Goal: Task Accomplishment & Management: Complete application form

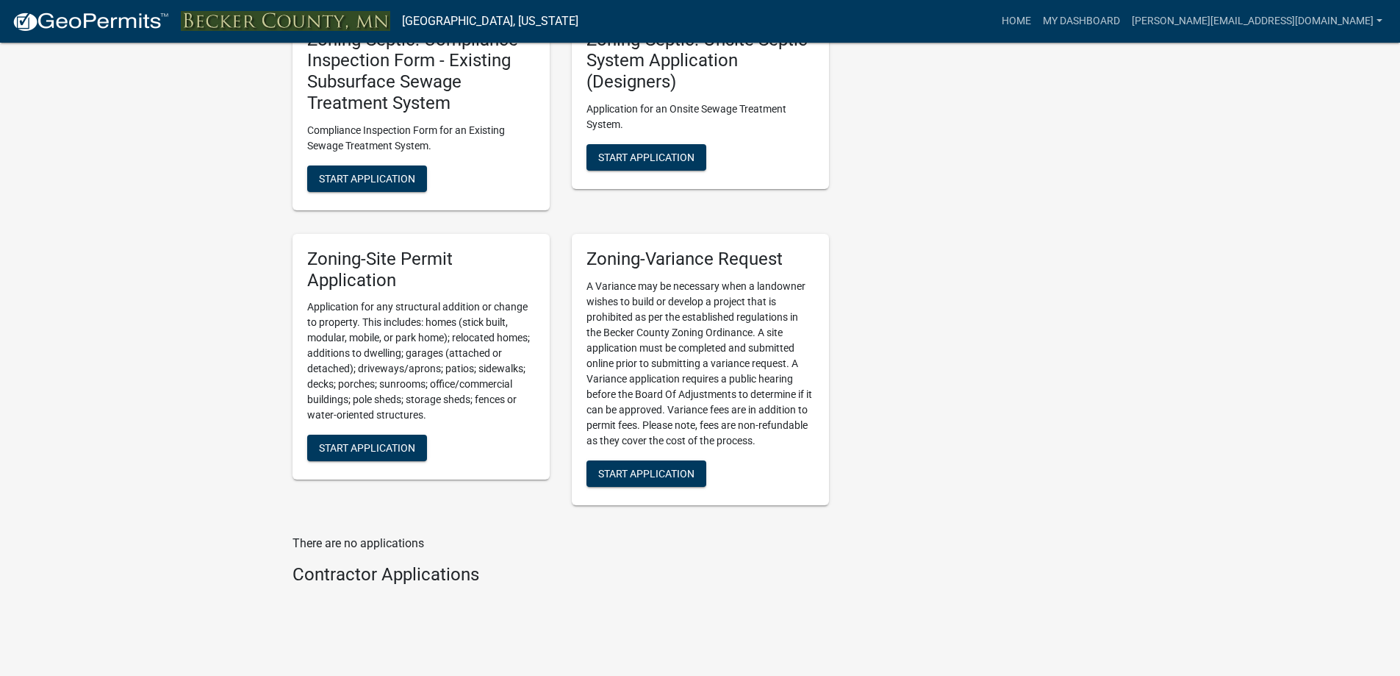
scroll to position [1472, 0]
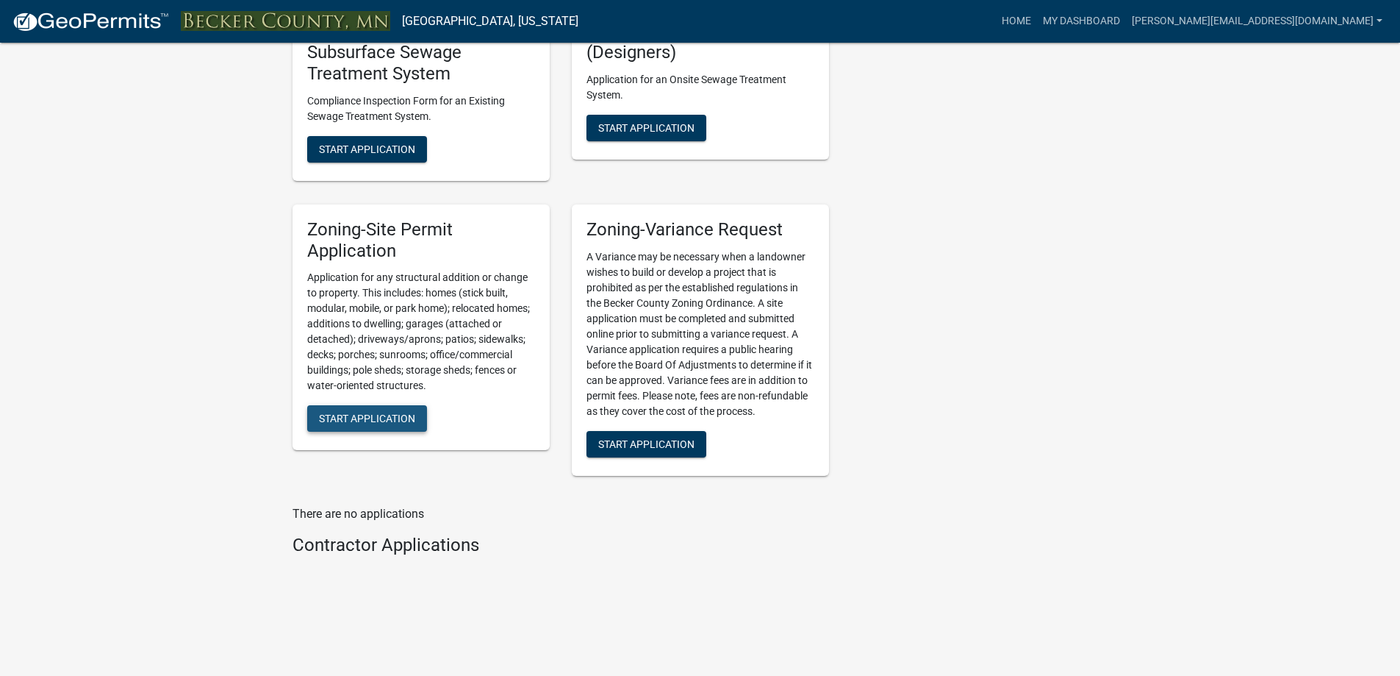
click at [378, 418] on span "Start Application" at bounding box center [367, 418] width 96 height 12
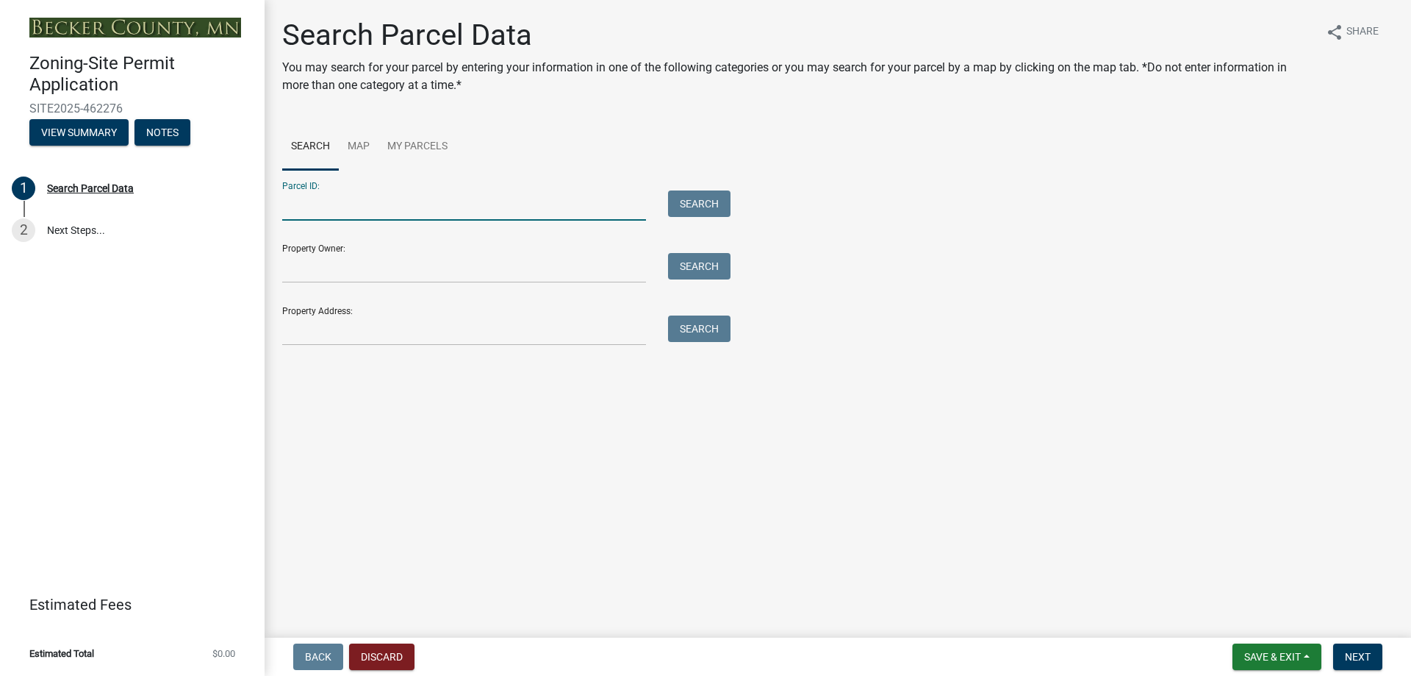
click at [306, 205] on input "Parcel ID:" at bounding box center [464, 205] width 364 height 30
type input "200556000"
click at [684, 210] on button "Search" at bounding box center [699, 203] width 62 height 26
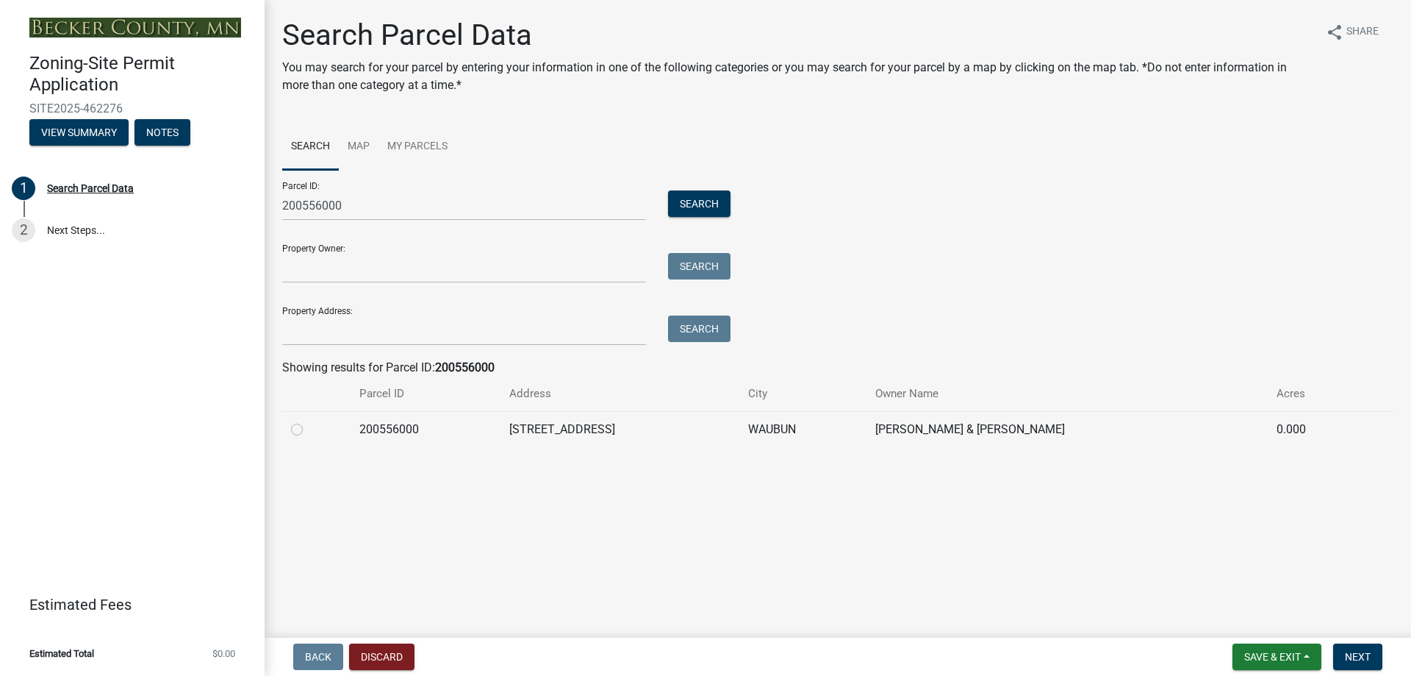
click at [309, 420] on label at bounding box center [309, 420] width 0 height 0
click at [309, 429] on input "radio" at bounding box center [314, 425] width 10 height 10
radio input "true"
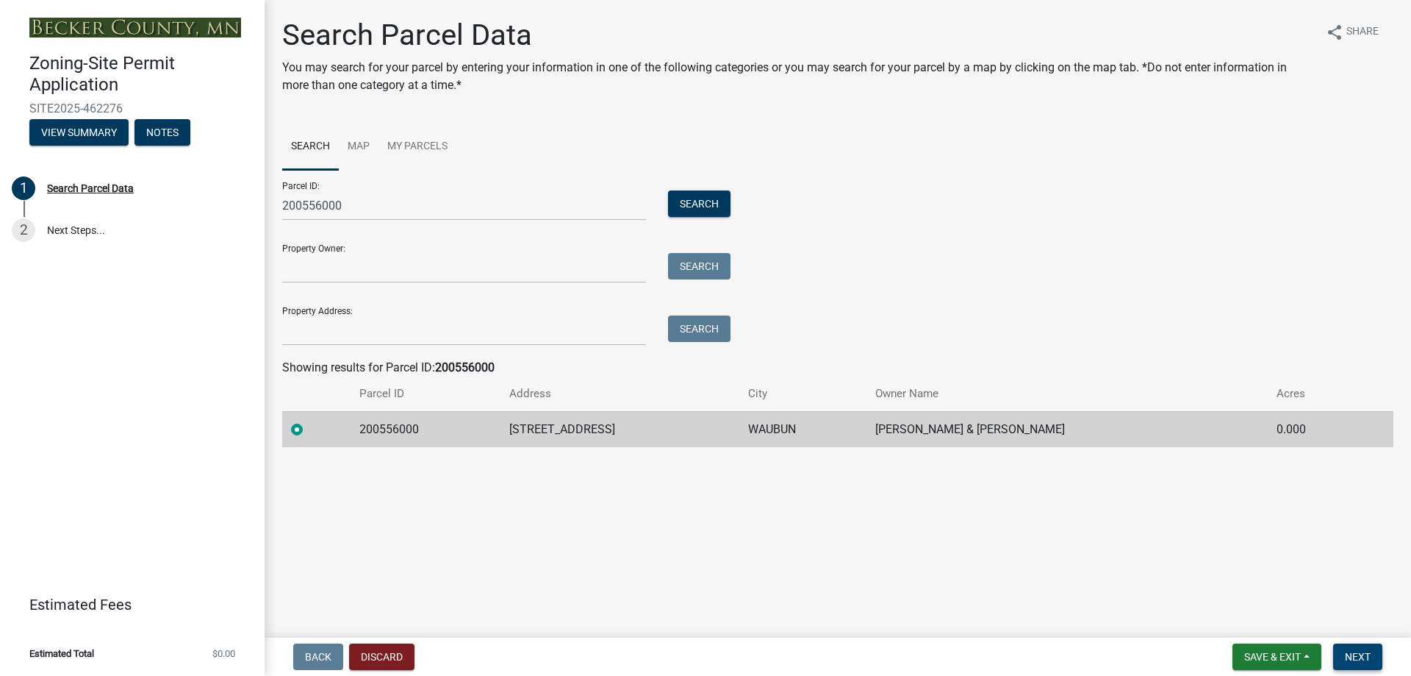
click at [1359, 651] on span "Next" at bounding box center [1358, 657] width 26 height 12
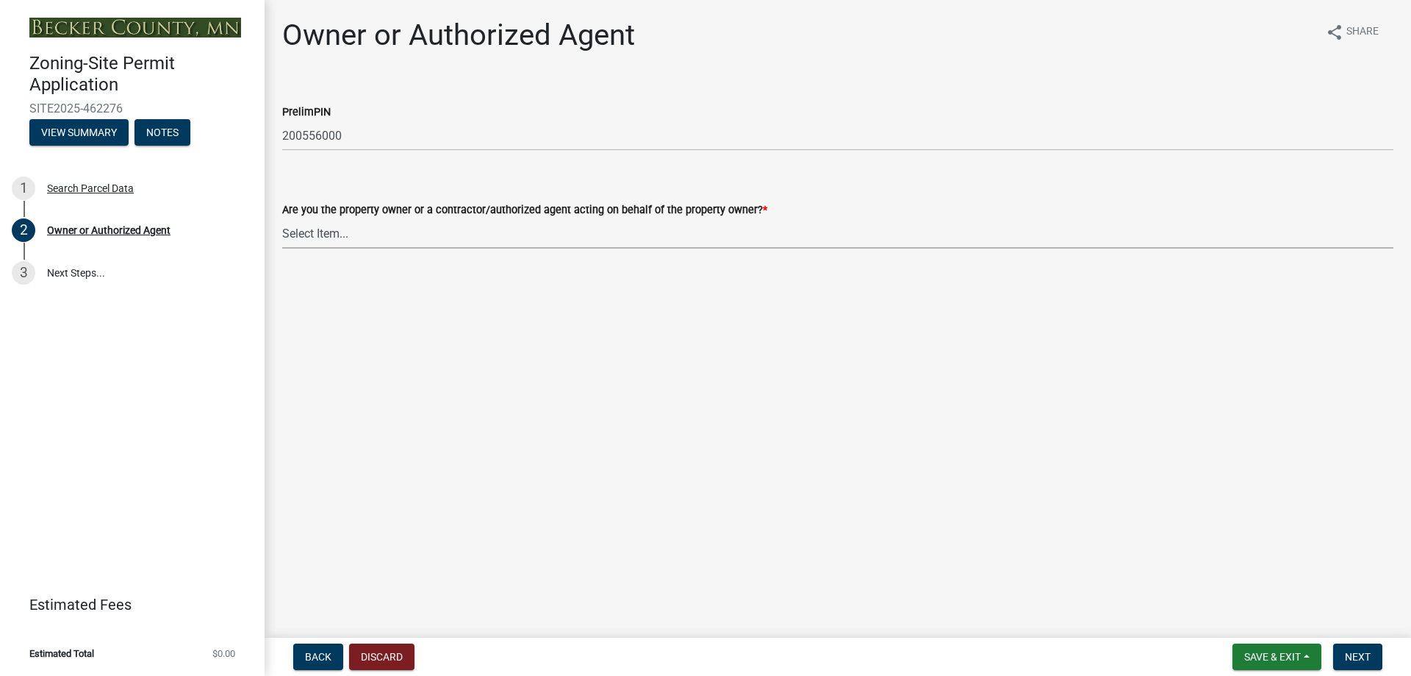
click at [325, 229] on select "Select Item... Property Owner Authorized Agent" at bounding box center [837, 233] width 1111 height 30
click at [282, 218] on select "Select Item... Property Owner Authorized Agent" at bounding box center [837, 233] width 1111 height 30
select select "059d621c-7166-4fbc-97da-2eca626821a9"
click at [1361, 648] on button "Next" at bounding box center [1357, 656] width 49 height 26
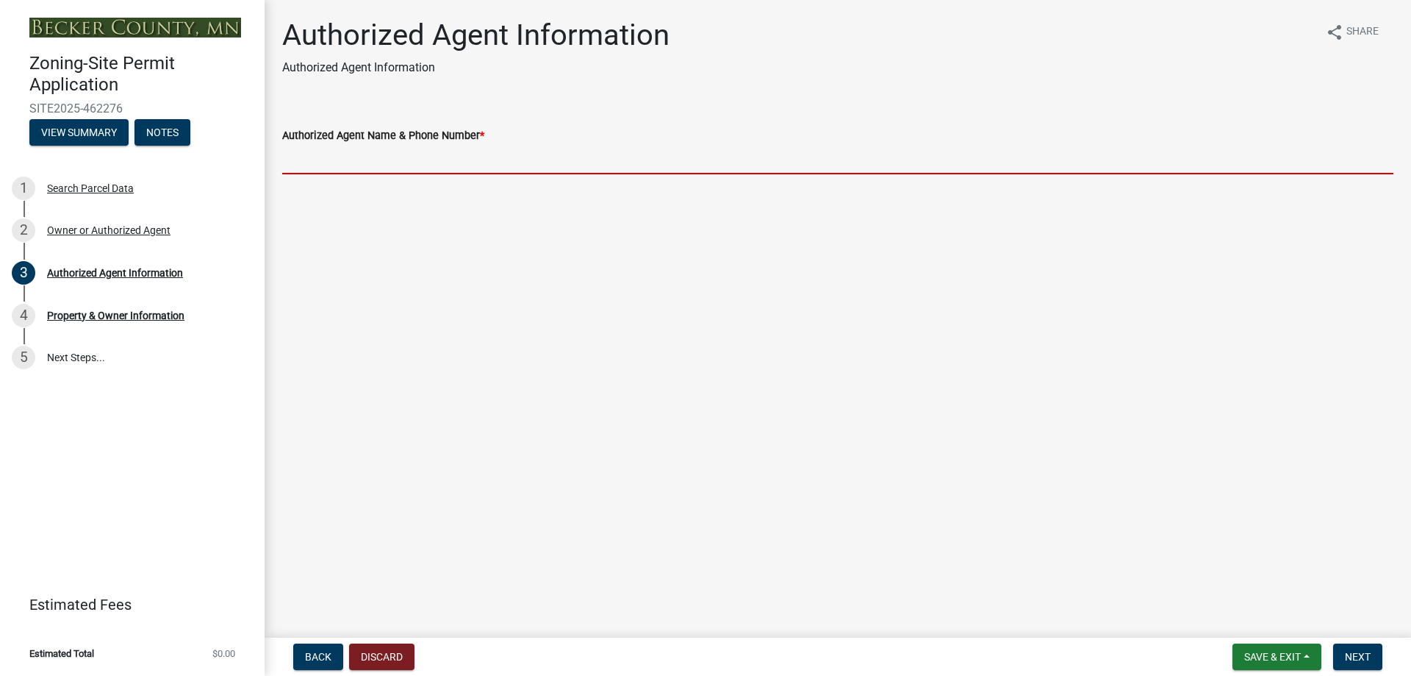
click at [356, 155] on input "Authorized Agent Name & Phone Number *" at bounding box center [837, 159] width 1111 height 30
type input "[PERSON_NAME] Reading [PHONE_NUMBER]"
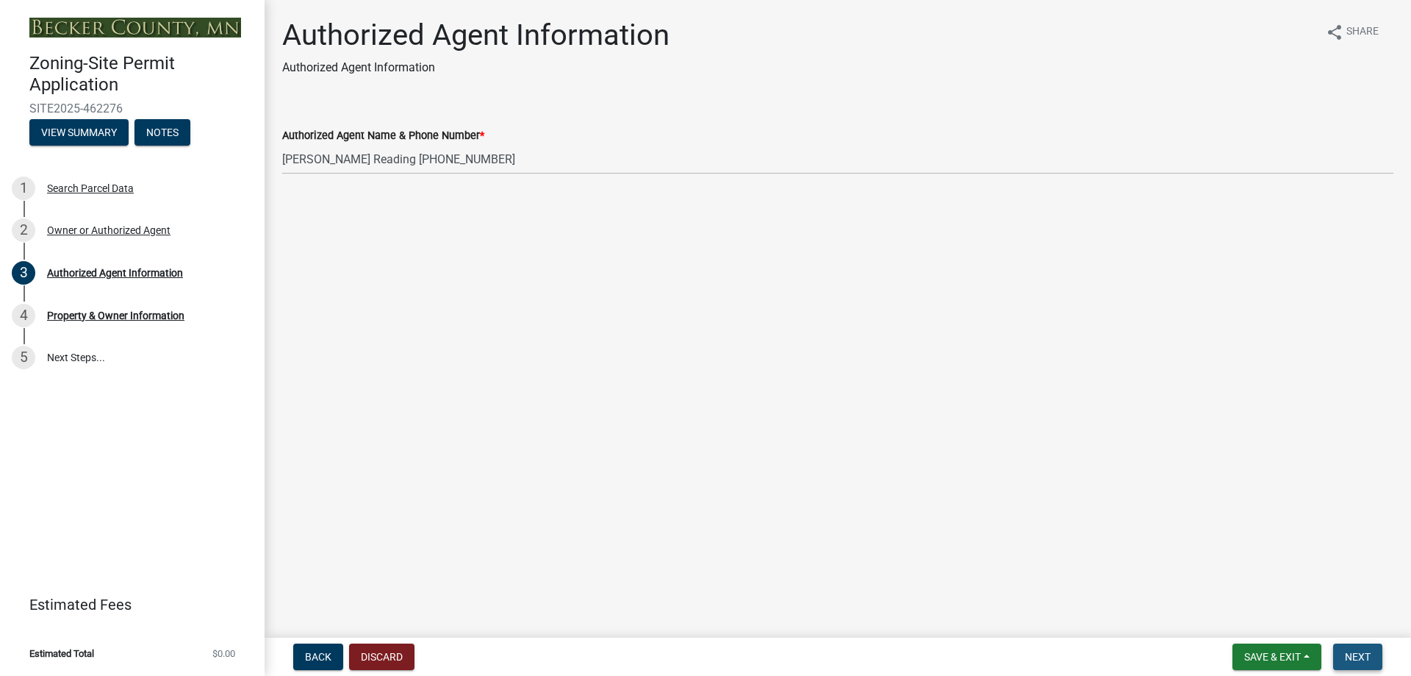
click at [1353, 656] on span "Next" at bounding box center [1358, 657] width 26 height 12
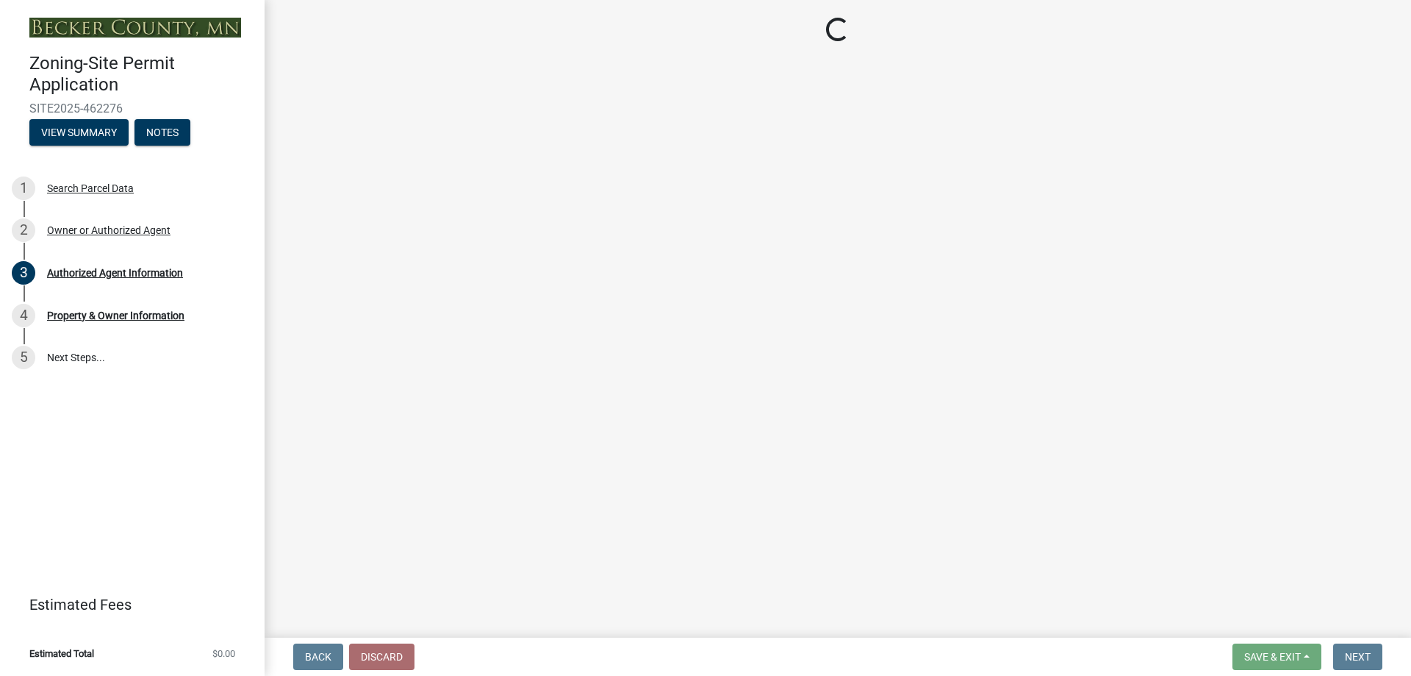
select select "5a3c243d-5cb2-4bc7-bda1-959088d74f81"
select select "bf5301ed-aa66-4b75-9f2b-793e89891956"
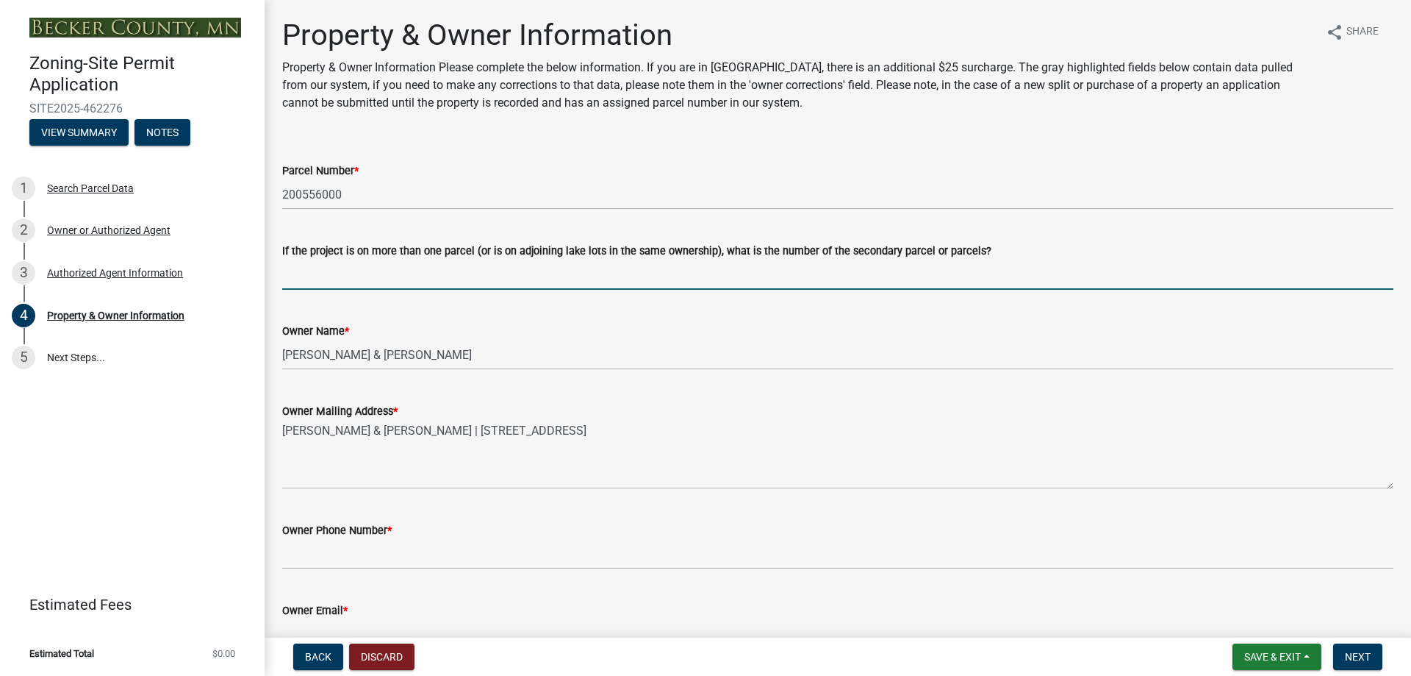
click at [359, 275] on input "If the project is on more than one parcel (or is on adjoining lake lots in the …" at bounding box center [837, 274] width 1111 height 30
click at [333, 268] on input "yes" at bounding box center [837, 274] width 1111 height 30
click at [317, 273] on input "yes 20557000 and 200558000" at bounding box center [837, 274] width 1111 height 30
type input "yes 200557000 and 200558000"
click at [779, 409] on div "Owner Mailing Address *" at bounding box center [837, 411] width 1111 height 18
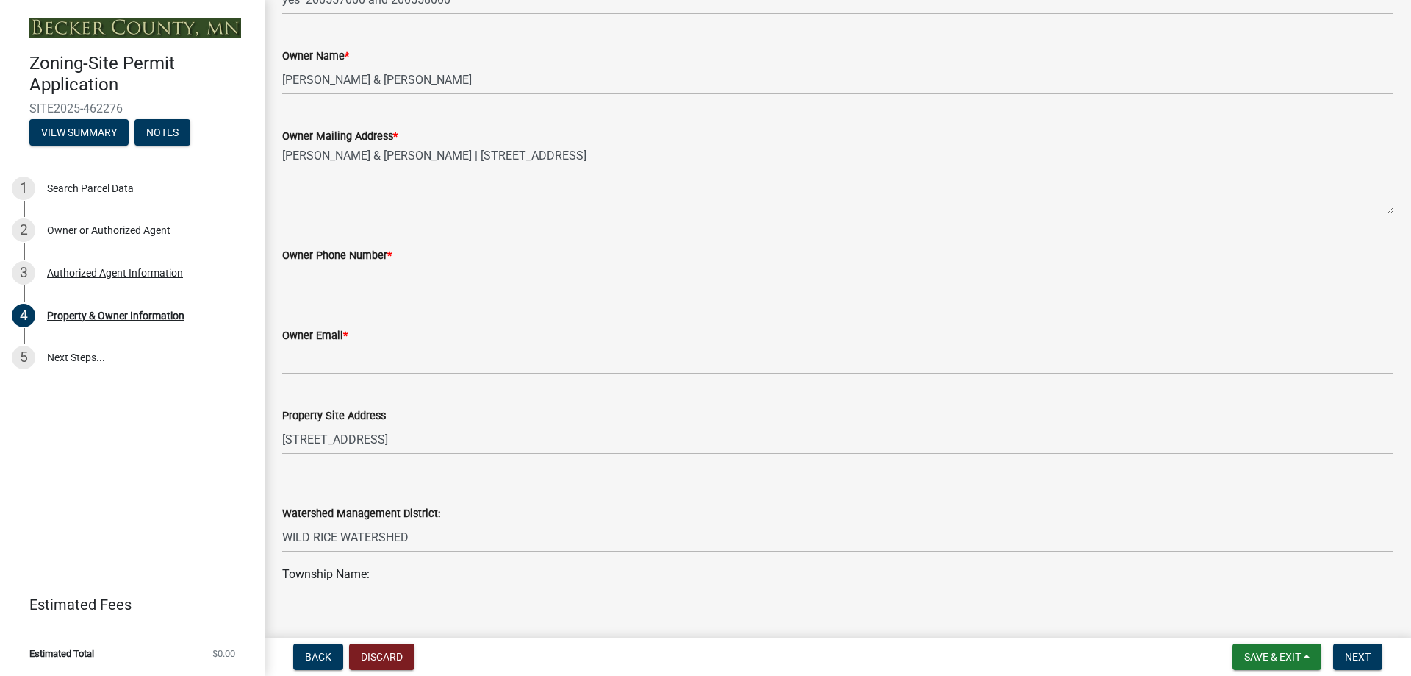
scroll to position [294, 0]
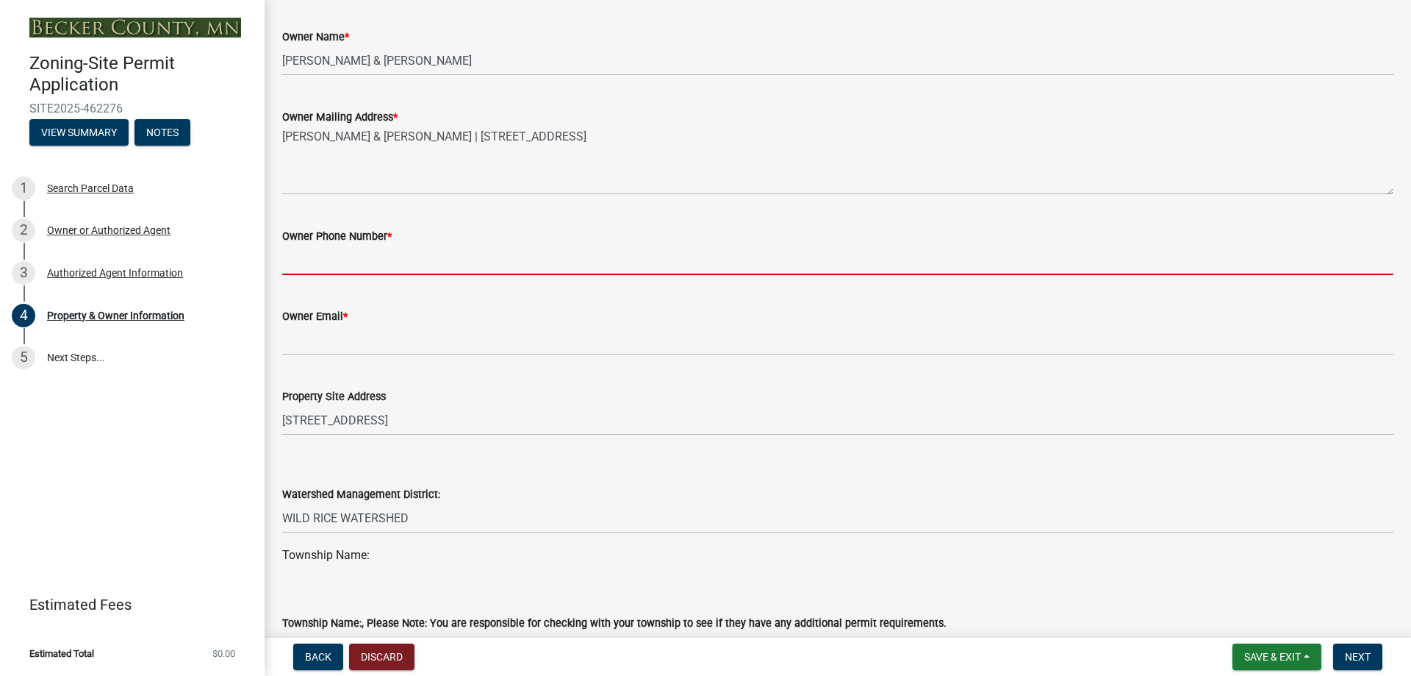
click at [332, 258] on input "Owner Phone Number *" at bounding box center [837, 260] width 1111 height 30
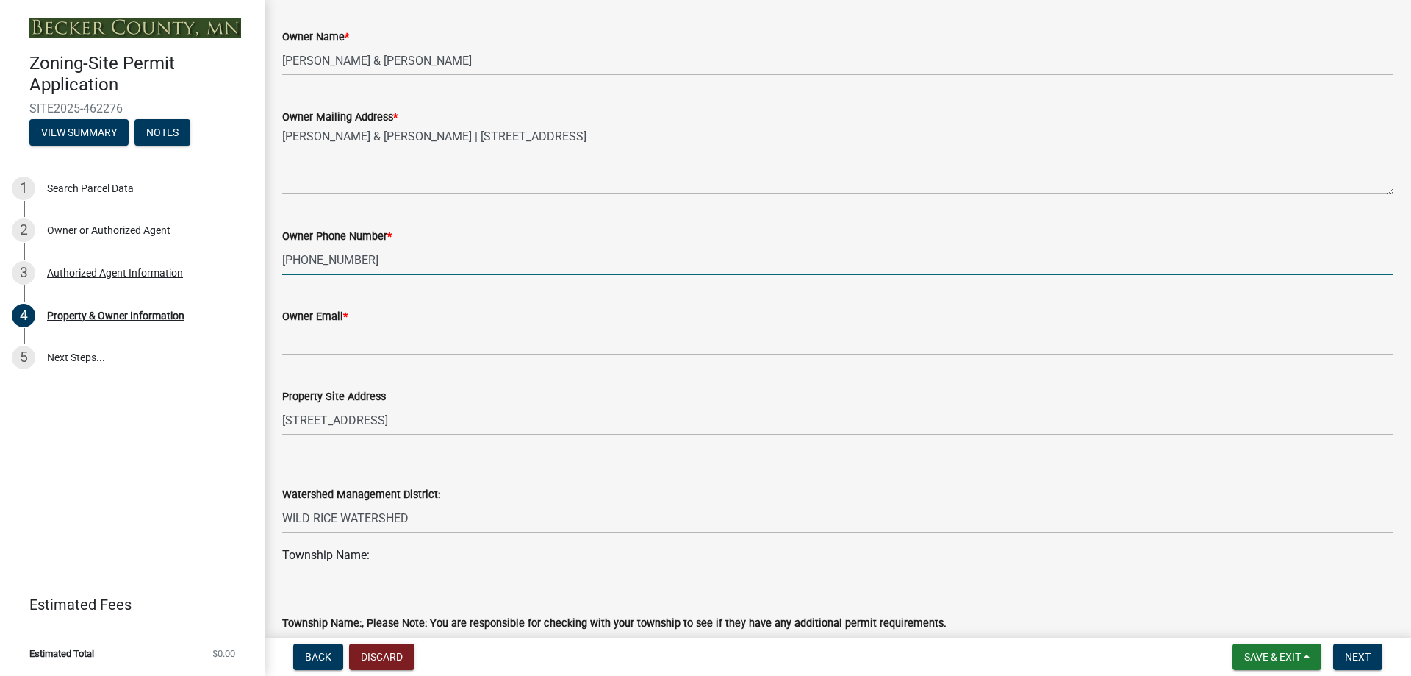
type input "[PHONE_NUMBER]"
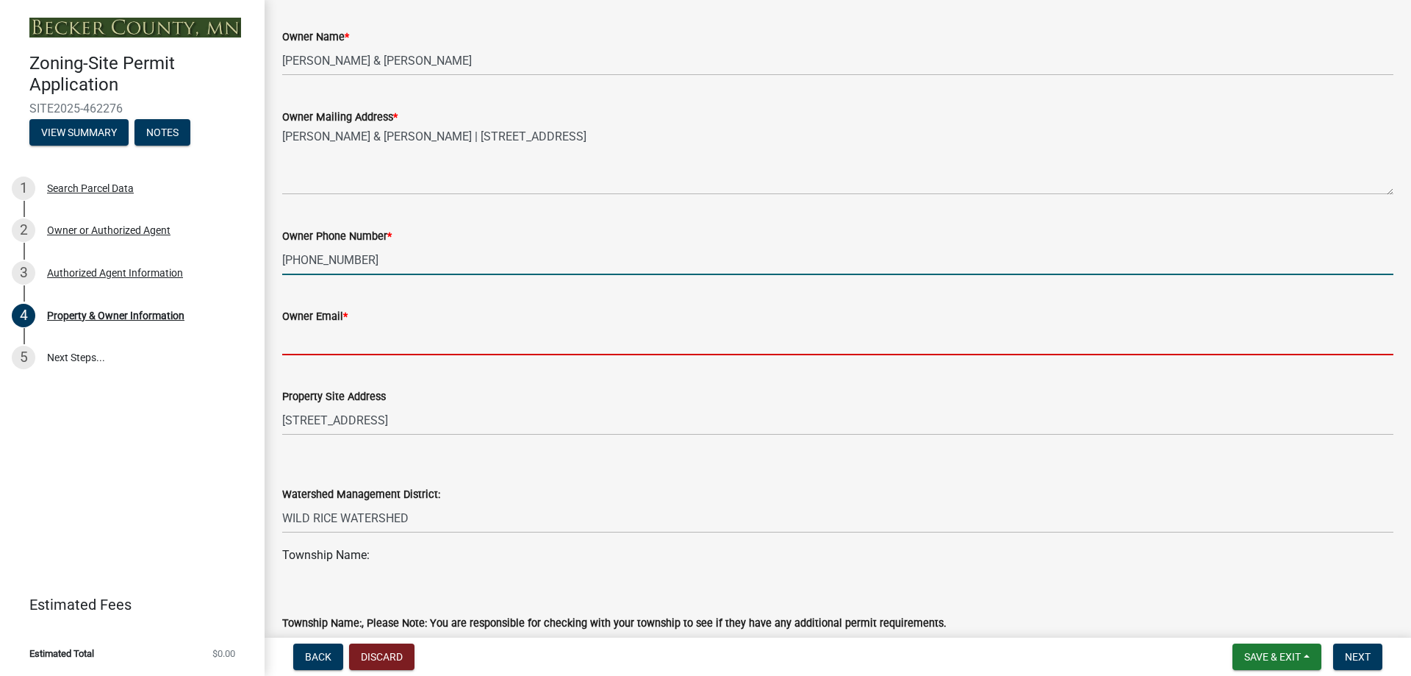
click at [315, 330] on input "Owner Email *" at bounding box center [837, 340] width 1111 height 30
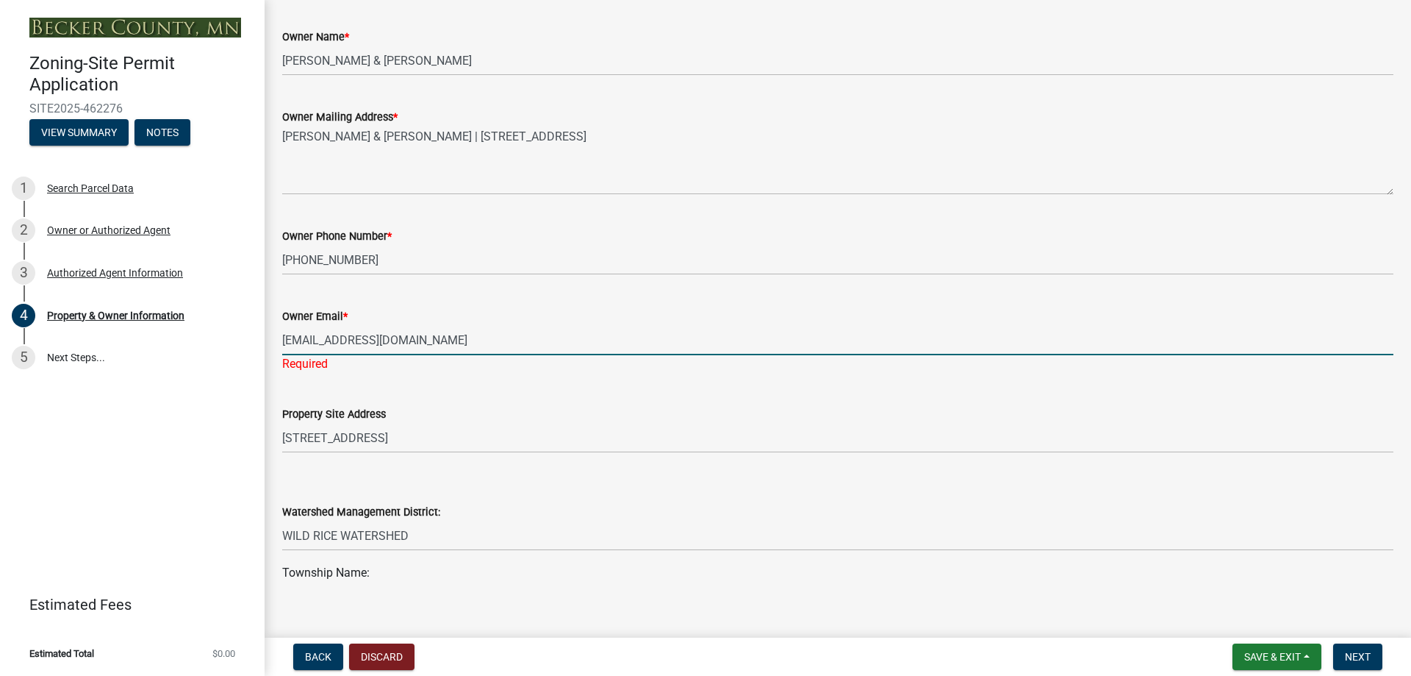
type input "[EMAIL_ADDRESS][DOMAIN_NAME]"
click at [508, 400] on div "Property Site Address [STREET_ADDRESS]" at bounding box center [837, 418] width 1111 height 68
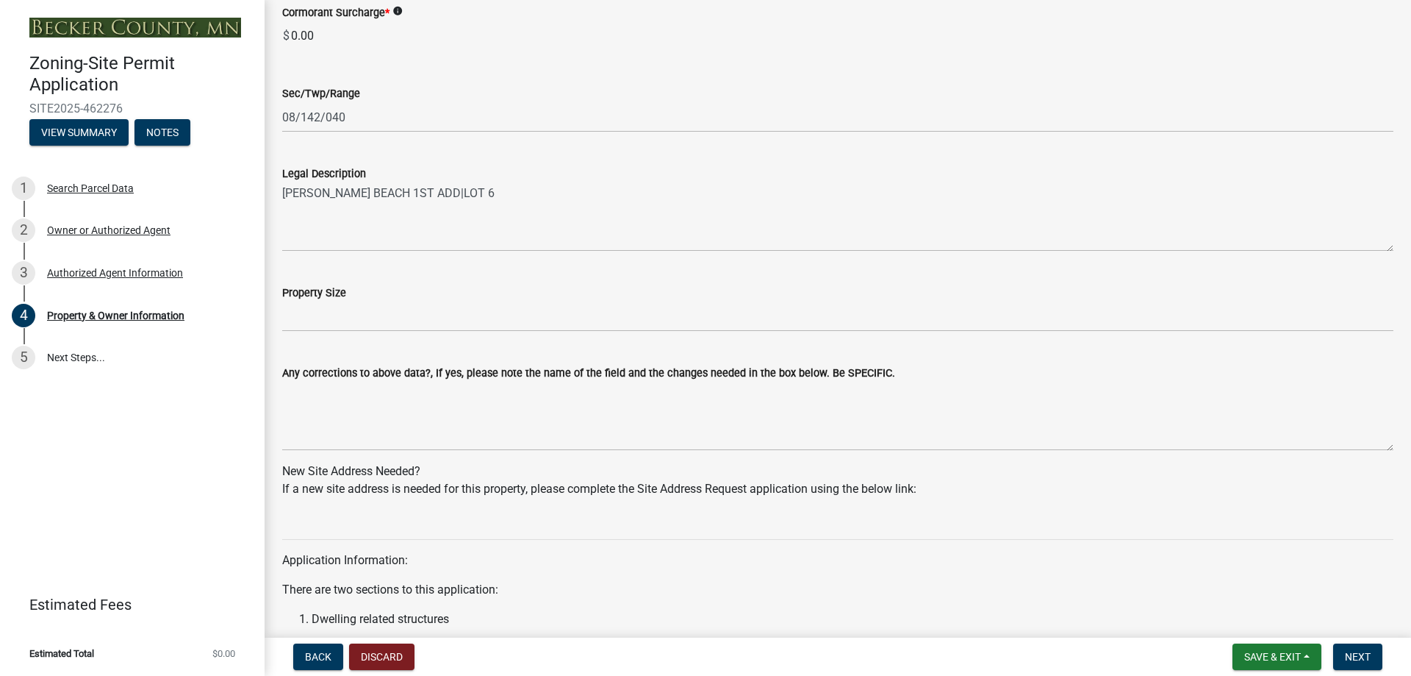
scroll to position [1029, 0]
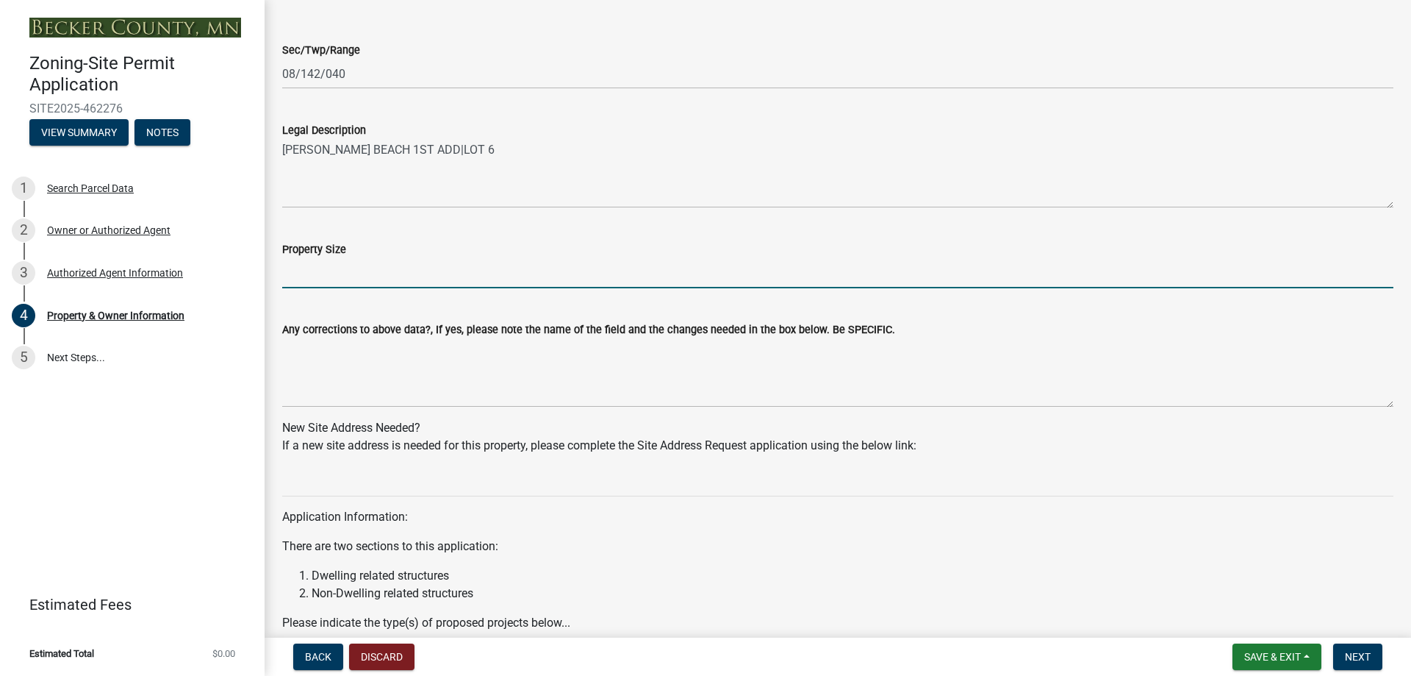
click at [313, 273] on input "Property Size" at bounding box center [837, 273] width 1111 height 30
click at [334, 270] on input "Property Size" at bounding box center [837, 273] width 1111 height 30
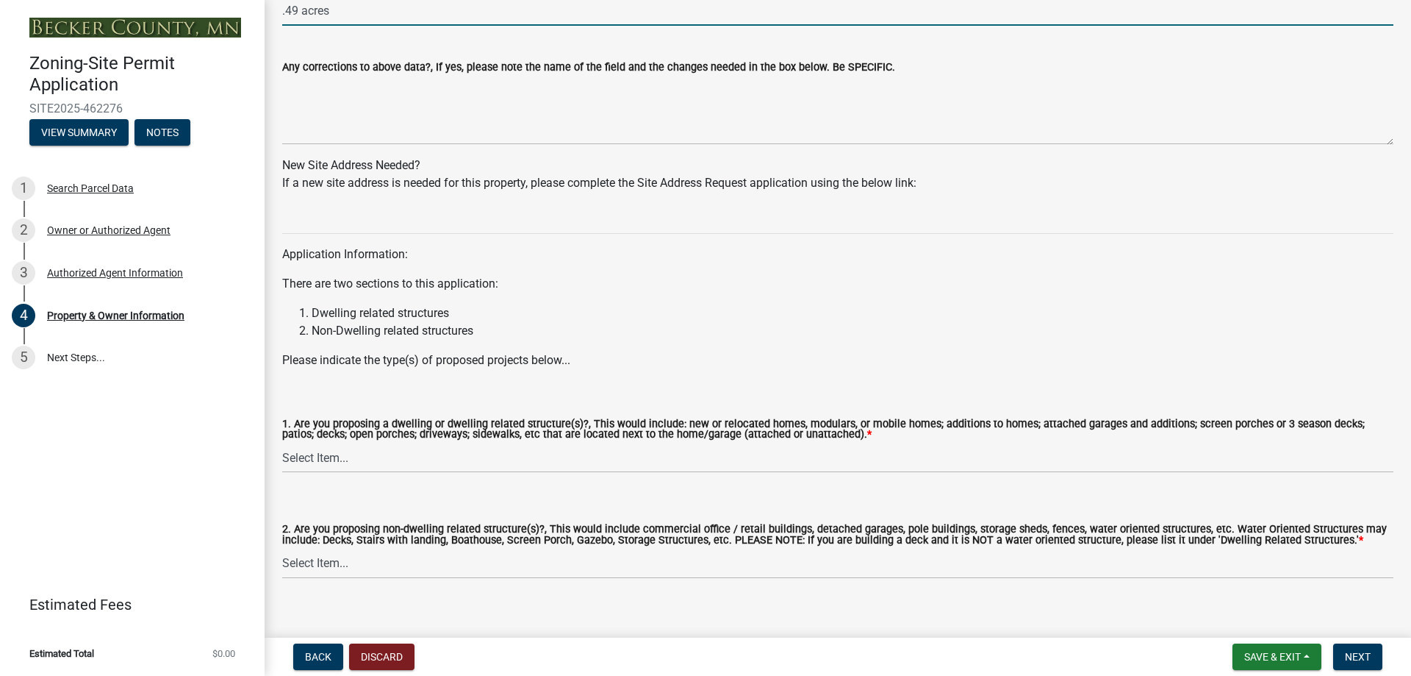
scroll to position [1311, 0]
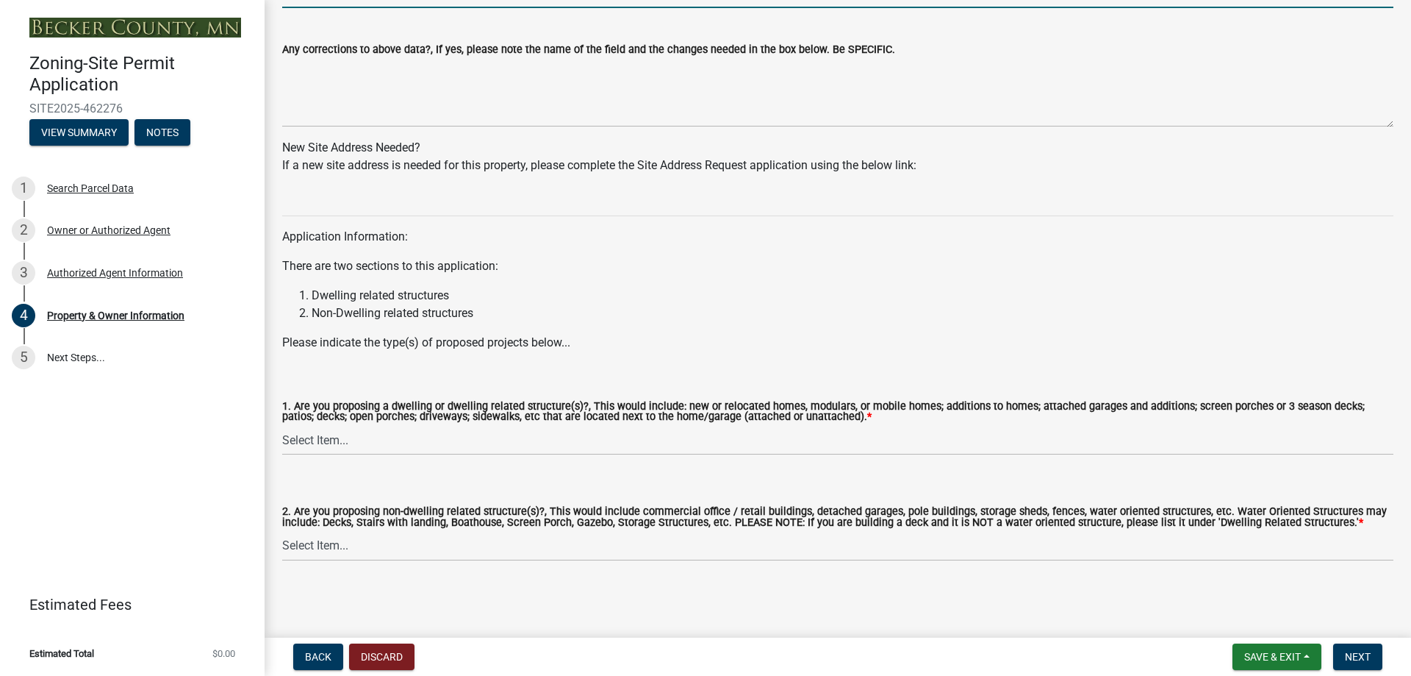
type input ".49 acres"
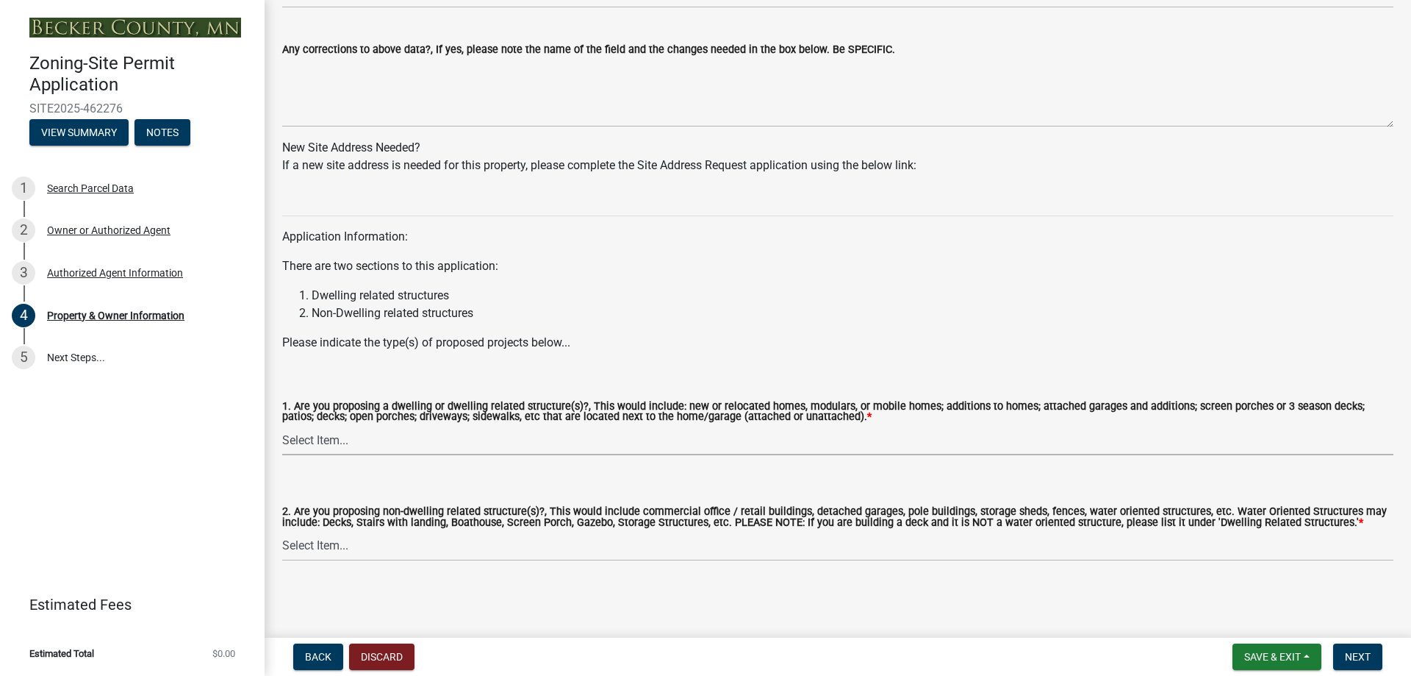
click at [337, 442] on select "Select Item... Yes No" at bounding box center [837, 440] width 1111 height 30
click at [282, 425] on select "Select Item... Yes No" at bounding box center [837, 440] width 1111 height 30
select select "f87eba17-8ed9-4ad8-aefc-fe36a3f3544b"
click at [387, 532] on select "Select Item... Yes No" at bounding box center [837, 546] width 1111 height 30
click at [282, 531] on select "Select Item... Yes No" at bounding box center [837, 546] width 1111 height 30
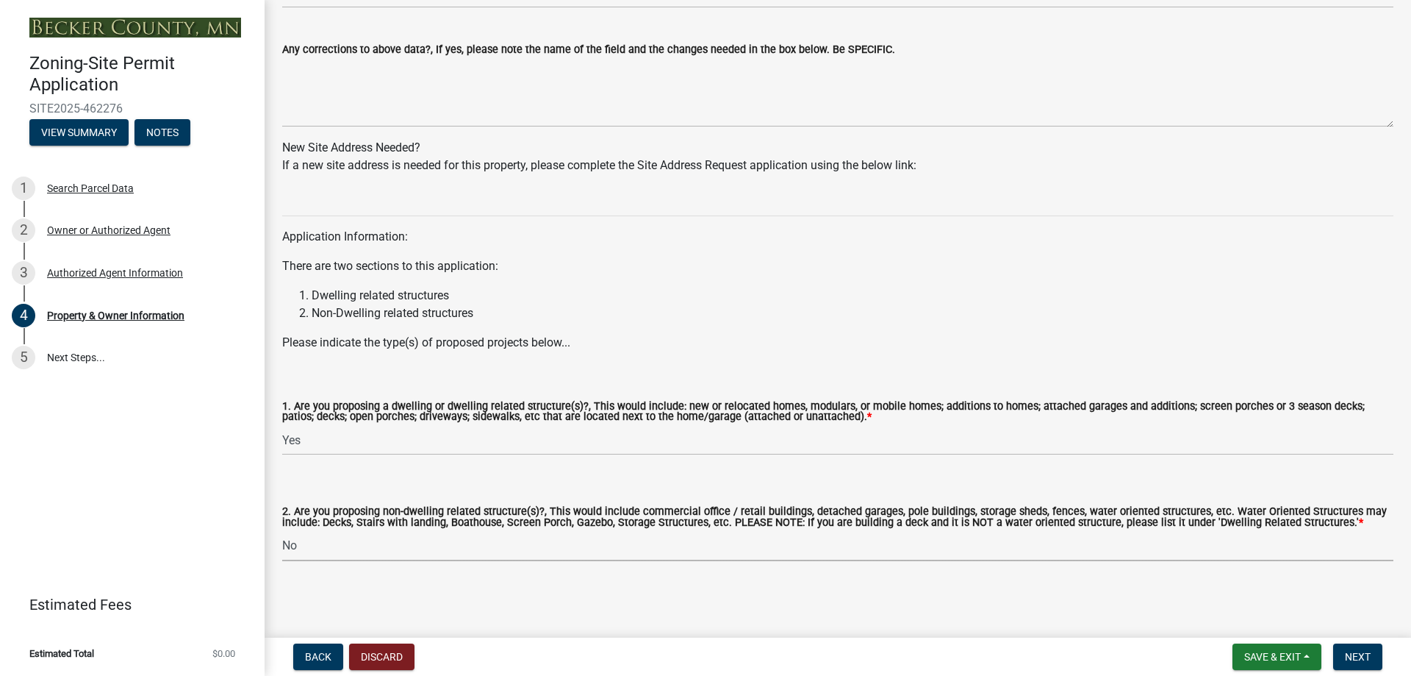
select select "393a978c-6bd5-4cb2-a6a0-db6feb8732b8"
click at [1348, 651] on span "Next" at bounding box center [1358, 657] width 26 height 12
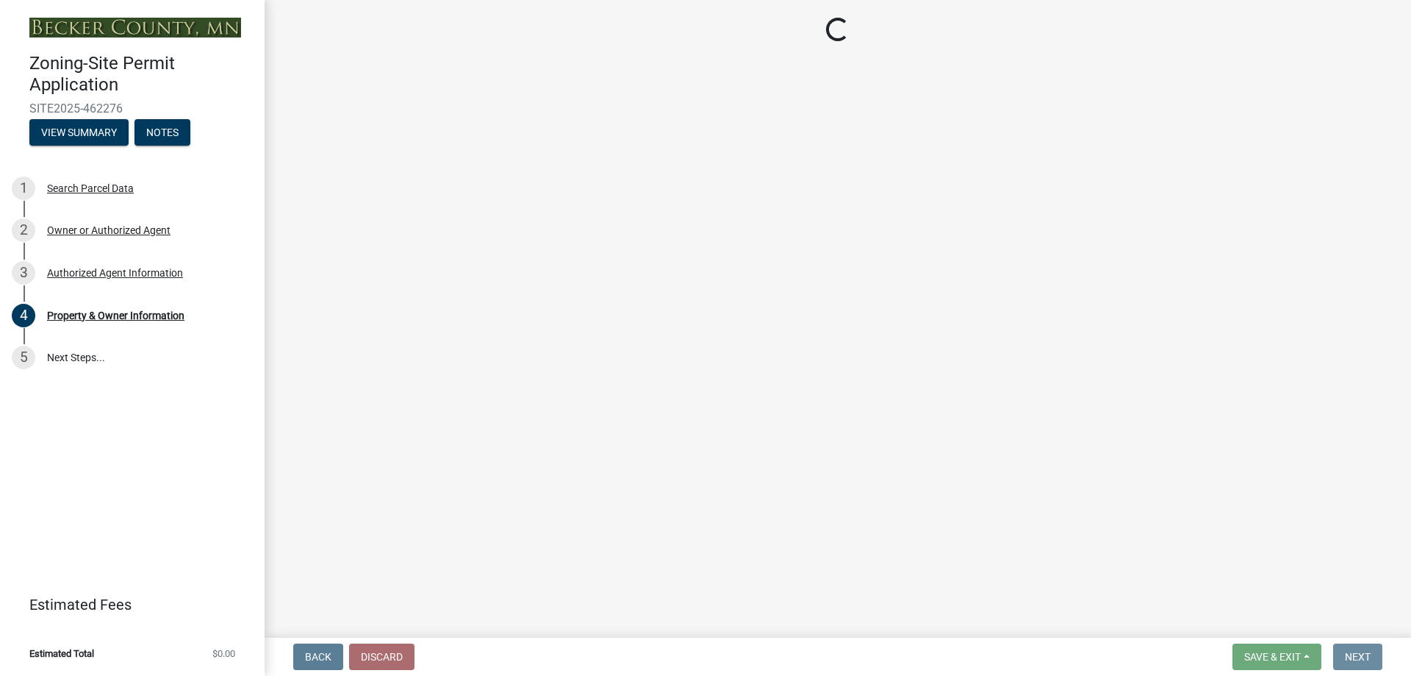
scroll to position [0, 0]
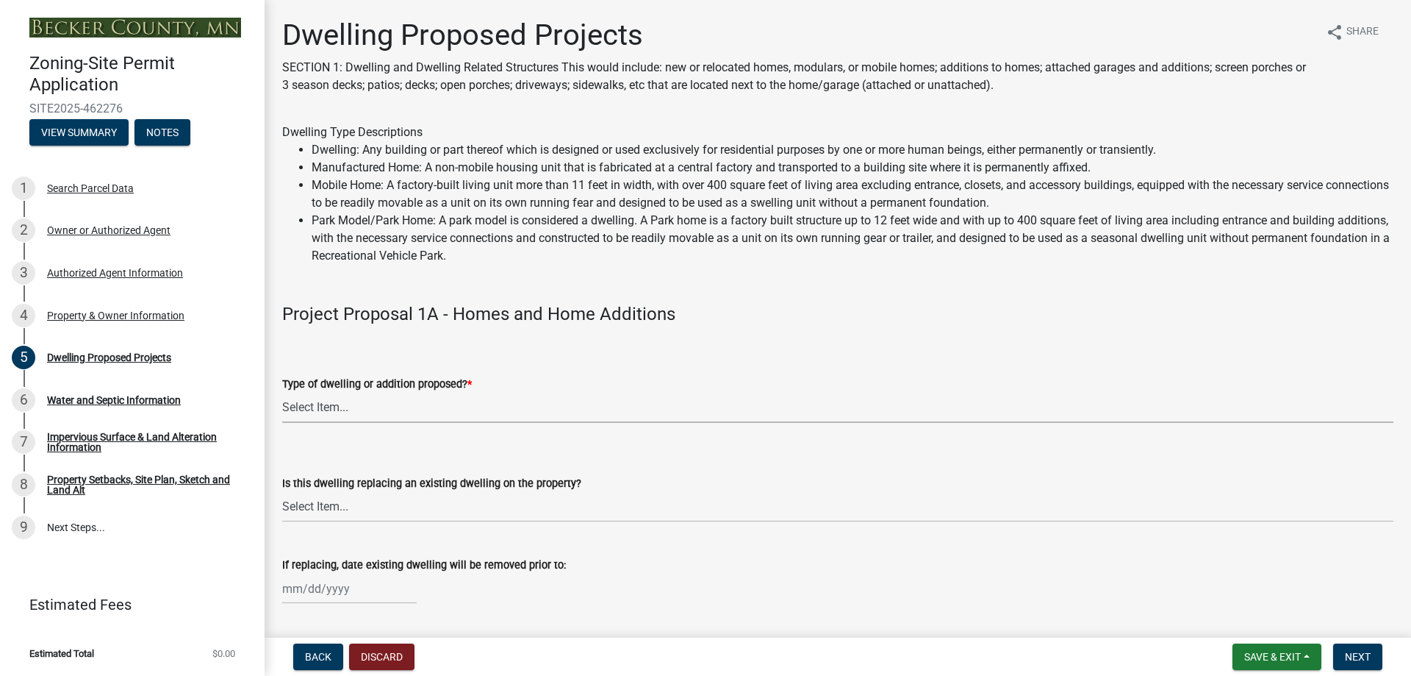
click at [315, 406] on select "Select Item... N/A - Not a dwelling New Home-Onsite Construction New Modular (E…" at bounding box center [837, 408] width 1111 height 30
click at [282, 393] on select "Select Item... N/A - Not a dwelling New Home-Onsite Construction New Modular (E…" at bounding box center [837, 408] width 1111 height 30
select select "5b8abcc6-67f7-49fb-8f25-c295ccc2b339"
click at [330, 508] on select "Select Item... N/A Yes No" at bounding box center [837, 507] width 1111 height 30
click at [282, 492] on select "Select Item... N/A Yes No" at bounding box center [837, 507] width 1111 height 30
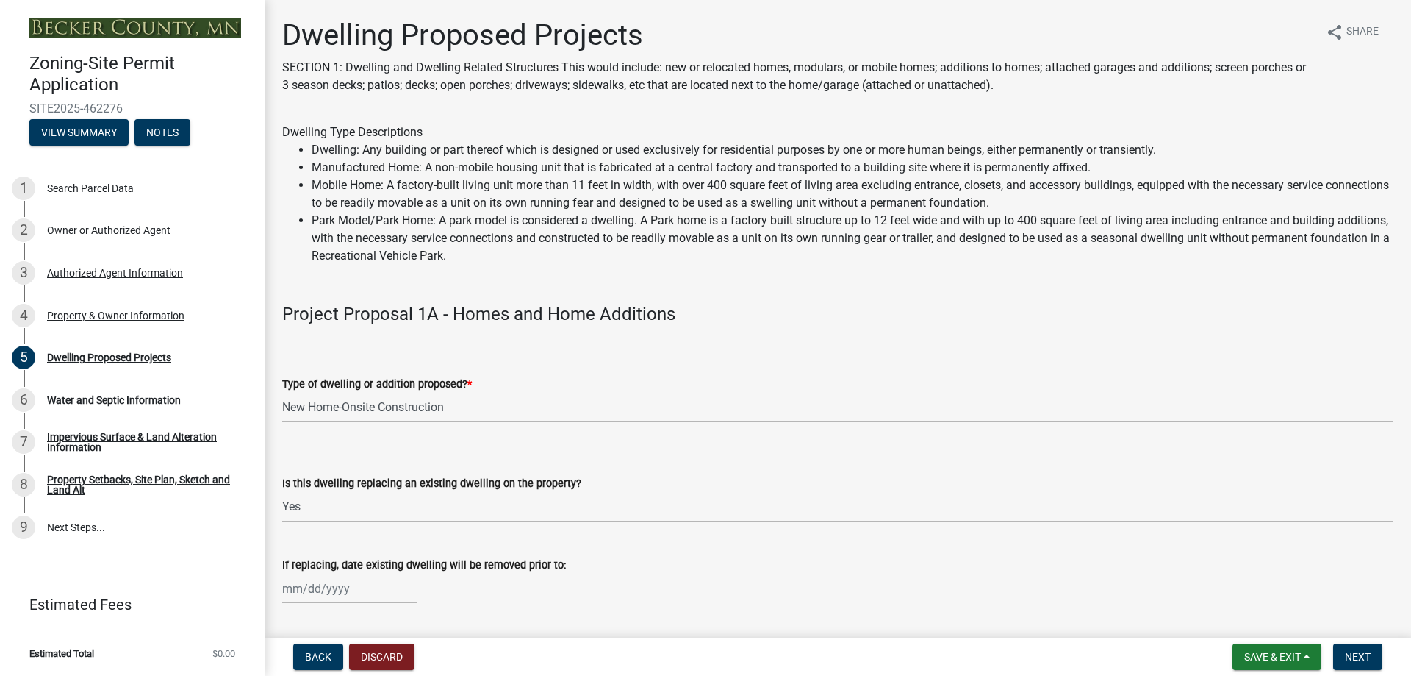
select select "ba56d9f6-ced5-4c38-bdcc-33bfa85ac6de"
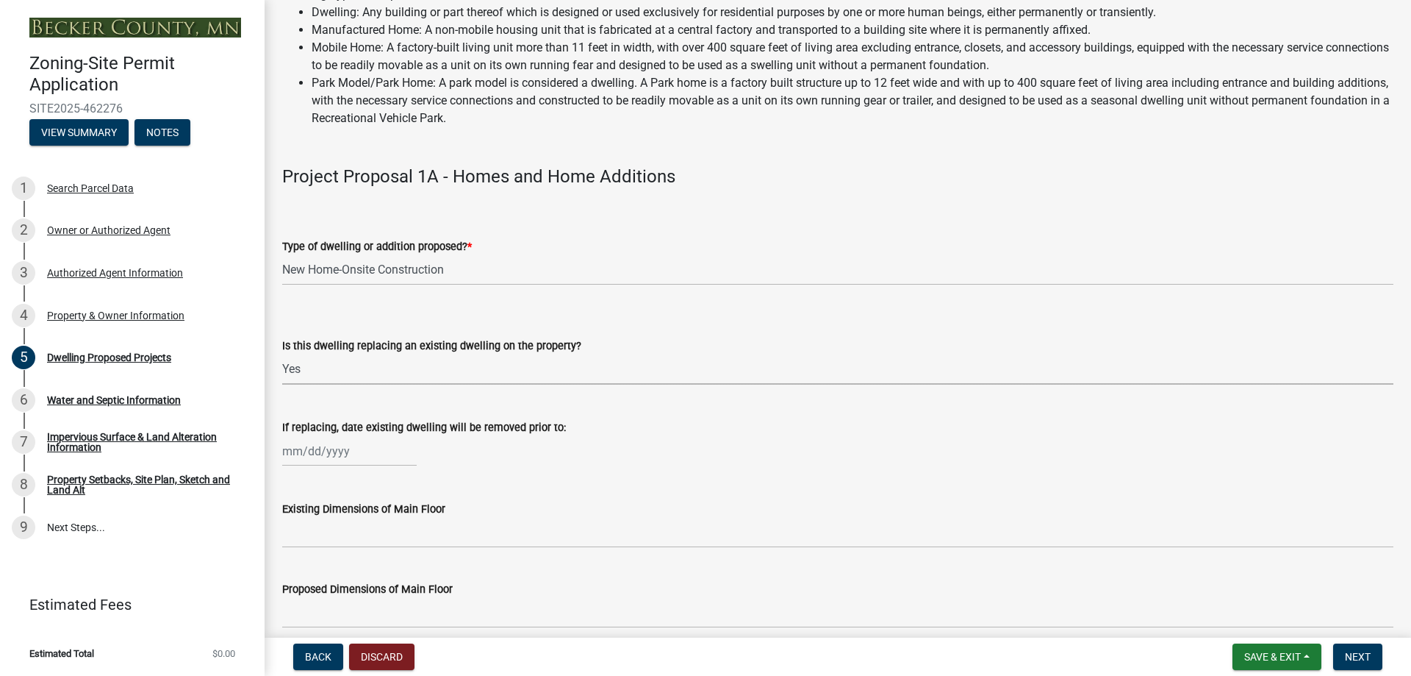
scroll to position [147, 0]
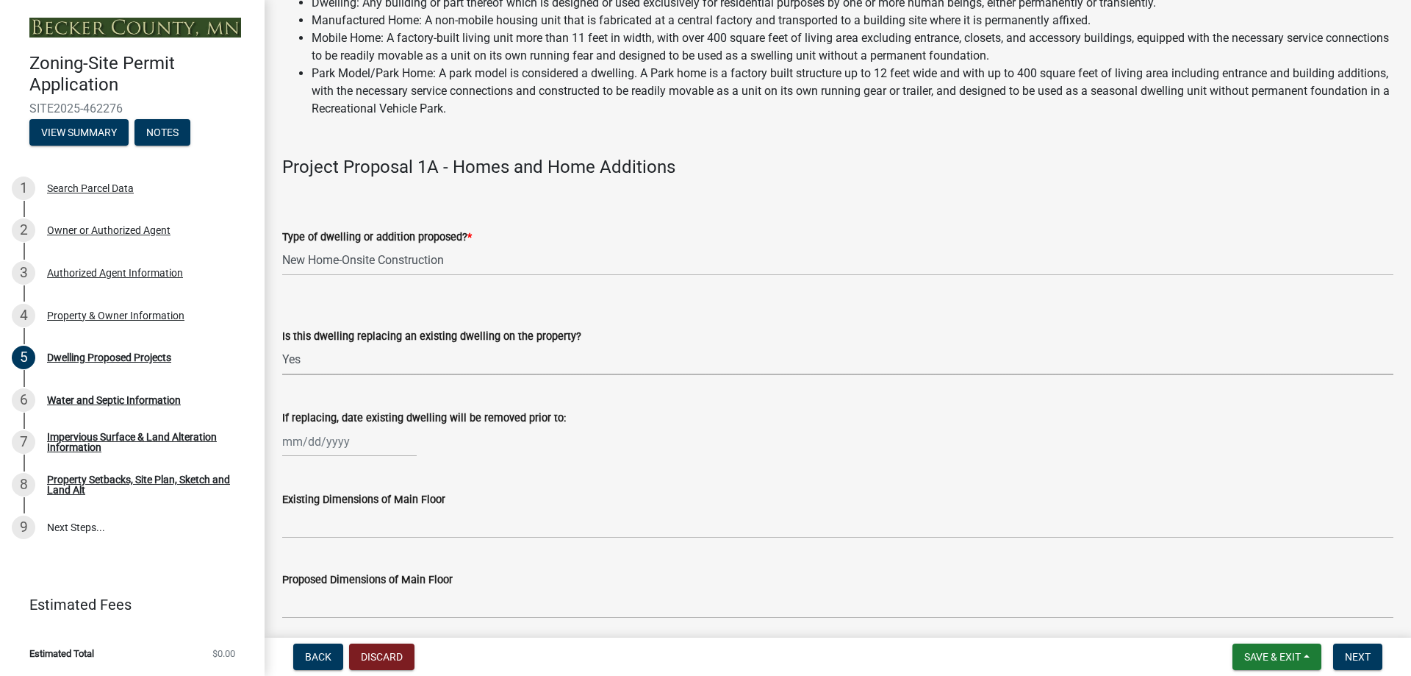
click at [359, 439] on div at bounding box center [349, 441] width 135 height 30
select select "8"
select select "2025"
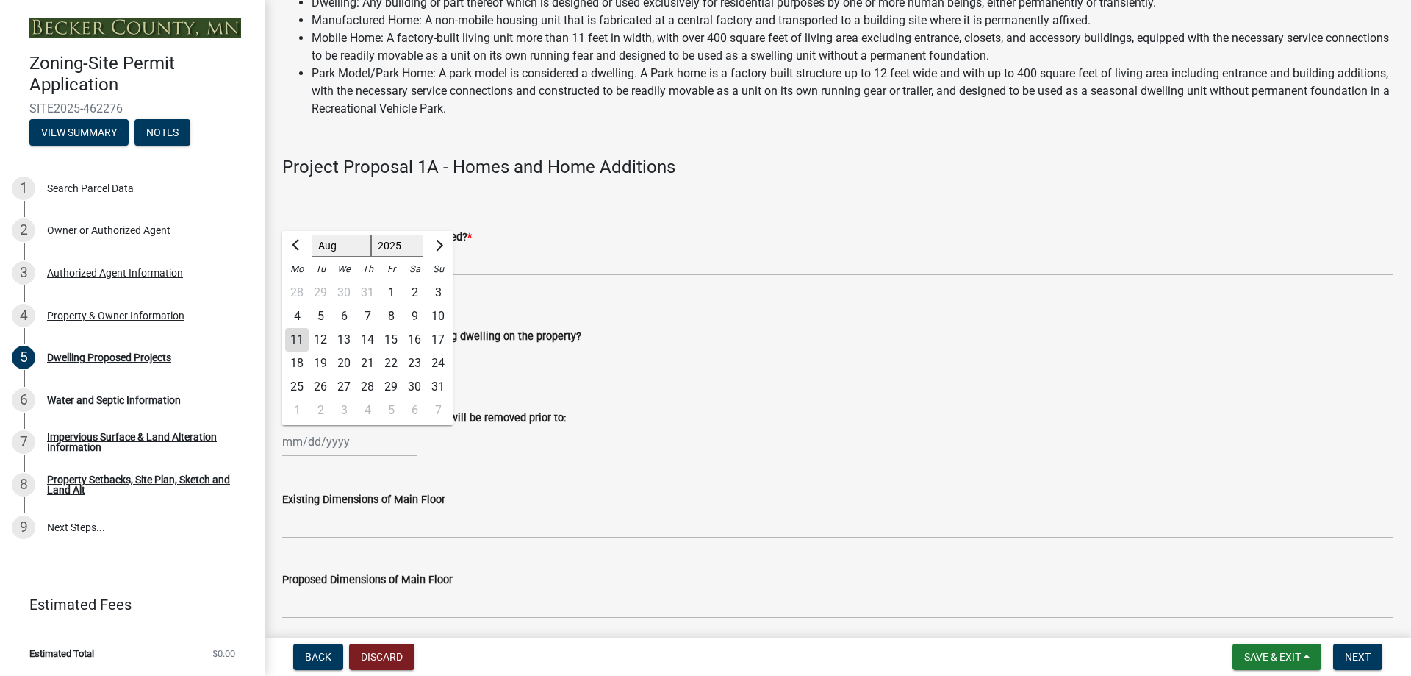
click at [298, 363] on div "18" at bounding box center [297, 363] width 24 height 24
type input "[DATE]"
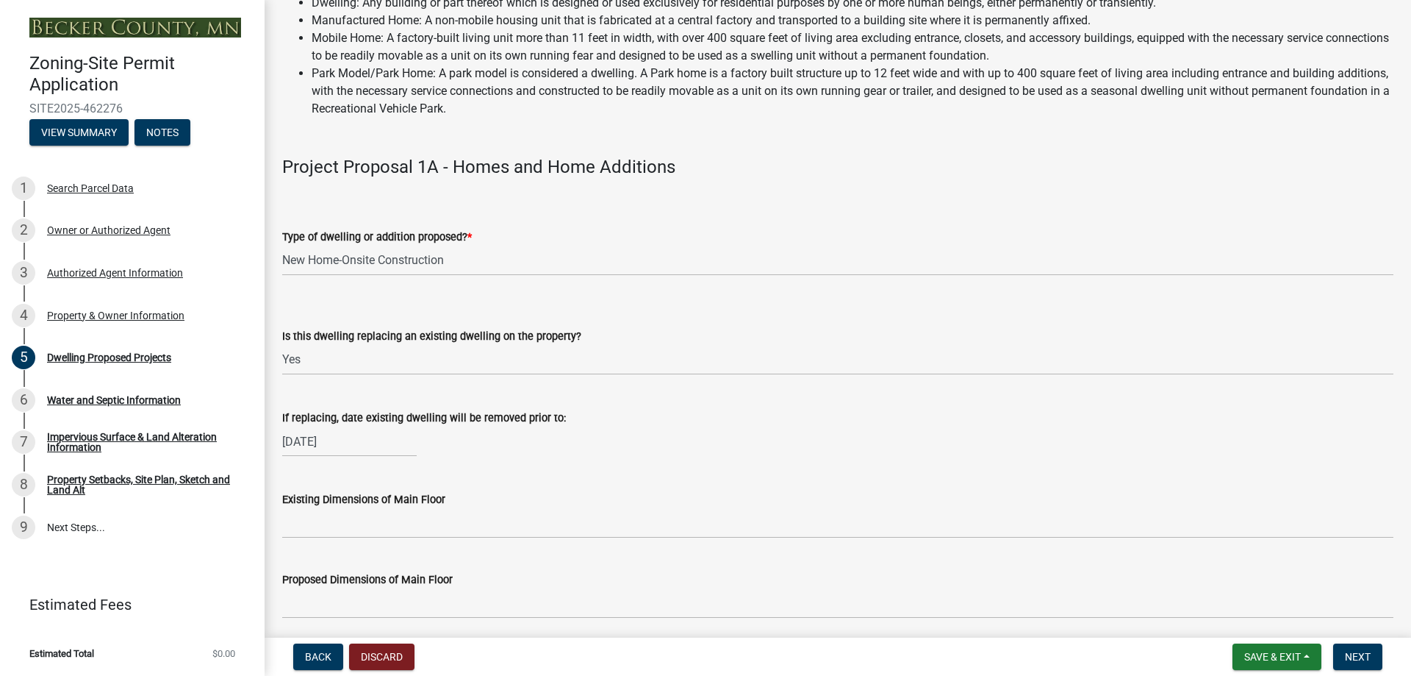
click at [620, 489] on div "Existing Dimensions of Main Floor" at bounding box center [837, 504] width 1111 height 68
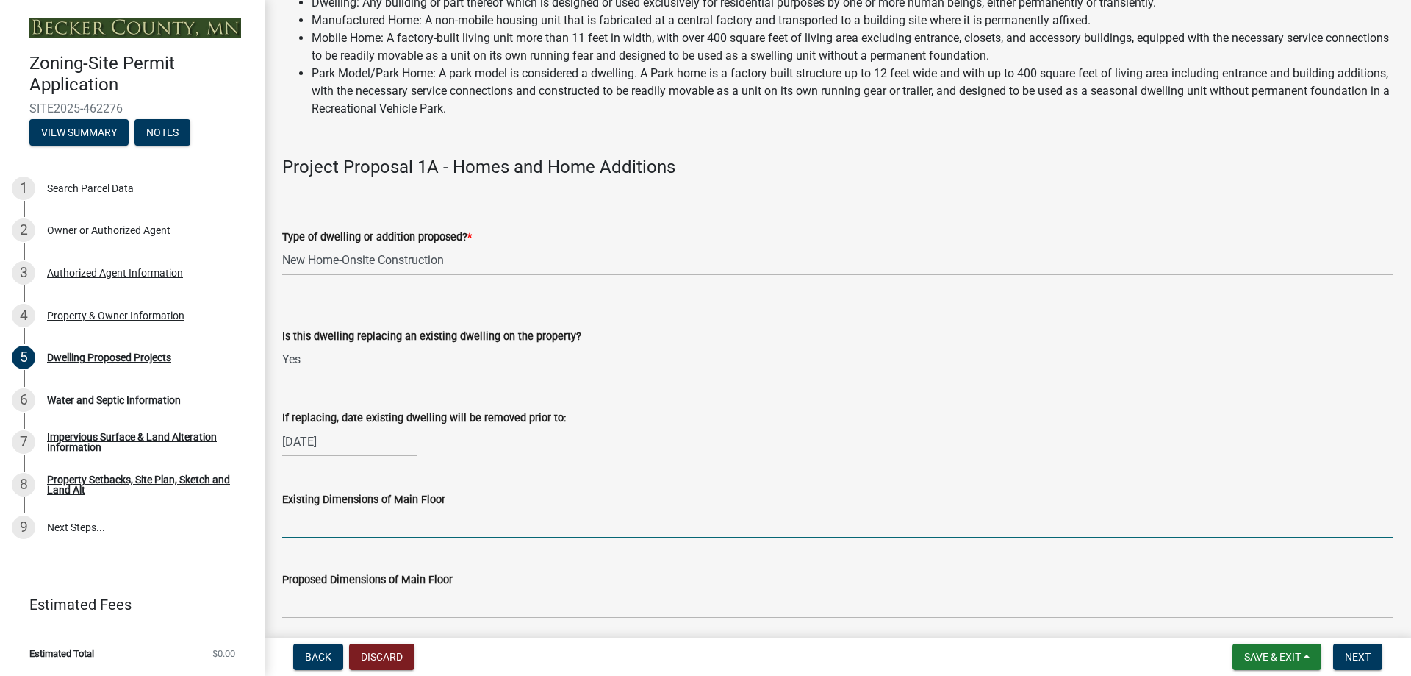
click at [550, 523] on input "Existing Dimensions of Main Floor" at bounding box center [837, 523] width 1111 height 30
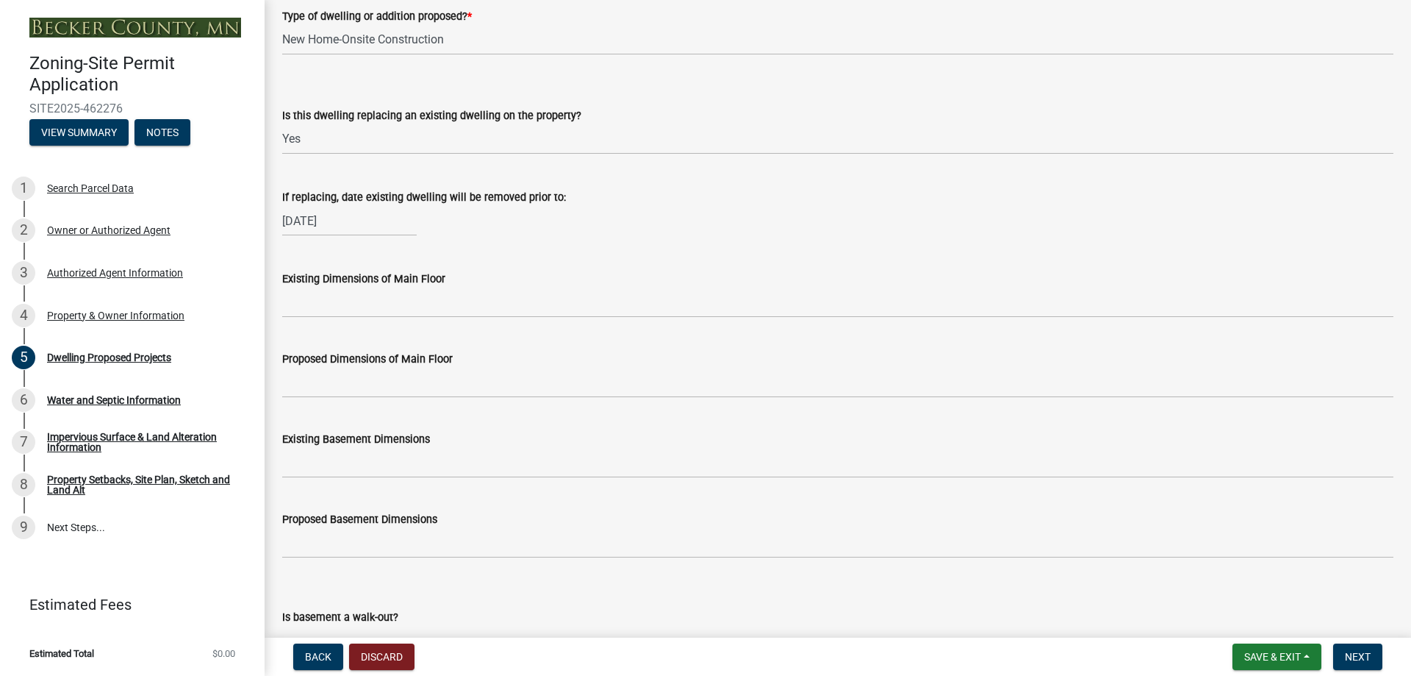
scroll to position [294, 0]
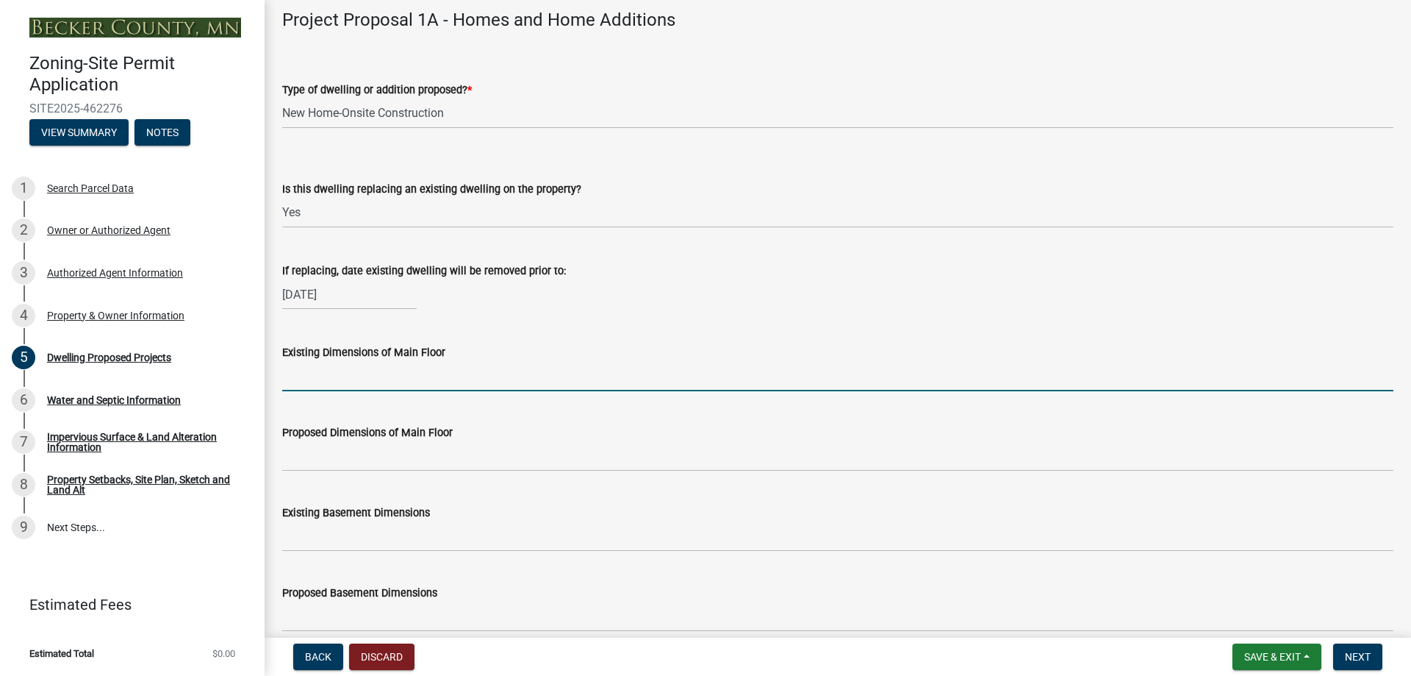
click at [391, 373] on input "Existing Dimensions of Main Floor" at bounding box center [837, 376] width 1111 height 30
type input "1,980"
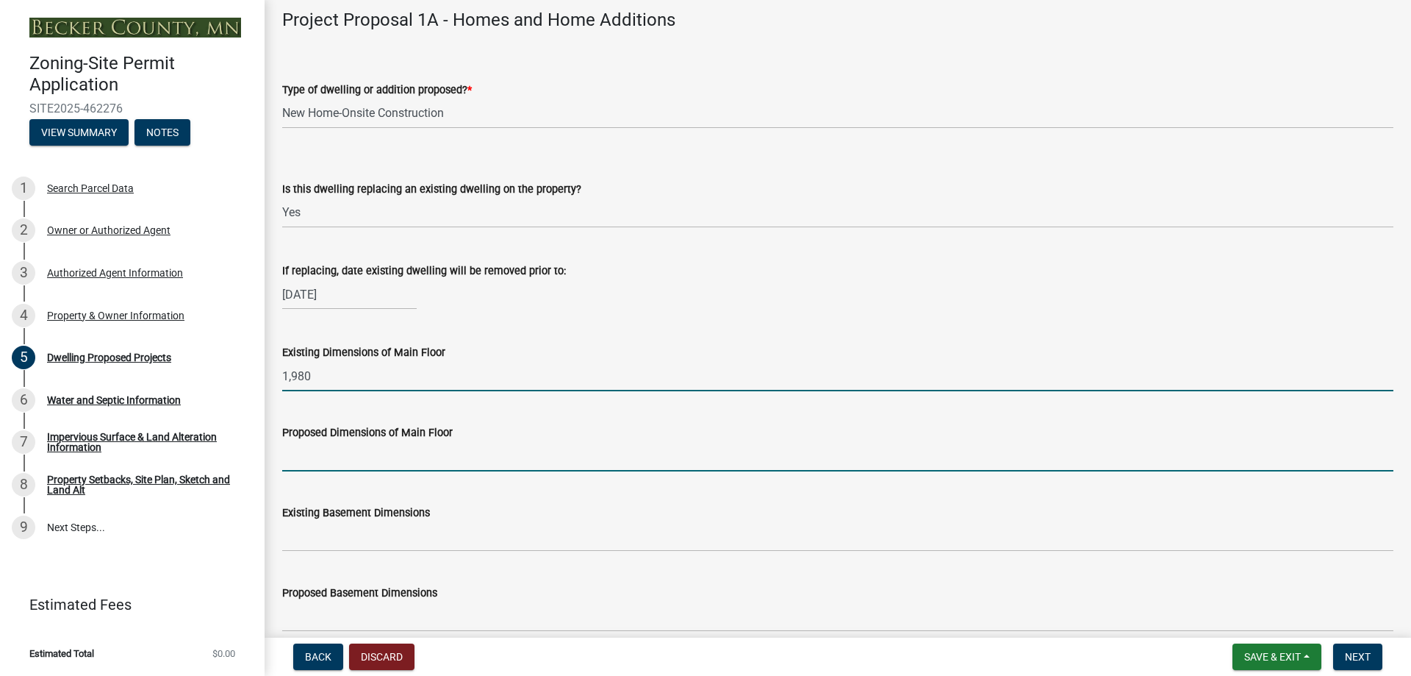
click at [423, 449] on input "Proposed Dimensions of Main Floor" at bounding box center [837, 456] width 1111 height 30
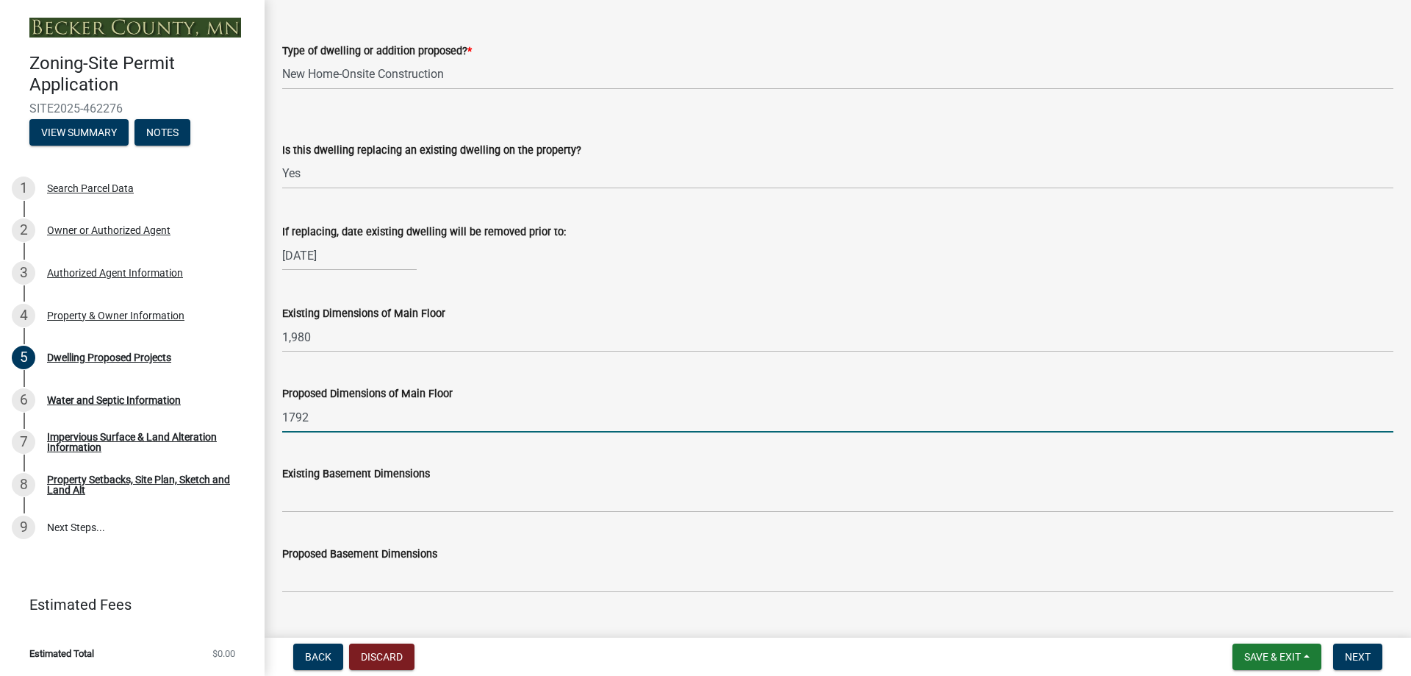
scroll to position [441, 0]
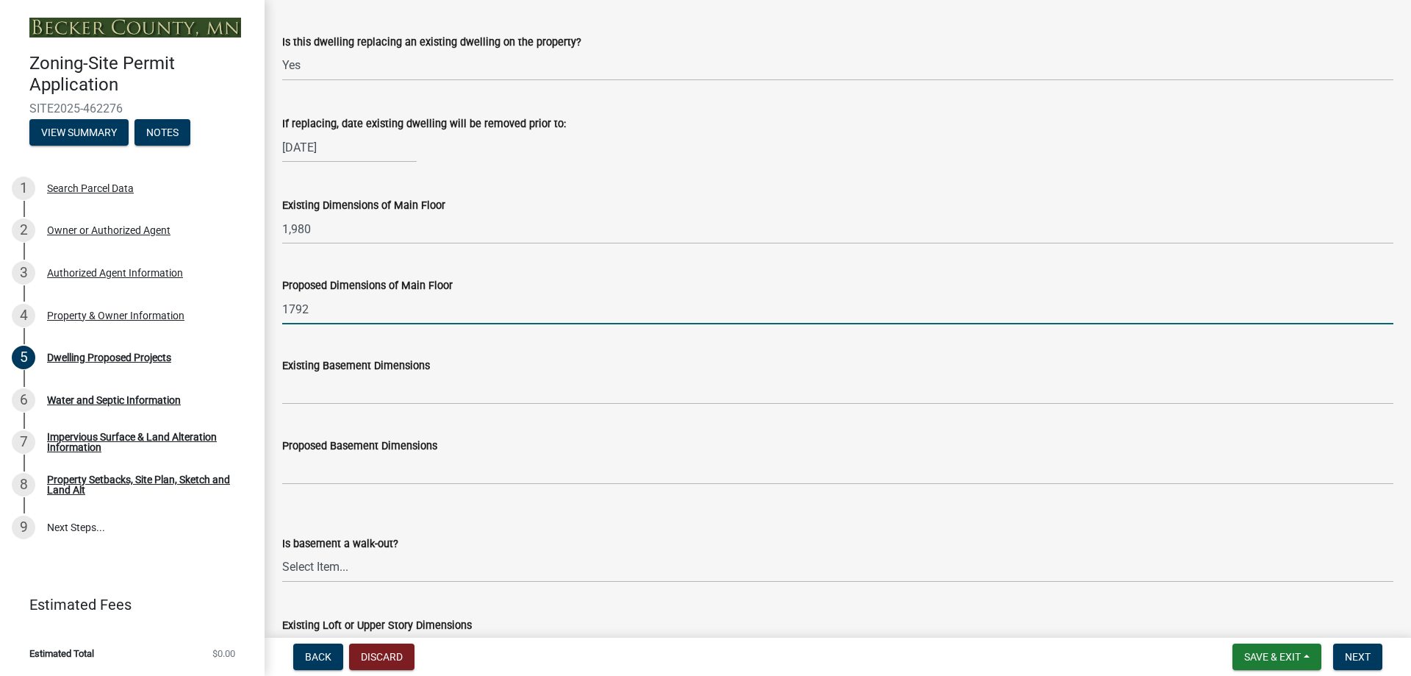
type input "1792"
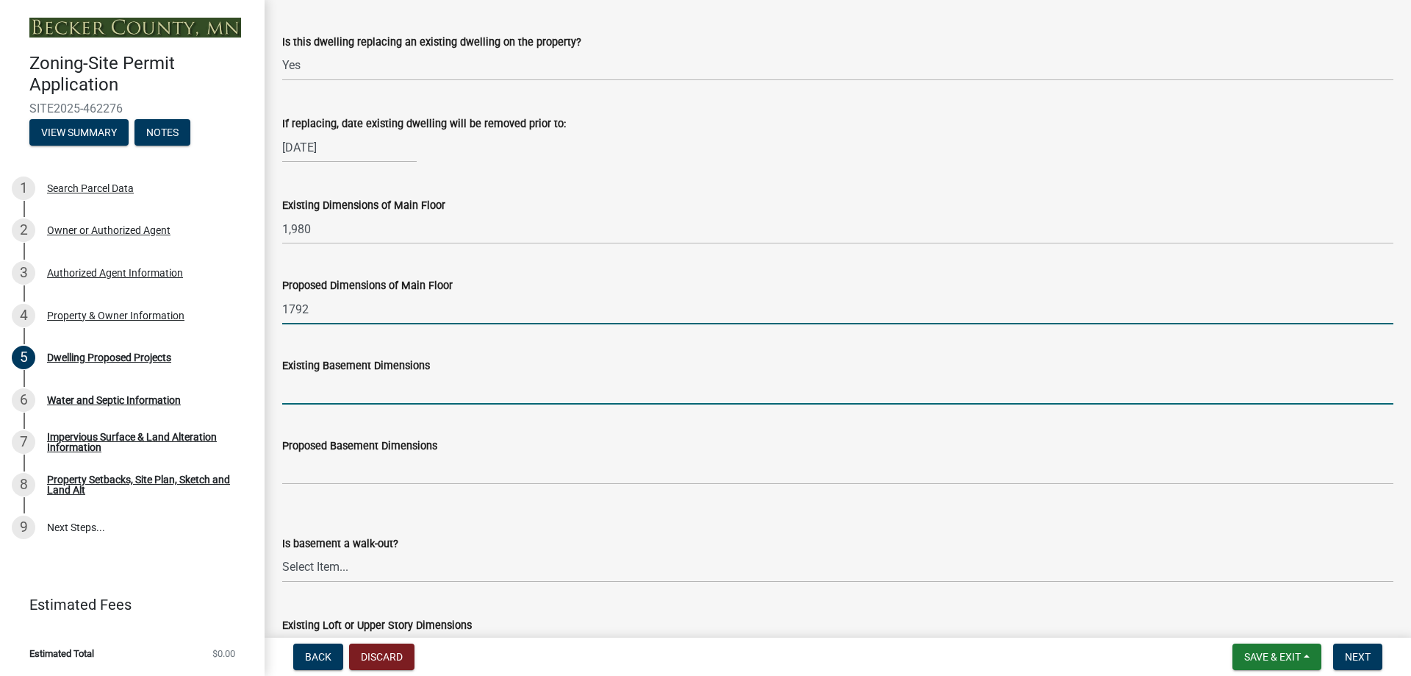
click at [382, 388] on input "Existing Basement Dimensions" at bounding box center [837, 389] width 1111 height 30
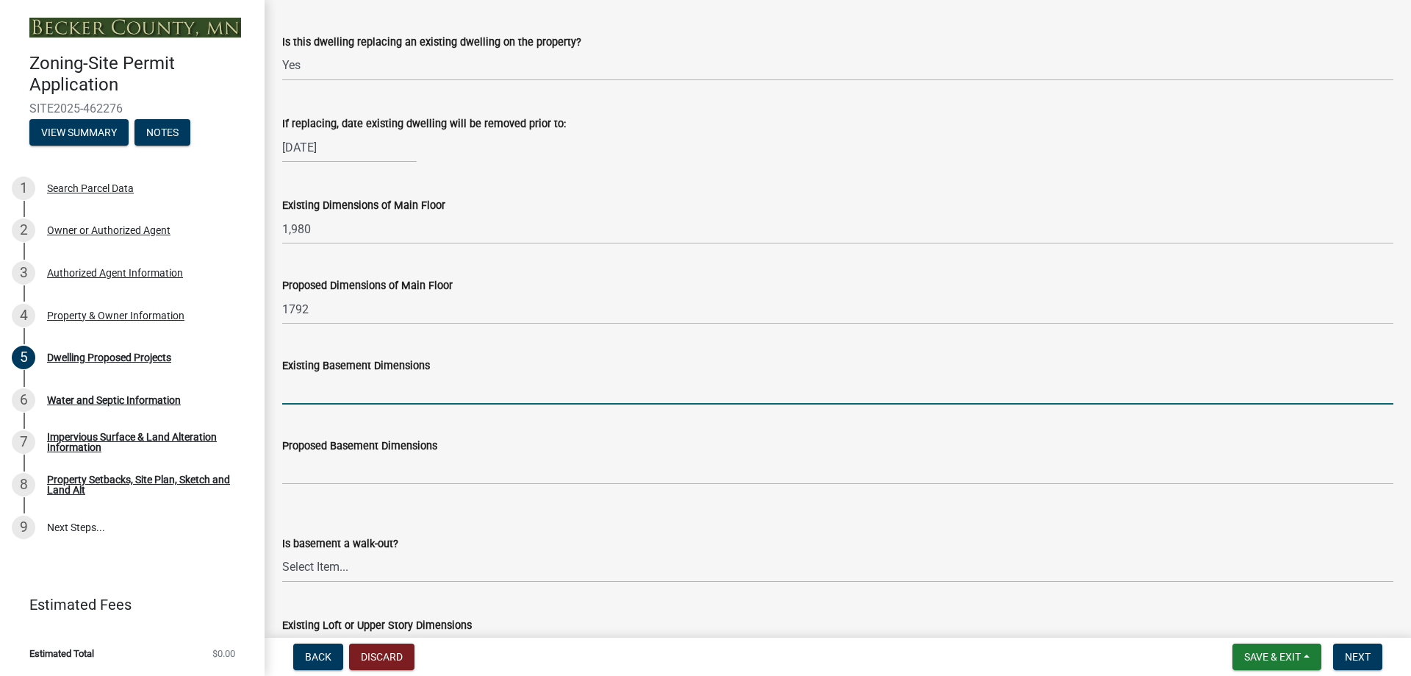
type input "0"
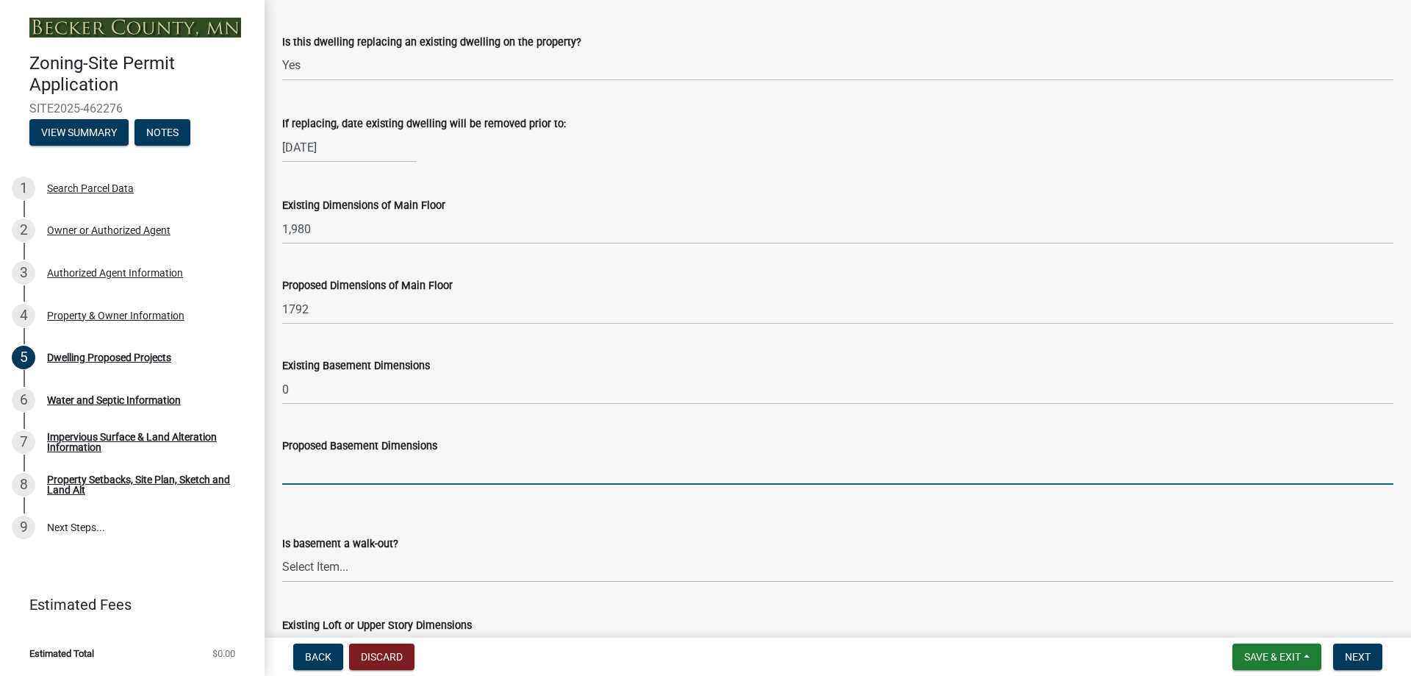
click at [365, 463] on input "Proposed Basement Dimensions" at bounding box center [837, 469] width 1111 height 30
type input "0"
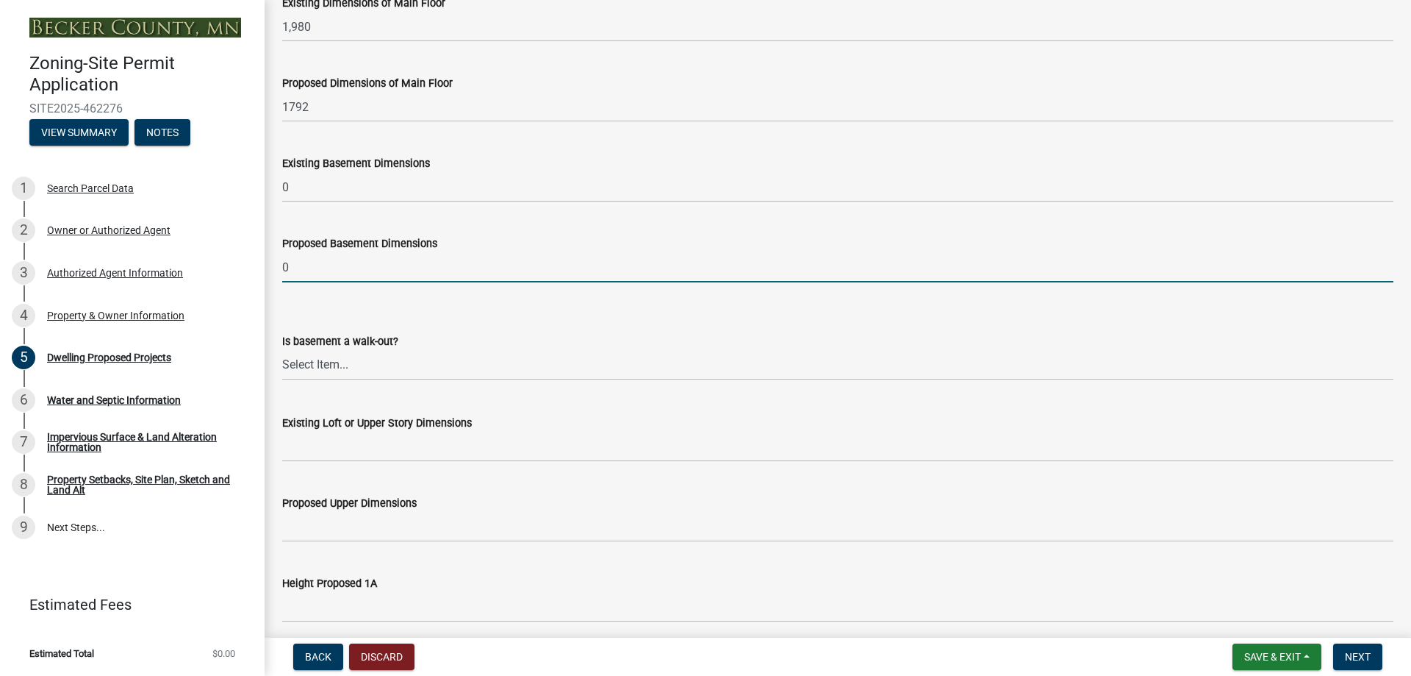
scroll to position [662, 0]
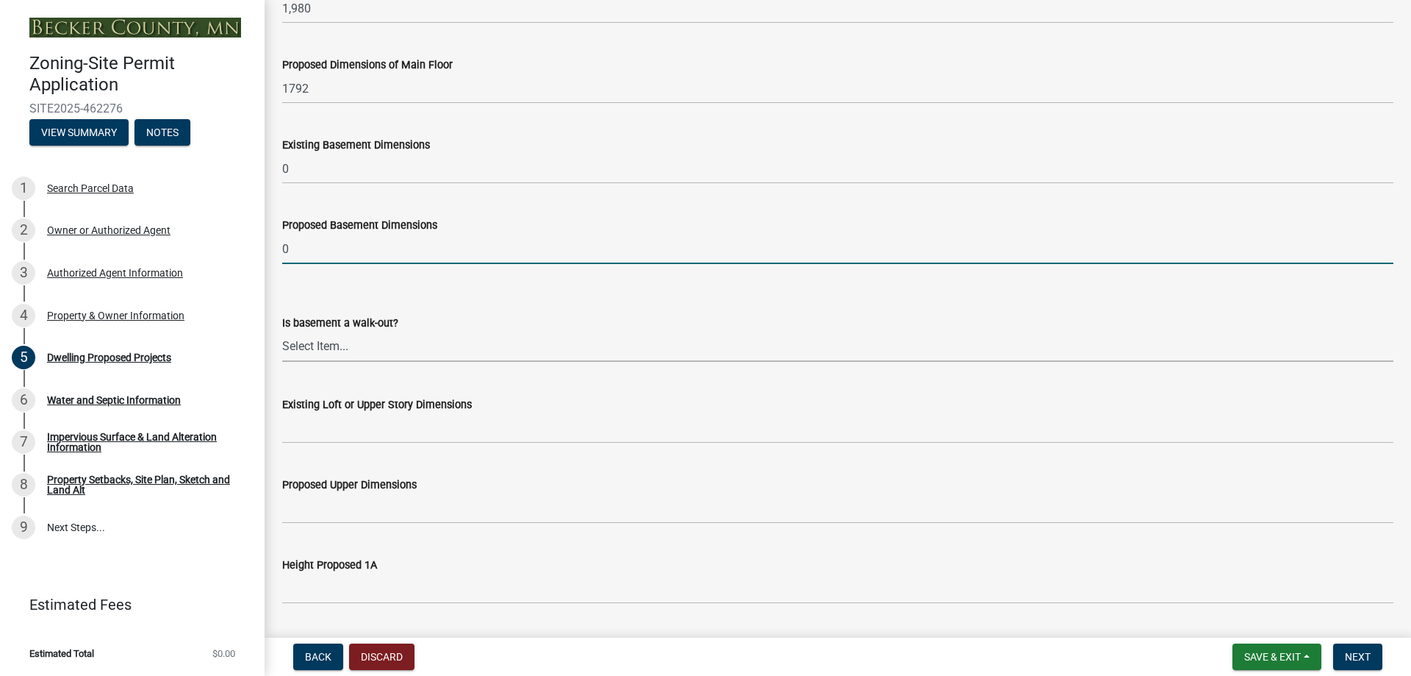
click at [345, 347] on select "Select Item... Yes No N/A" at bounding box center [837, 347] width 1111 height 30
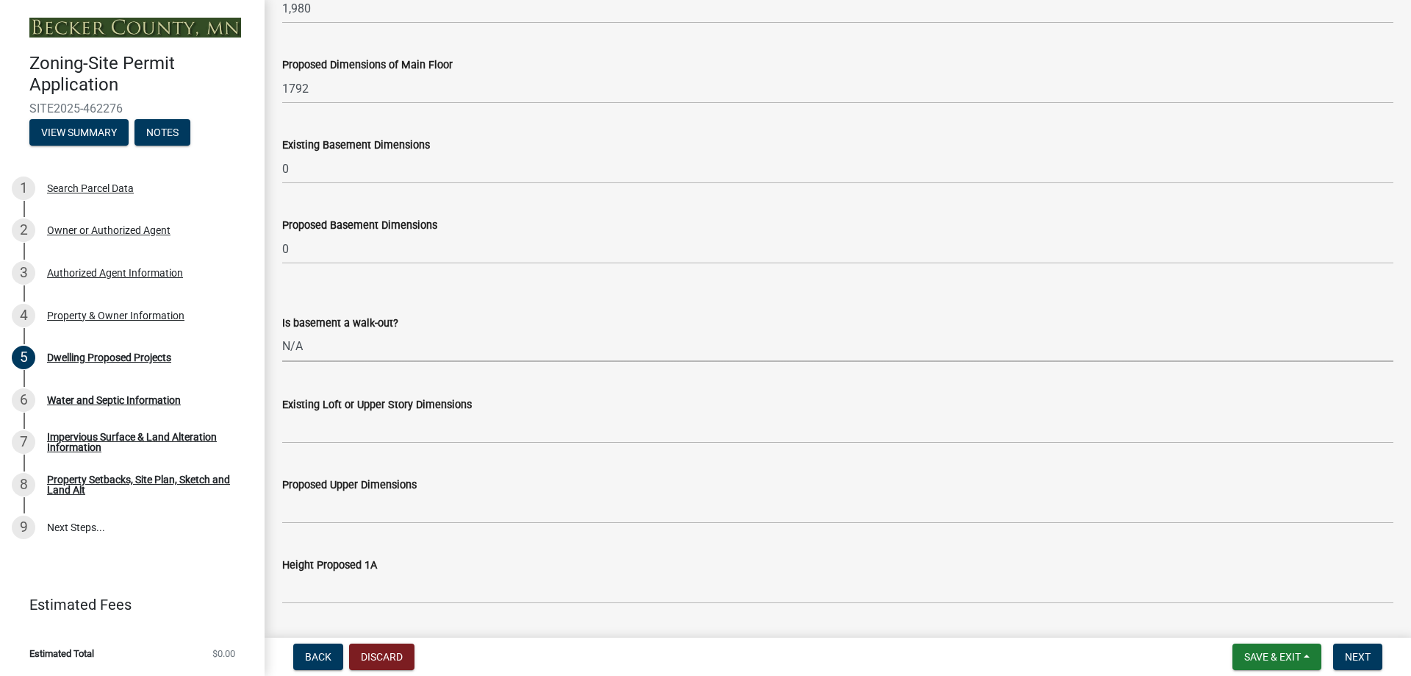
click at [282, 332] on select "Select Item... Yes No N/A" at bounding box center [837, 347] width 1111 height 30
select select "f4ae0446-41fa-4afd-99aa-409617c58827"
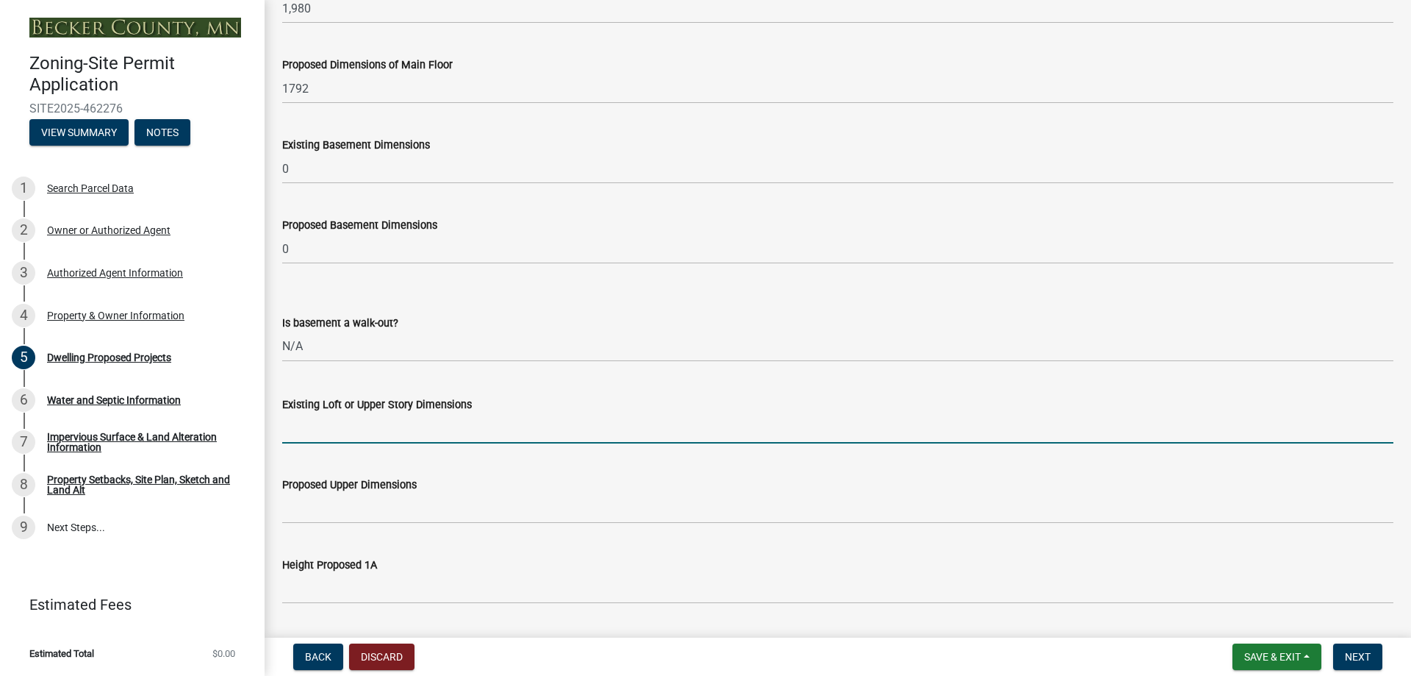
click at [371, 434] on input "Existing Loft or Upper Story Dimensions" at bounding box center [837, 428] width 1111 height 30
type input "0"
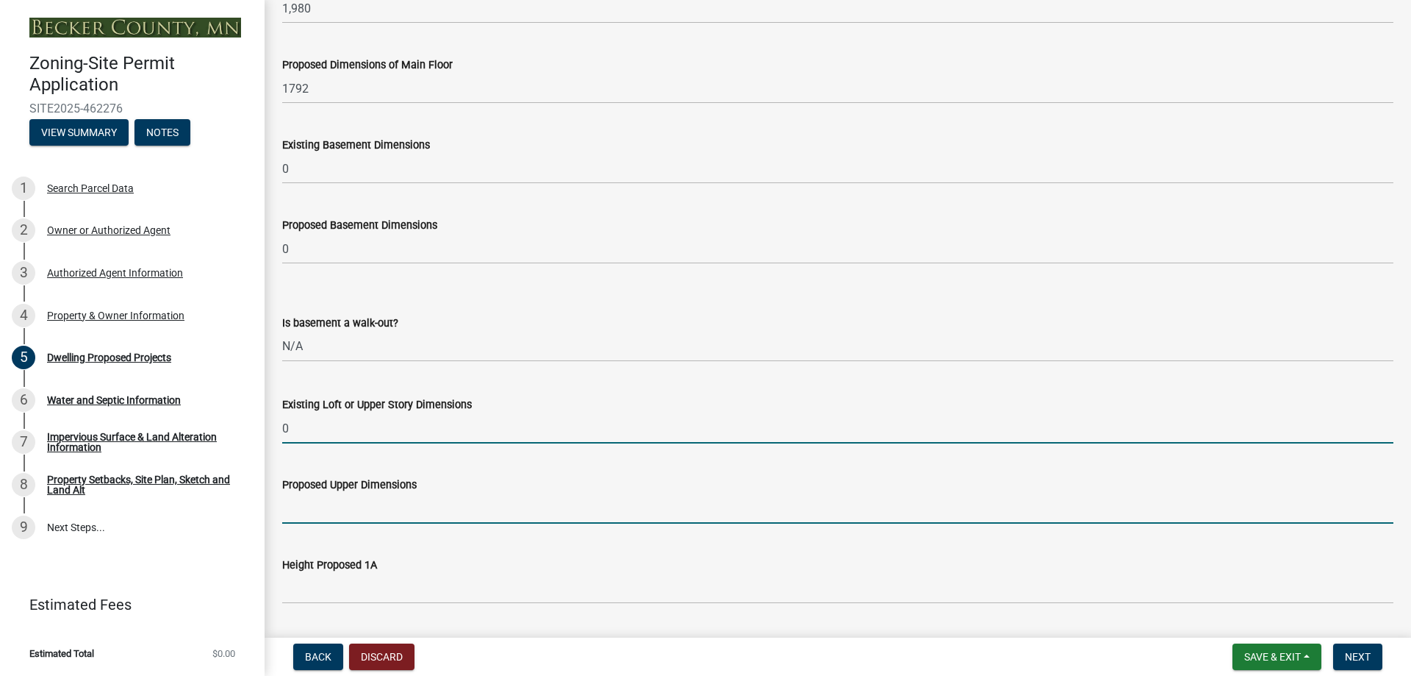
click at [349, 508] on input "Proposed Upper Dimensions" at bounding box center [837, 508] width 1111 height 30
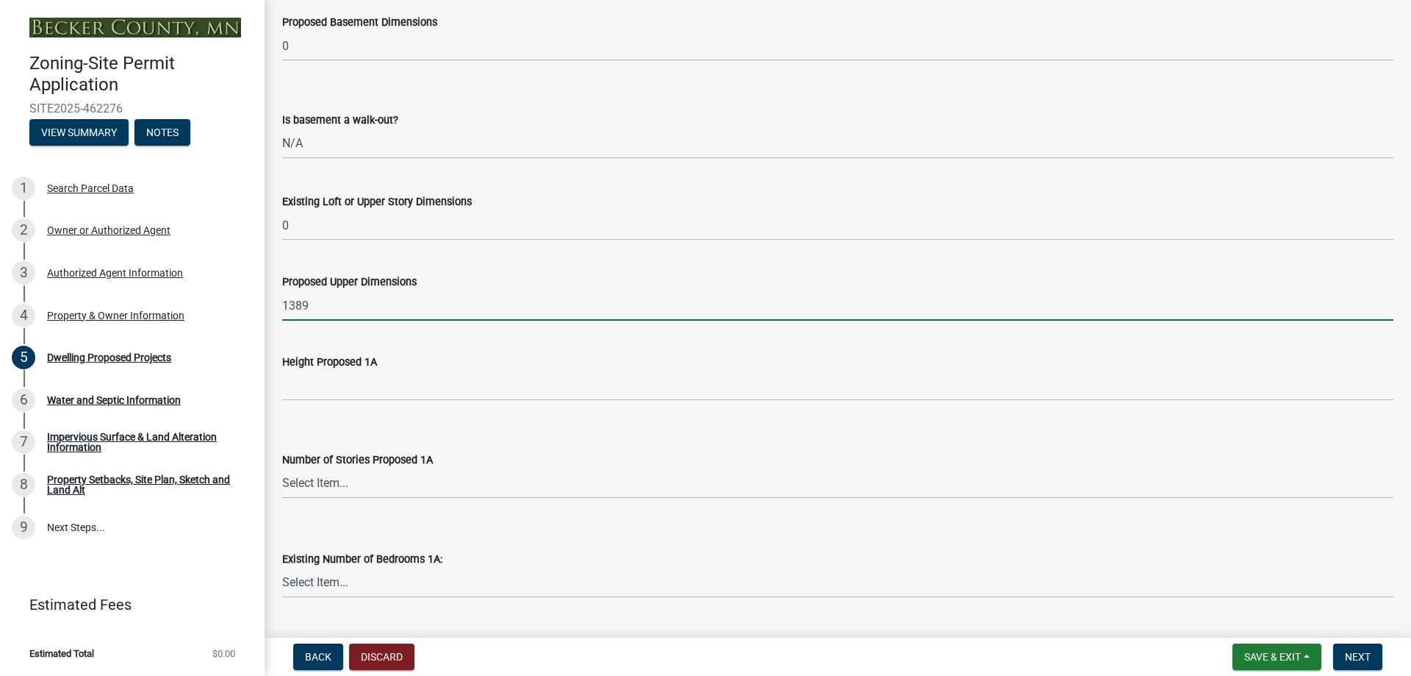
scroll to position [882, 0]
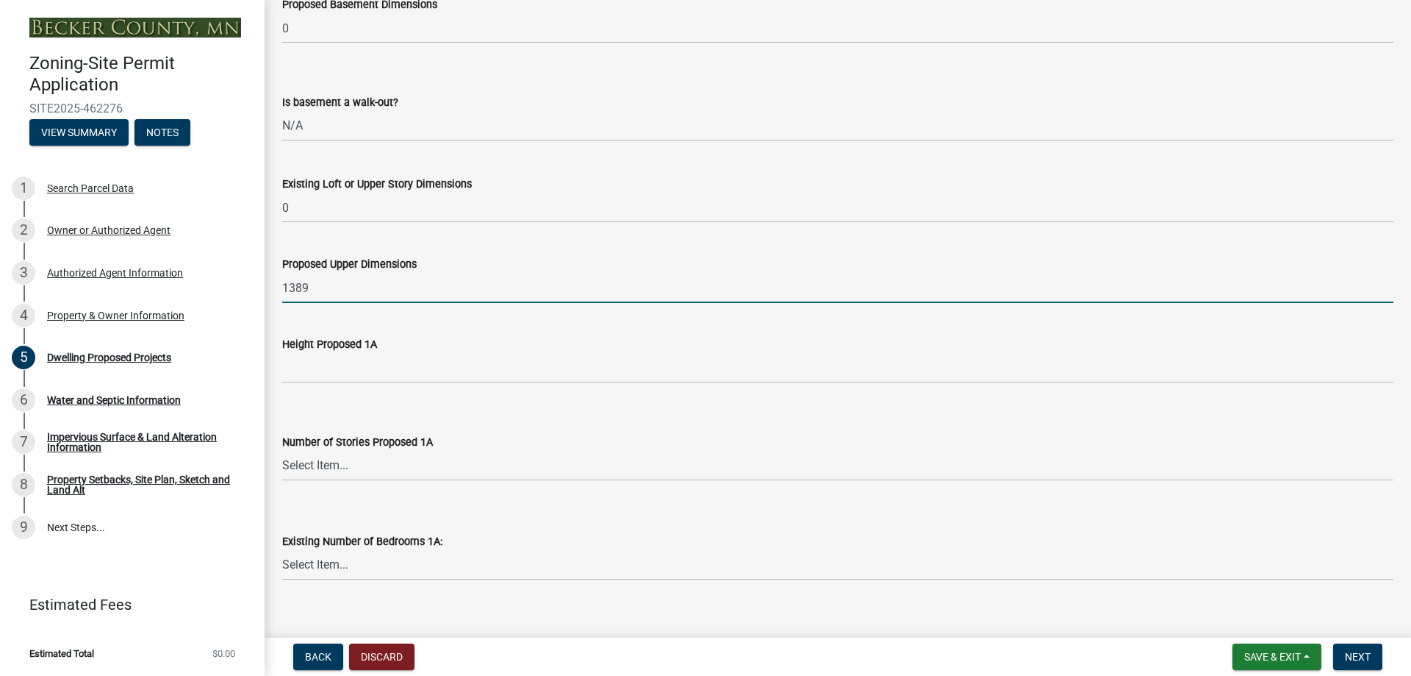
type input "1389"
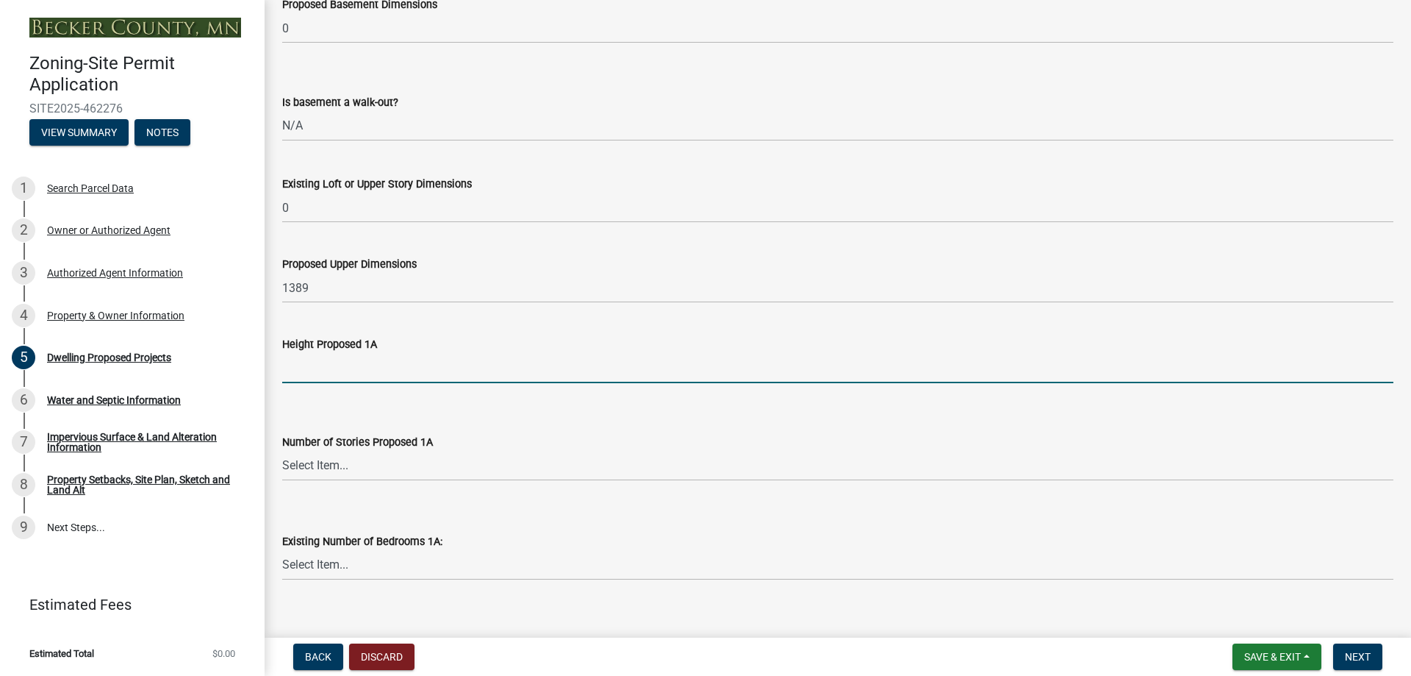
click at [327, 374] on input "Height Proposed 1A" at bounding box center [837, 368] width 1111 height 30
type input "23 ft"
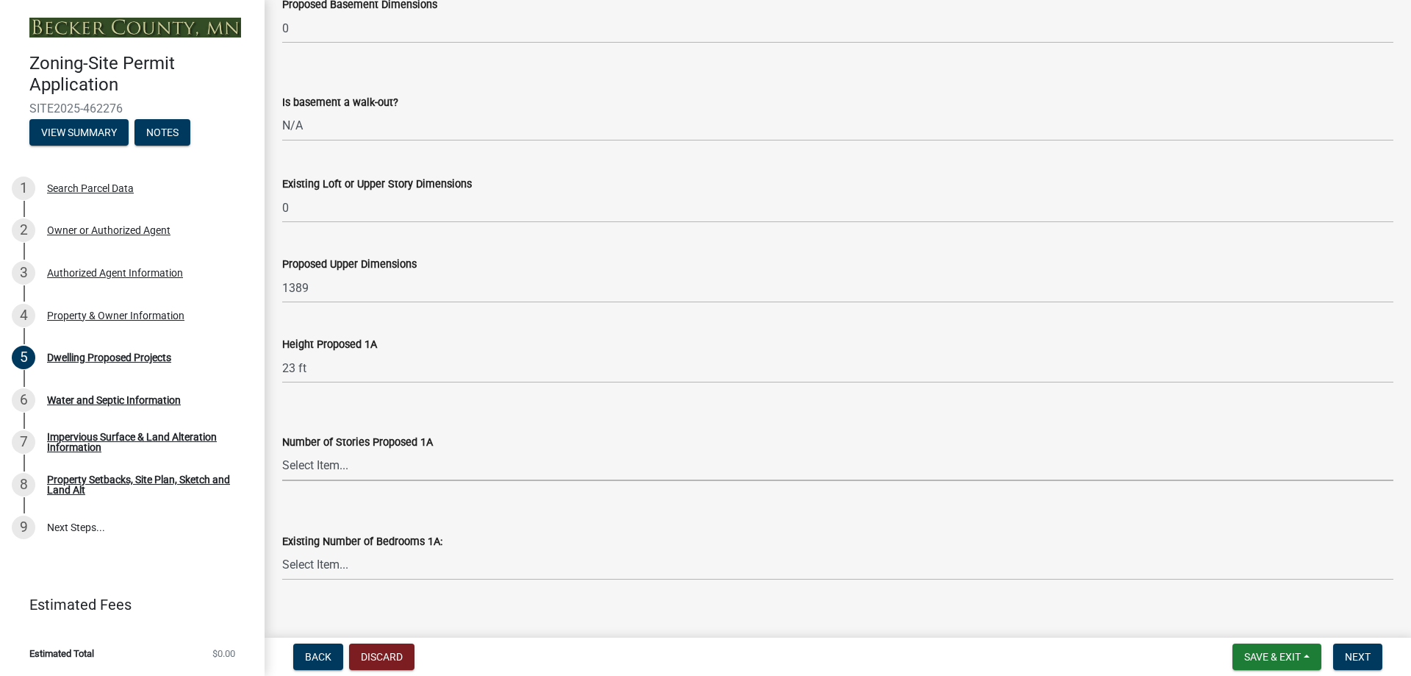
click at [363, 470] on select "Select Item... N/A 1 1.25 1.5 1.75 2 2.25 2.5" at bounding box center [837, 466] width 1111 height 30
click at [282, 451] on select "Select Item... N/A 1 1.25 1.5 1.75 2 2.25 2.5" at bounding box center [837, 466] width 1111 height 30
select select "e13aacd2-5b16-46a8-9c16-26b3d7b1c810"
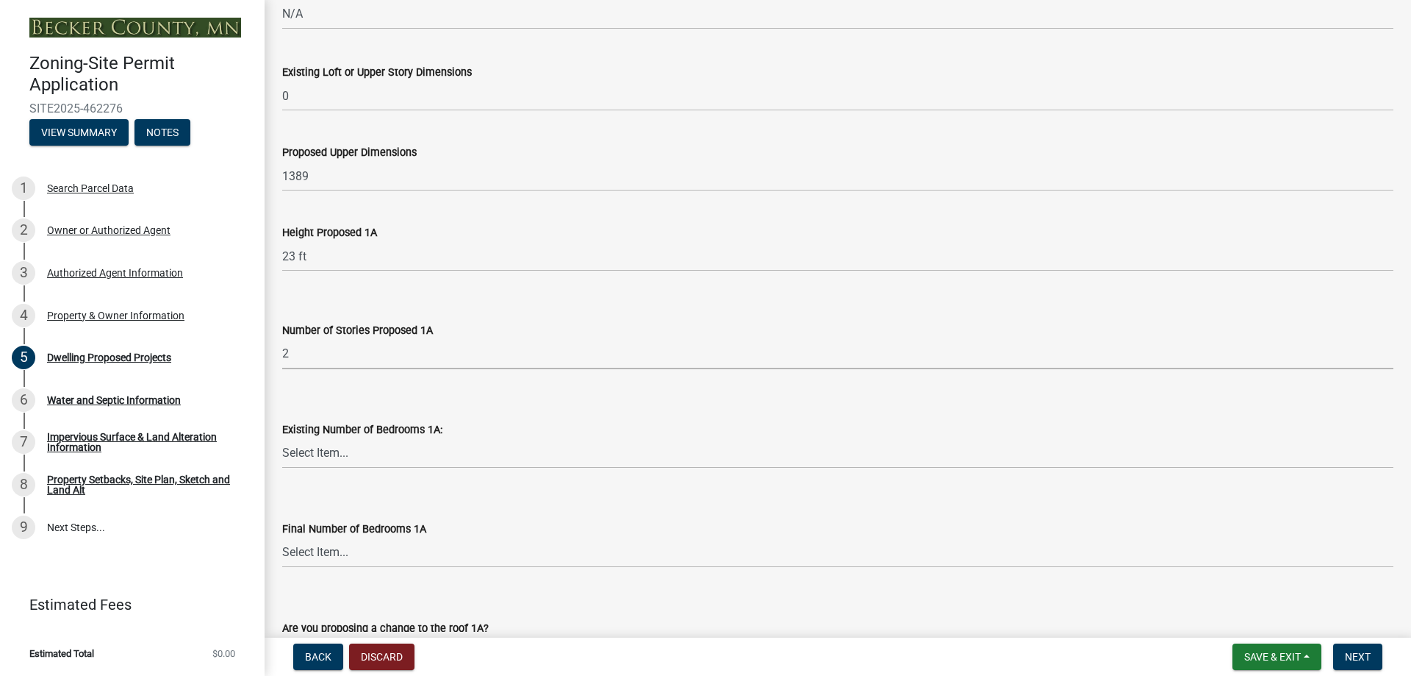
scroll to position [1029, 0]
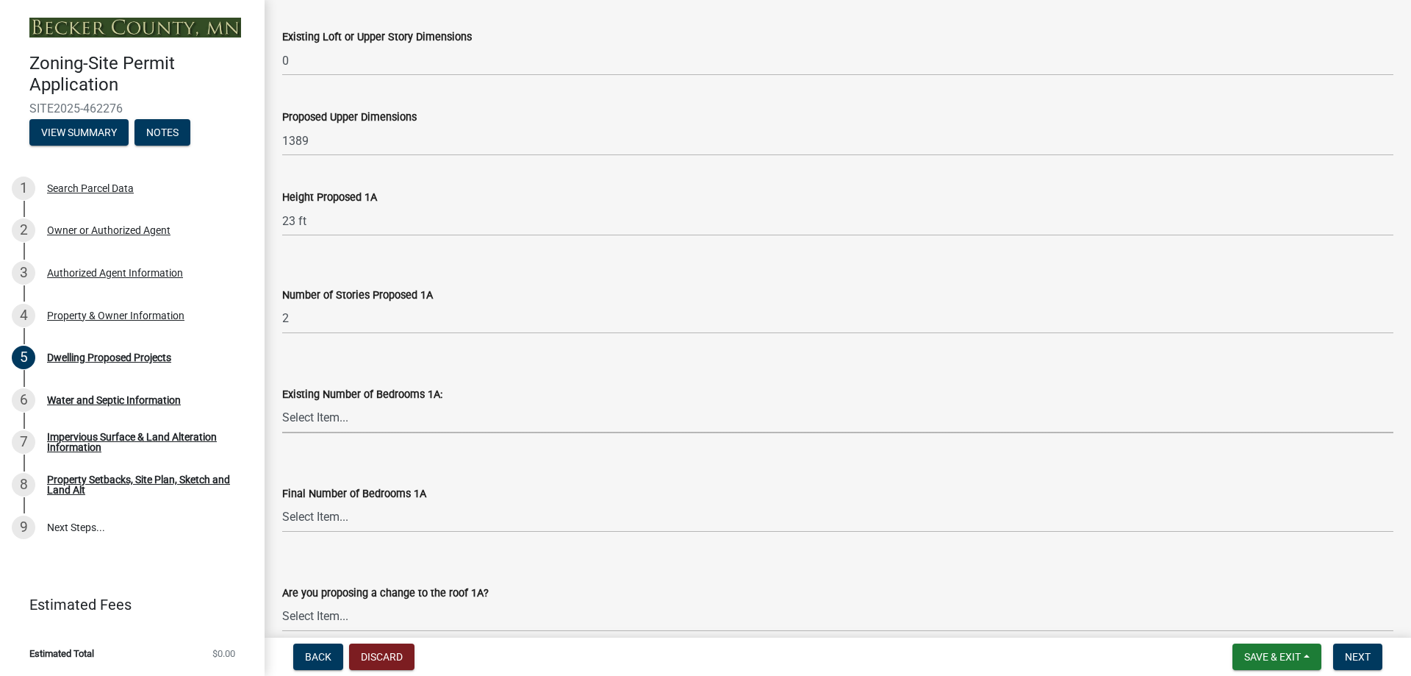
click at [376, 417] on select "Select Item... 0 1 2 3 4 5 6 7 8" at bounding box center [837, 418] width 1111 height 30
click at [290, 420] on select "Select Item... 0 1 2 3 4 5 6 7 8" at bounding box center [837, 418] width 1111 height 30
click at [282, 403] on select "Select Item... 0 1 2 3 4 5 6 7 8" at bounding box center [837, 418] width 1111 height 30
select select "e5b6e178-1d4e-46f3-8fba-19f7851c487a"
click at [332, 512] on select "Select Item... 0 1 2 3 4 5 6 7 8" at bounding box center [837, 517] width 1111 height 30
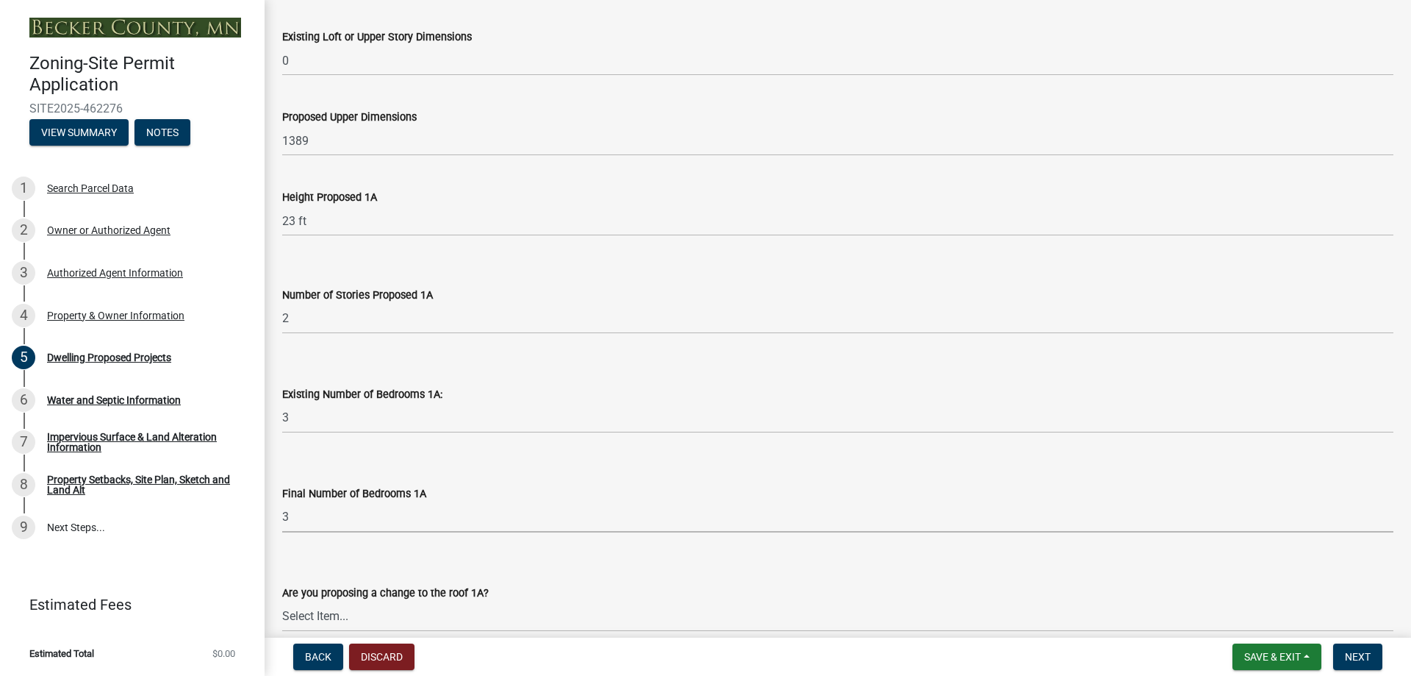
click at [282, 502] on select "Select Item... 0 1 2 3 4 5 6 7 8" at bounding box center [837, 517] width 1111 height 30
select select "744d8552-d7ef-4cf1-b465-42901748f06c"
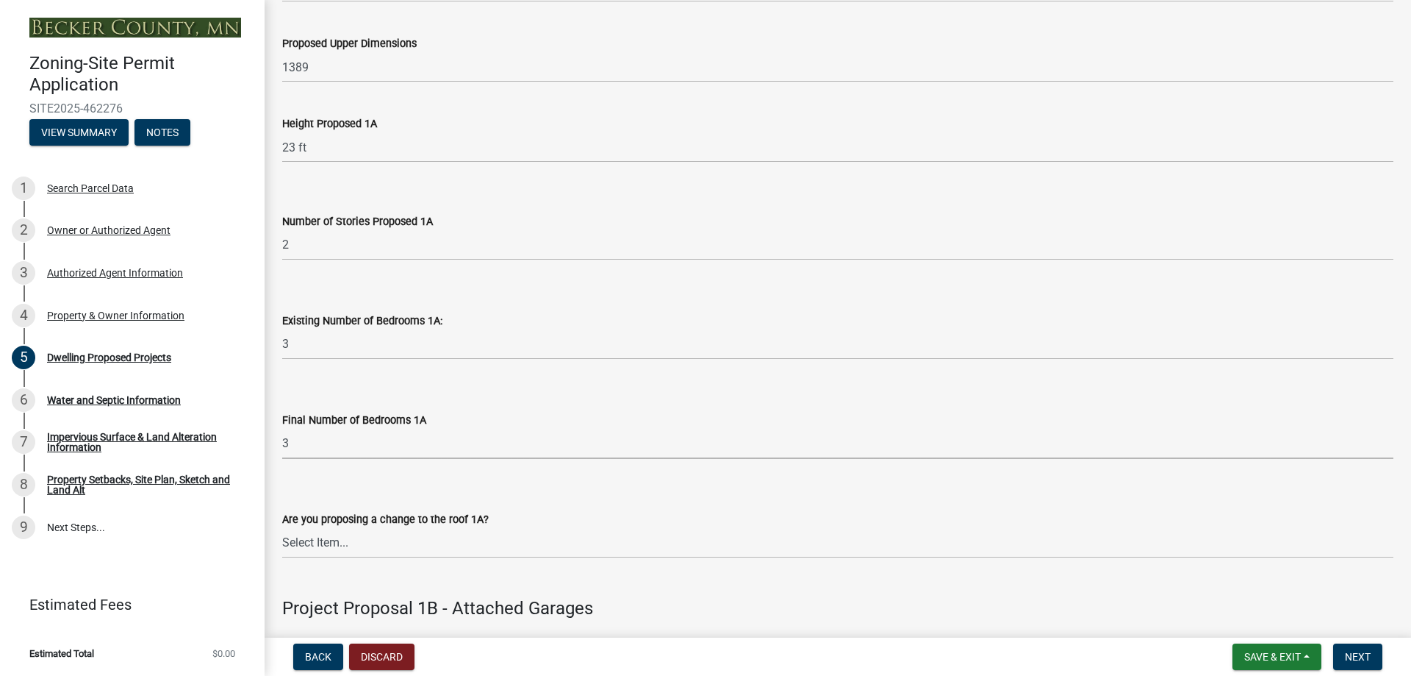
scroll to position [1176, 0]
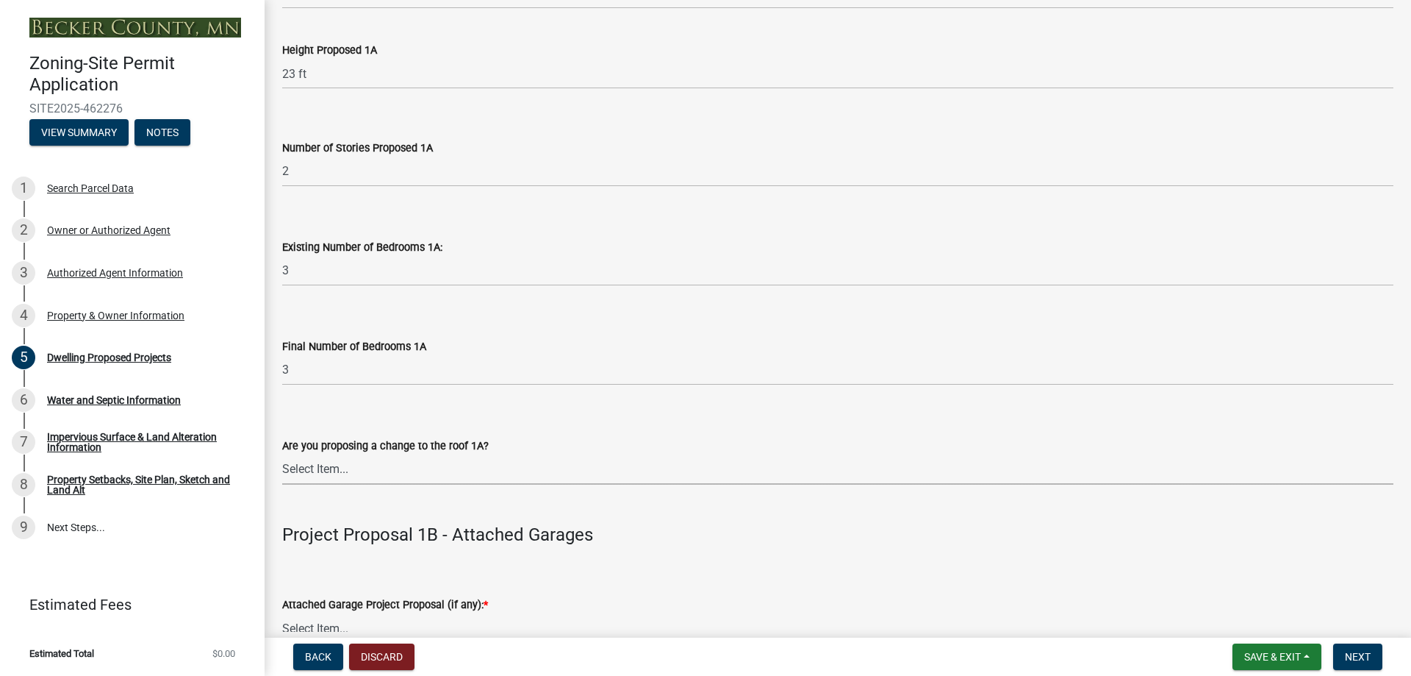
click at [340, 466] on select "Select Item... N/A Yes No" at bounding box center [837, 469] width 1111 height 30
click at [282, 454] on select "Select Item... N/A Yes No" at bounding box center [837, 469] width 1111 height 30
select select "5dd6cdd5-8b7d-4534-b791-478230f7b8b7"
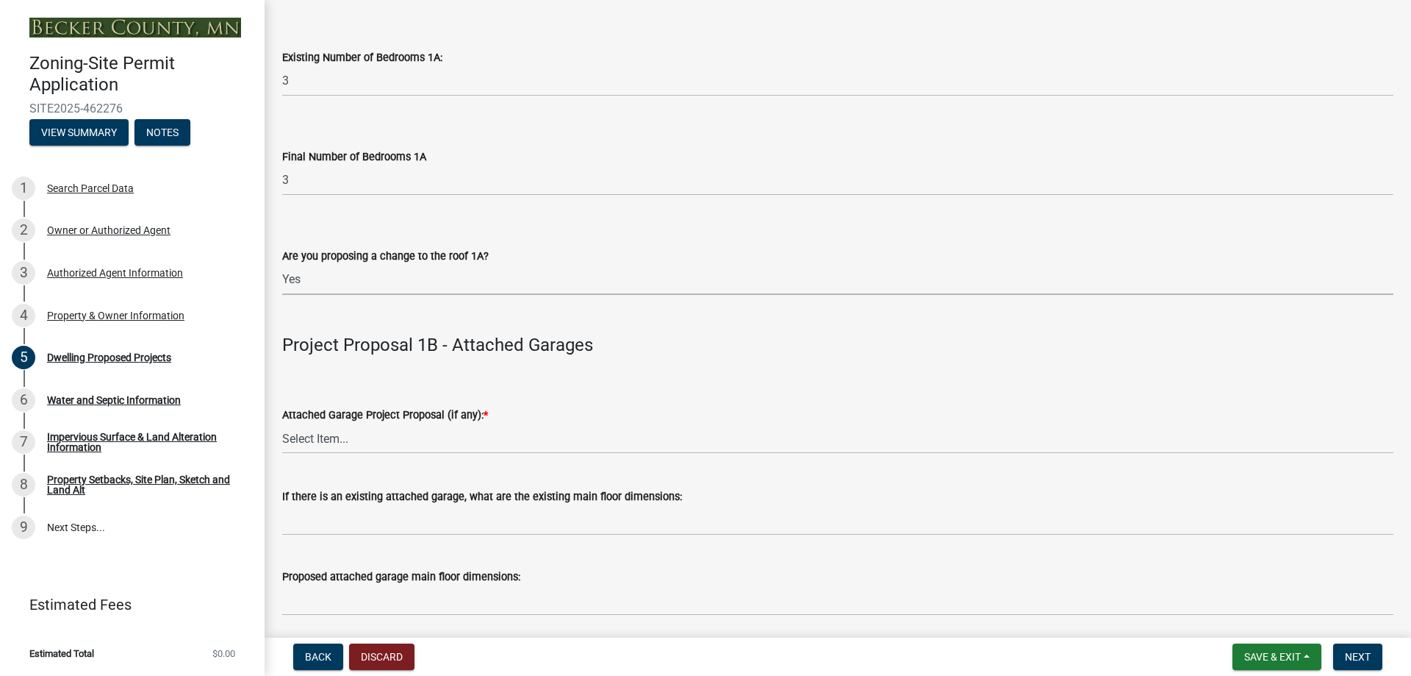
scroll to position [1397, 0]
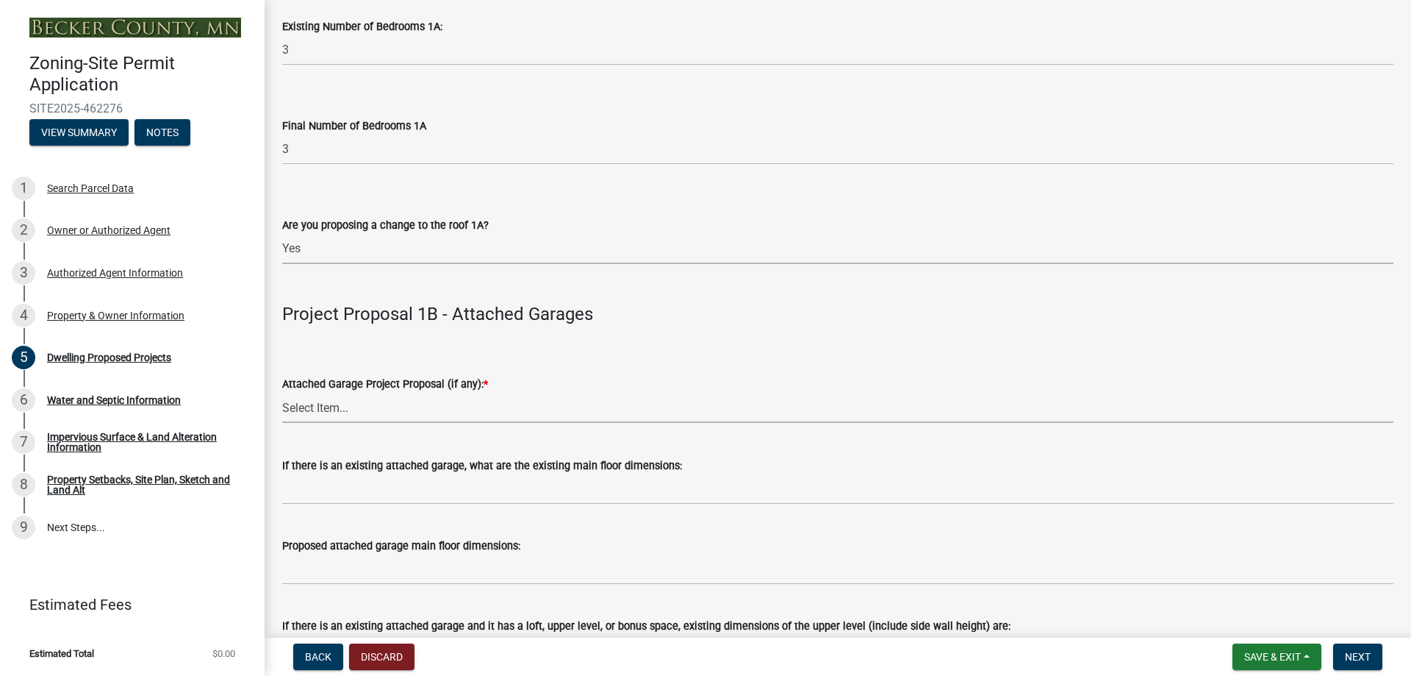
click at [312, 406] on select "Select Item... N/A New Attached Garage Addition to Attached Garage" at bounding box center [837, 408] width 1111 height 30
click at [282, 393] on select "Select Item... N/A New Attached Garage Addition to Attached Garage" at bounding box center [837, 408] width 1111 height 30
select select "638dddef-31f4-4d73-b0b5-0ffc7b344434"
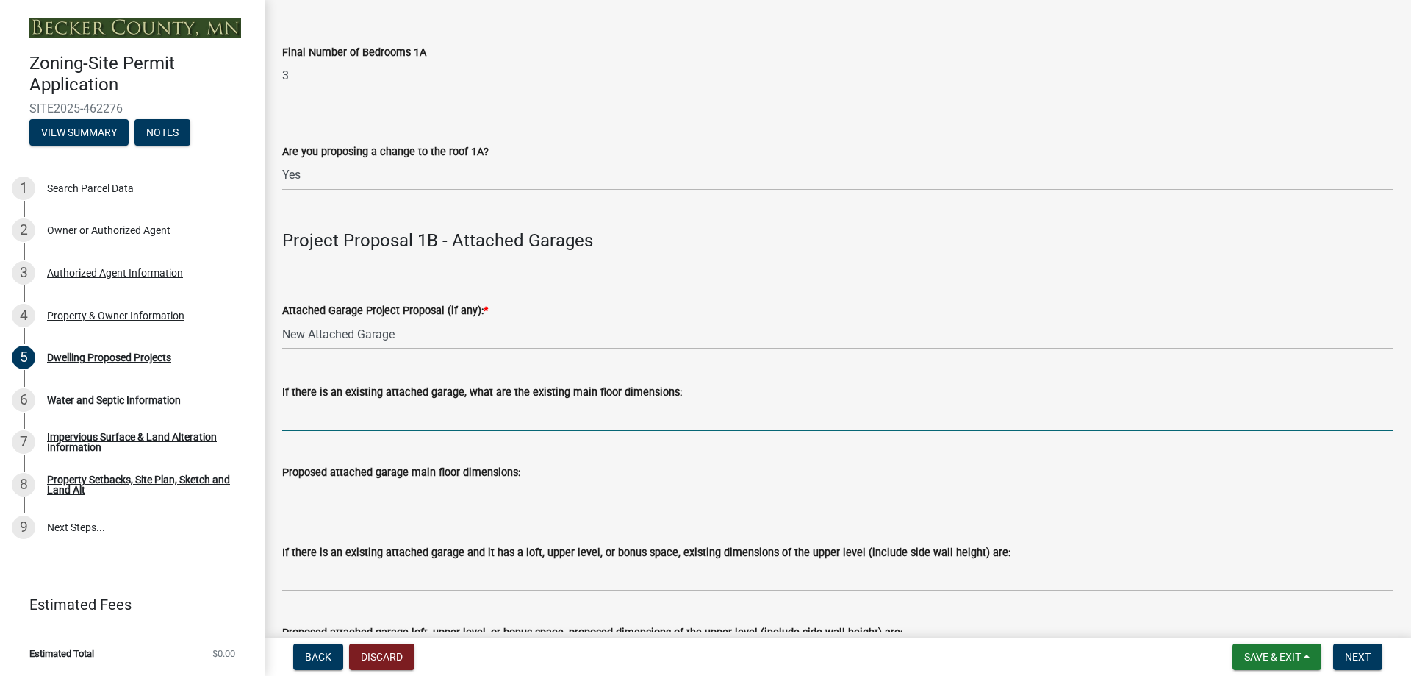
click at [335, 414] on input "If there is an existing attached garage, what are the existing main floor dimen…" at bounding box center [837, 416] width 1111 height 30
type input "0"
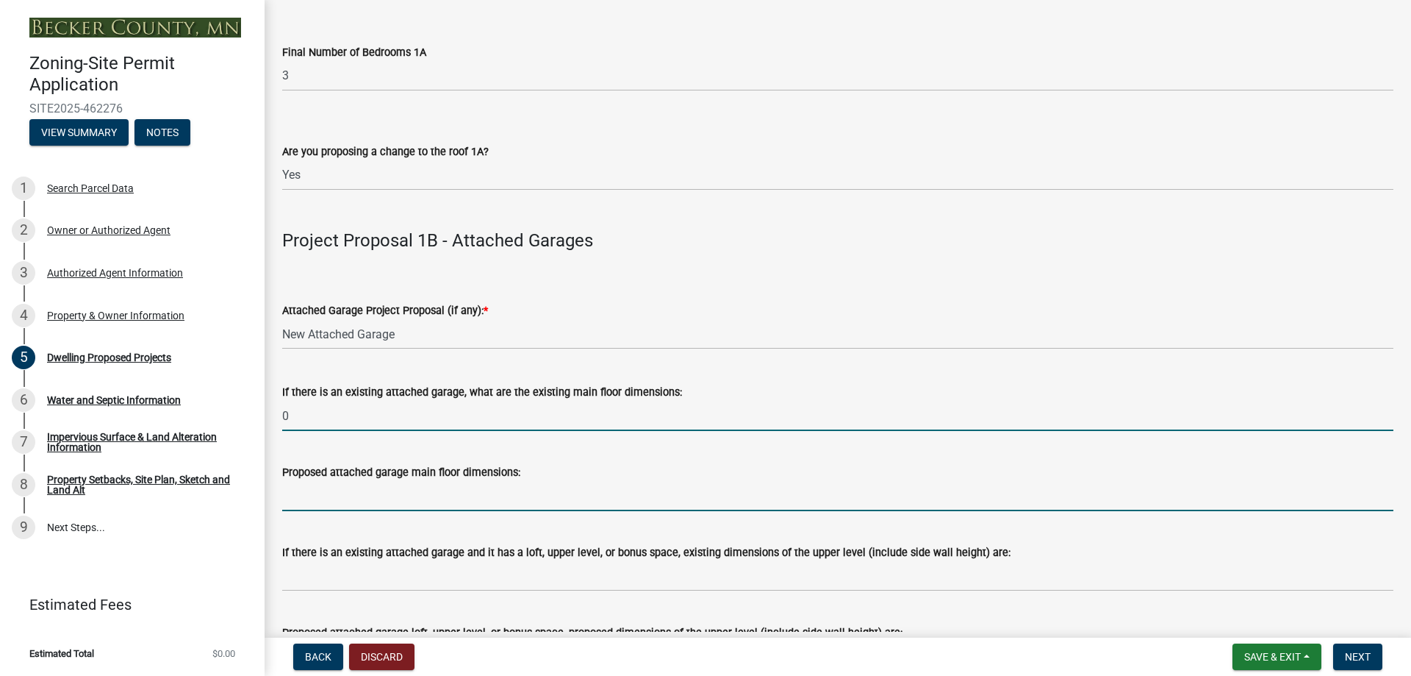
click at [335, 494] on input "Proposed attached garage main floor dimensions:" at bounding box center [837, 496] width 1111 height 30
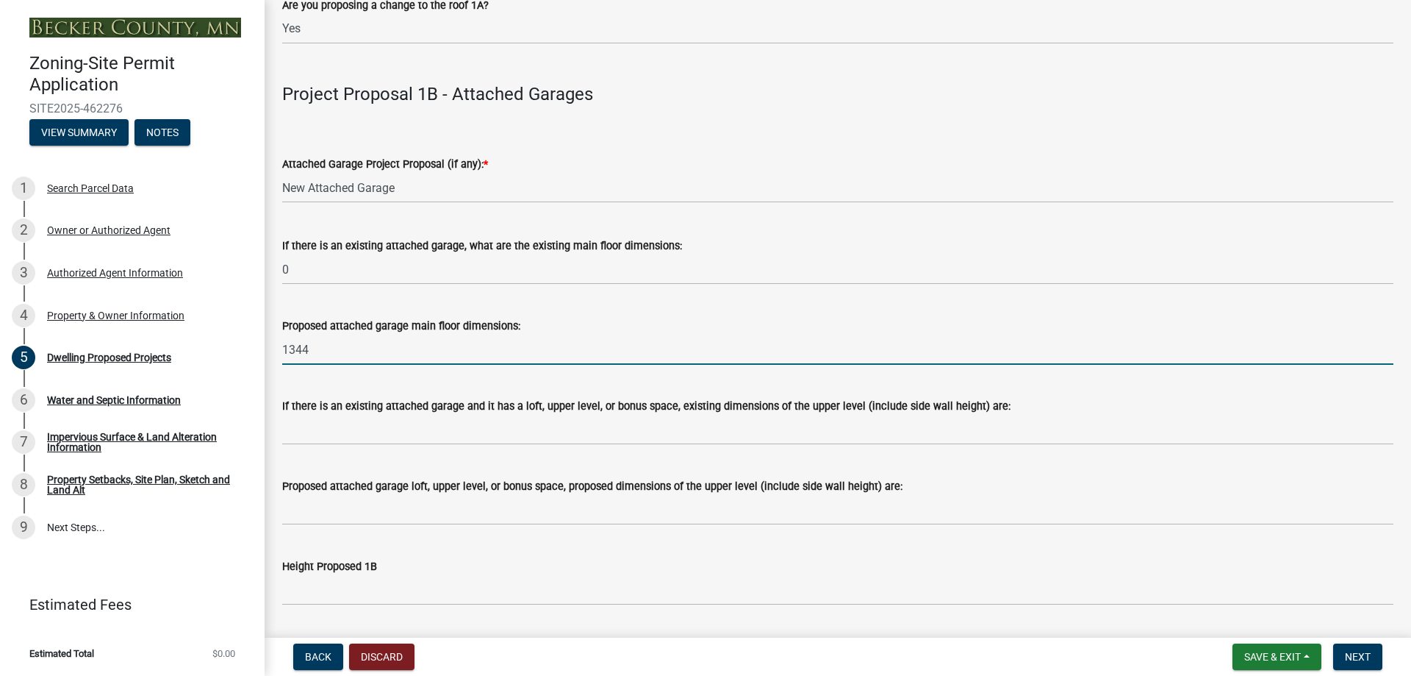
scroll to position [1617, 0]
type input "1344"
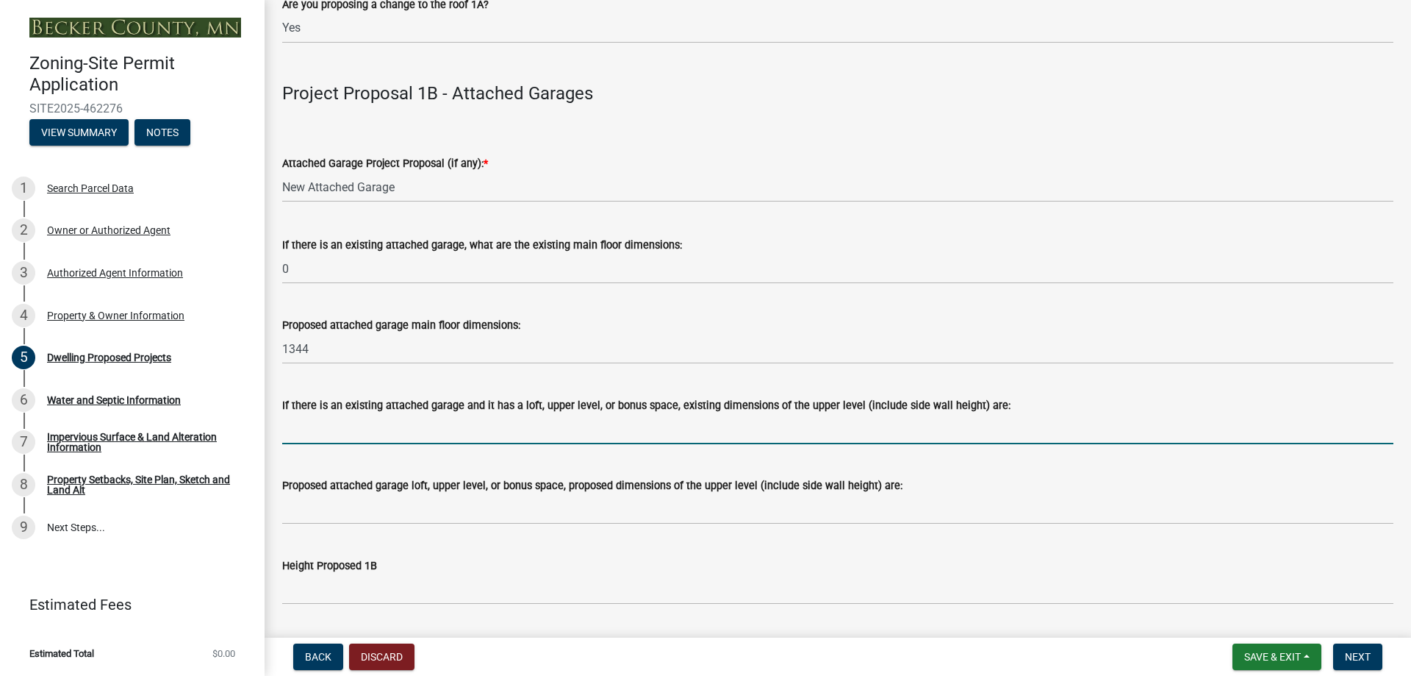
click at [346, 422] on input "If there is an existing attached garage and it has a loft, upper level, or bonu…" at bounding box center [837, 429] width 1111 height 30
type input "N/A"
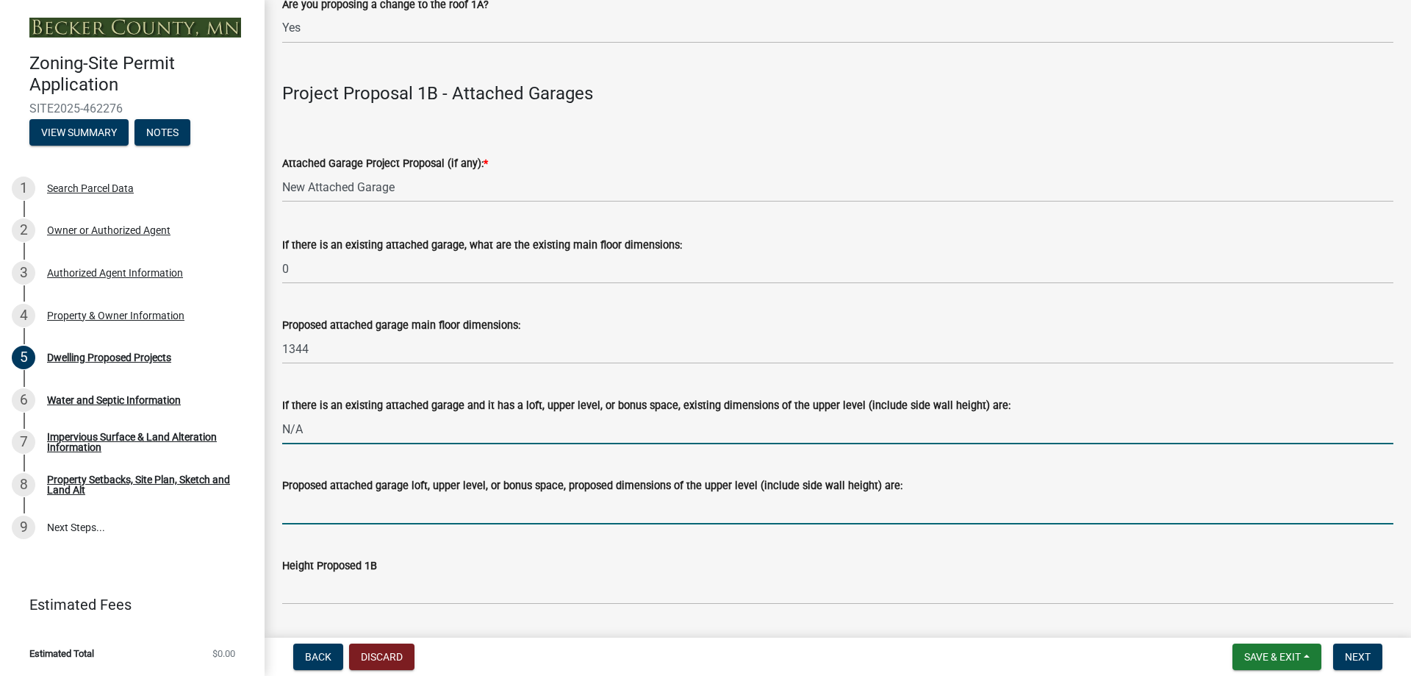
click at [345, 505] on input "Proposed attached garage loft, upper level, or bonus space, proposed dimensions…" at bounding box center [837, 509] width 1111 height 30
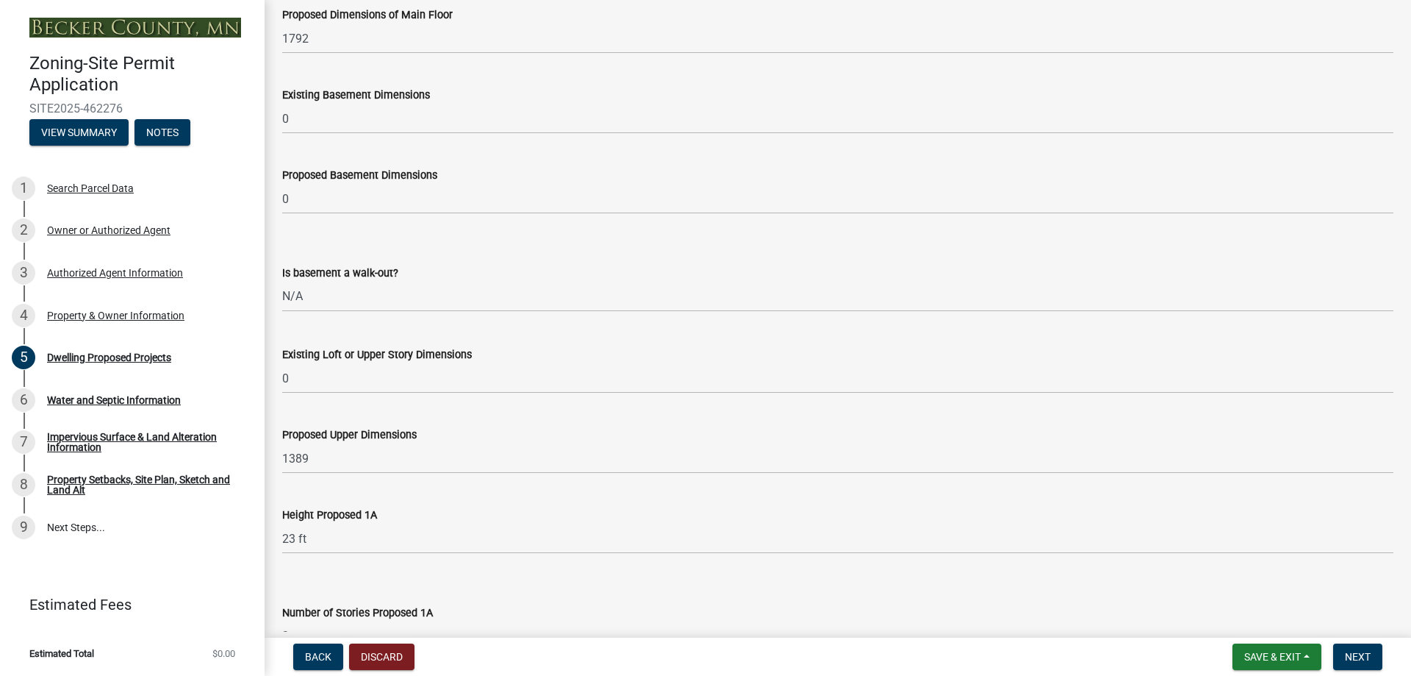
scroll to position [735, 0]
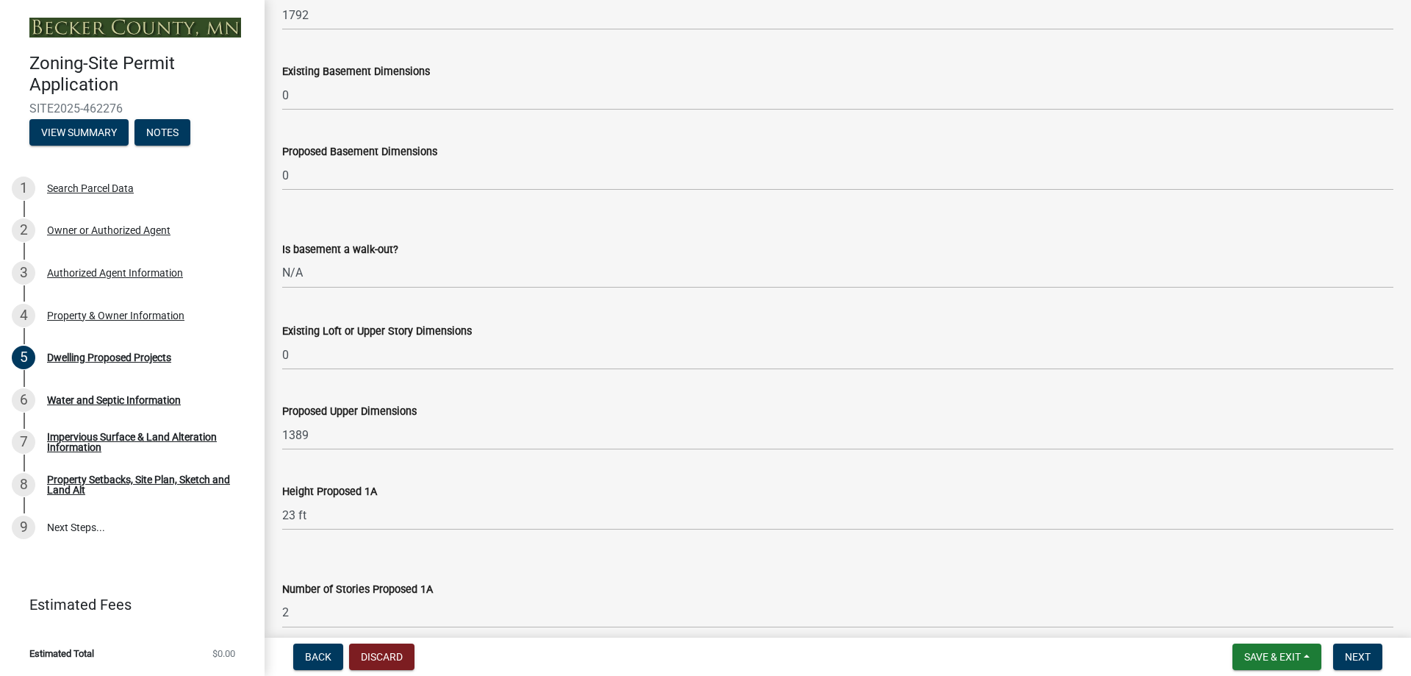
type input "1389"
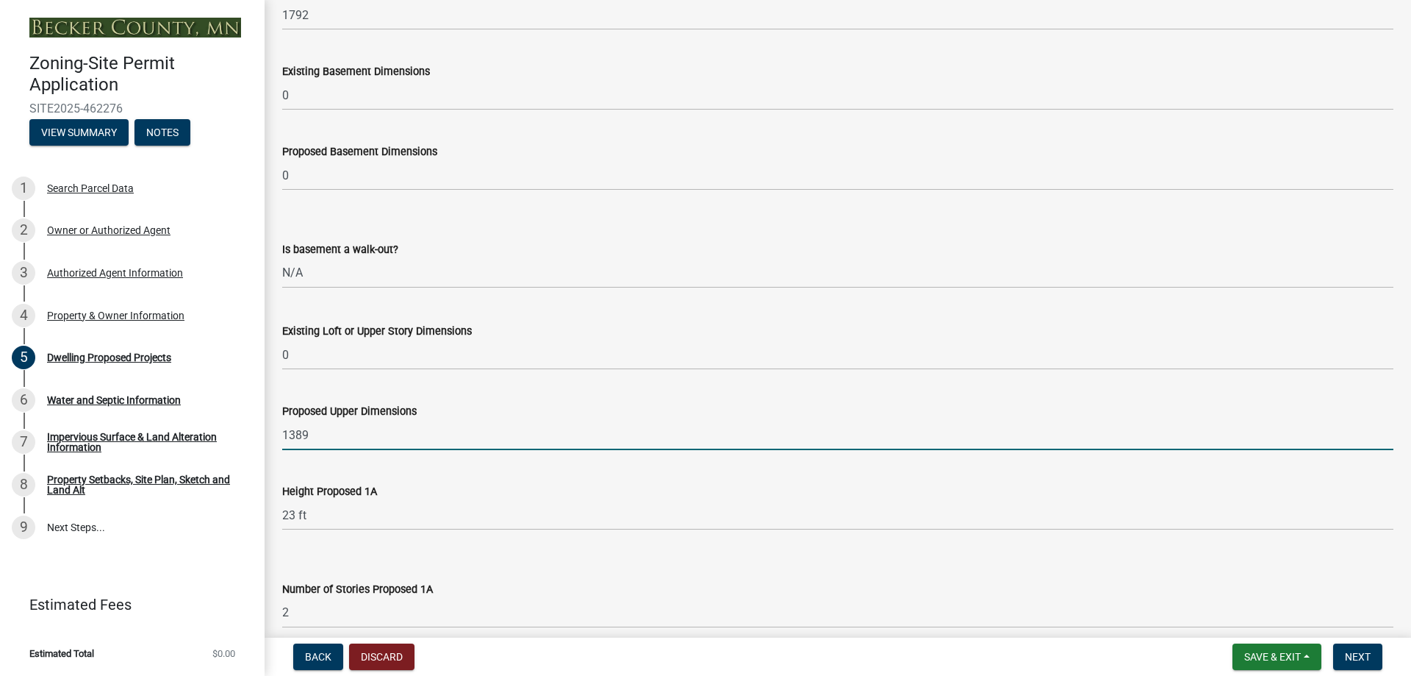
click at [340, 436] on input "1389" at bounding box center [837, 435] width 1111 height 30
type input "1"
type input "2214"
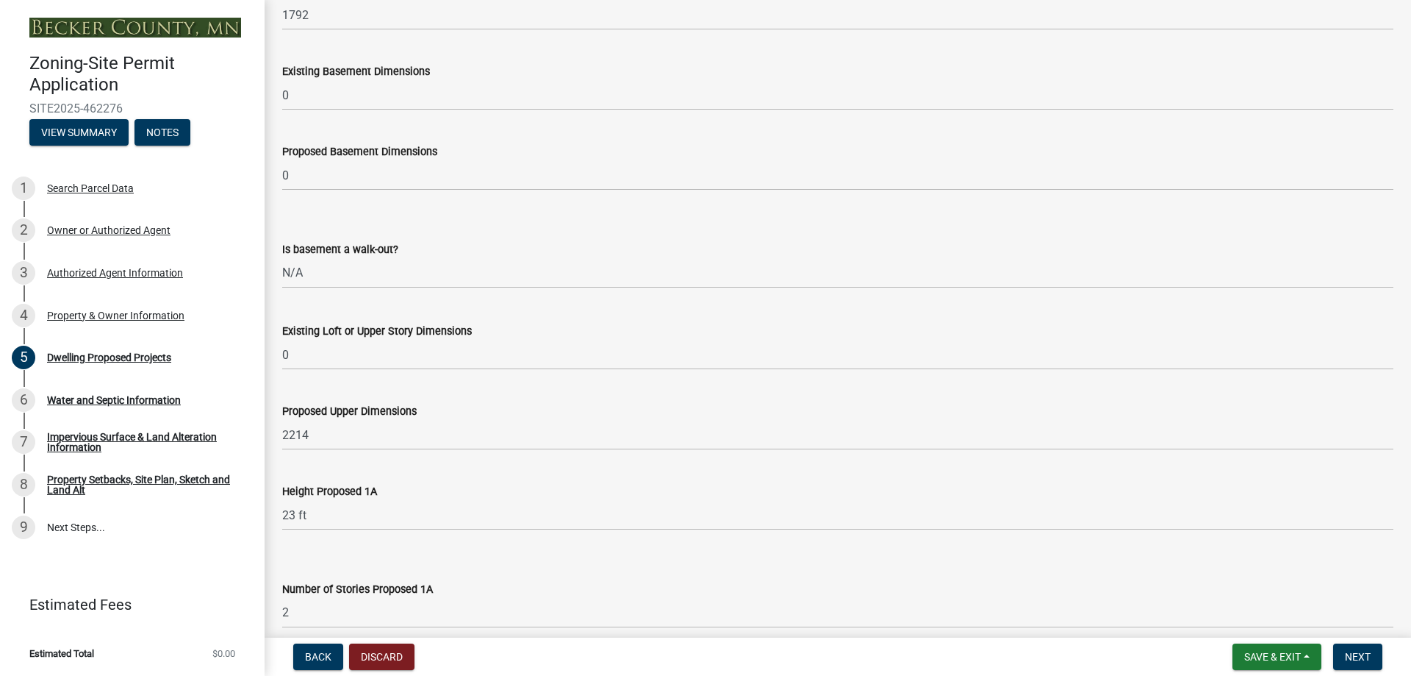
click at [754, 497] on div "Height Proposed 1A" at bounding box center [837, 491] width 1111 height 18
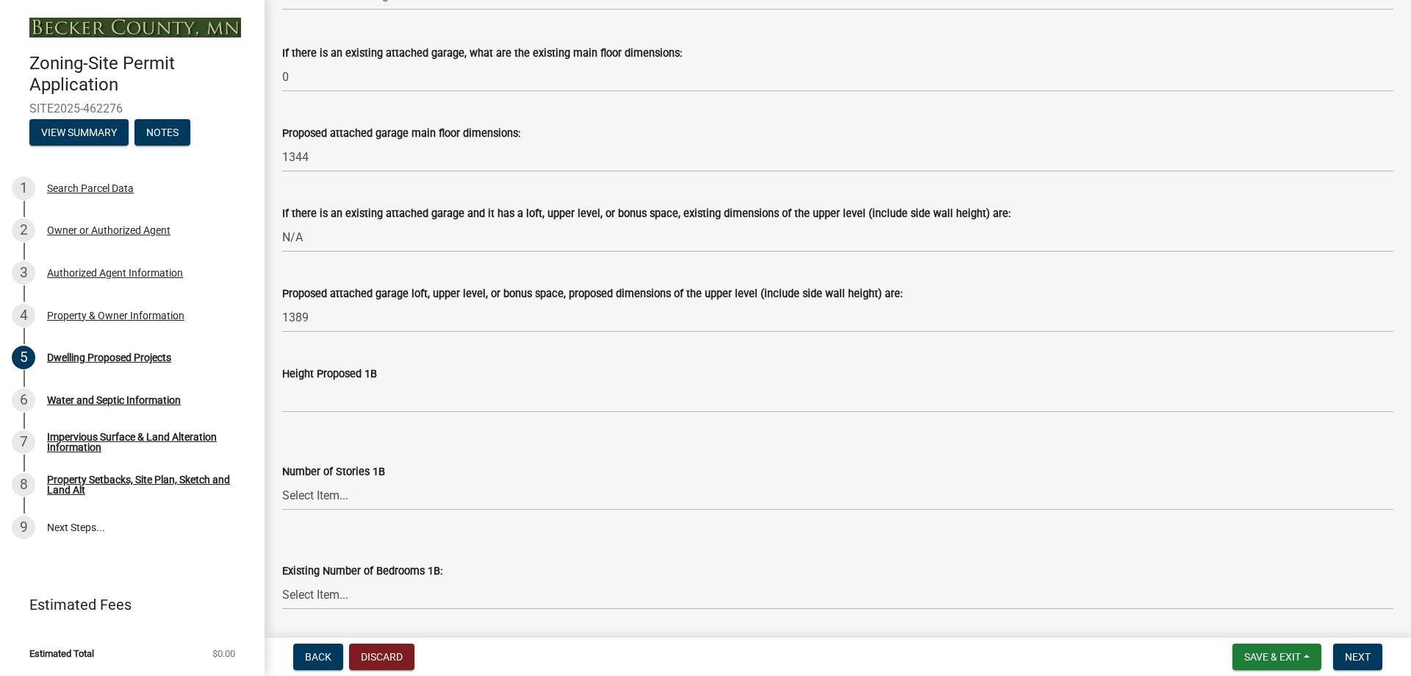
scroll to position [1838, 0]
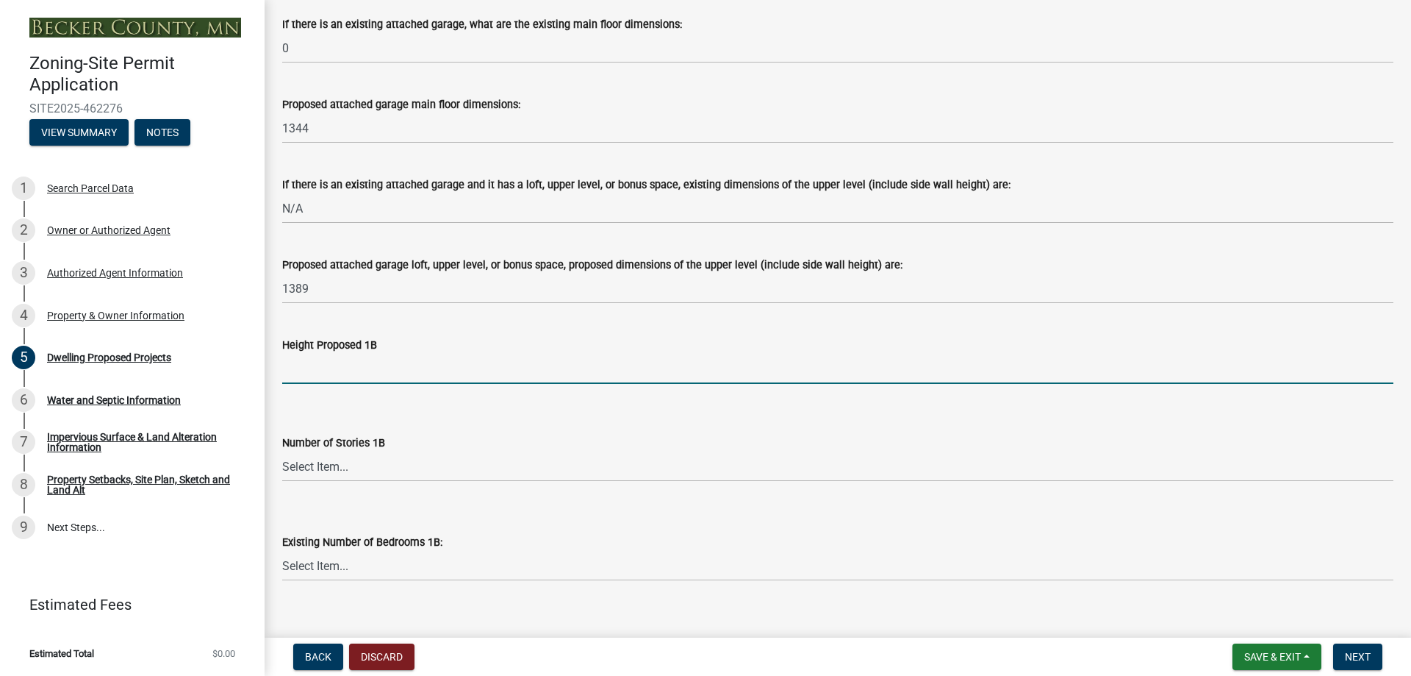
click at [323, 368] on input "Height Proposed 1B" at bounding box center [837, 369] width 1111 height 30
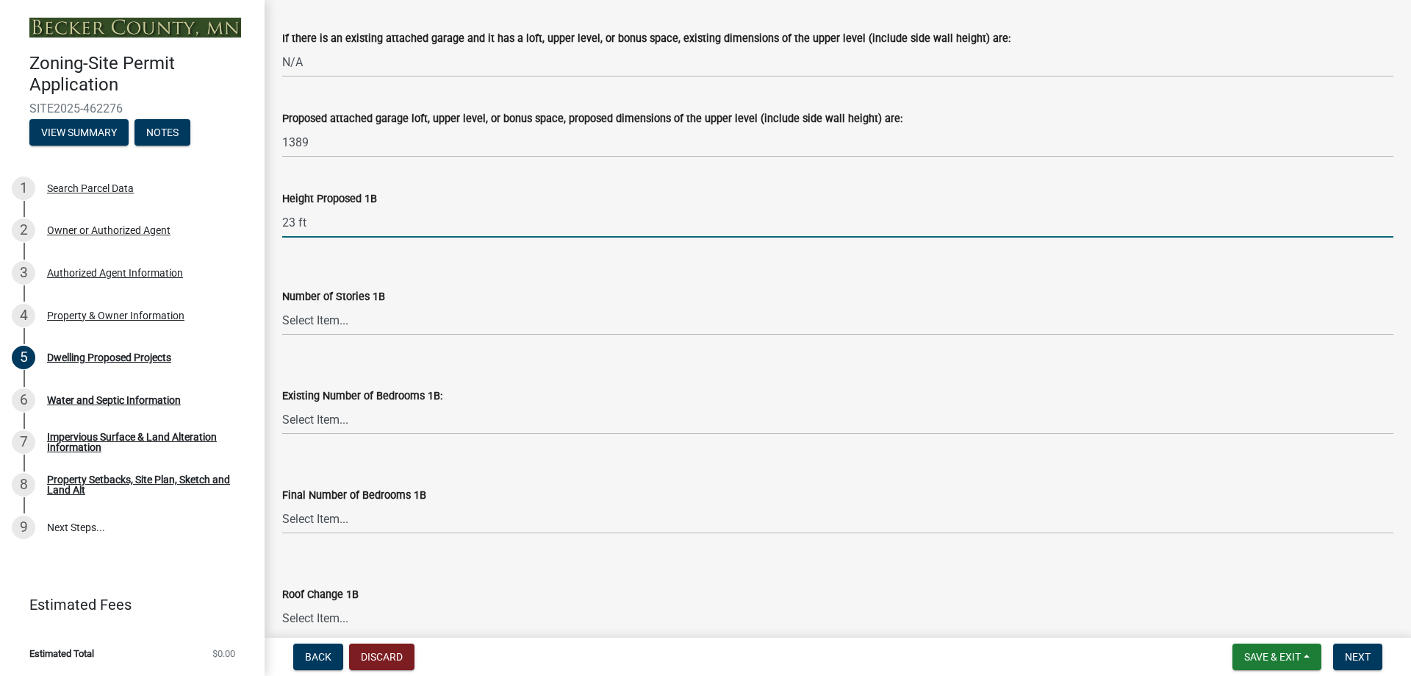
scroll to position [1985, 0]
type input "23 ft"
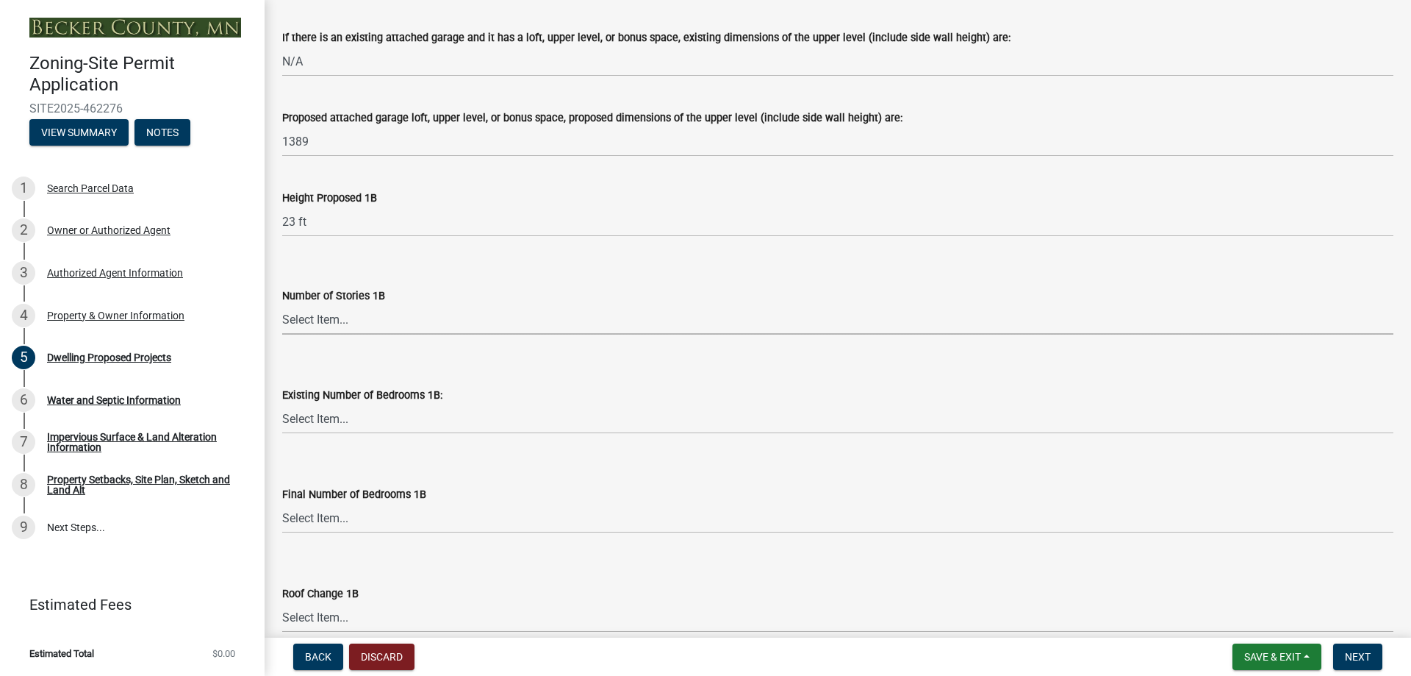
click at [360, 321] on select "Select Item... N/A 1 1.25 1.5 1.75 2 2.25 2.5" at bounding box center [837, 319] width 1111 height 30
click at [282, 304] on select "Select Item... N/A 1 1.25 1.5 1.75 2 2.25 2.5" at bounding box center [837, 319] width 1111 height 30
select select "43dc438e-12cf-4fa6-b4ef-a236ffc627d7"
click at [350, 417] on select "Select Item... 0 1 2 3 4 5 6 7 8" at bounding box center [837, 419] width 1111 height 30
click at [282, 404] on select "Select Item... 0 1 2 3 4 5 6 7 8" at bounding box center [837, 419] width 1111 height 30
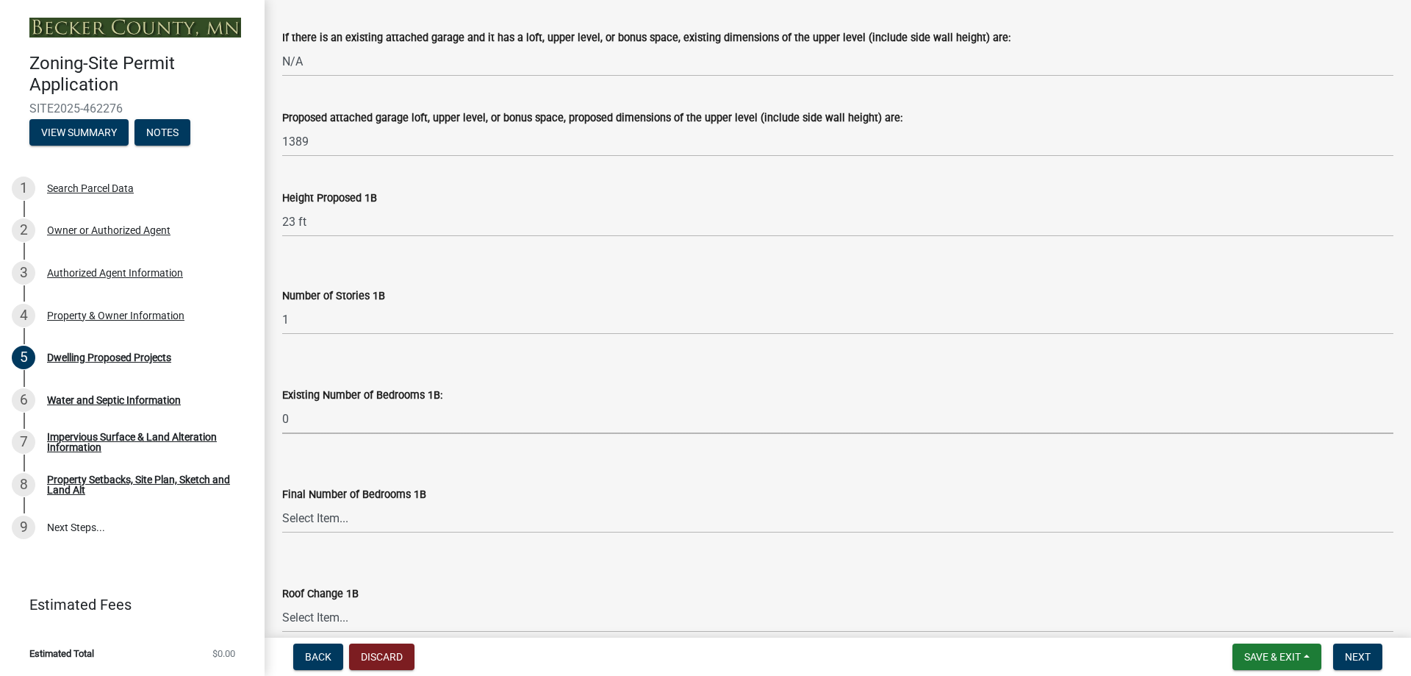
select select "8786fdd2-7f96-462d-8069-e958fae6b9a0"
click at [357, 522] on select "Select Item... N/A 0 1 2 3 4 5 6 7 8" at bounding box center [837, 518] width 1111 height 30
click at [282, 503] on select "Select Item... N/A 0 1 2 3 4 5 6 7 8" at bounding box center [837, 518] width 1111 height 30
select select "59dc9cee-723e-448c-a454-fe3238b55aba"
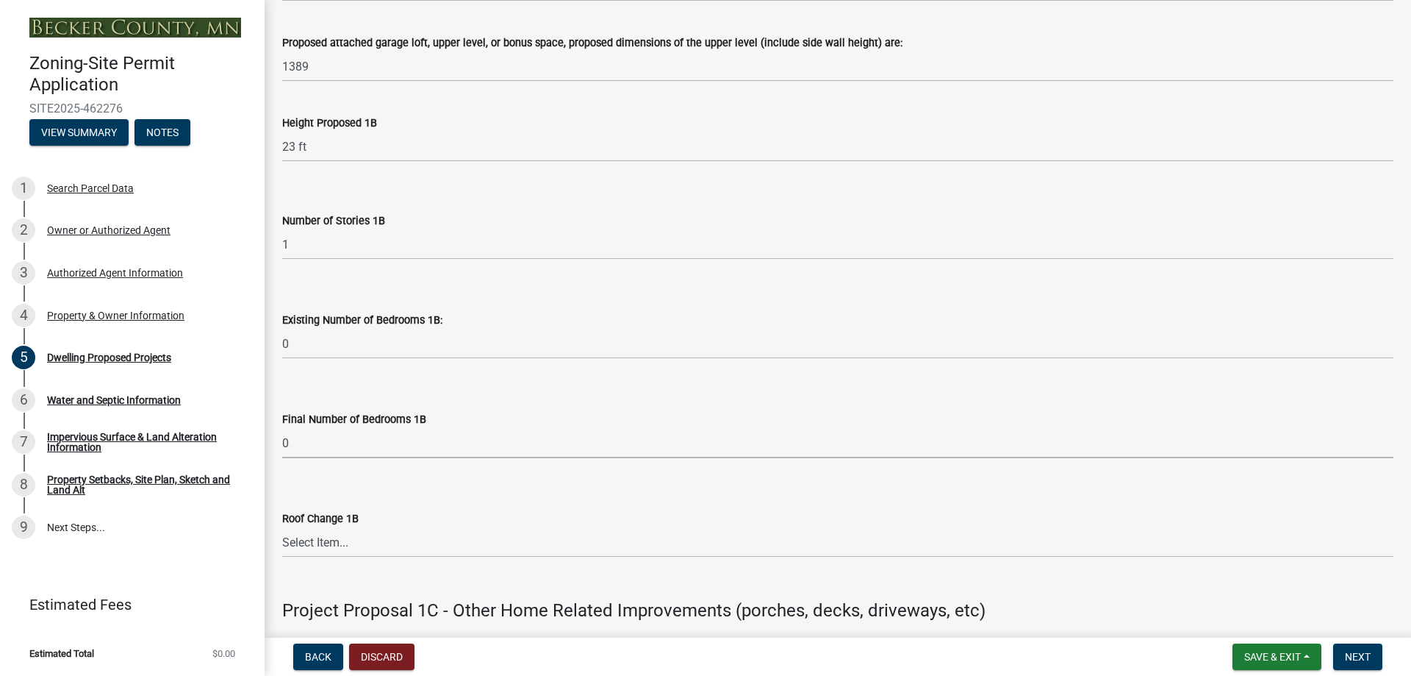
scroll to position [2205, 0]
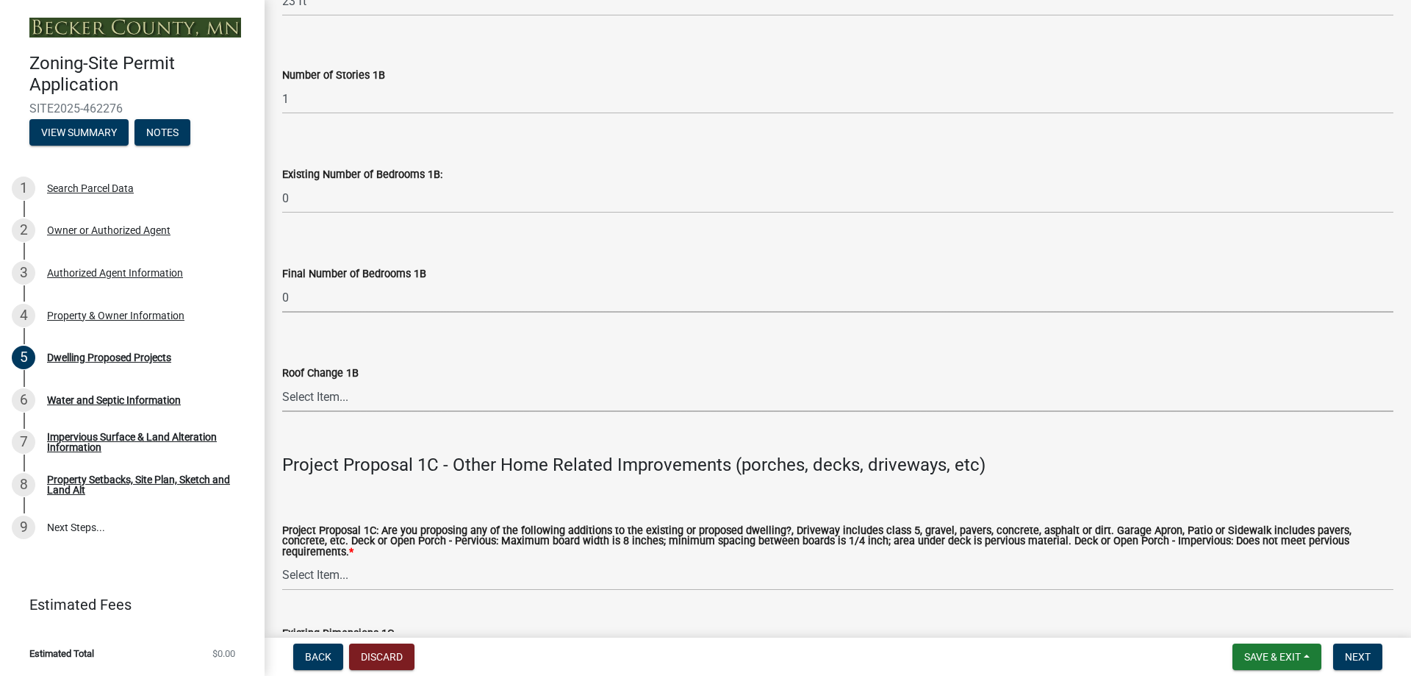
click at [351, 393] on select "Select Item... N/A Yes No" at bounding box center [837, 397] width 1111 height 30
click at [282, 382] on select "Select Item... N/A Yes No" at bounding box center [837, 397] width 1111 height 30
select select "95a588f5-1928-44cb-95cb-f3dde79564ff"
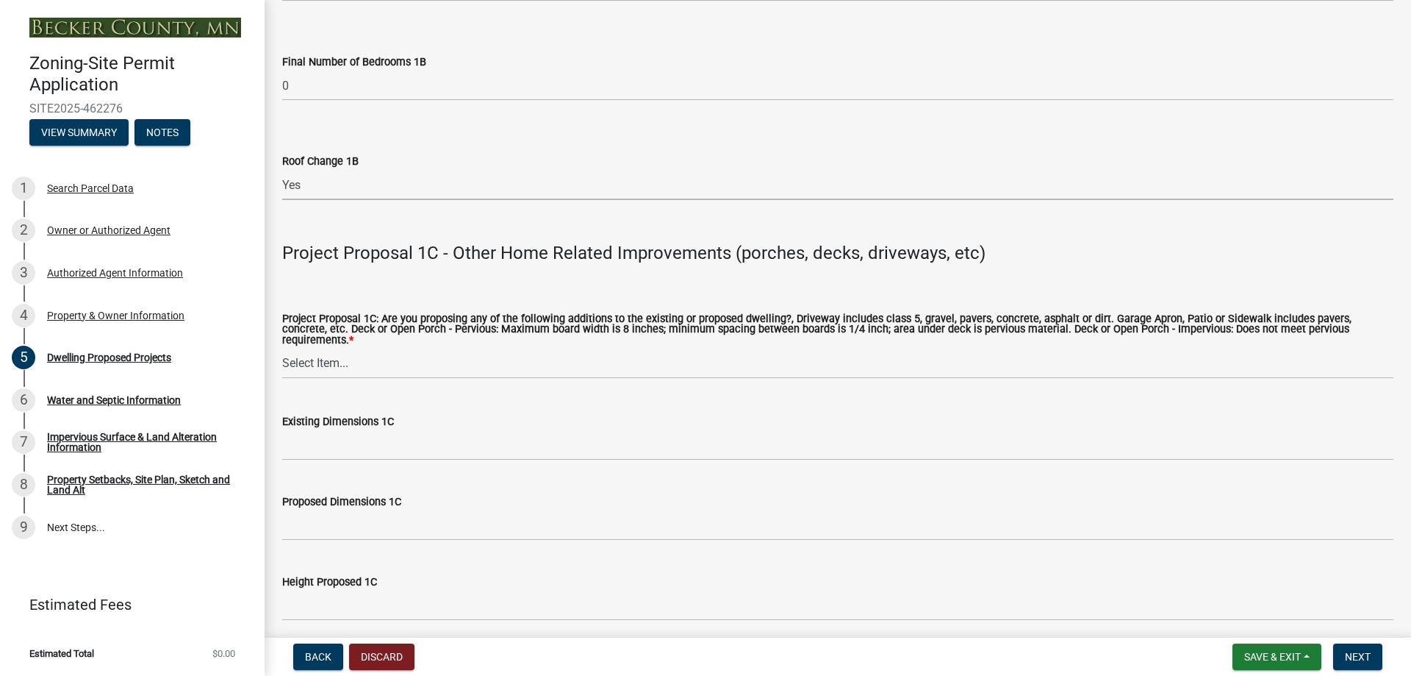
scroll to position [2426, 0]
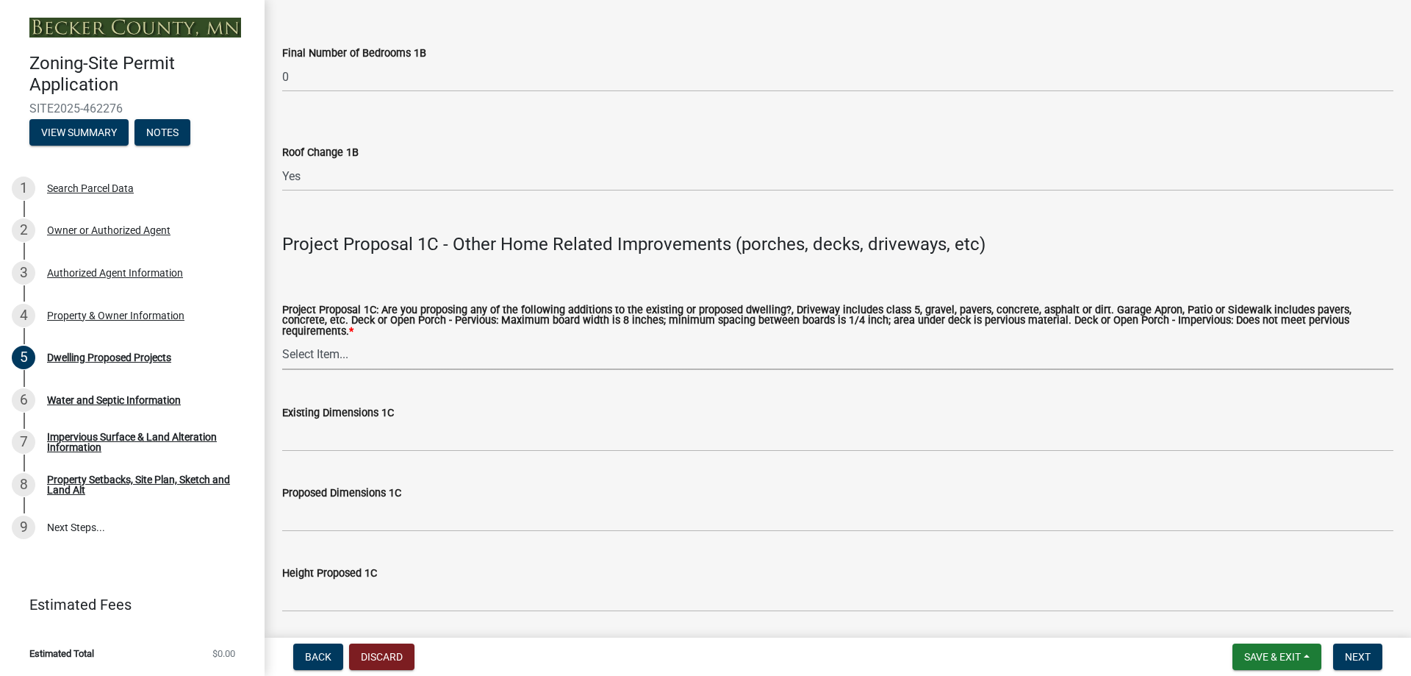
click at [340, 341] on select "Select Item... N/A Driveway Garage Apron Home Patio Sidewalk Deck - Pervious De…" at bounding box center [837, 355] width 1111 height 30
click at [282, 340] on select "Select Item... N/A Driveway Garage Apron Home Patio Sidewalk Deck - Pervious De…" at bounding box center [837, 355] width 1111 height 30
select select "5c3531b8-bc96-4b07-92f8-845cfe46d7fc"
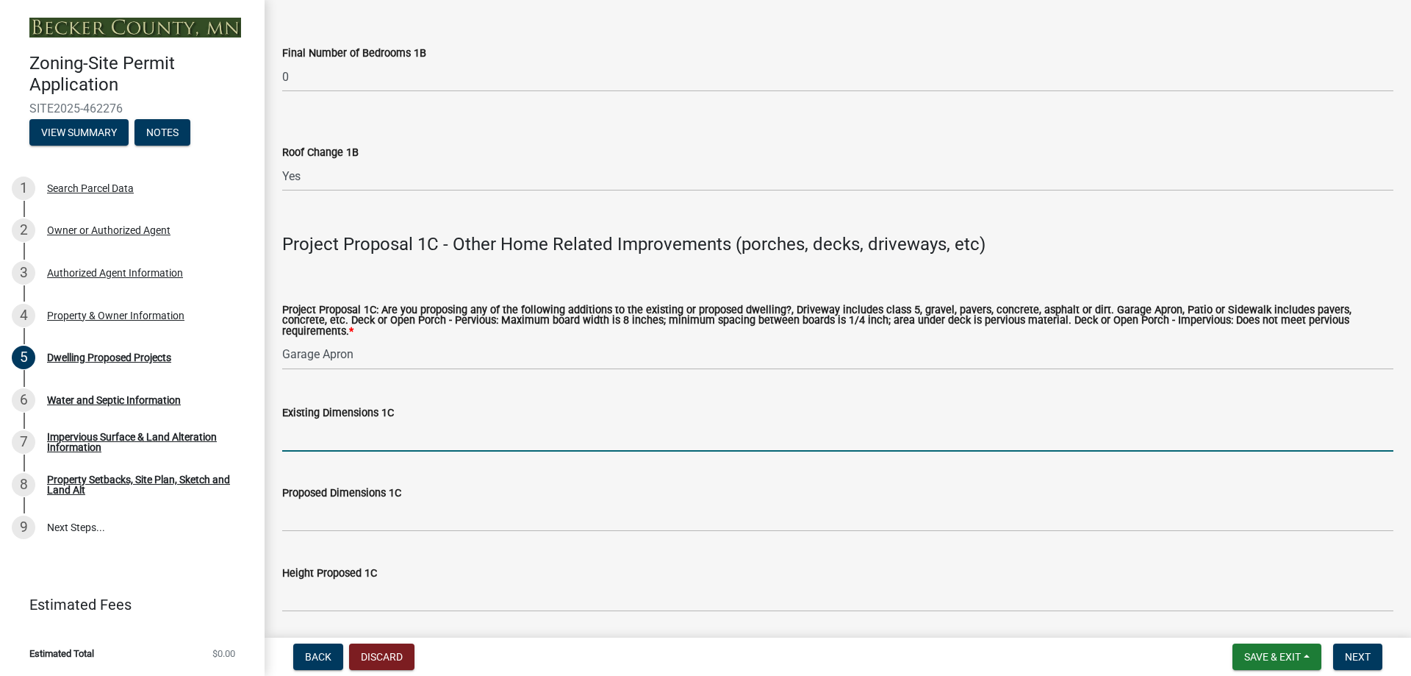
click at [376, 427] on input "Existing Dimensions 1C" at bounding box center [837, 436] width 1111 height 30
click at [337, 430] on input "Existing Dimensions 1C" at bounding box center [837, 436] width 1111 height 30
type input "300"
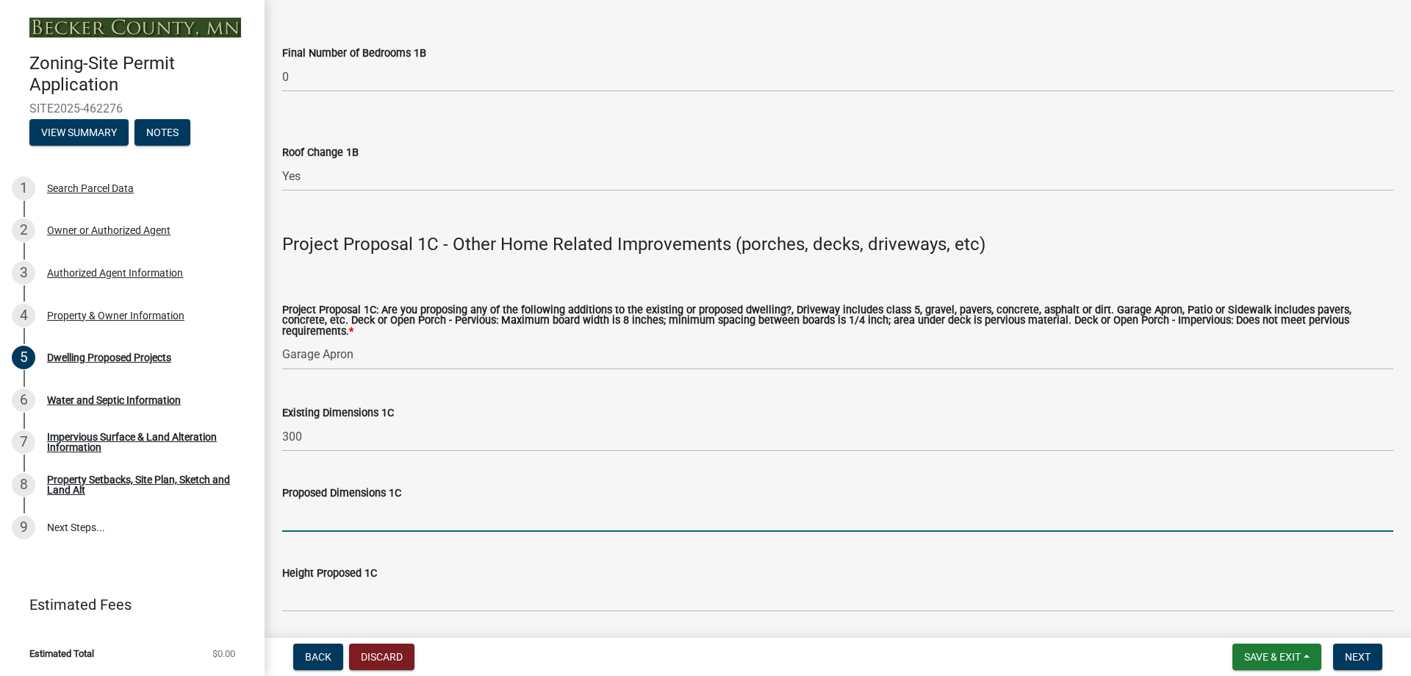
click at [332, 509] on input "Proposed Dimensions 1C" at bounding box center [837, 516] width 1111 height 30
type input "3"
type input "960"
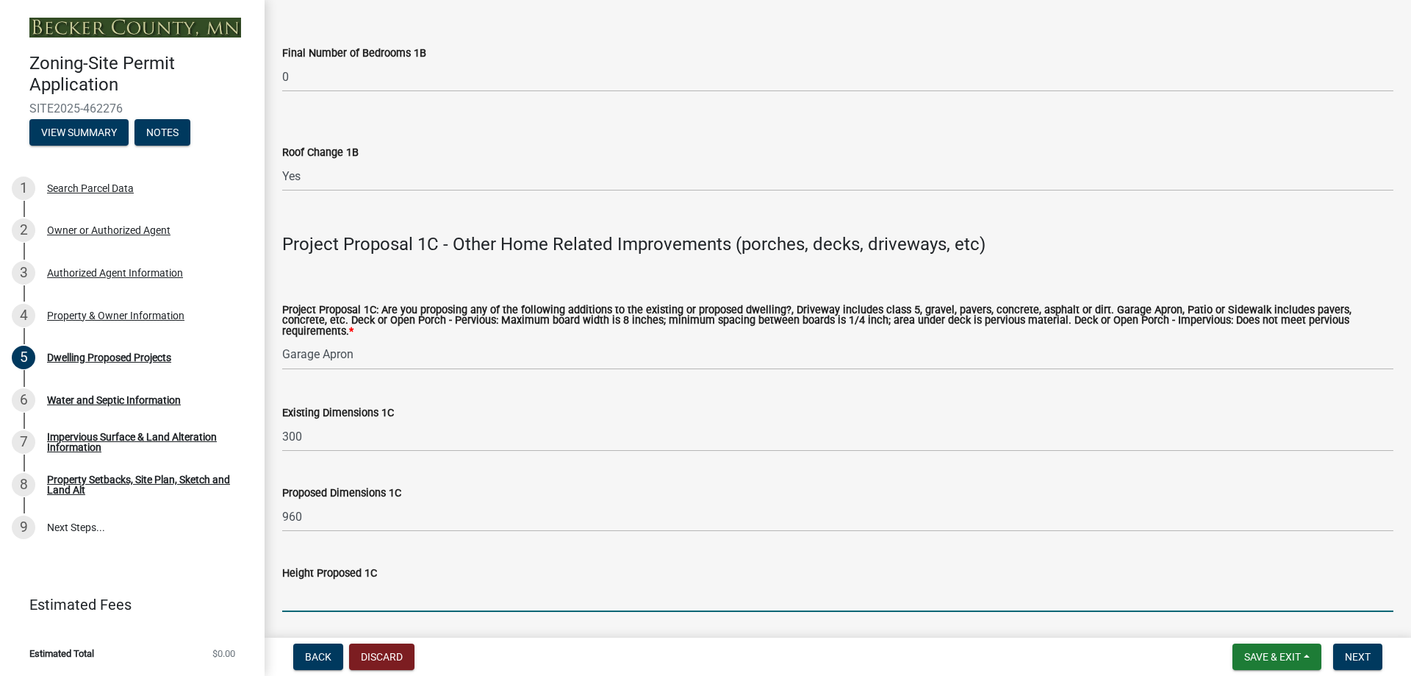
click at [355, 591] on input "Height Proposed 1C" at bounding box center [837, 596] width 1111 height 30
type input "0"
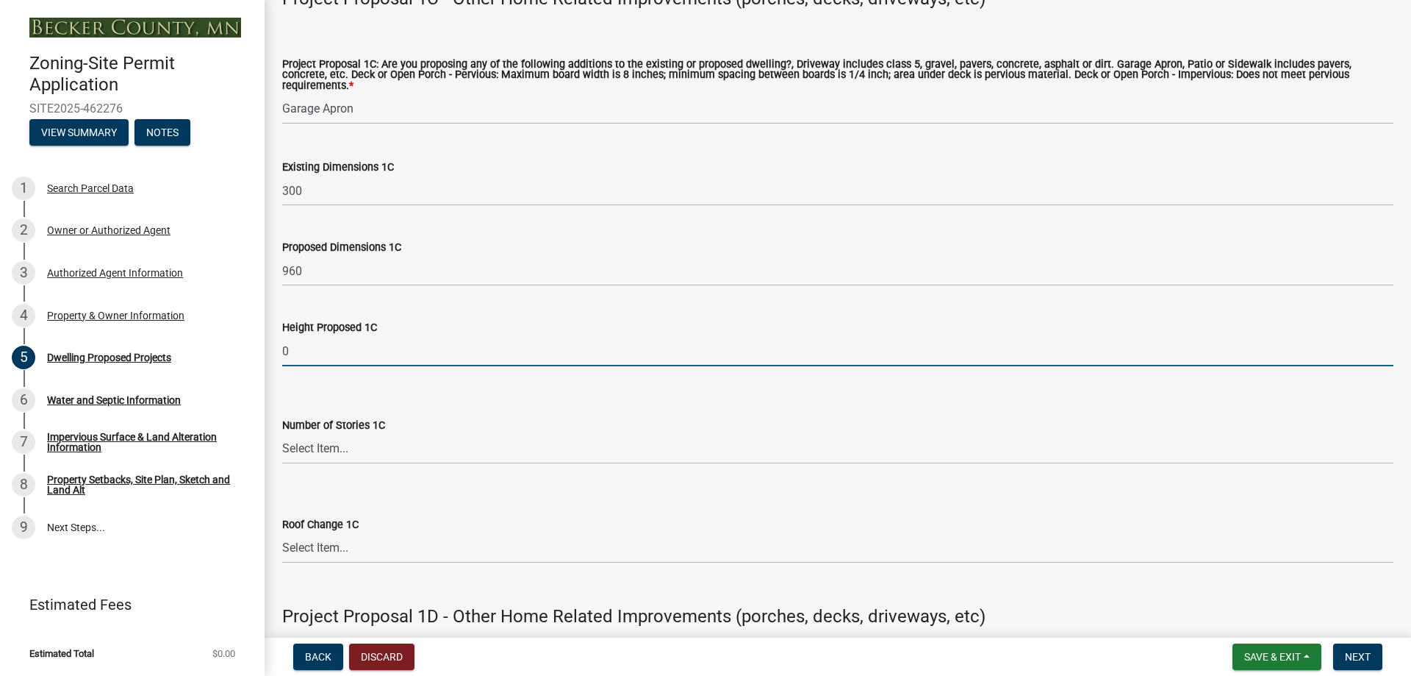
scroll to position [2720, 0]
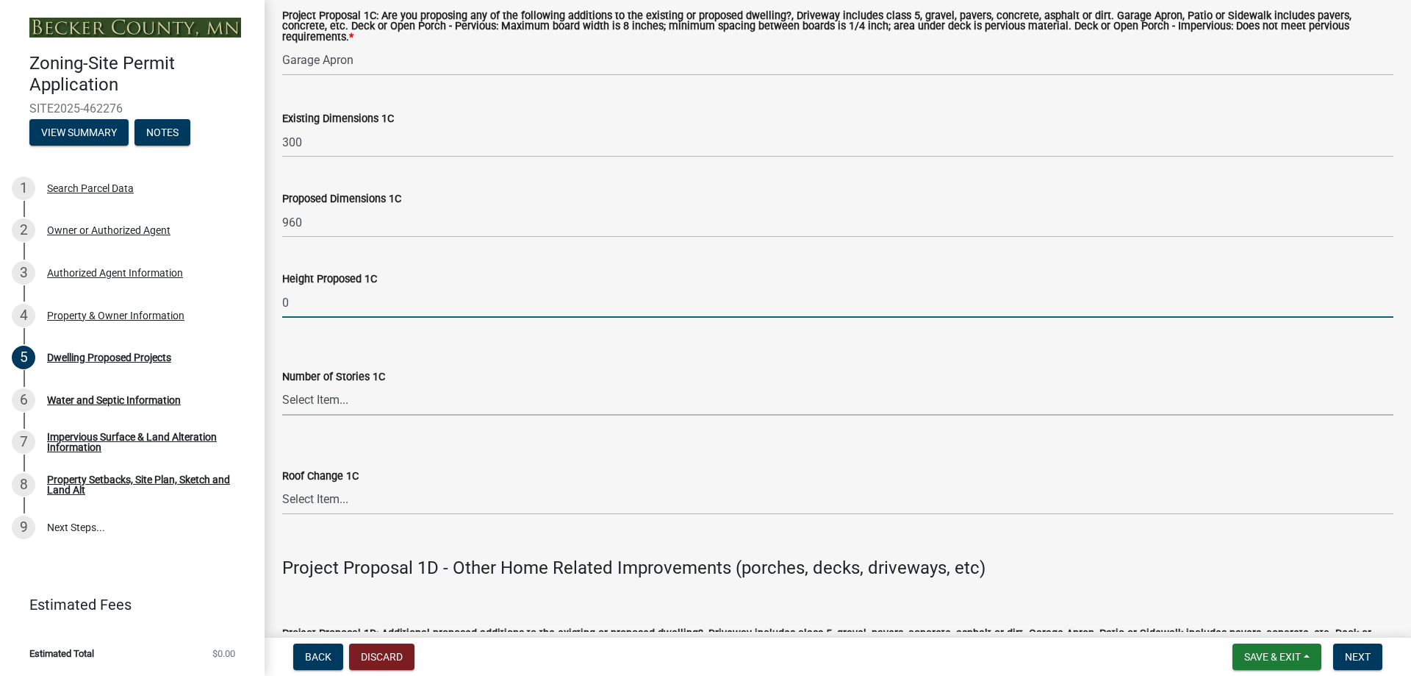
click at [388, 387] on select "Select Item... N\A 1 1.25 1.5 1.75 2 2.25 2.5" at bounding box center [837, 400] width 1111 height 30
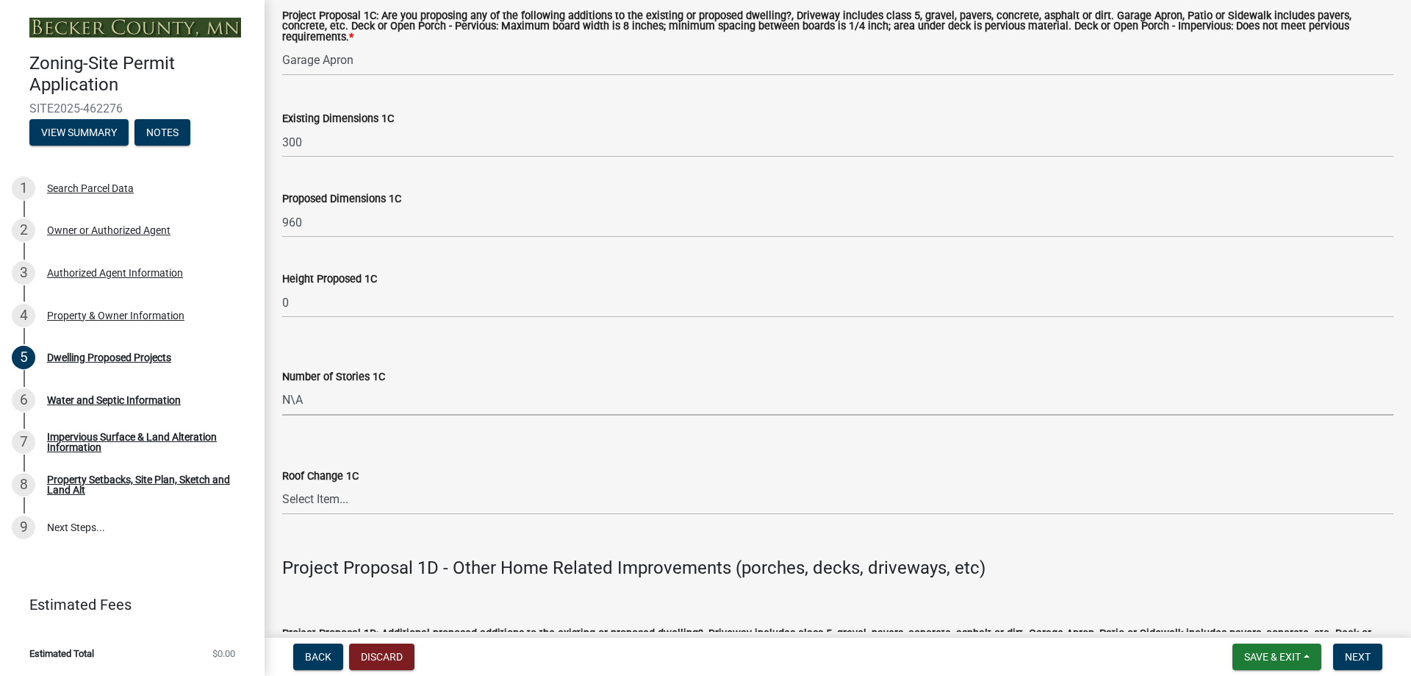
click at [282, 385] on select "Select Item... N\A 1 1.25 1.5 1.75 2 2.25 2.5" at bounding box center [837, 400] width 1111 height 30
select select "8e4dc0e1-7dfa-4afc-85b9-5ad40795f204"
click at [351, 487] on select "Select Item... N/A Yes No" at bounding box center [837, 499] width 1111 height 30
click at [282, 484] on select "Select Item... N/A Yes No" at bounding box center [837, 499] width 1111 height 30
select select "107cbe59-677b-44f2-96fc-816b282ebb79"
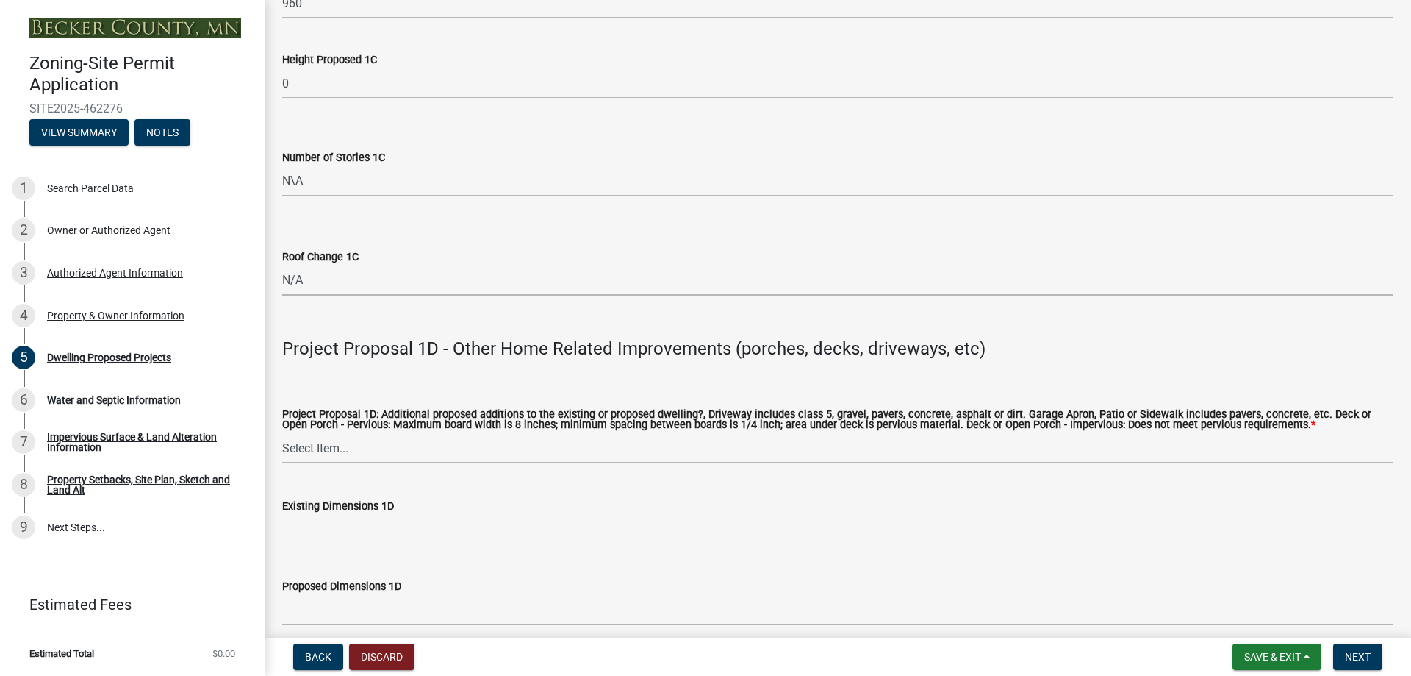
scroll to position [2940, 0]
click at [409, 431] on select "Select Item... N/A Driveway Garage Apron Home Patio Sidewalk Deck - Pervious De…" at bounding box center [837, 446] width 1111 height 30
click at [282, 431] on select "Select Item... N/A Driveway Garage Apron Home Patio Sidewalk Deck - Pervious De…" at bounding box center [837, 446] width 1111 height 30
select select "dc6230dd-bdad-407f-bef0-b6909629af6d"
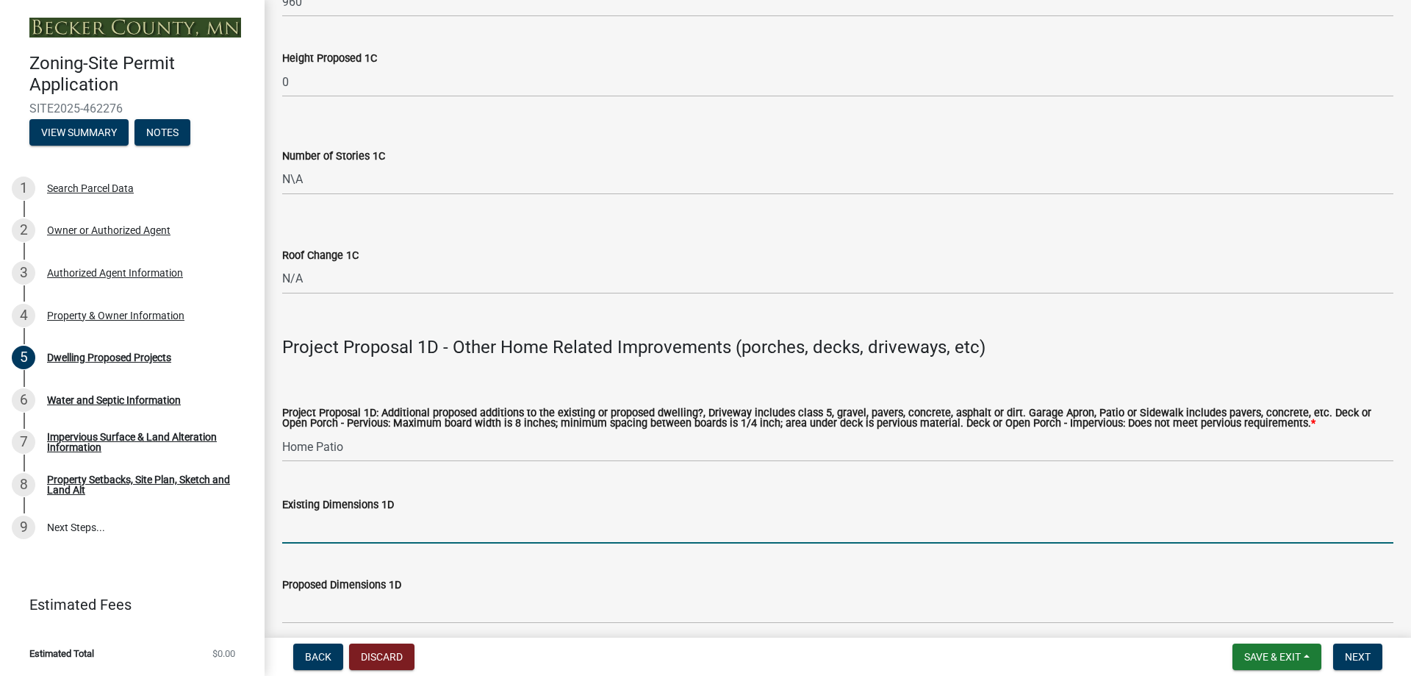
click at [346, 517] on input "Existing Dimensions 1D" at bounding box center [837, 528] width 1111 height 30
click at [318, 520] on input "Existing Dimensions 1D" at bounding box center [837, 528] width 1111 height 30
type input "276"
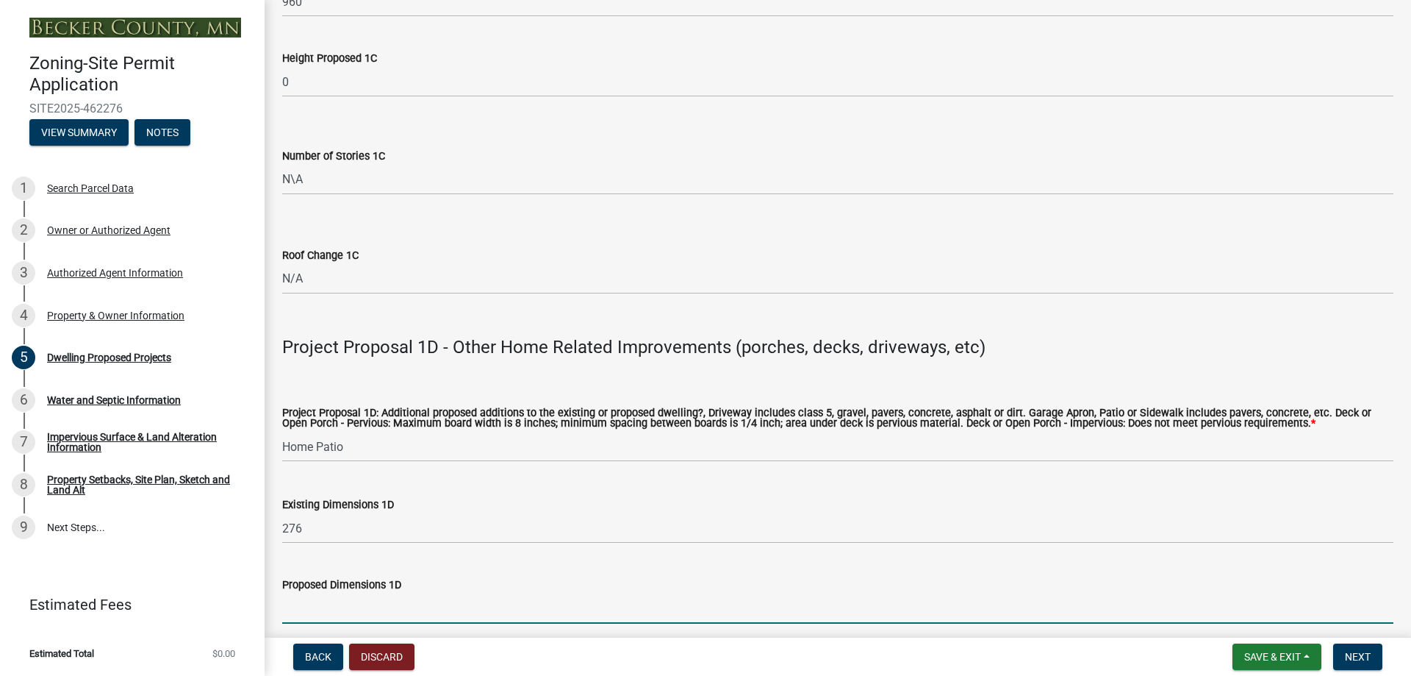
click at [324, 604] on input "Proposed Dimensions 1D" at bounding box center [837, 608] width 1111 height 30
click at [662, 593] on input "384" at bounding box center [837, 608] width 1111 height 30
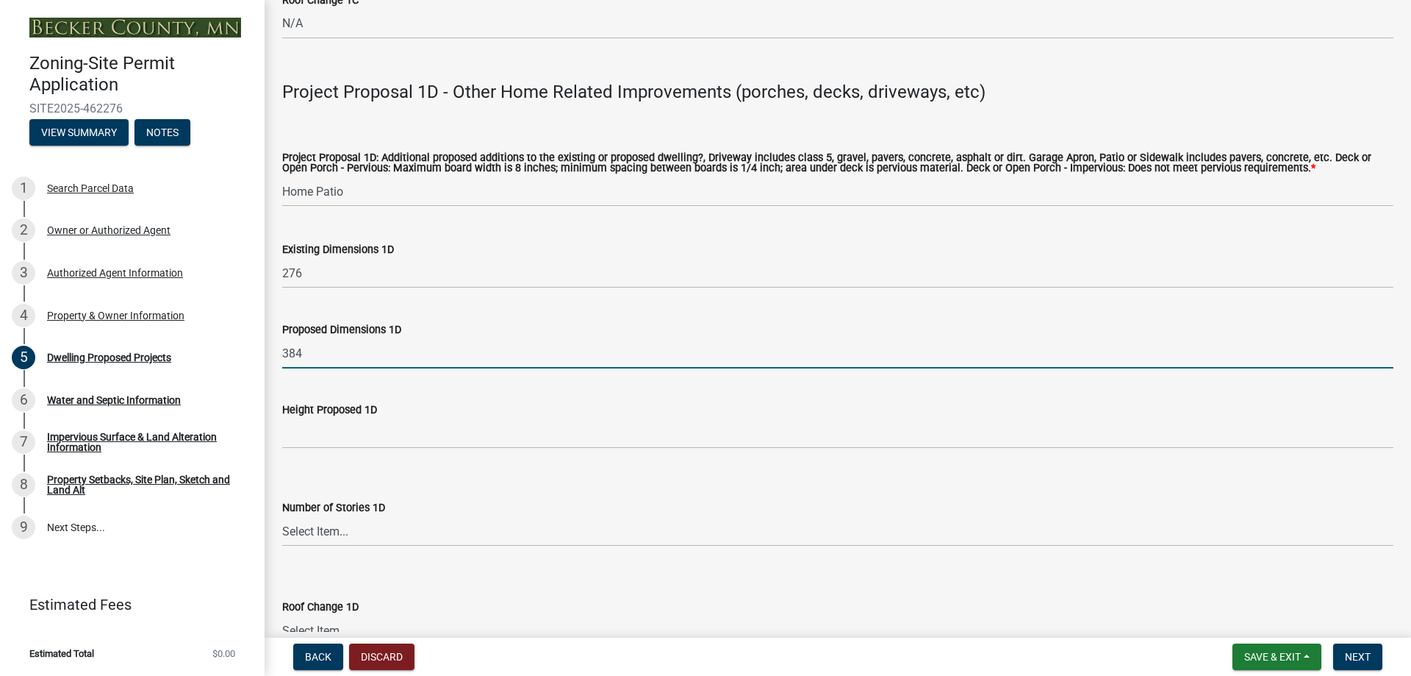
scroll to position [3234, 0]
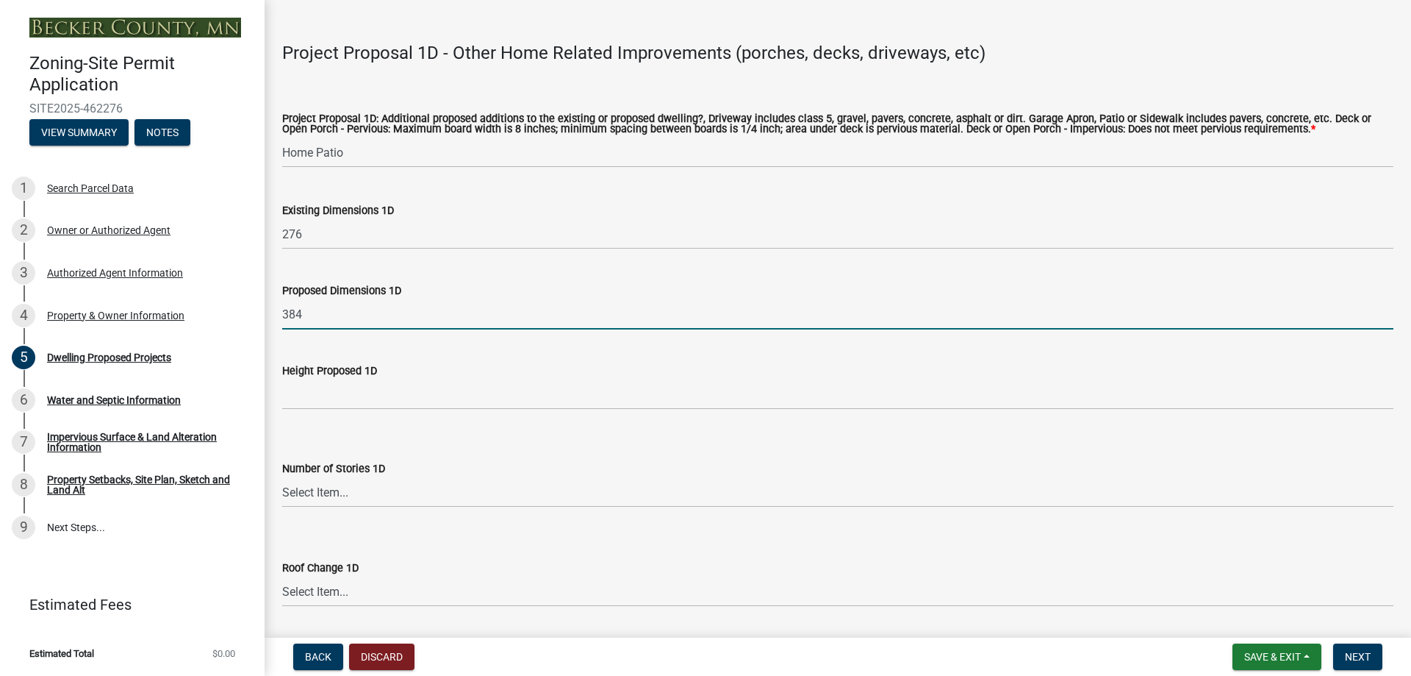
type input "384"
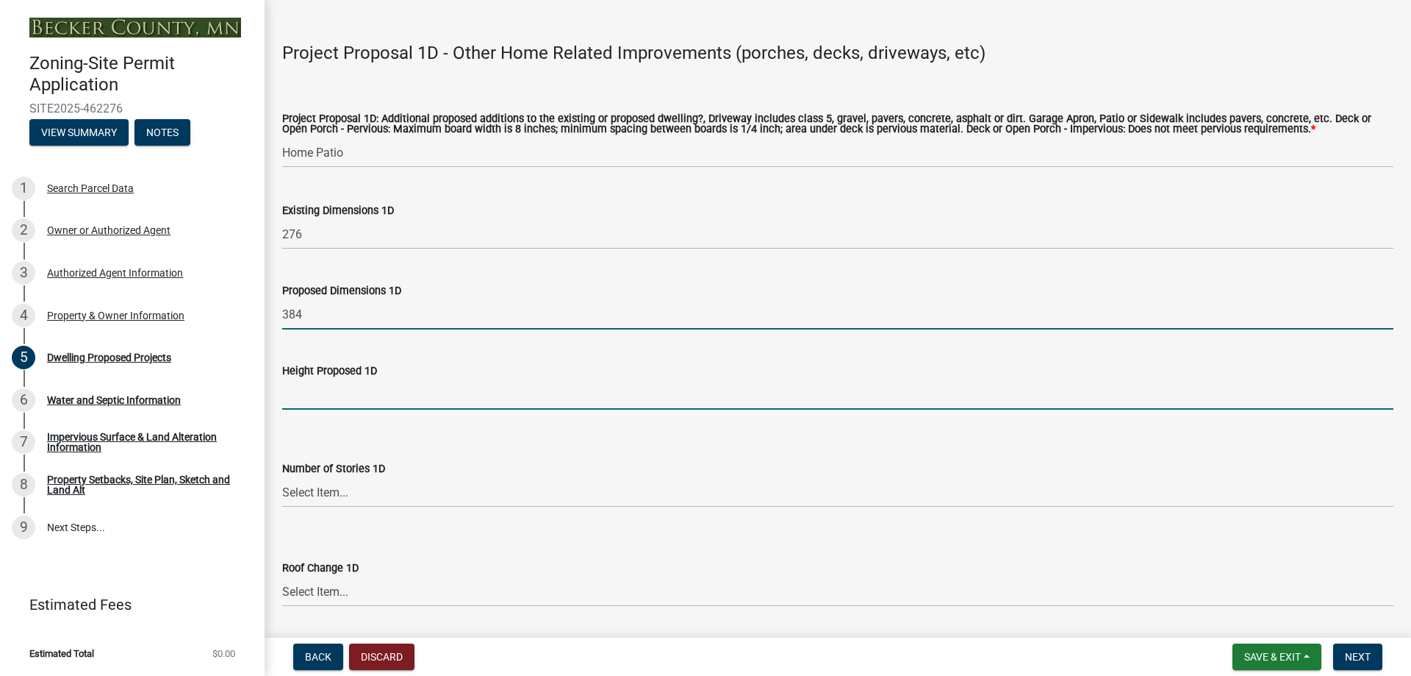
click at [357, 380] on input "Height Proposed 1D" at bounding box center [837, 394] width 1111 height 30
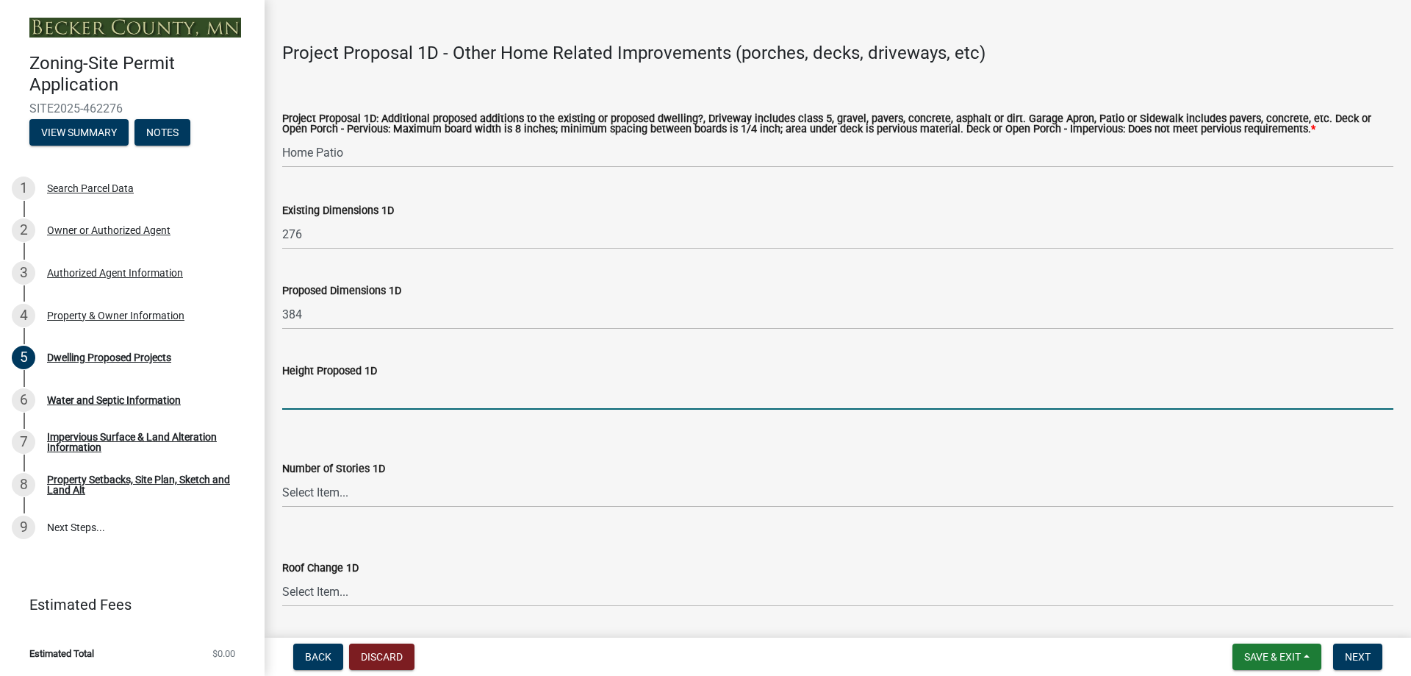
type input "0"
click at [332, 481] on select "Select Item... N\A 1 1.25 1.5 1.75 2 2.25 2.5" at bounding box center [837, 492] width 1111 height 30
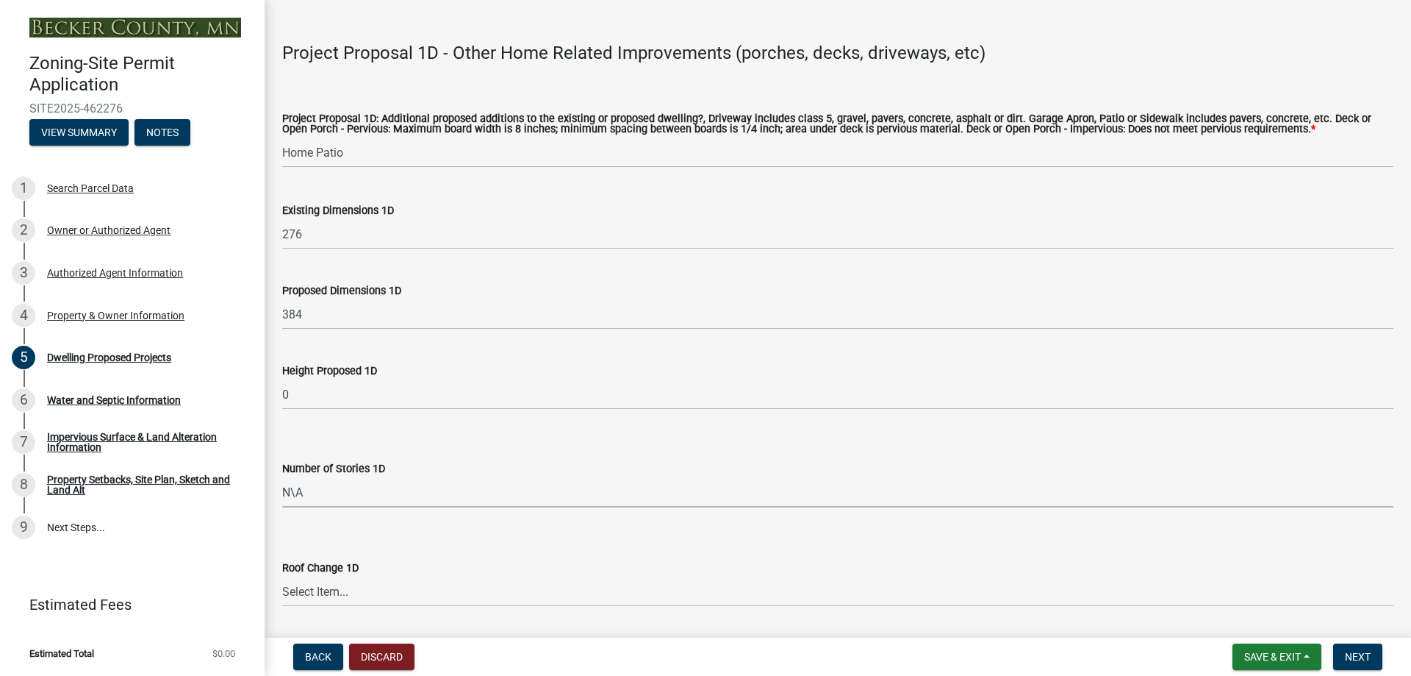
click at [282, 477] on select "Select Item... N\A 1 1.25 1.5 1.75 2 2.25 2.5" at bounding box center [837, 492] width 1111 height 30
select select "7f420323-49a9-4fd0-9441-05b3dc777552"
click at [337, 583] on select "Select Item... N/A Yes No" at bounding box center [837, 591] width 1111 height 30
click at [282, 576] on select "Select Item... N/A Yes No" at bounding box center [837, 591] width 1111 height 30
select select "ec305202-ae01-487b-b5e4-3a5aacc1e384"
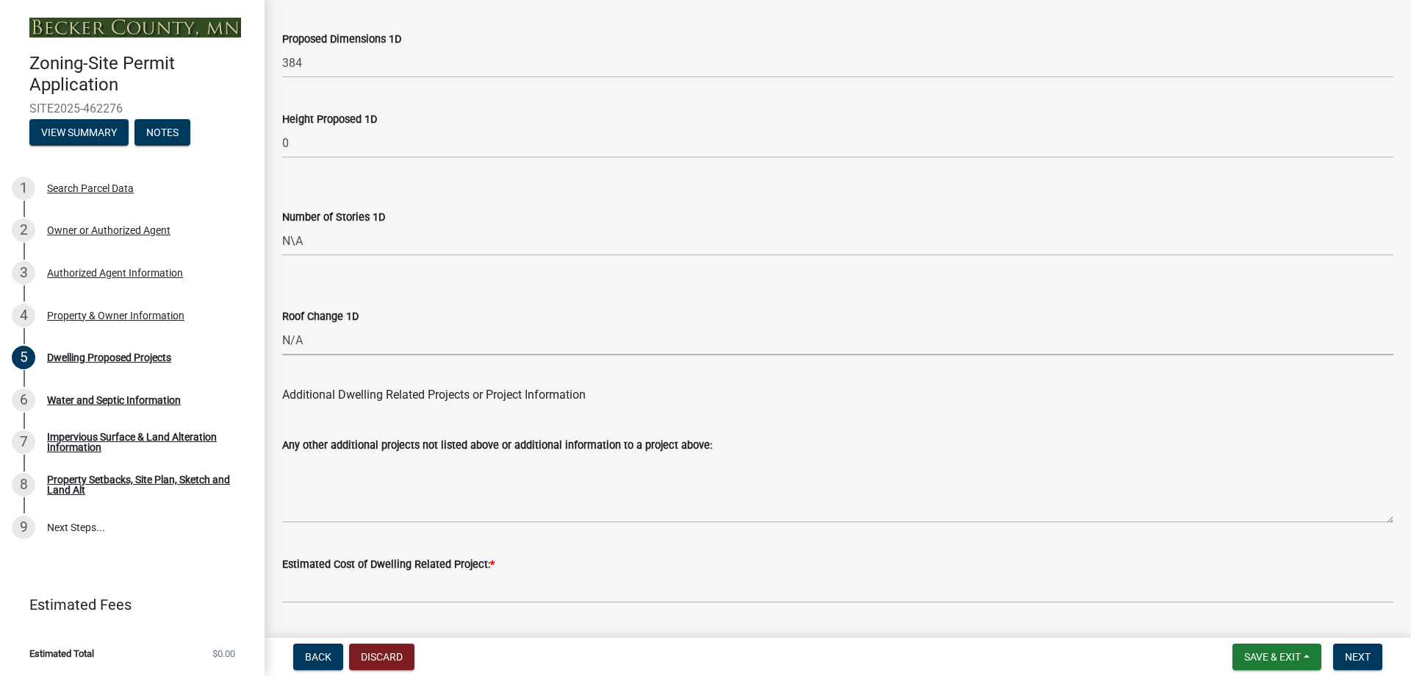
scroll to position [3519, 0]
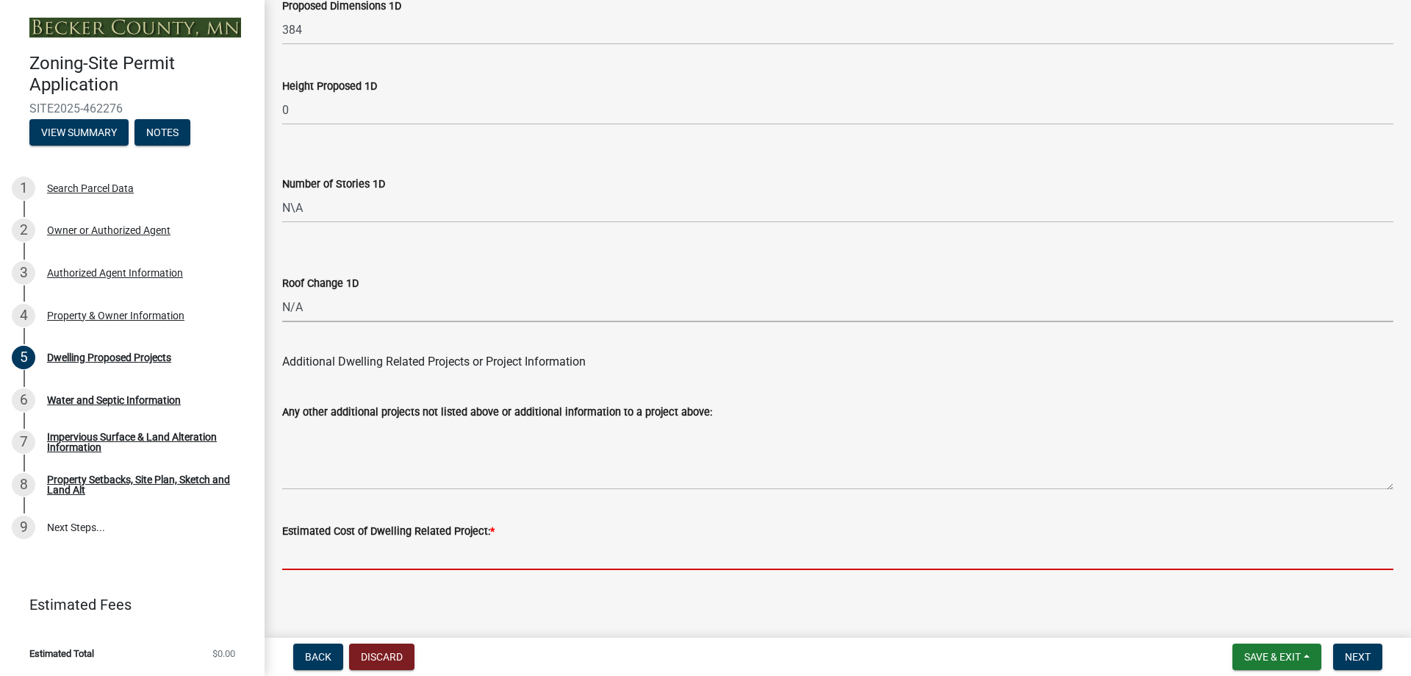
click at [367, 545] on input "text" at bounding box center [837, 555] width 1111 height 30
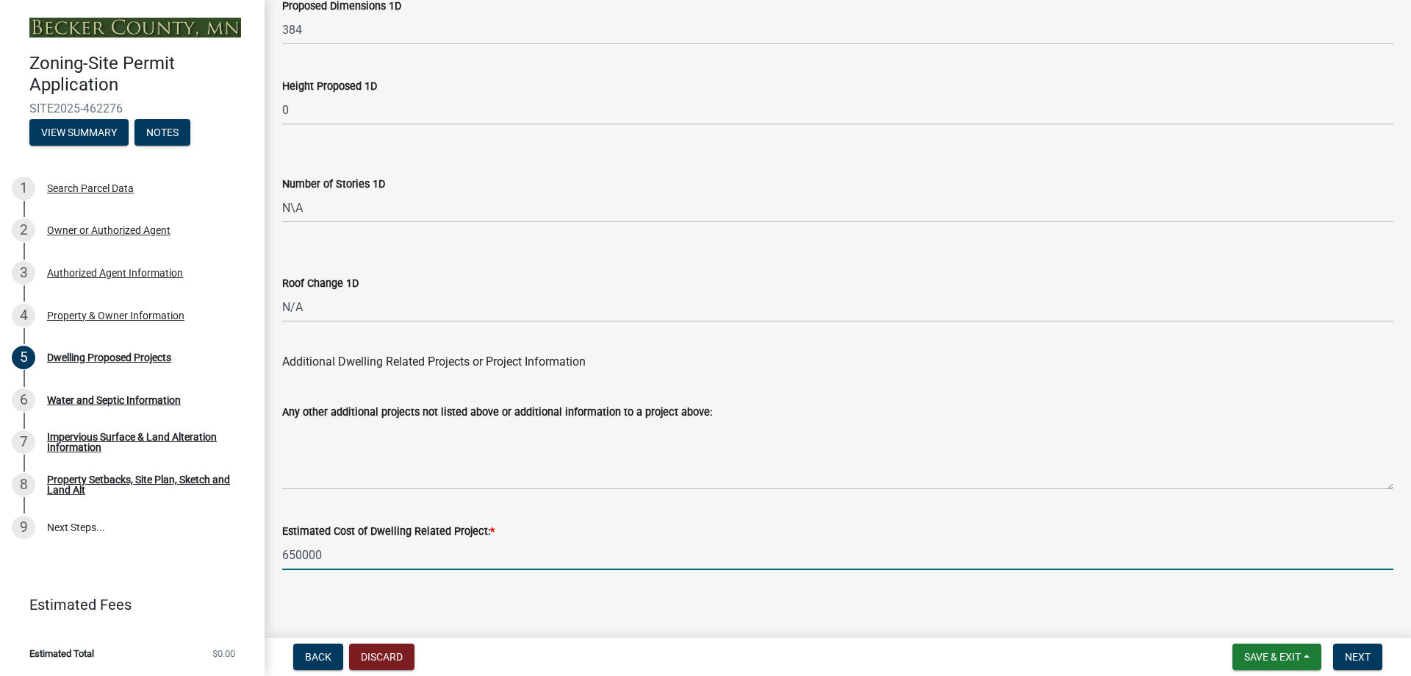
click at [625, 541] on input "650000" at bounding box center [837, 555] width 1111 height 30
type input "650000"
click at [1351, 652] on span "Next" at bounding box center [1358, 657] width 26 height 12
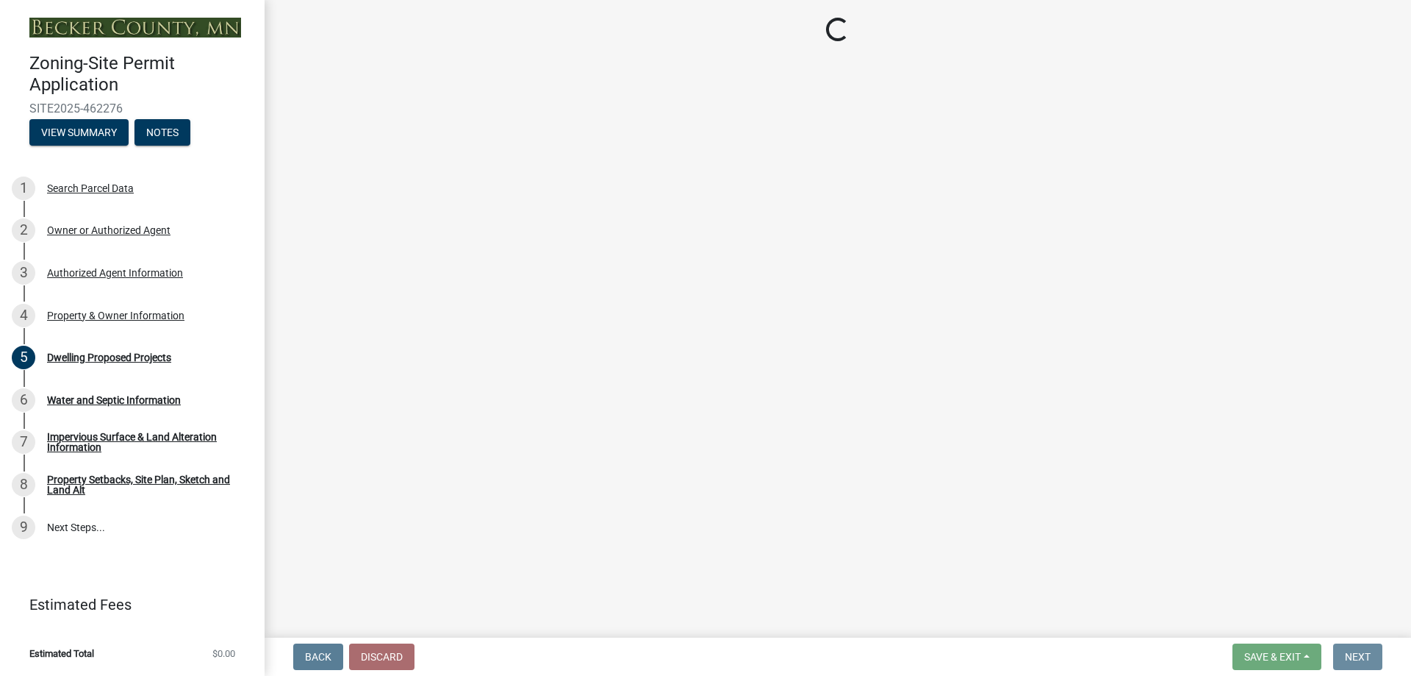
scroll to position [0, 0]
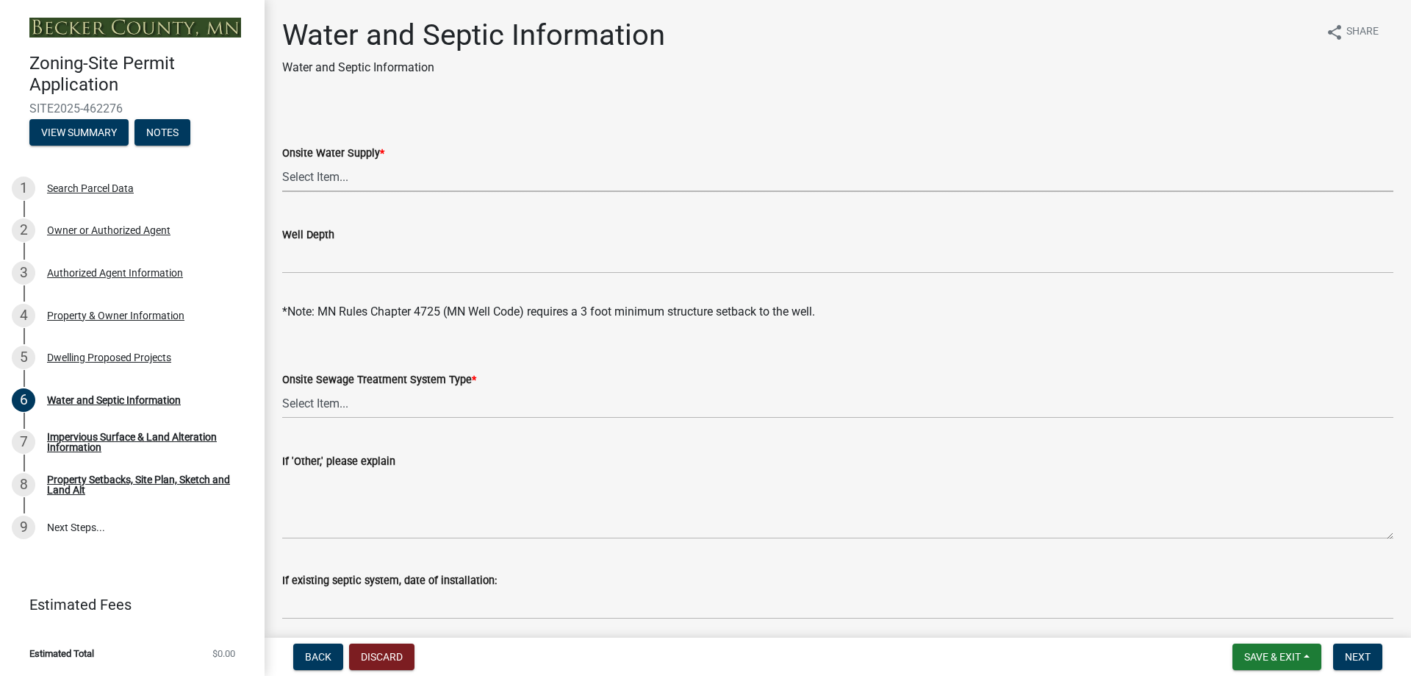
click at [354, 176] on select "Select Item... Well New Well to be Installed Attached to City Water System No o…" at bounding box center [837, 177] width 1111 height 30
click at [282, 162] on select "Select Item... Well New Well to be Installed Attached to City Water System No o…" at bounding box center [837, 177] width 1111 height 30
select select "9c51a48b-0bee-4836-8d5c-beab6e77ad2a"
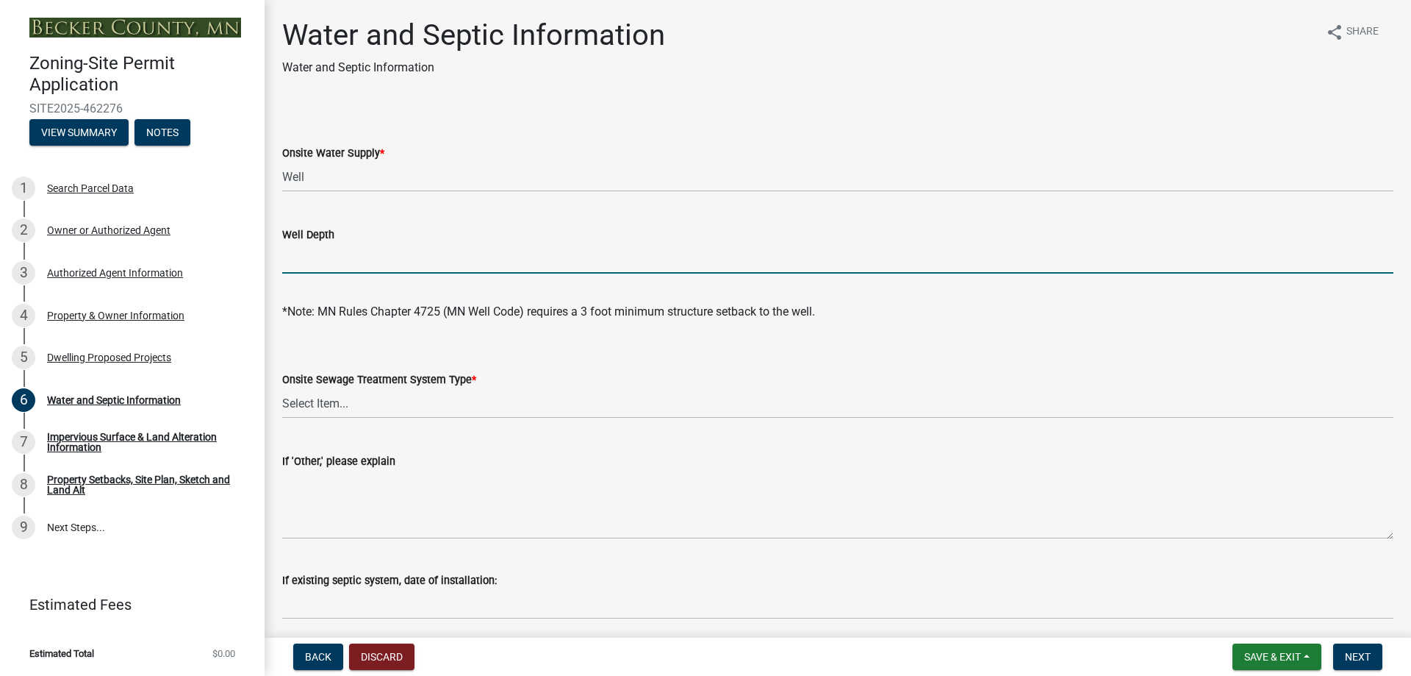
click at [334, 254] on input "Well Depth" at bounding box center [837, 258] width 1111 height 30
type input "80 ft"
click at [339, 411] on select "Select Item... No existing or proposed septic Proposed New or Corrected Septic …" at bounding box center [837, 403] width 1111 height 30
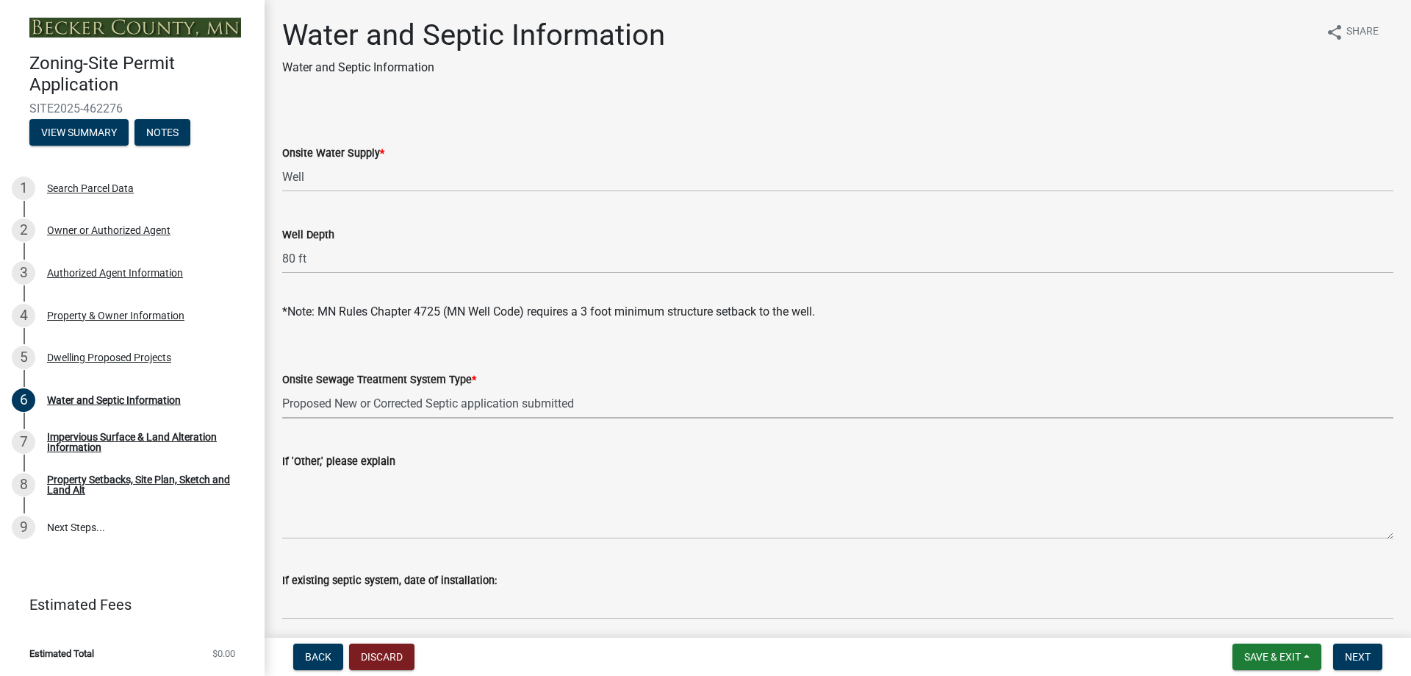
click at [282, 388] on select "Select Item... No existing or proposed septic Proposed New or Corrected Septic …" at bounding box center [837, 403] width 1111 height 30
select select "4828487e-2007-429b-991d-671fae0459c9"
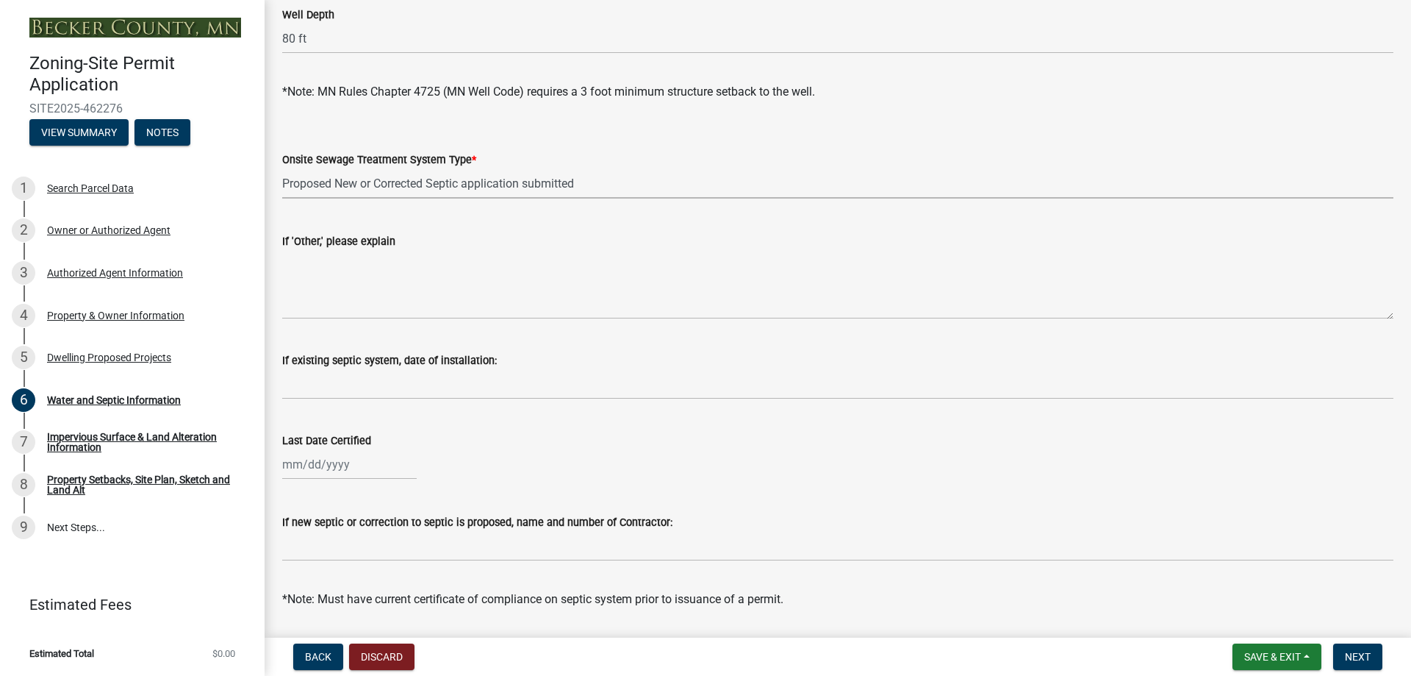
scroll to position [221, 0]
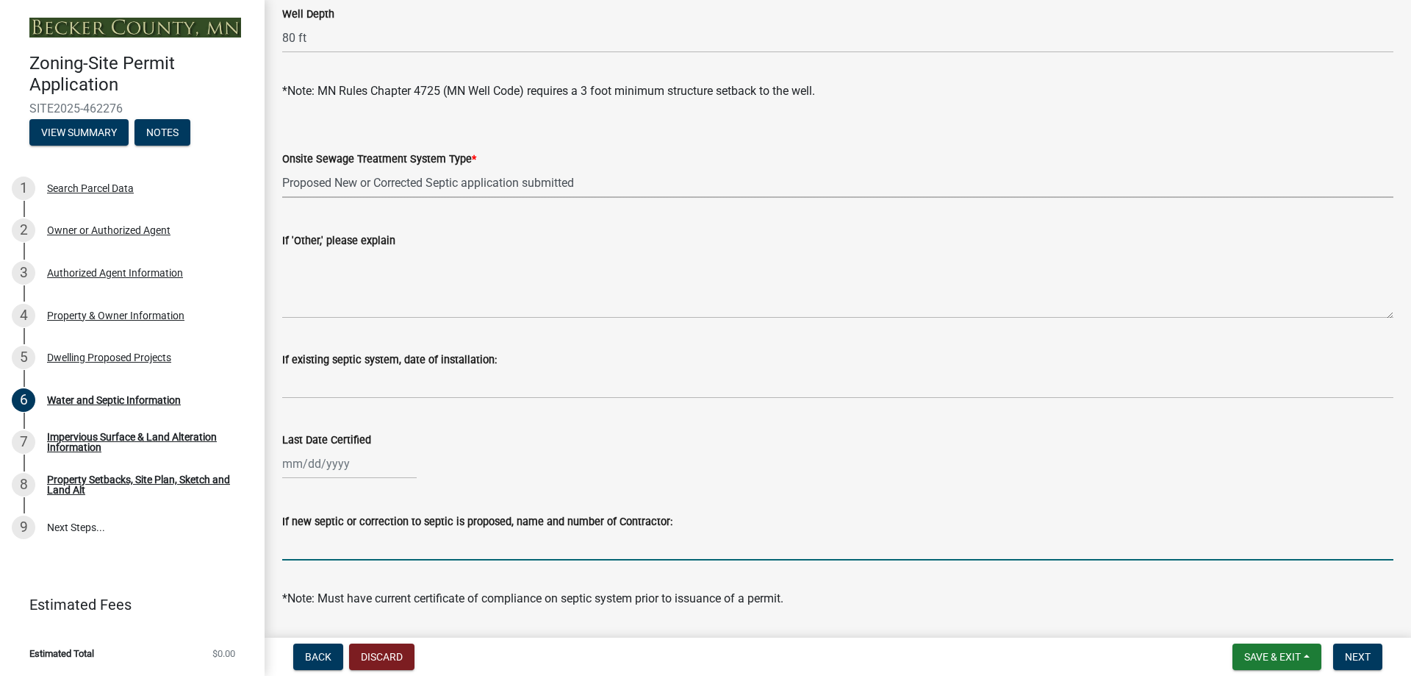
click at [383, 544] on input "If new septic or correction to septic is proposed, name and number of Contracto…" at bounding box center [837, 545] width 1111 height 30
type input "Metry Septic [PERSON_NAME]"
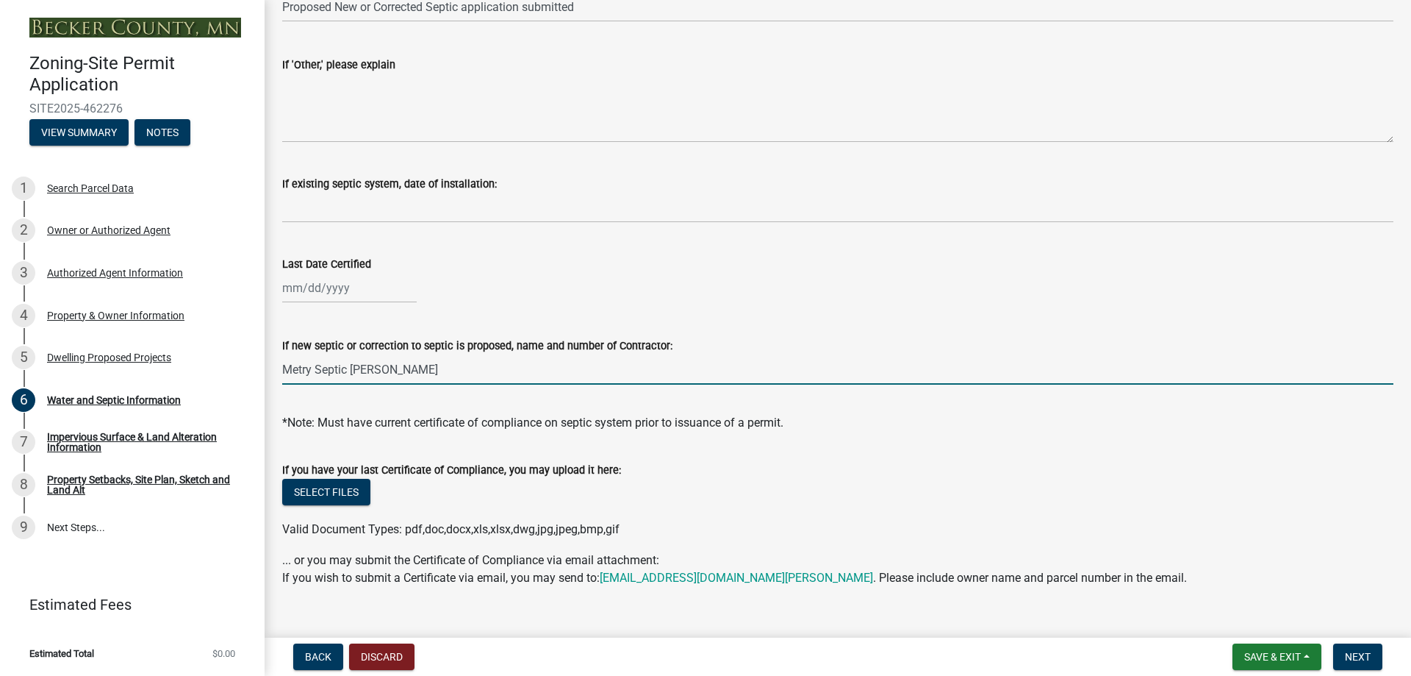
scroll to position [420, 0]
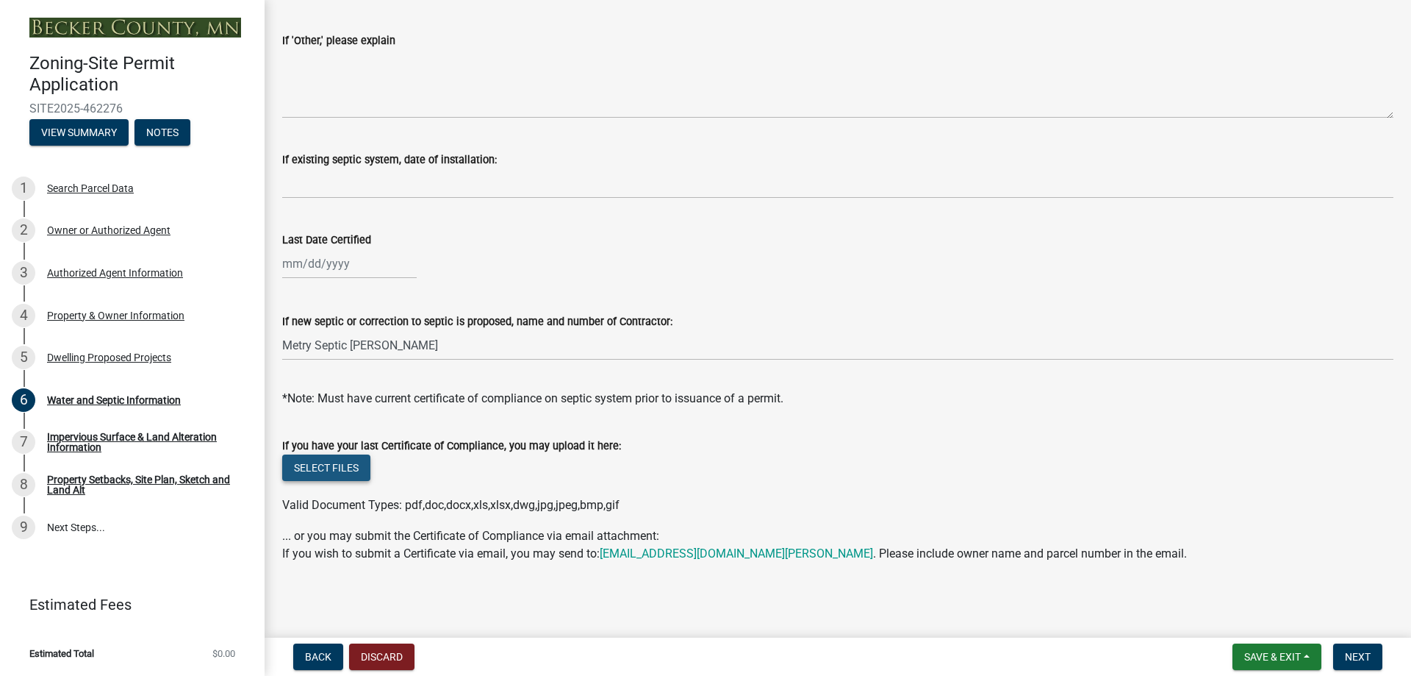
click at [327, 473] on button "Select files" at bounding box center [326, 467] width 88 height 26
click at [333, 467] on button "Select files" at bounding box center [326, 467] width 88 height 26
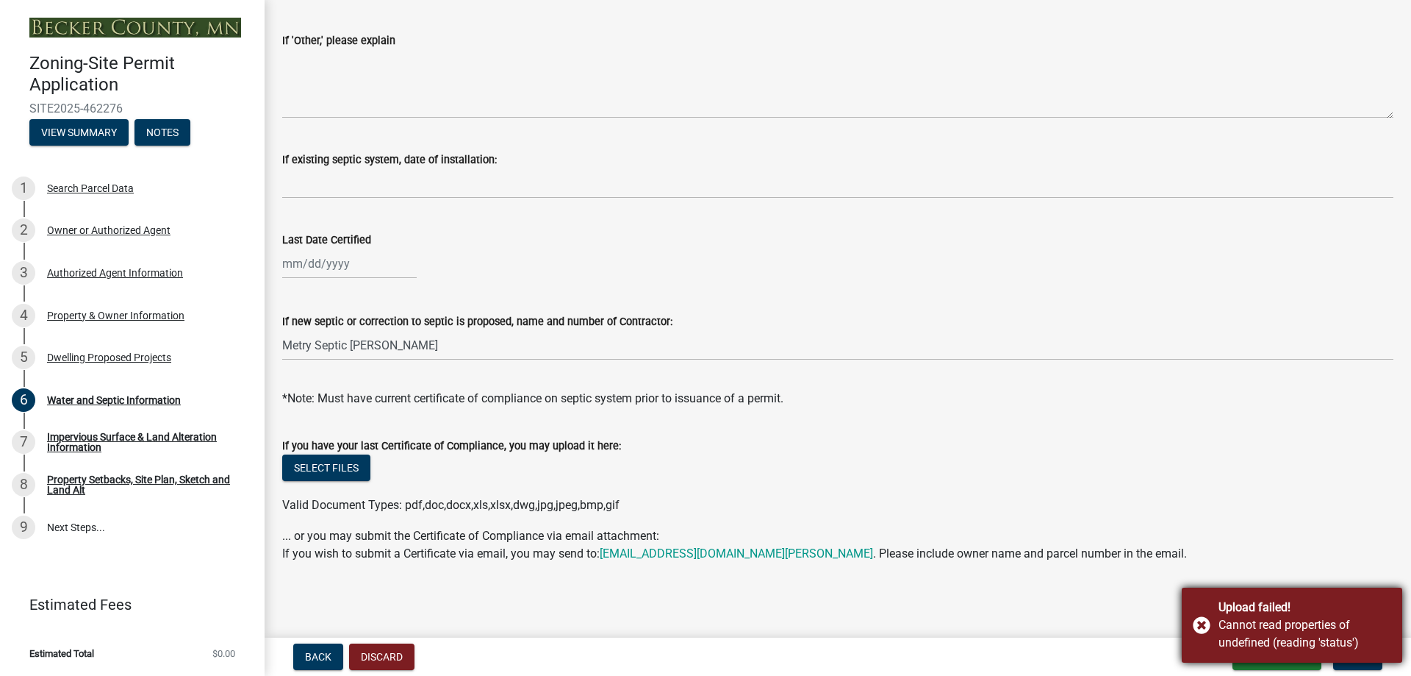
click at [1309, 626] on div "Cannot read properties of undefined (reading 'status')" at bounding box center [1305, 633] width 173 height 35
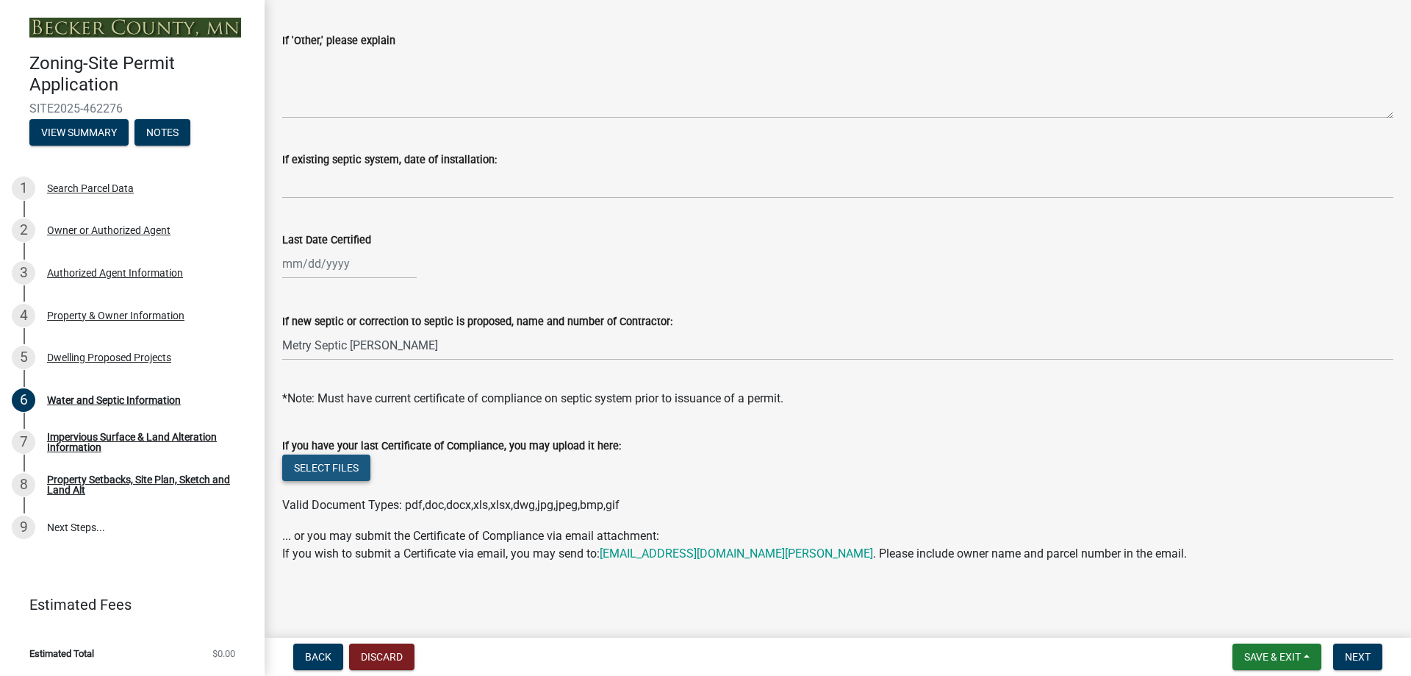
click at [312, 456] on button "Select files" at bounding box center [326, 467] width 88 height 26
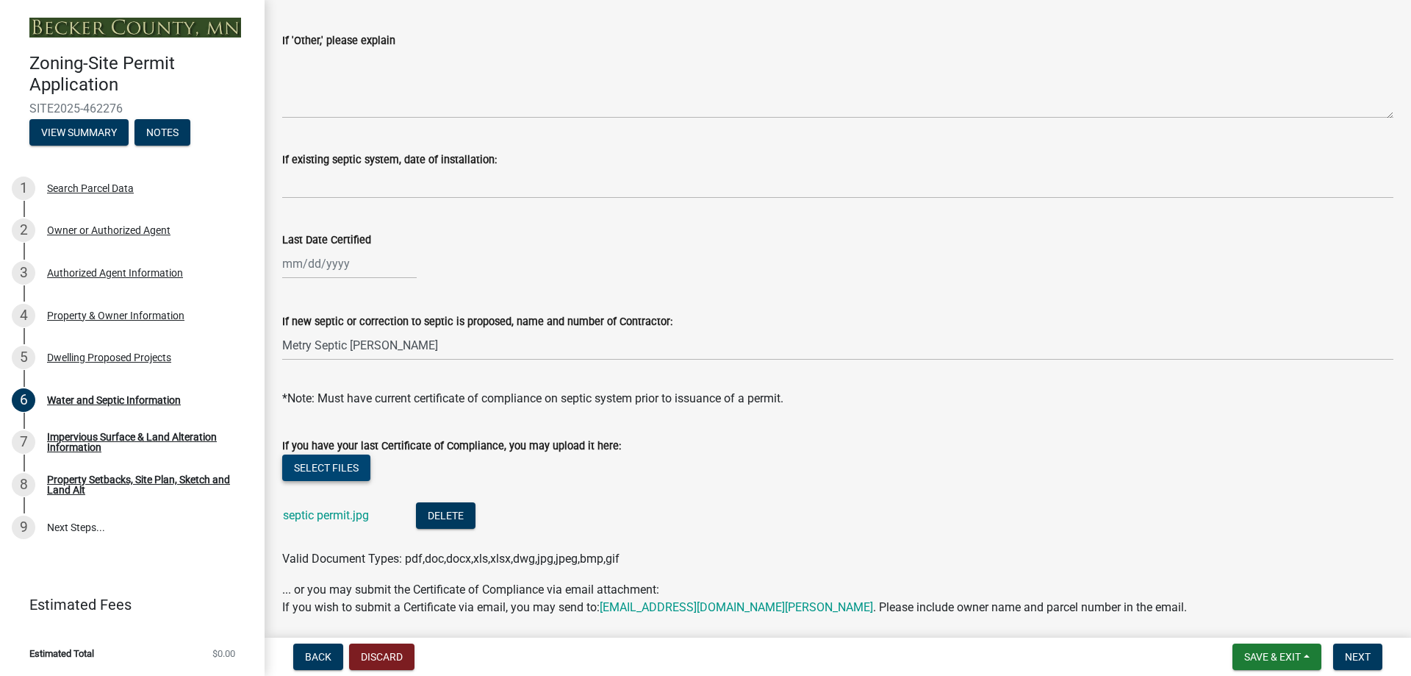
scroll to position [474, 0]
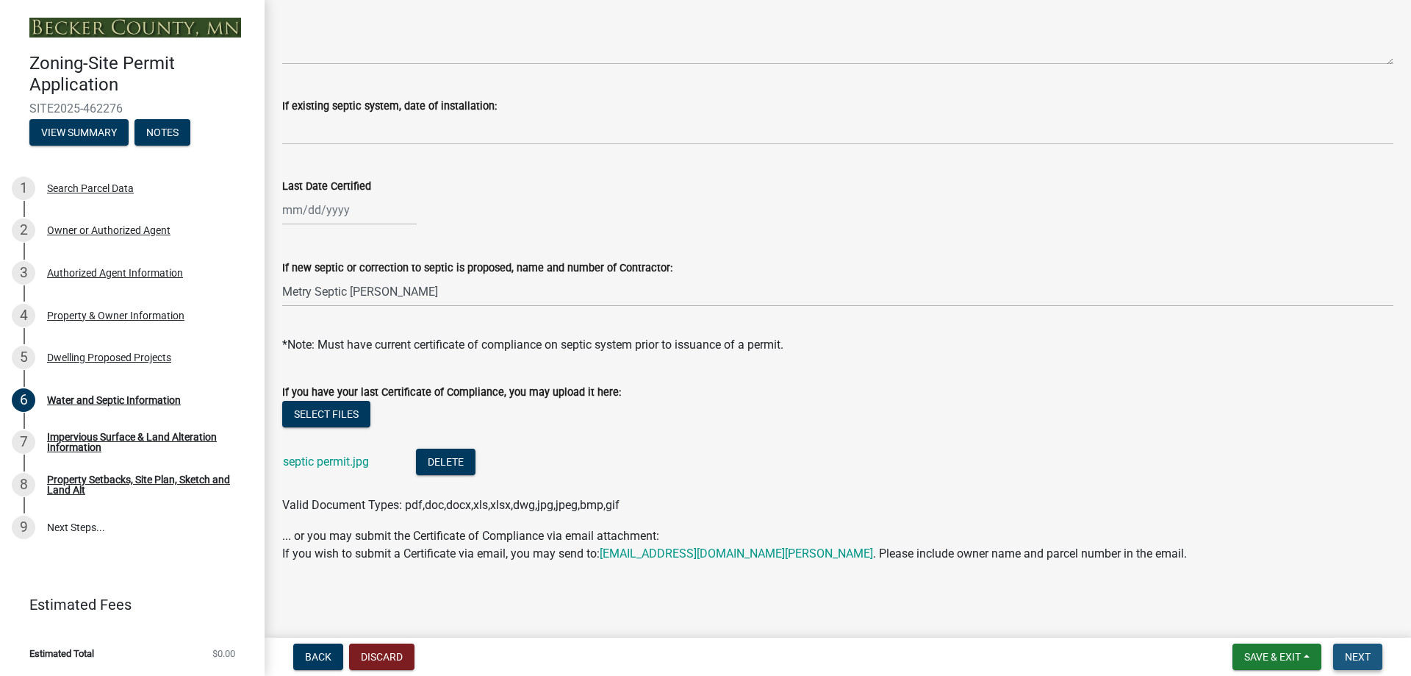
click at [1369, 653] on span "Next" at bounding box center [1358, 657] width 26 height 12
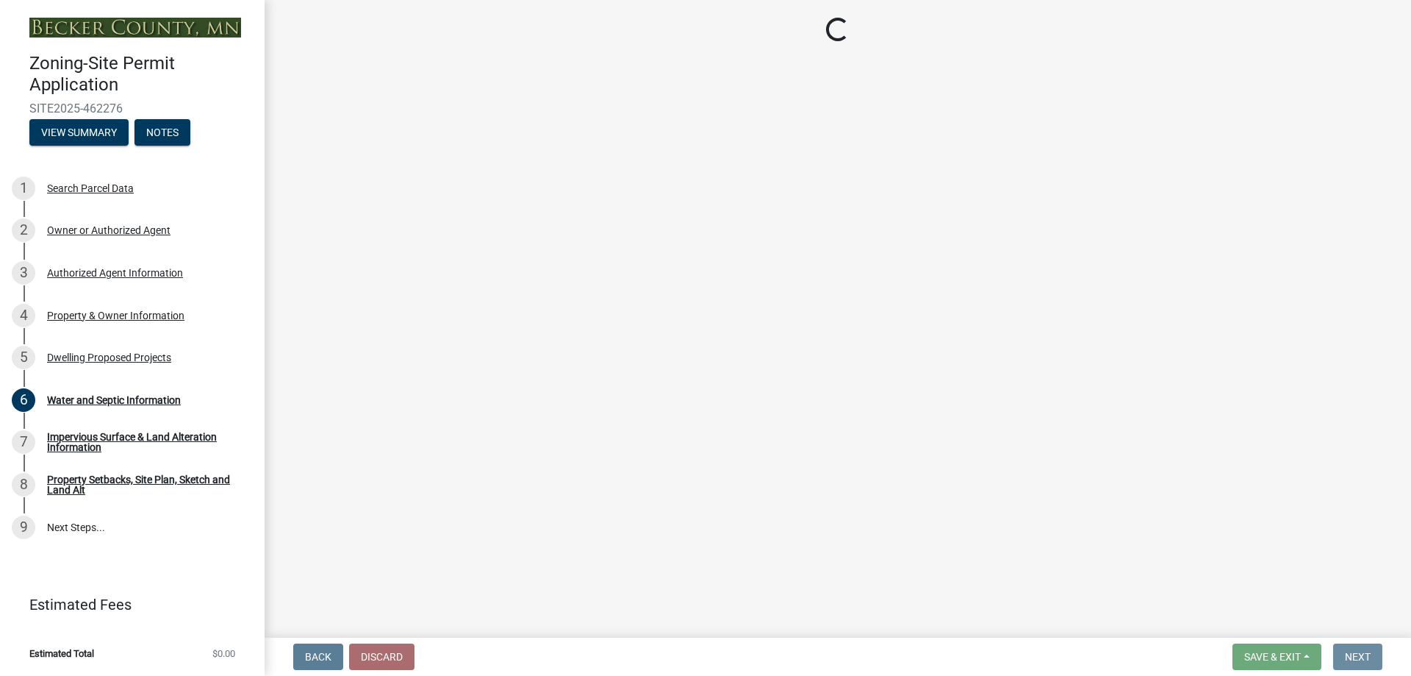
scroll to position [0, 0]
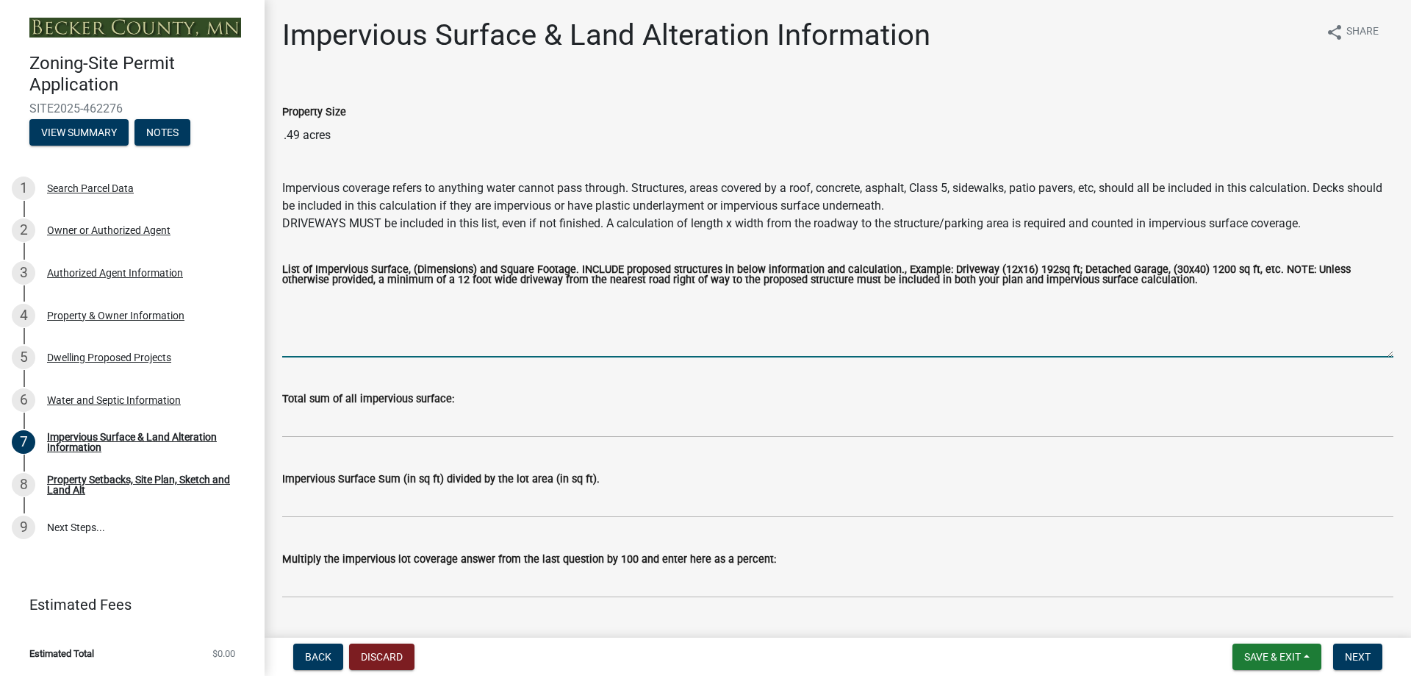
click at [344, 316] on textarea "List of Impervious Surface, (Dimensions) and Square Footage. INCLUDE proposed s…" at bounding box center [837, 322] width 1111 height 69
type textarea "House 1792 sq/ft Attached Garage 1344 sq/ft Garage Apron 960 sq/ft Patio"
click at [316, 653] on span "Back" at bounding box center [318, 657] width 26 height 12
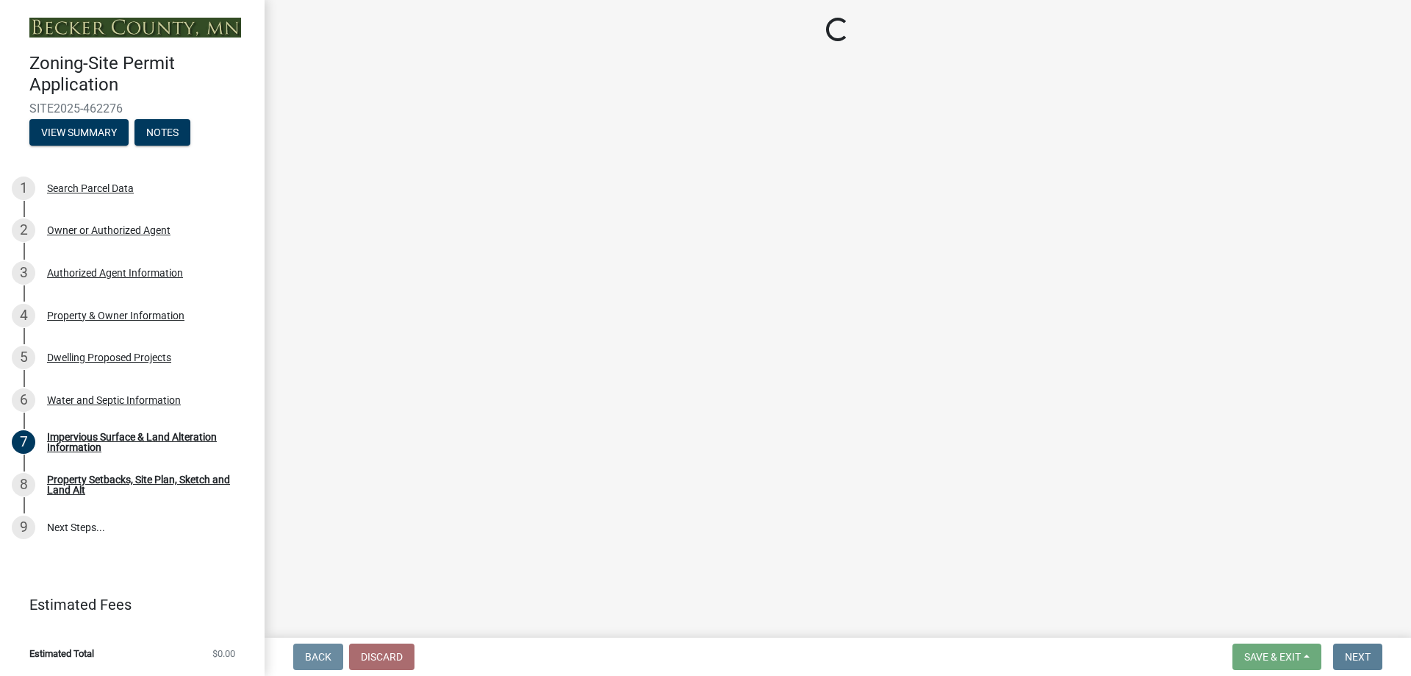
select select "9c51a48b-0bee-4836-8d5c-beab6e77ad2a"
select select "4828487e-2007-429b-991d-671fae0459c9"
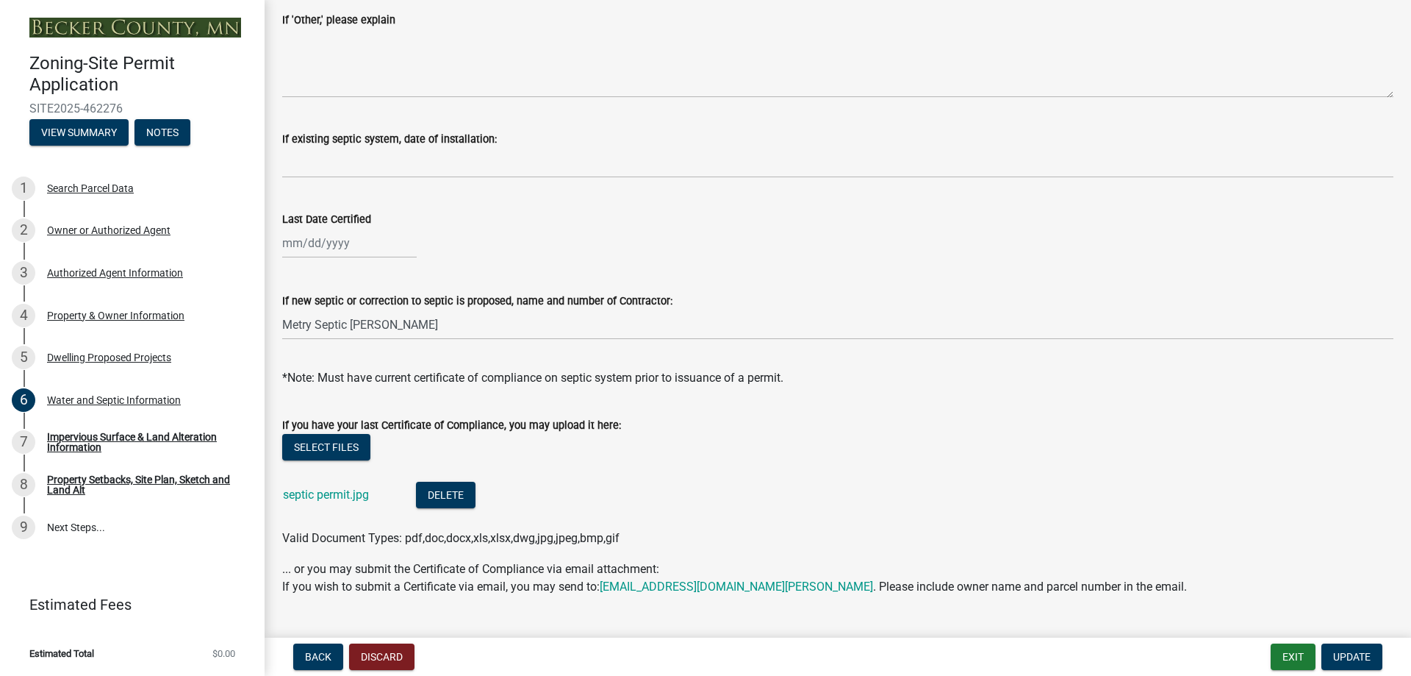
scroll to position [474, 0]
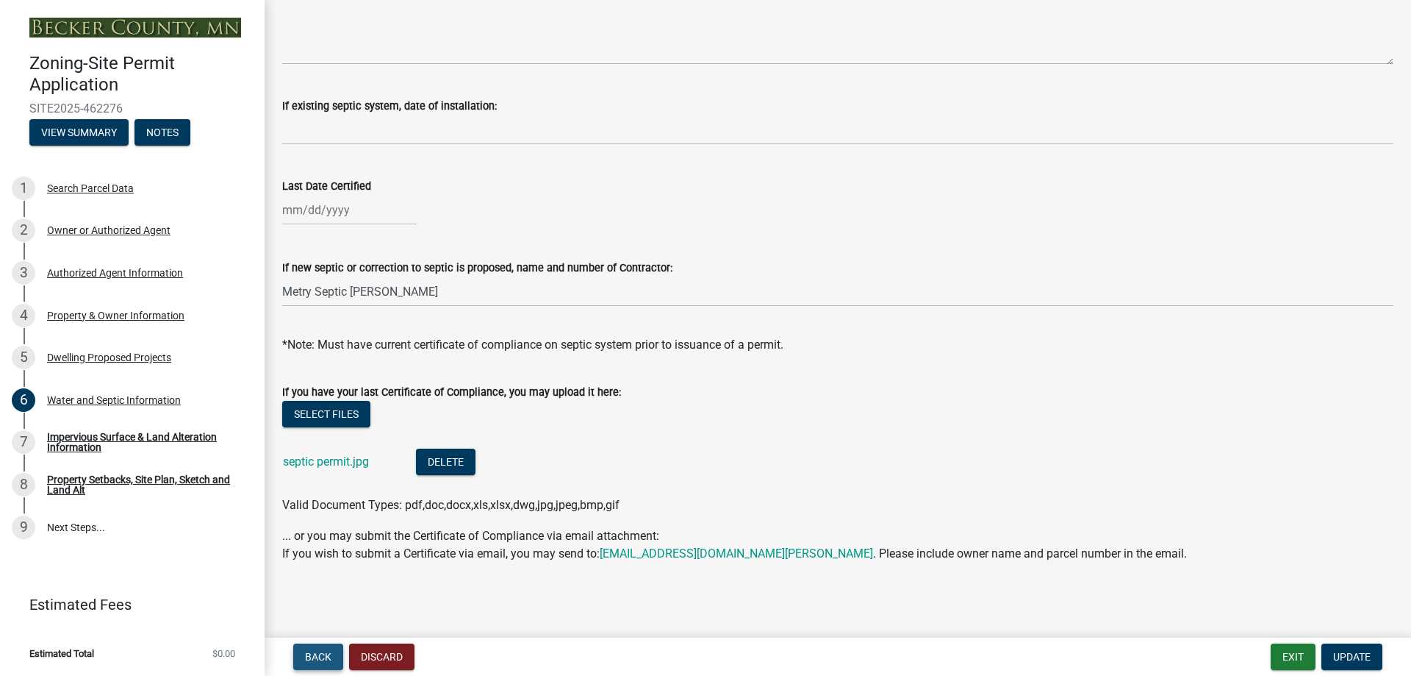
click at [312, 657] on span "Back" at bounding box center [318, 657] width 26 height 12
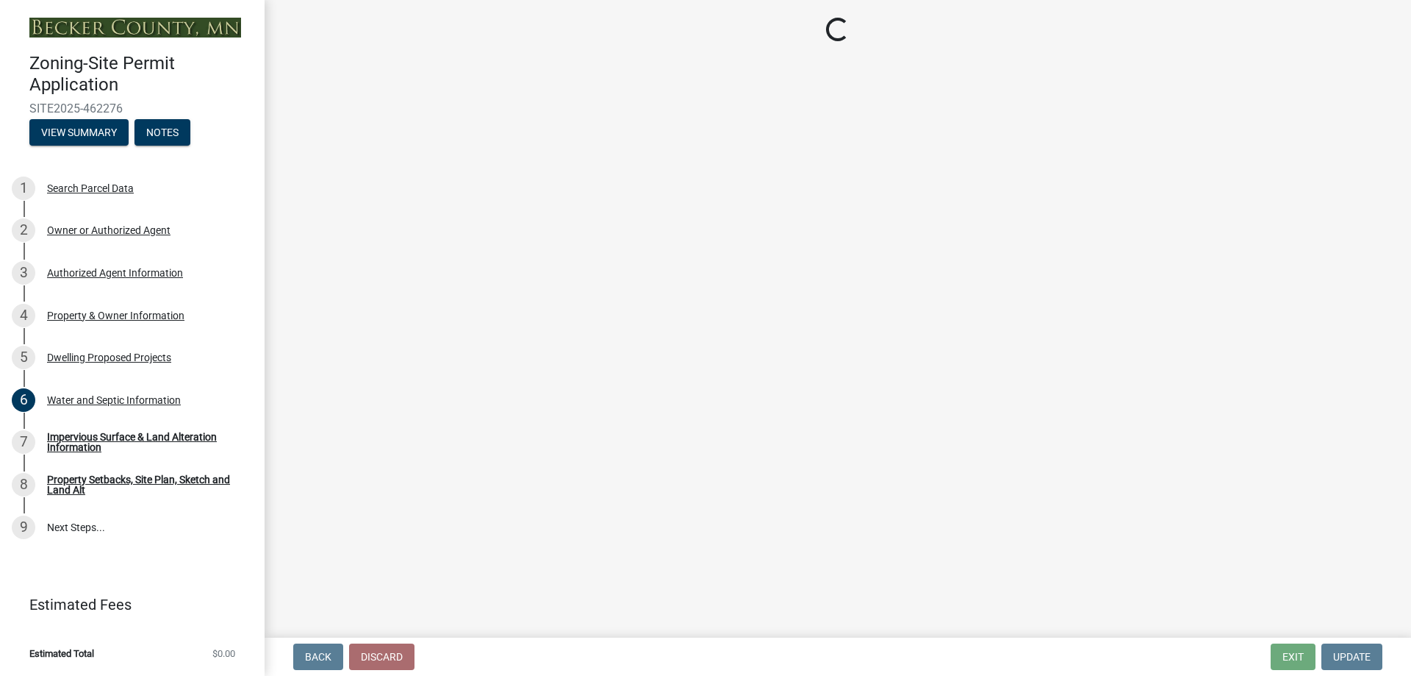
select select "5b8abcc6-67f7-49fb-8f25-c295ccc2b339"
select select "ba56d9f6-ced5-4c38-bdcc-33bfa85ac6de"
select select "f4ae0446-41fa-4afd-99aa-409617c58827"
select select "e13aacd2-5b16-46a8-9c16-26b3d7b1c810"
select select "e5b6e178-1d4e-46f3-8fba-19f7851c487a"
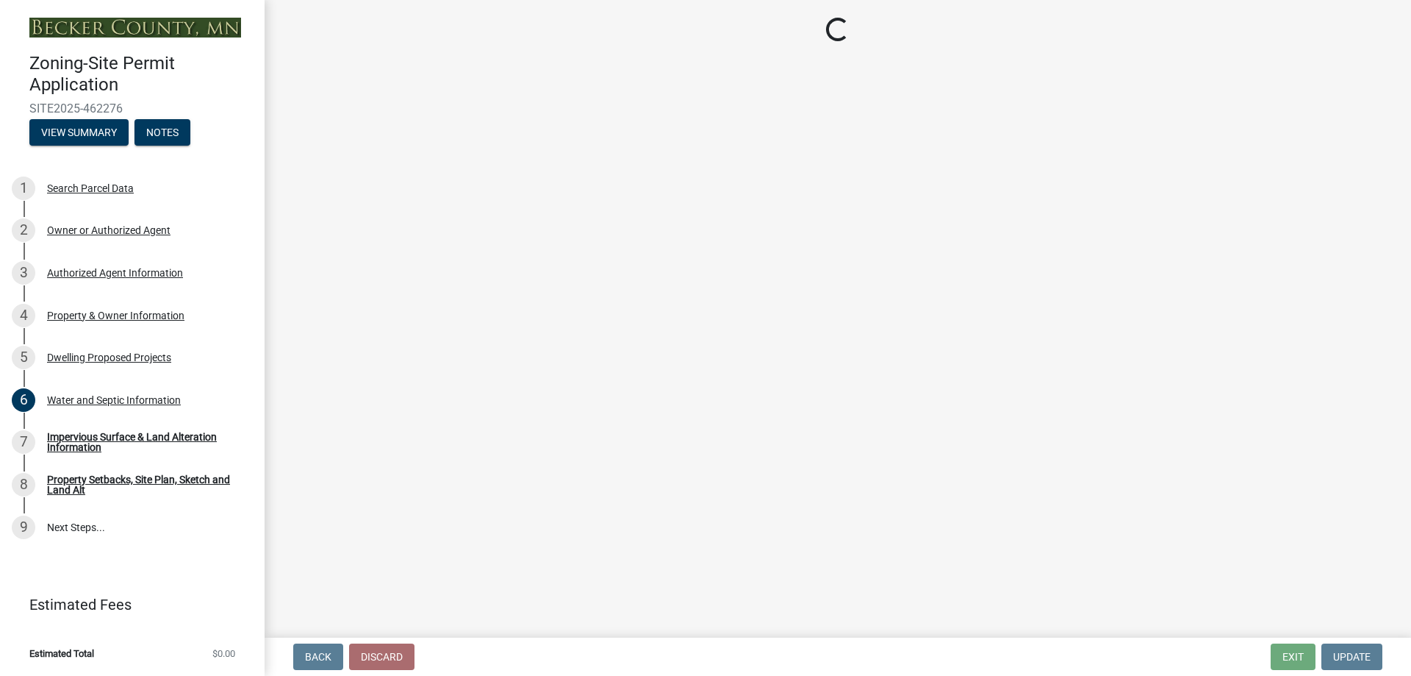
select select "744d8552-d7ef-4cf1-b465-42901748f06c"
select select "5dd6cdd5-8b7d-4534-b791-478230f7b8b7"
select select "638dddef-31f4-4d73-b0b5-0ffc7b344434"
select select "43dc438e-12cf-4fa6-b4ef-a236ffc627d7"
select select "8786fdd2-7f96-462d-8069-e958fae6b9a0"
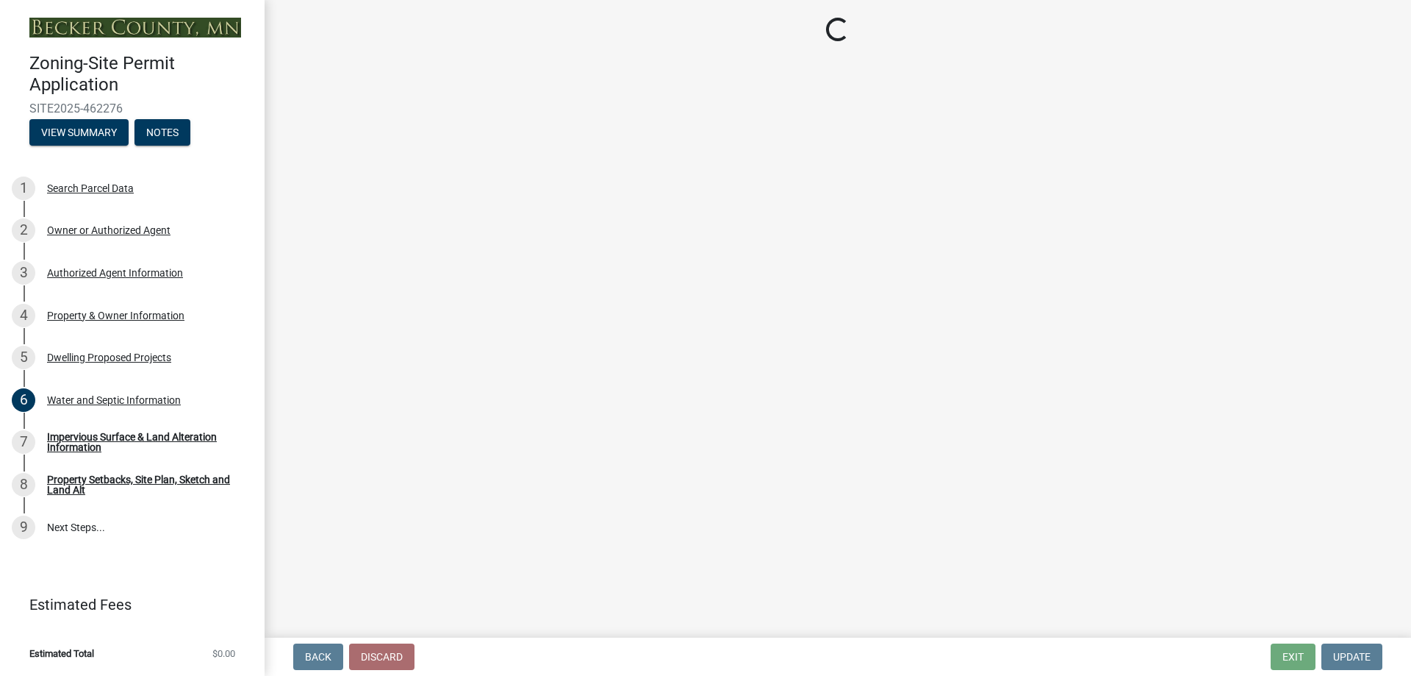
select select "59dc9cee-723e-448c-a454-fe3238b55aba"
select select "95a588f5-1928-44cb-95cb-f3dde79564ff"
select select "5c3531b8-bc96-4b07-92f8-845cfe46d7fc"
select select "8e4dc0e1-7dfa-4afc-85b9-5ad40795f204"
select select "107cbe59-677b-44f2-96fc-816b282ebb79"
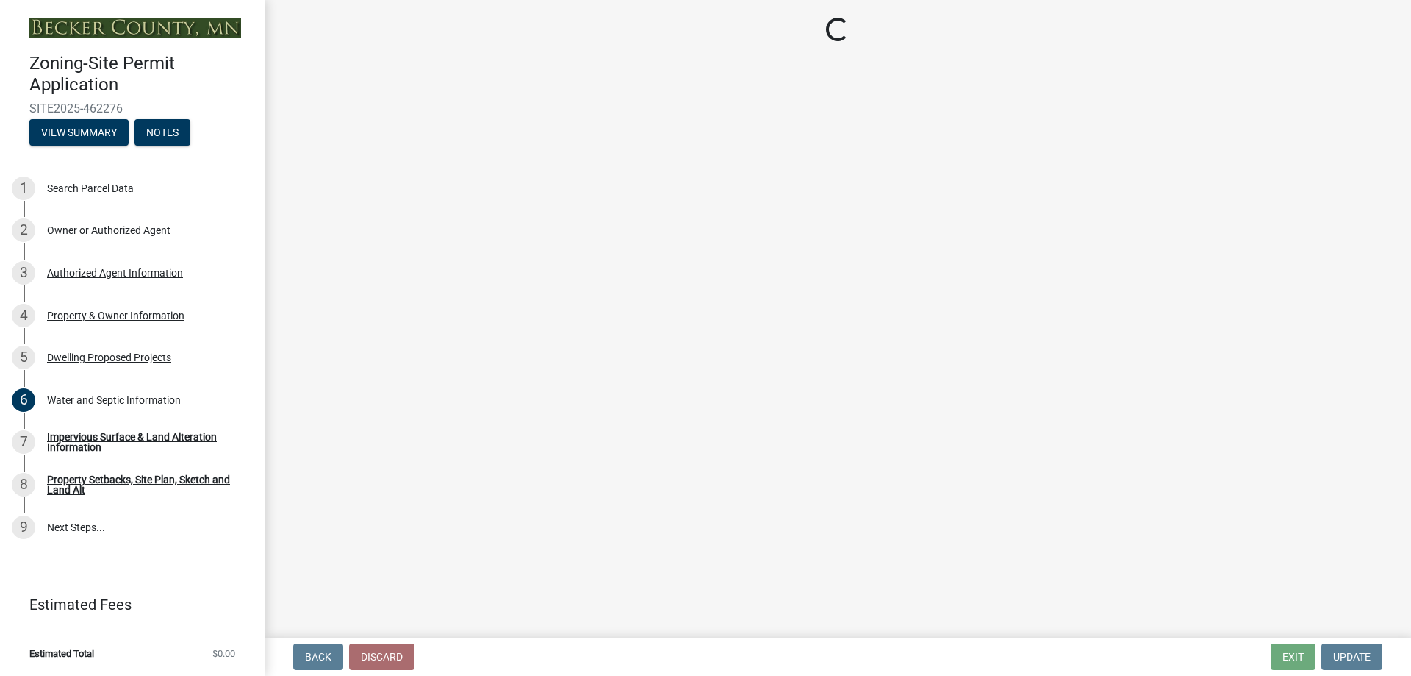
select select "dc6230dd-bdad-407f-bef0-b6909629af6d"
select select "7f420323-49a9-4fd0-9441-05b3dc777552"
select select "ec305202-ae01-487b-b5e4-3a5aacc1e384"
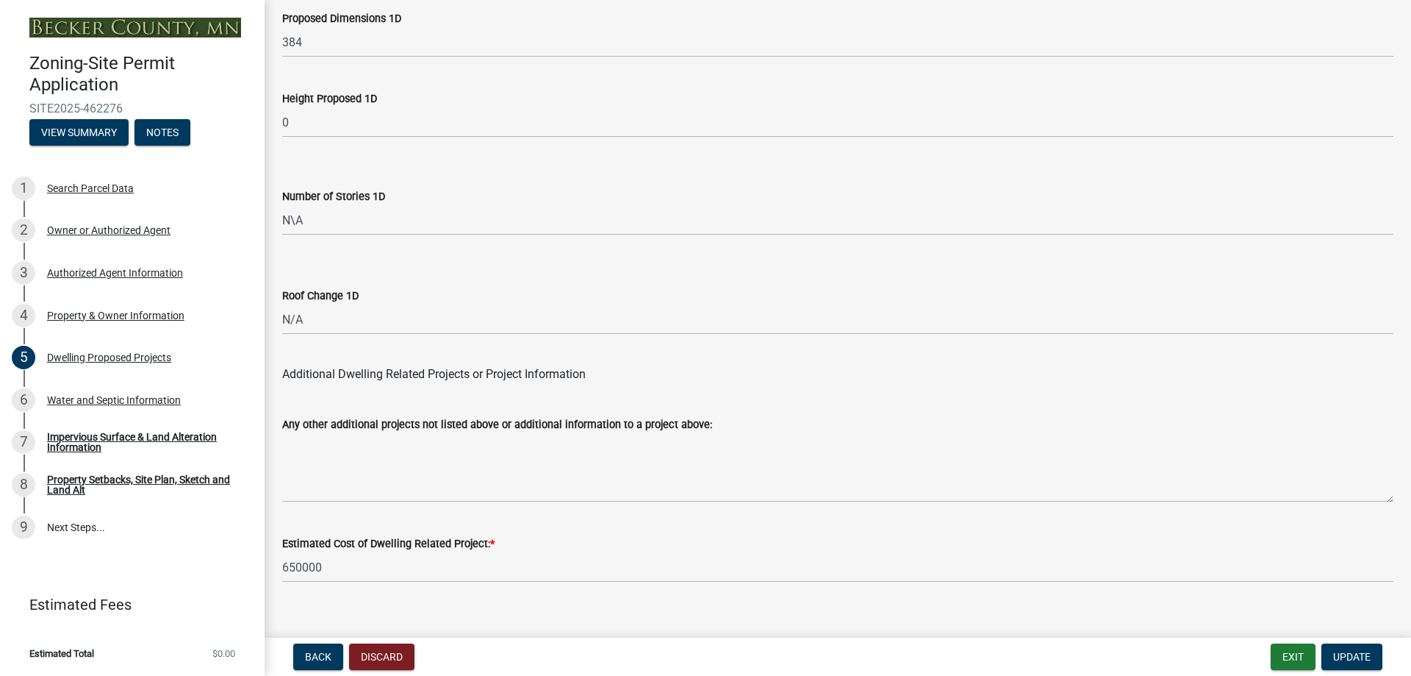
scroll to position [3519, 0]
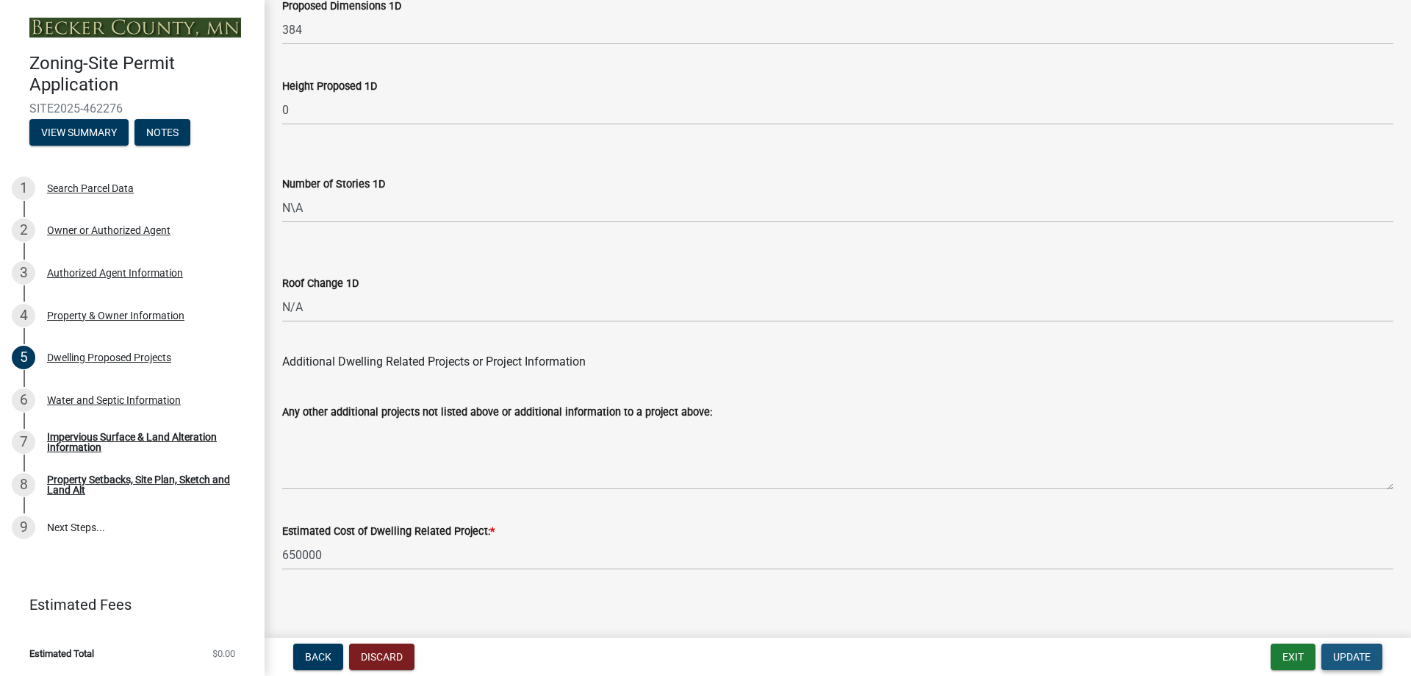
click at [1356, 653] on span "Update" at bounding box center [1351, 657] width 37 height 12
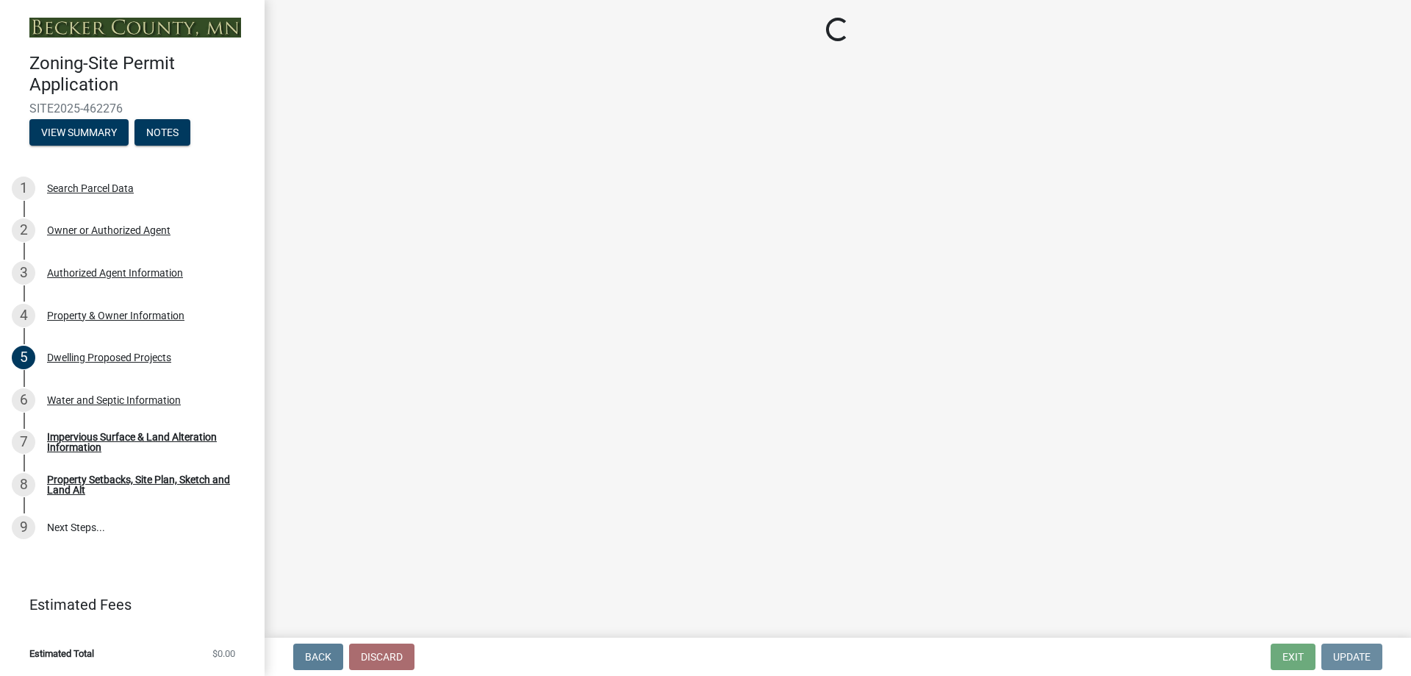
scroll to position [0, 0]
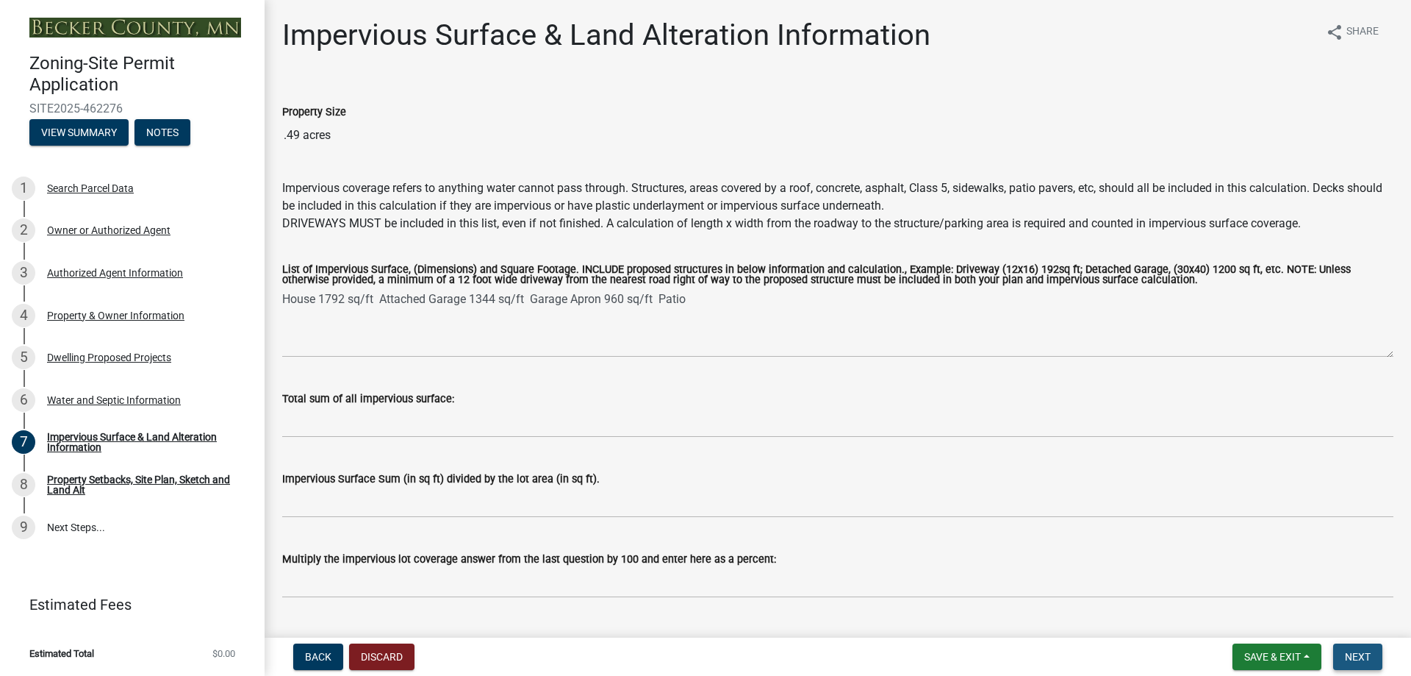
click at [1359, 653] on span "Next" at bounding box center [1358, 657] width 26 height 12
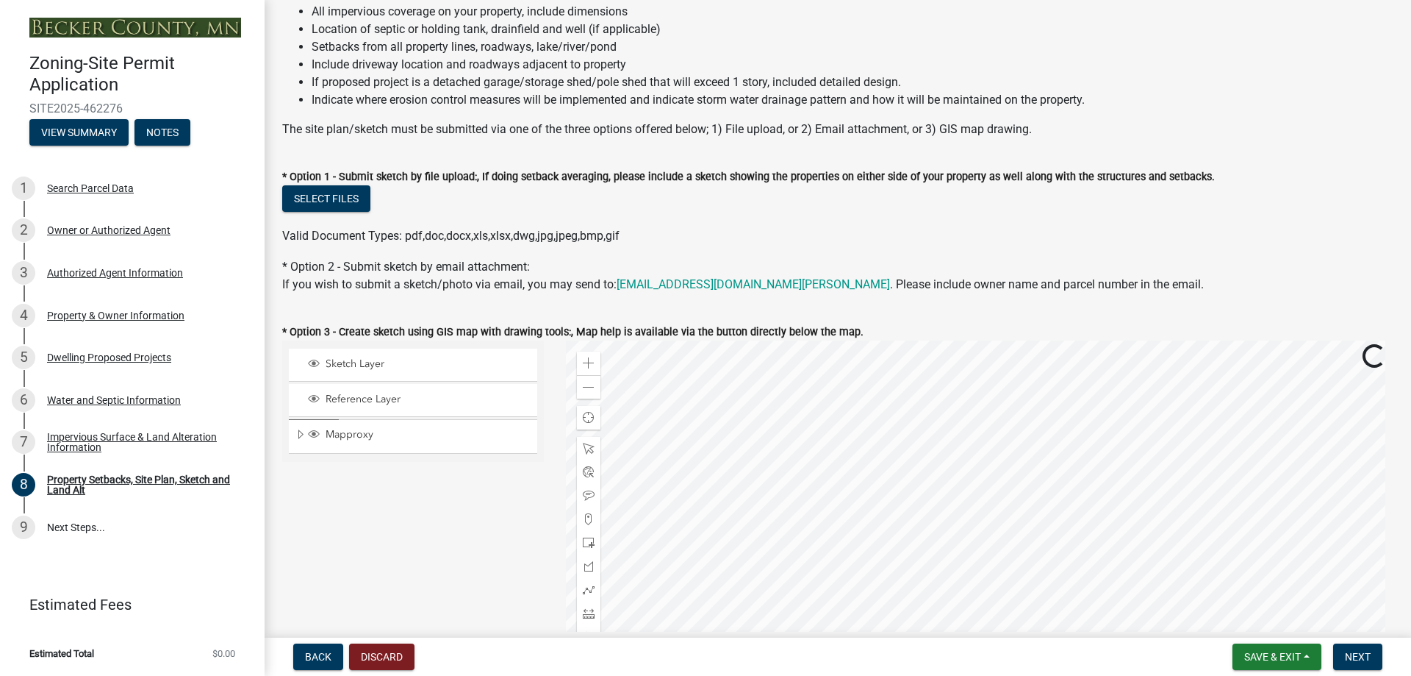
scroll to position [294, 0]
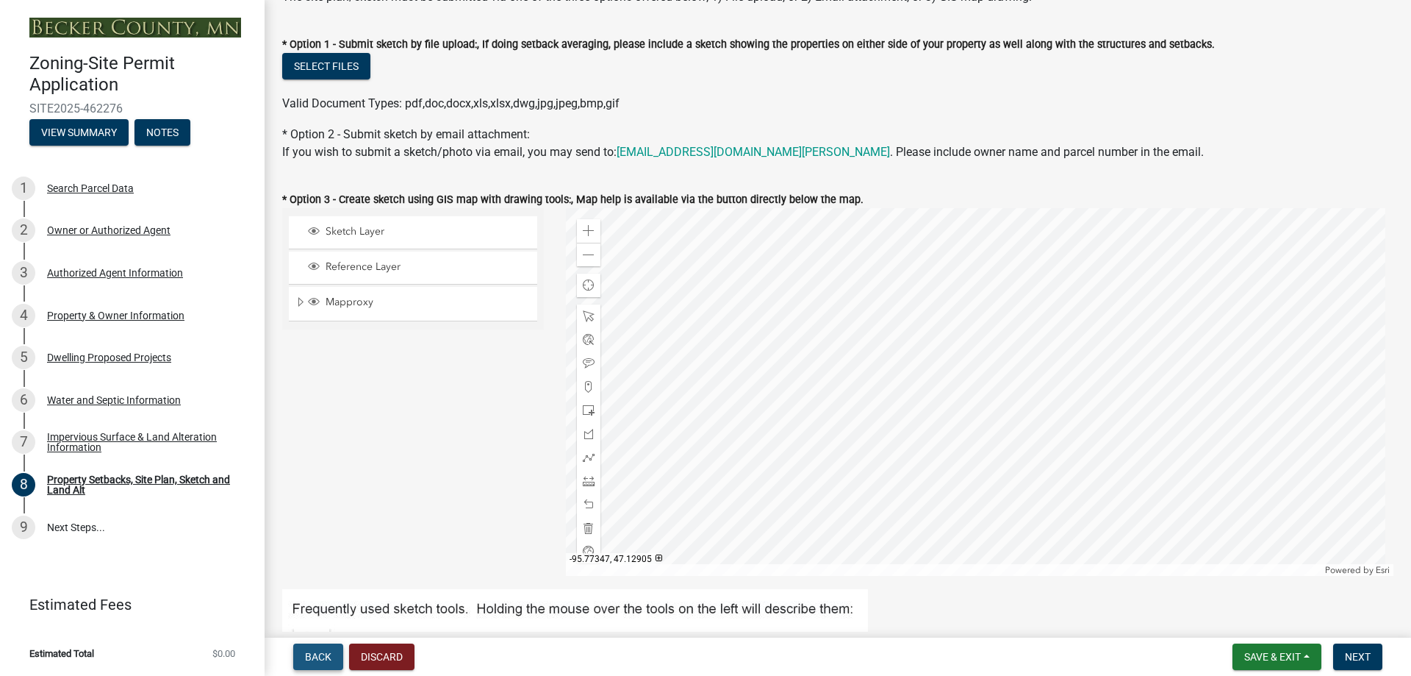
click at [312, 651] on span "Back" at bounding box center [318, 657] width 26 height 12
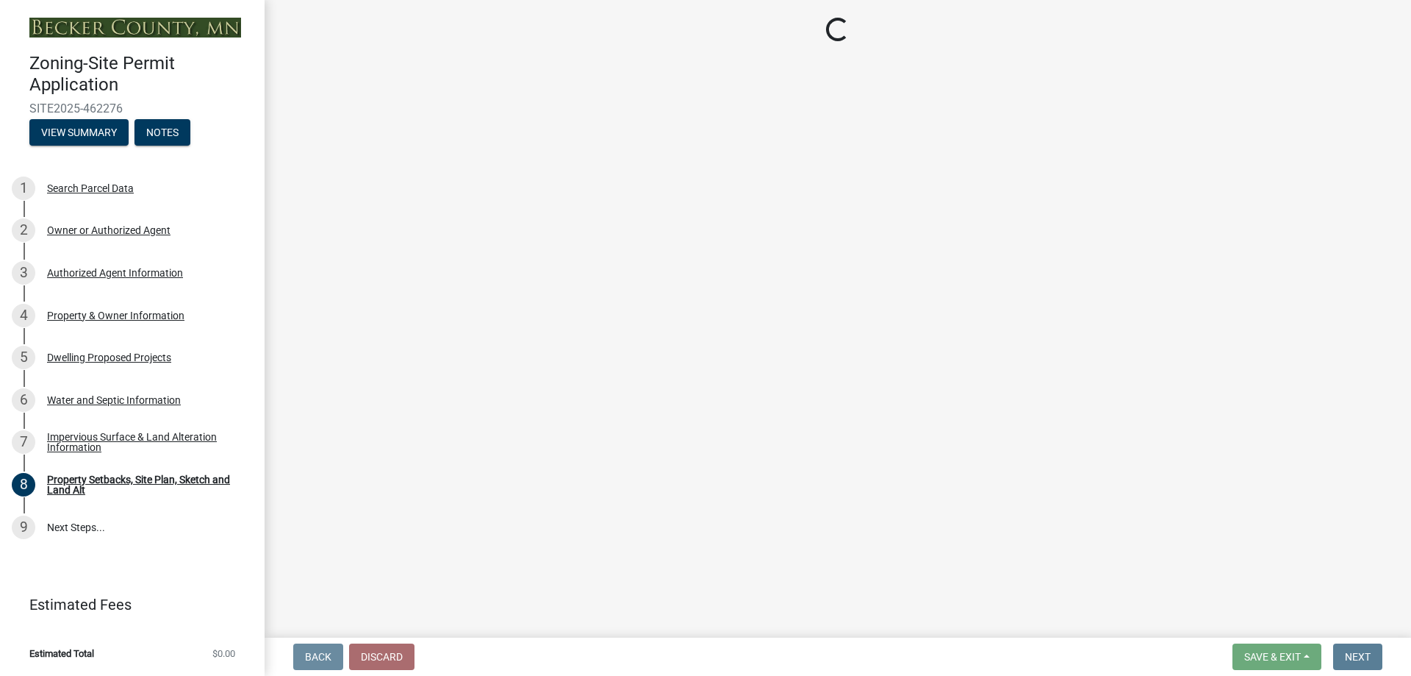
scroll to position [0, 0]
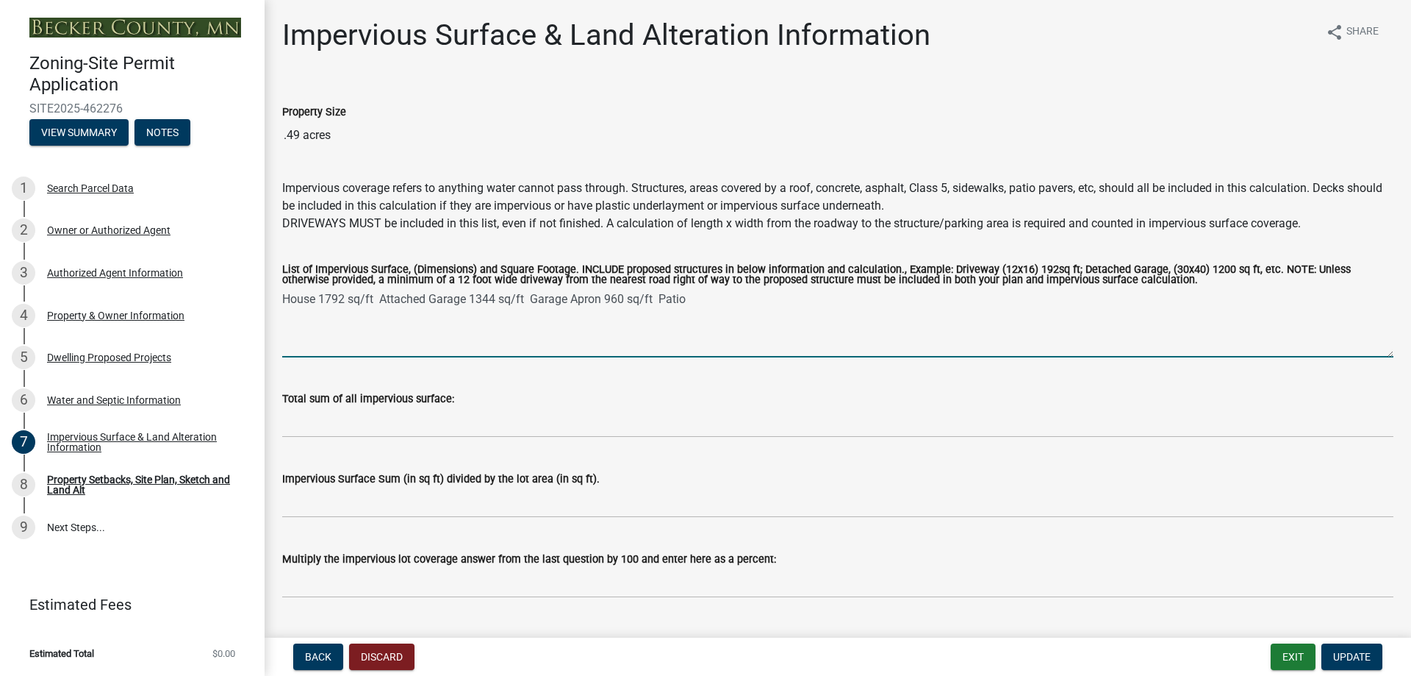
click at [705, 295] on textarea "House 1792 sq/ft Attached Garage 1344 sq/ft Garage Apron 960 sq/ft Patio" at bounding box center [837, 322] width 1111 height 69
type textarea "House 1792 sq/ft Attached Garage 1344 sq/ft Garage Apron 960 sq/ft Patio 384 sq…"
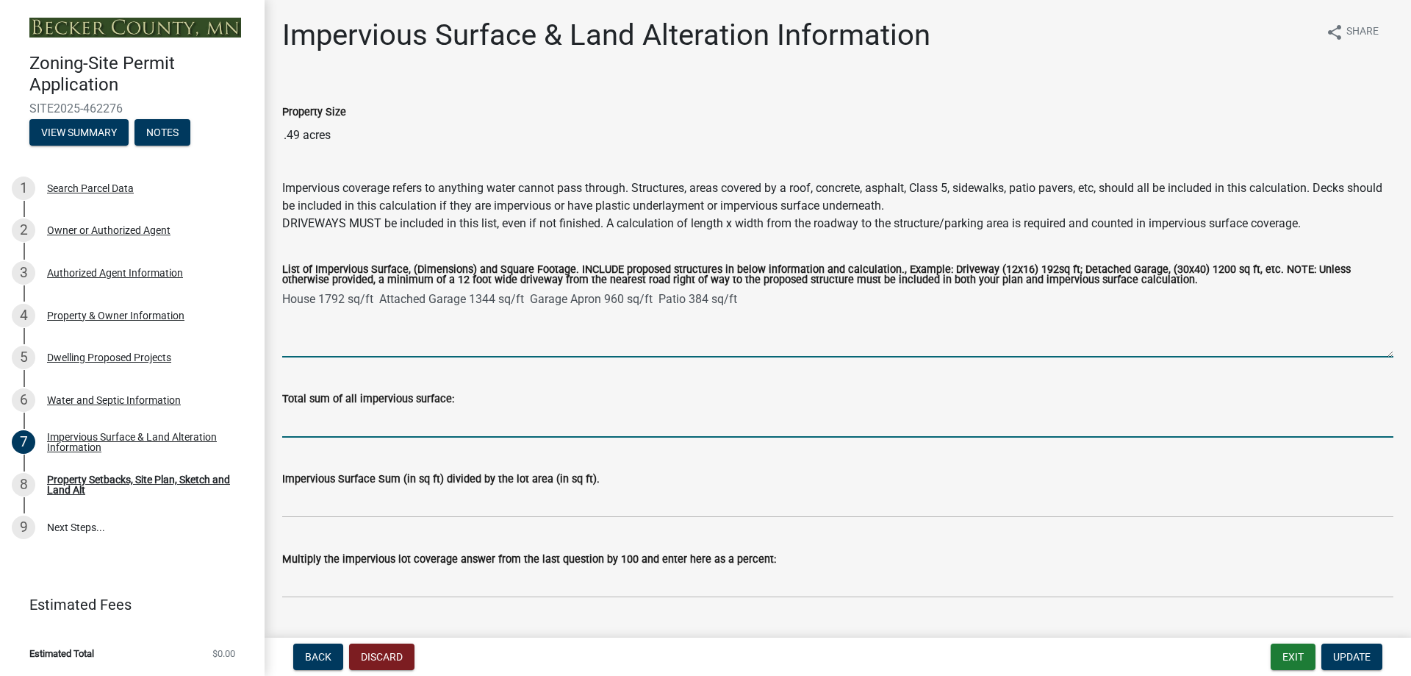
click at [309, 428] on input "Total sum of all impervious surface:" at bounding box center [837, 422] width 1111 height 30
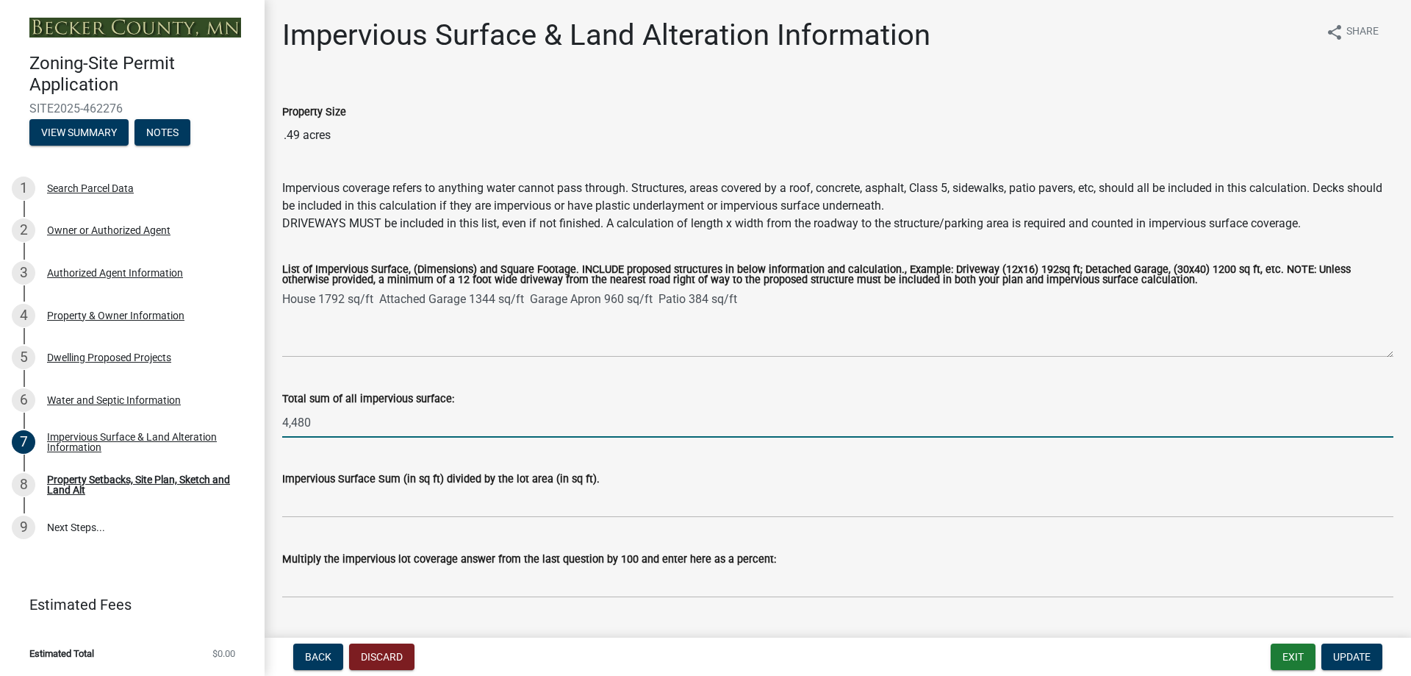
type input "4,480"
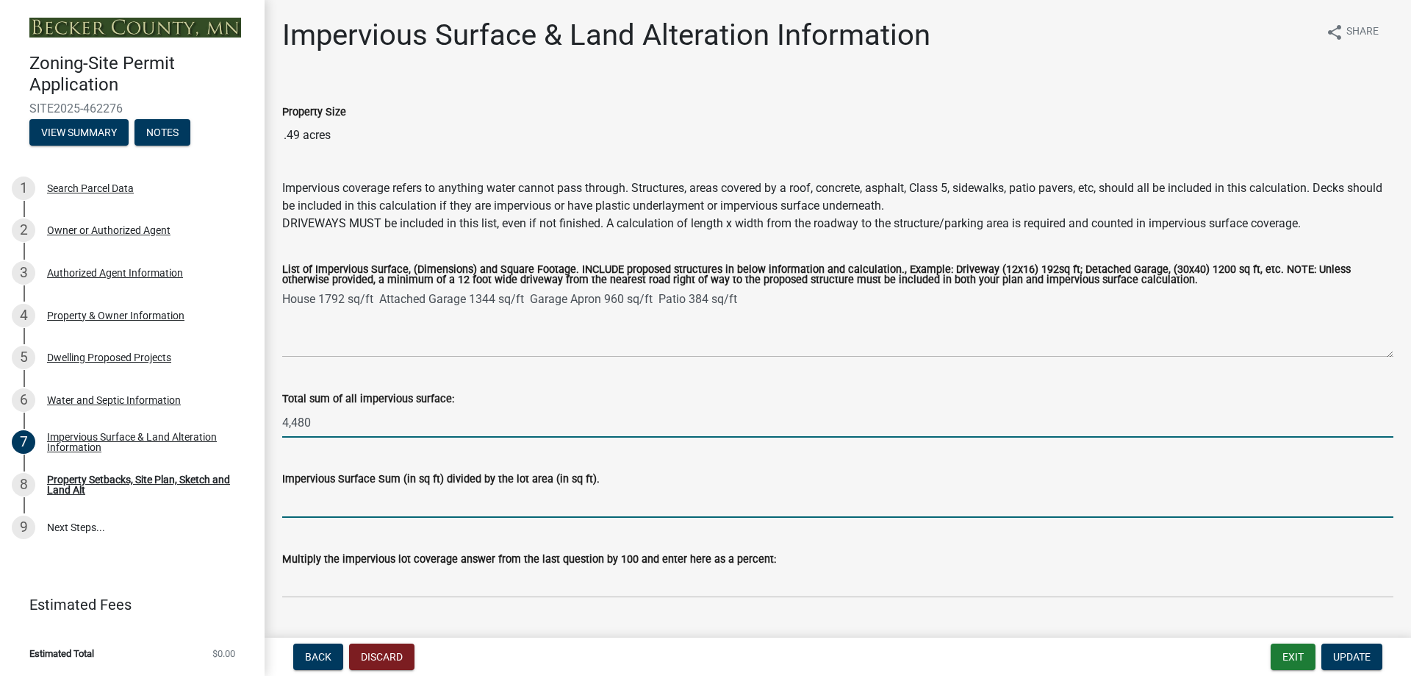
click at [357, 504] on input "Impervious Surface Sum (in sq ft) divided by the lot area (in sq ft)." at bounding box center [837, 502] width 1111 height 30
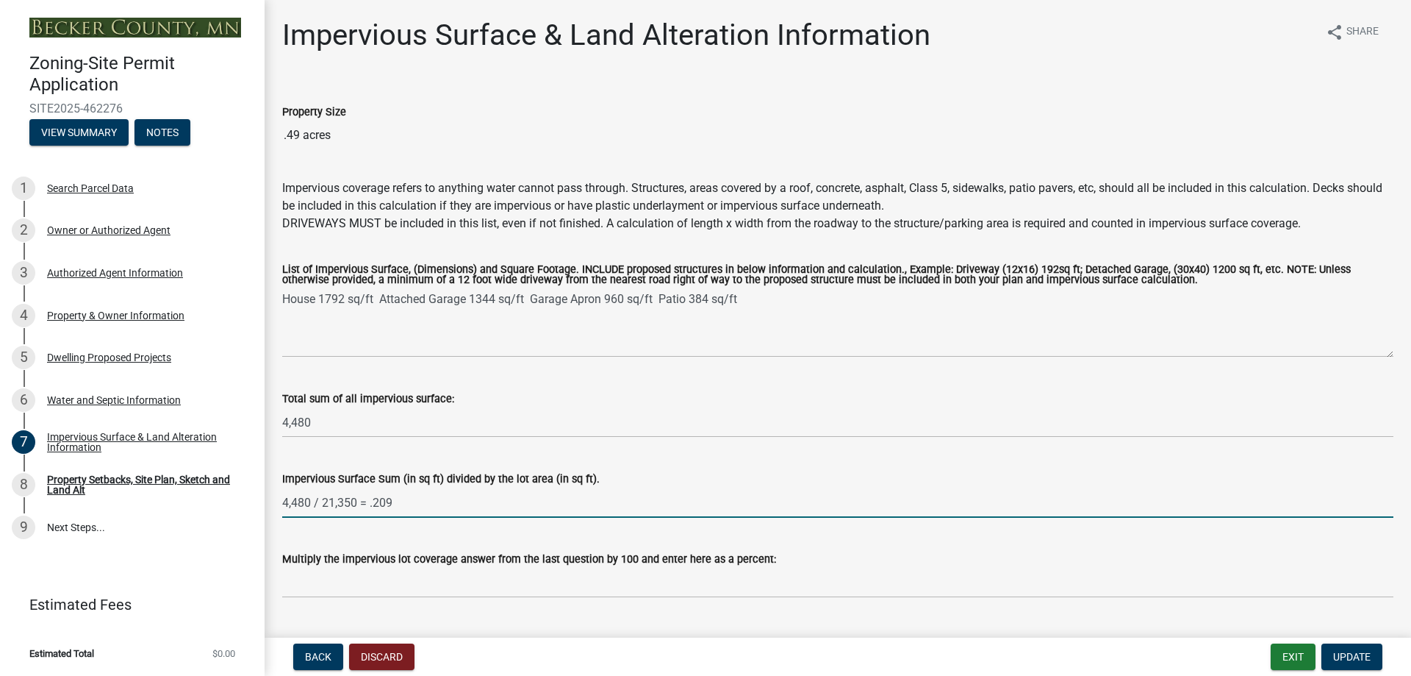
type input "4,480 / 21,350 = .209"
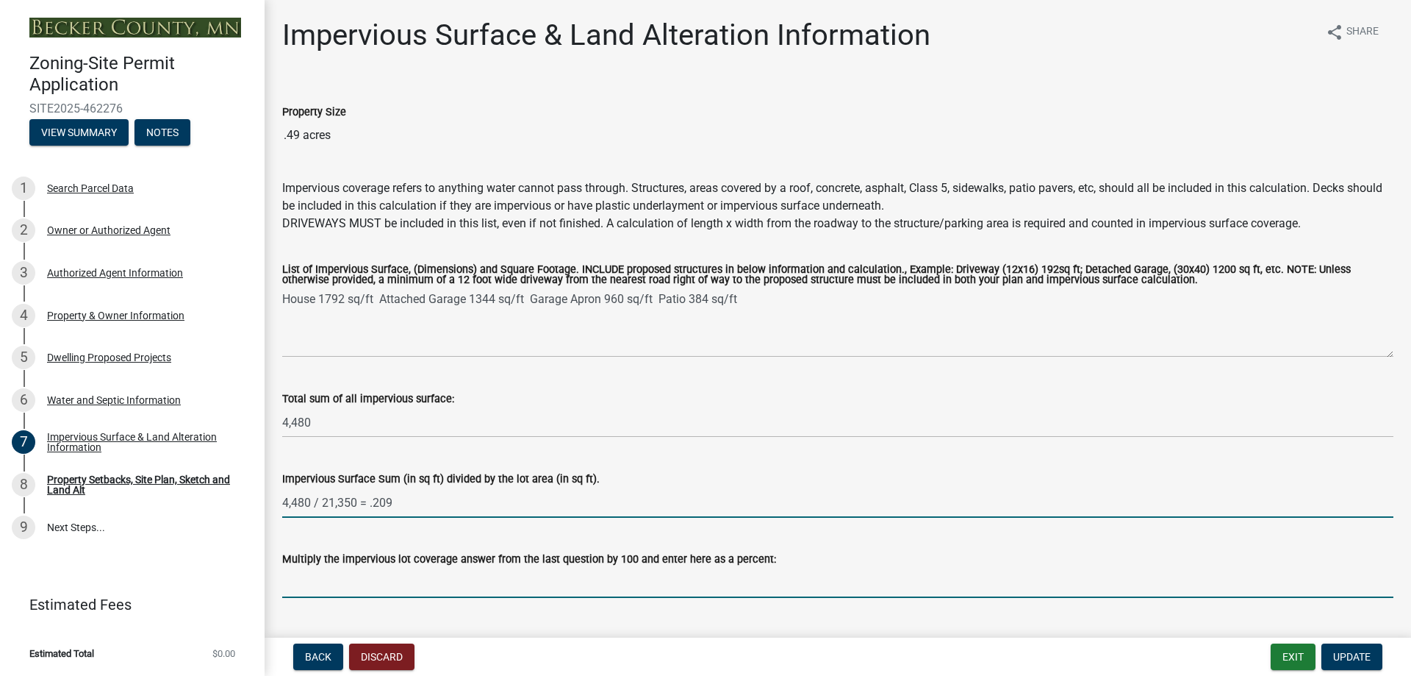
click at [348, 582] on input "Multiply the impervious lot coverage answer from the last question by 100 and e…" at bounding box center [837, 582] width 1111 height 30
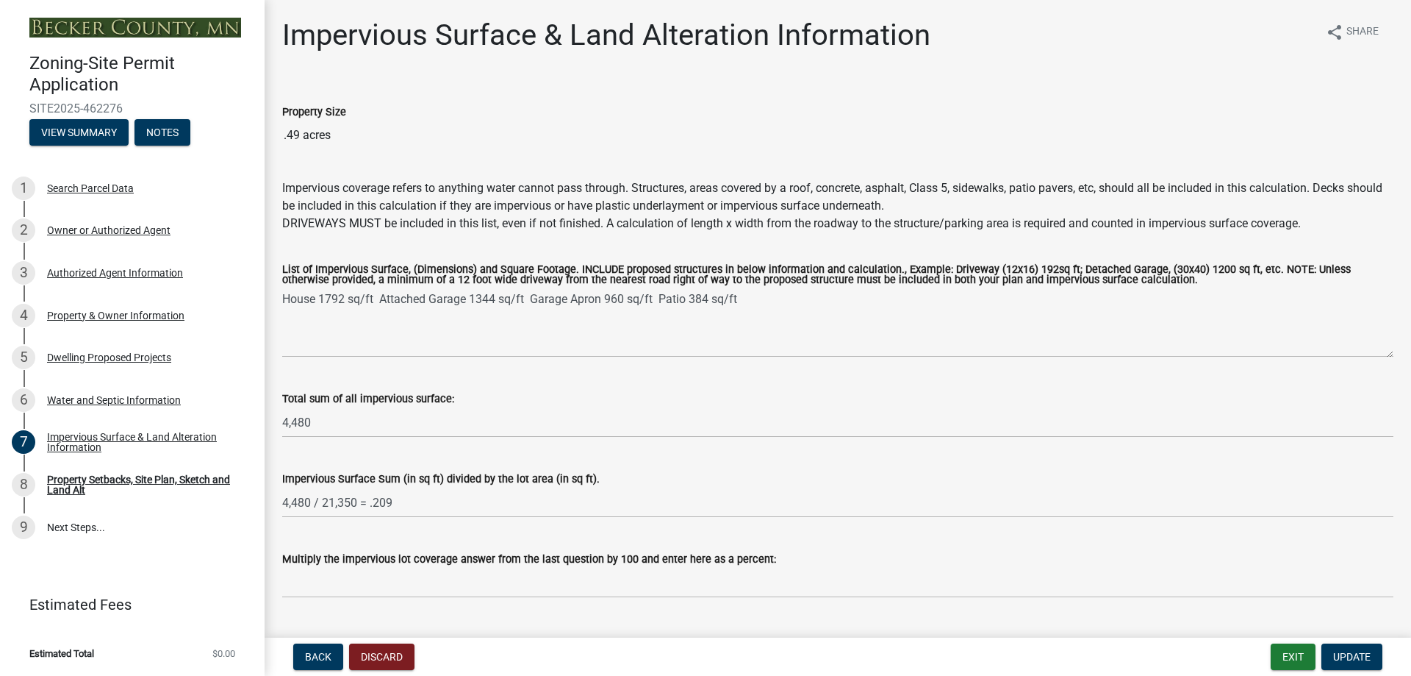
click at [701, 463] on div "Impervious Surface Sum (in sq ft) divided by the lot area (in sq ft). 4,480 / 2…" at bounding box center [837, 483] width 1111 height 68
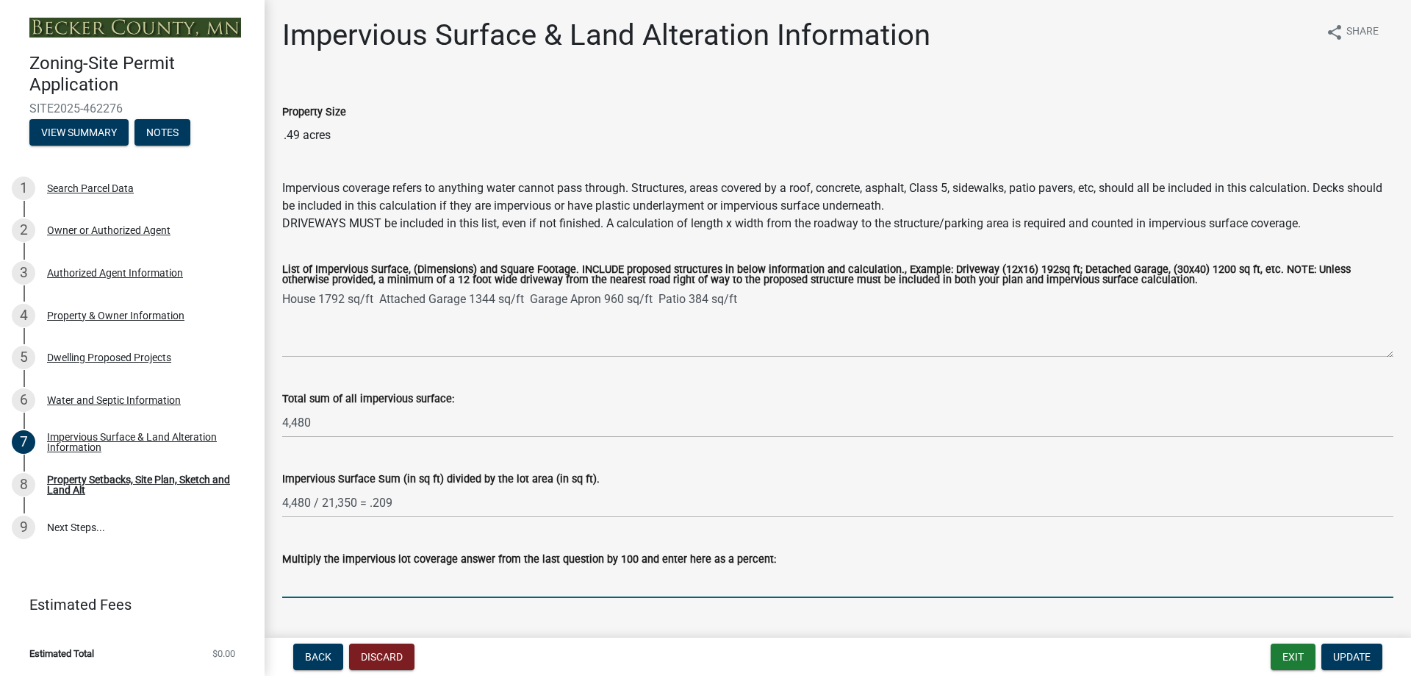
click at [313, 586] on input "Multiply the impervious lot coverage answer from the last question by 100 and e…" at bounding box center [837, 582] width 1111 height 30
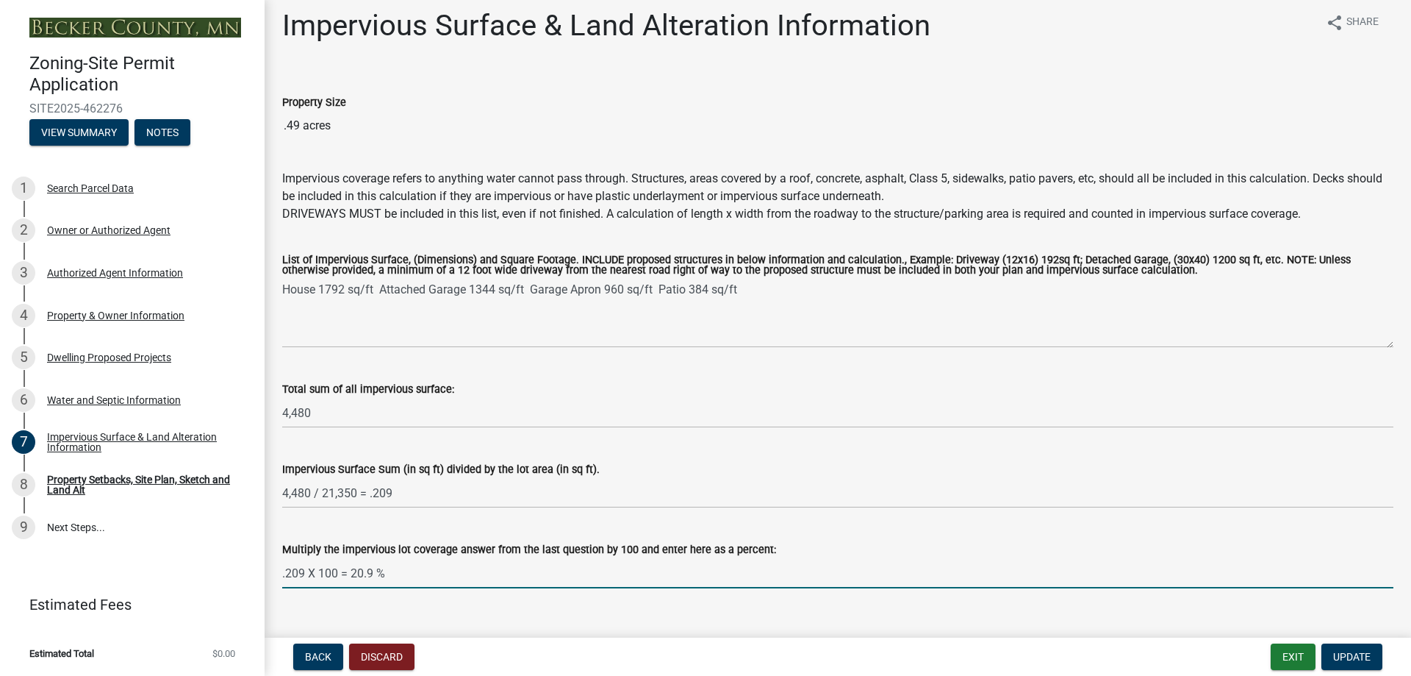
scroll to position [36, 0]
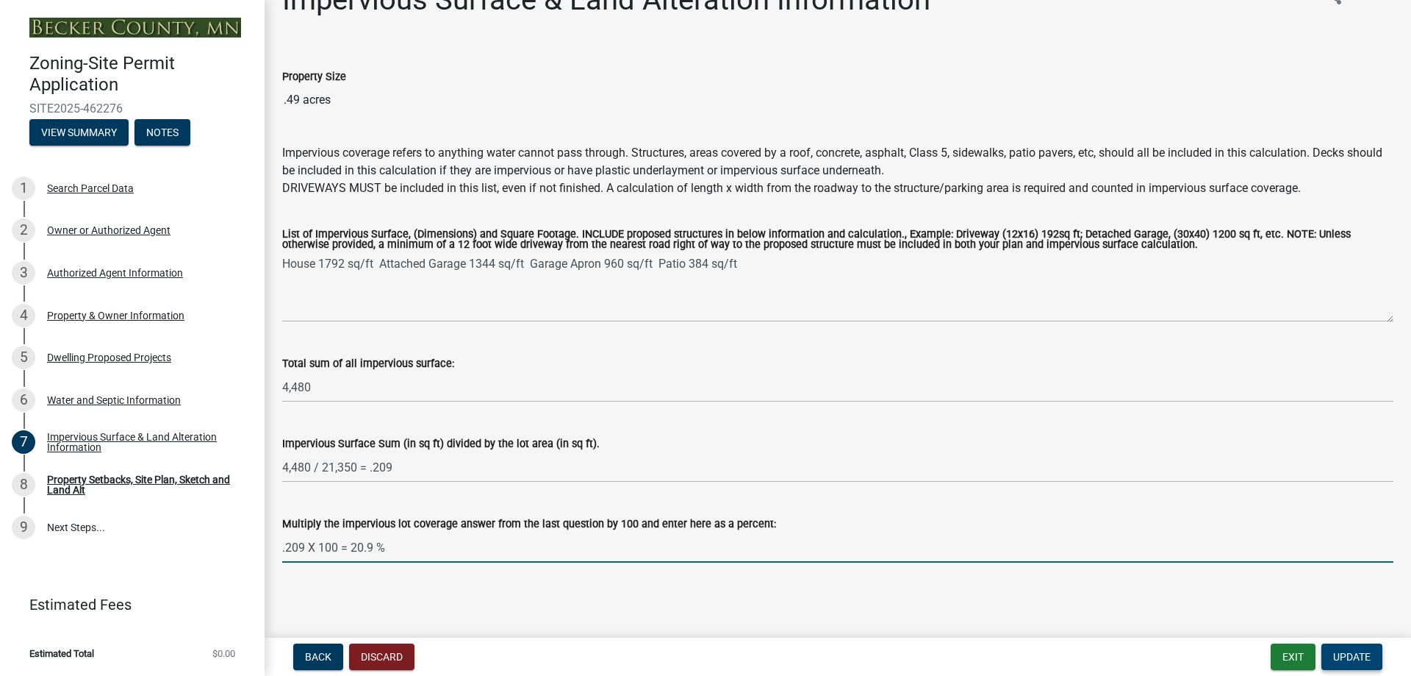
type input ".209 X 100 = 20.9 %"
click at [1345, 653] on span "Update" at bounding box center [1351, 657] width 37 height 12
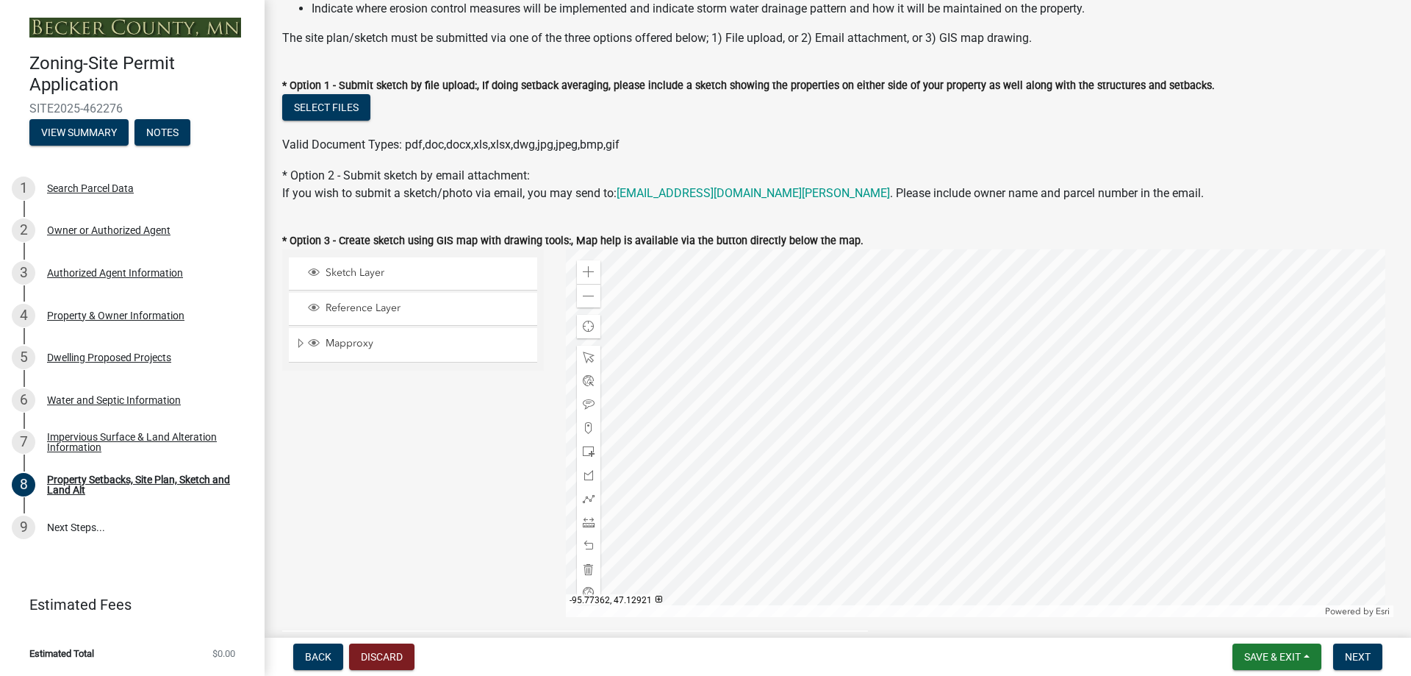
scroll to position [0, 0]
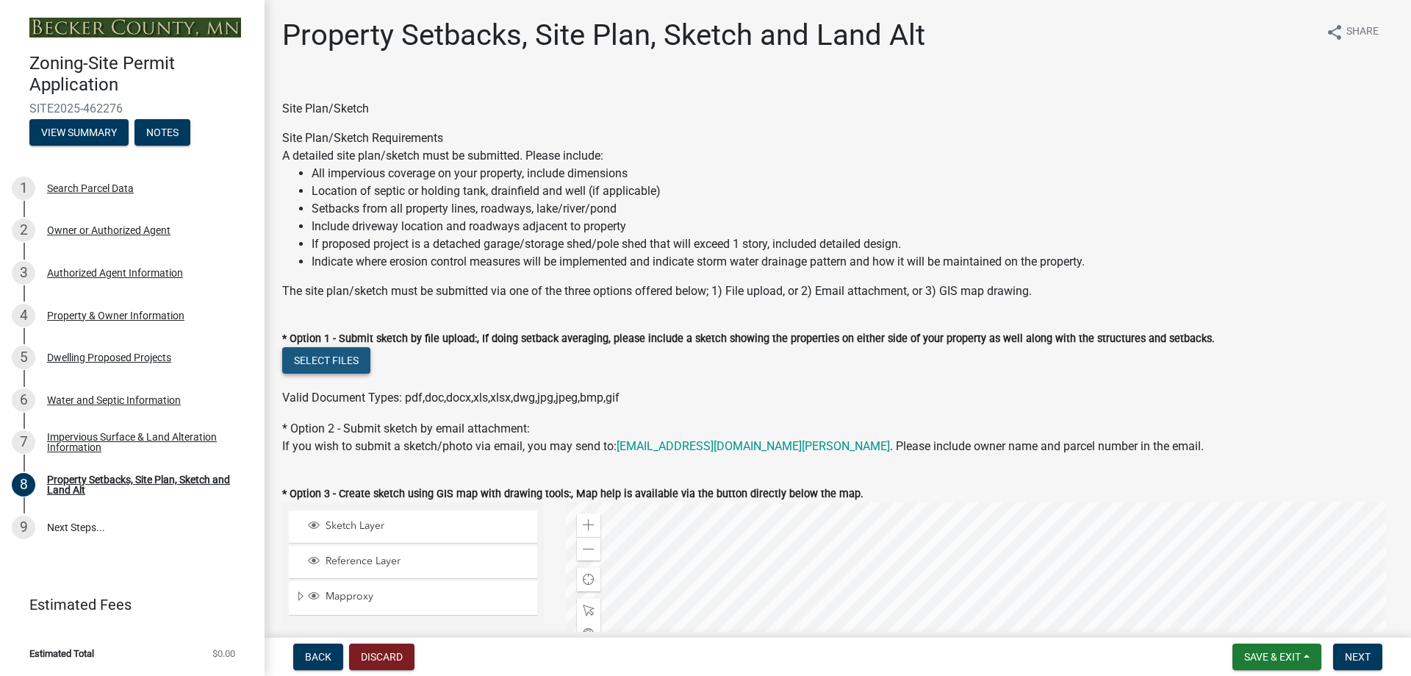
click at [354, 358] on button "Select files" at bounding box center [326, 360] width 88 height 26
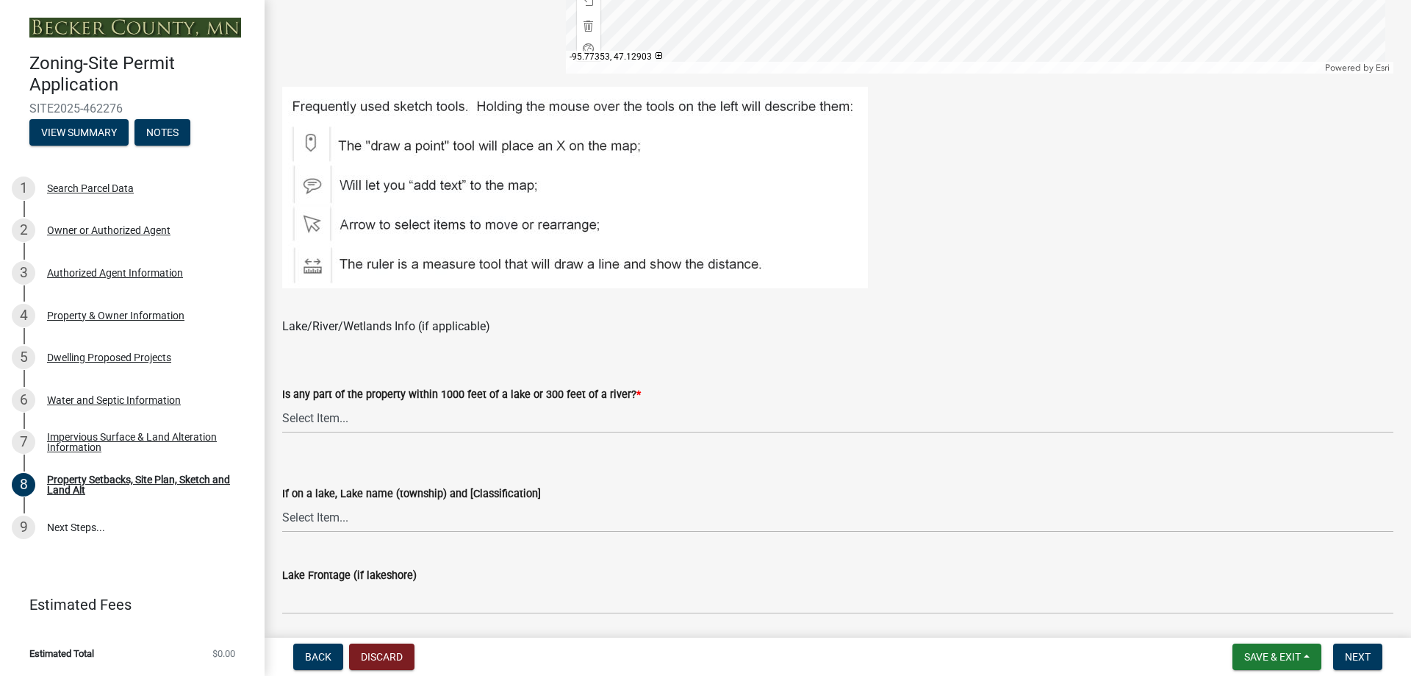
scroll to position [882, 0]
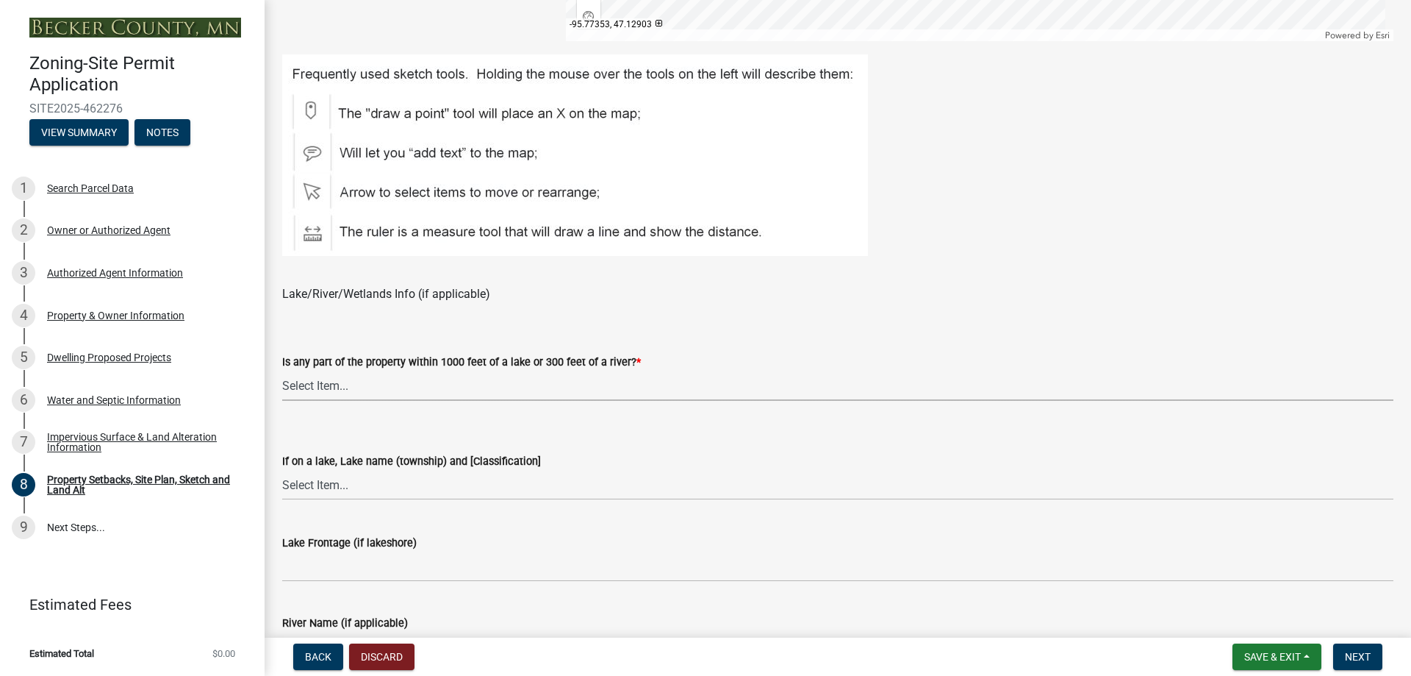
click at [387, 382] on select "Select Item... Shoreland-Riparian (Property is bordering a lake, river or strea…" at bounding box center [837, 385] width 1111 height 30
click at [282, 370] on select "Select Item... Shoreland-Riparian (Property is bordering a lake, river or strea…" at bounding box center [837, 385] width 1111 height 30
select select "7b13c63f-e699-4112-b373-98fbd28ec536"
click at [334, 484] on select "Select Item... [GEOGRAPHIC_DATA] is not listed below [GEOGRAPHIC_DATA] ([GEOGRA…" at bounding box center [837, 485] width 1111 height 30
click at [282, 470] on select "Select Item... [GEOGRAPHIC_DATA] is not listed below [GEOGRAPHIC_DATA] ([GEOGRA…" at bounding box center [837, 485] width 1111 height 30
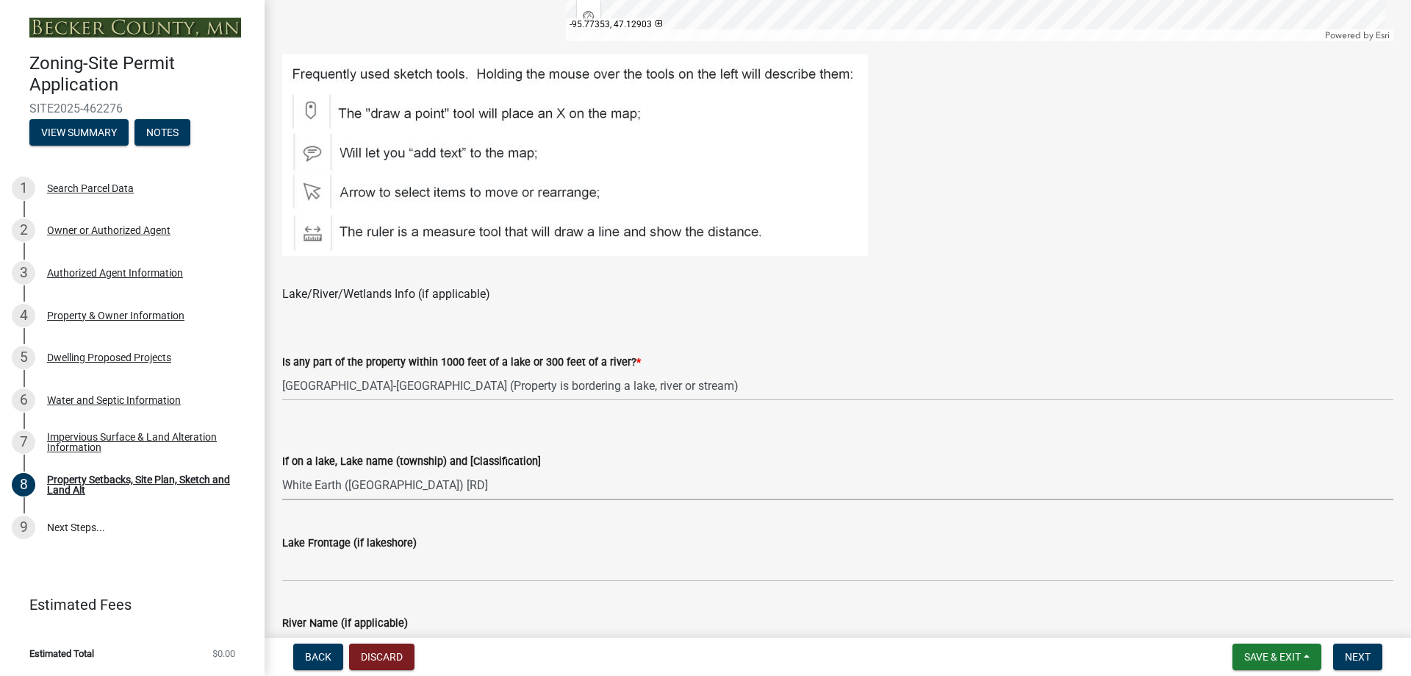
select select "87640abb-5130-4065-bced-0c1b260ce984"
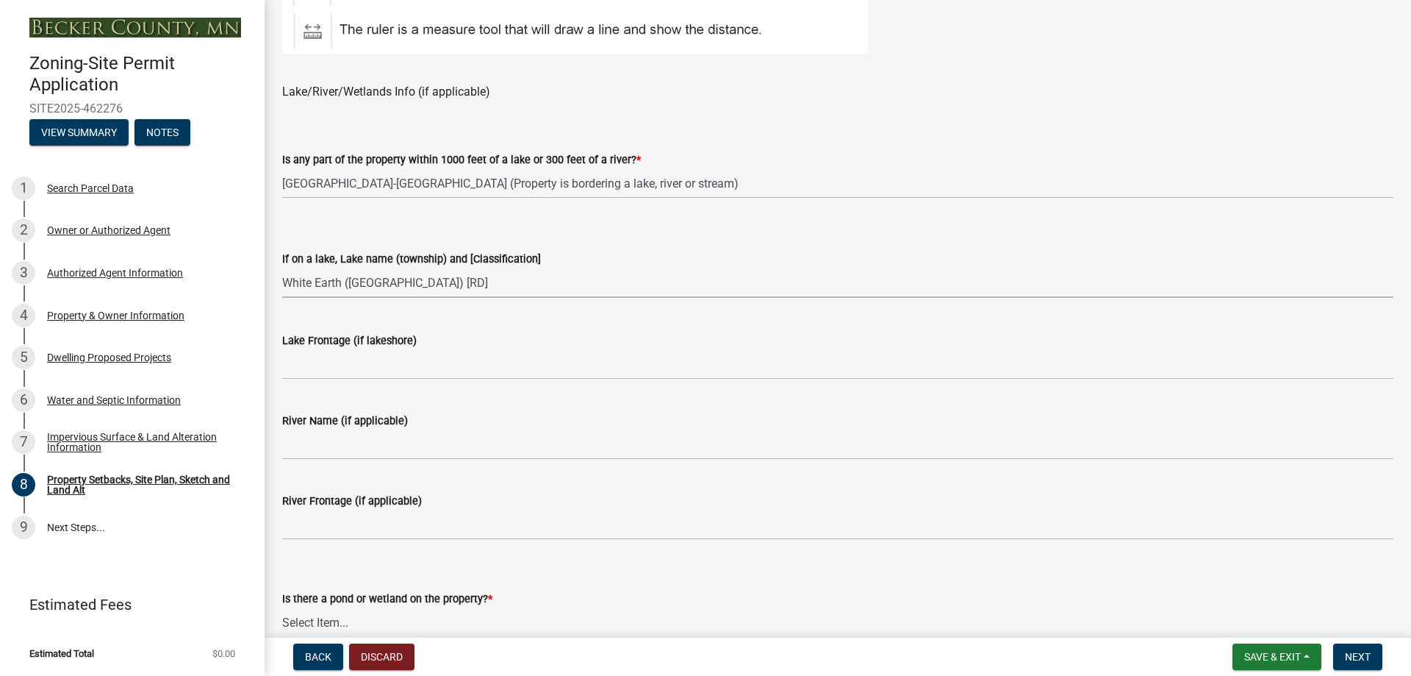
scroll to position [1103, 0]
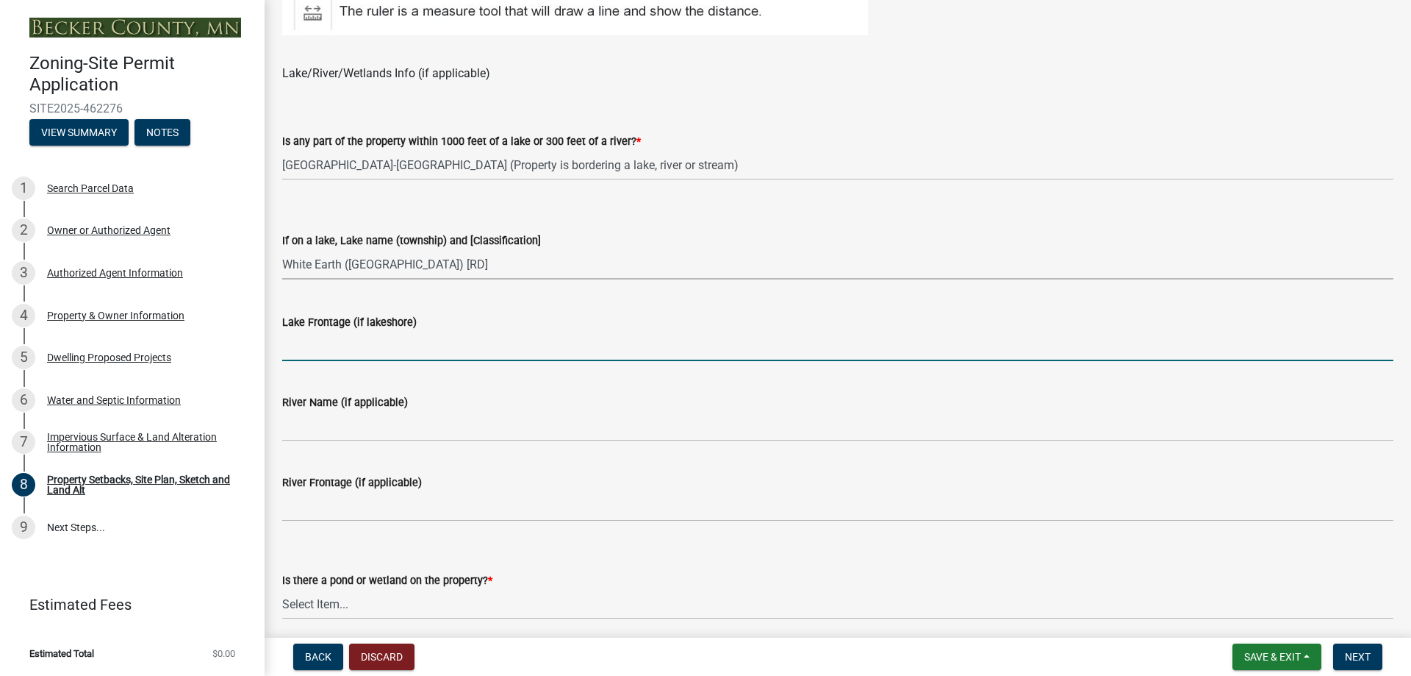
click at [347, 351] on input "Lake Frontage (if lakeshore)" at bounding box center [837, 346] width 1111 height 30
click at [314, 345] on input "Lake Frontage (if lakeshore)" at bounding box center [837, 346] width 1111 height 30
type input "150"
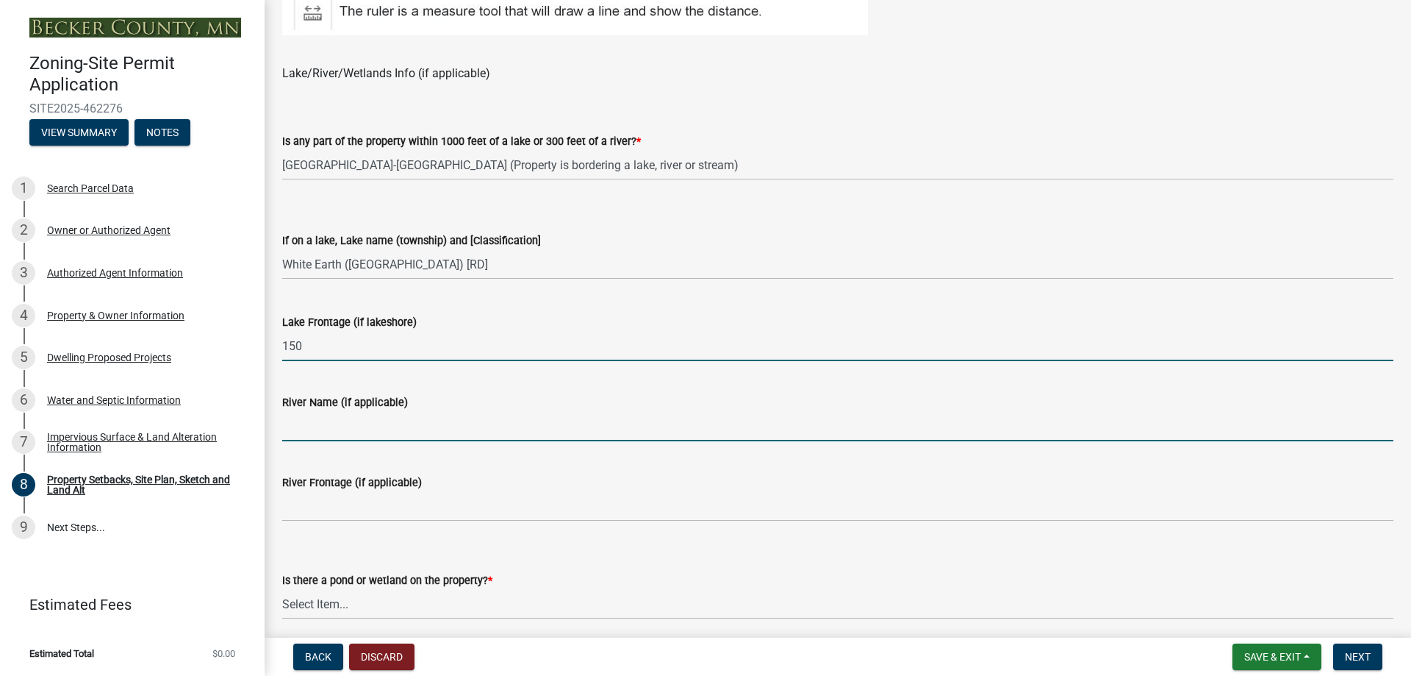
click at [357, 434] on input "River Name (if applicable)" at bounding box center [837, 426] width 1111 height 30
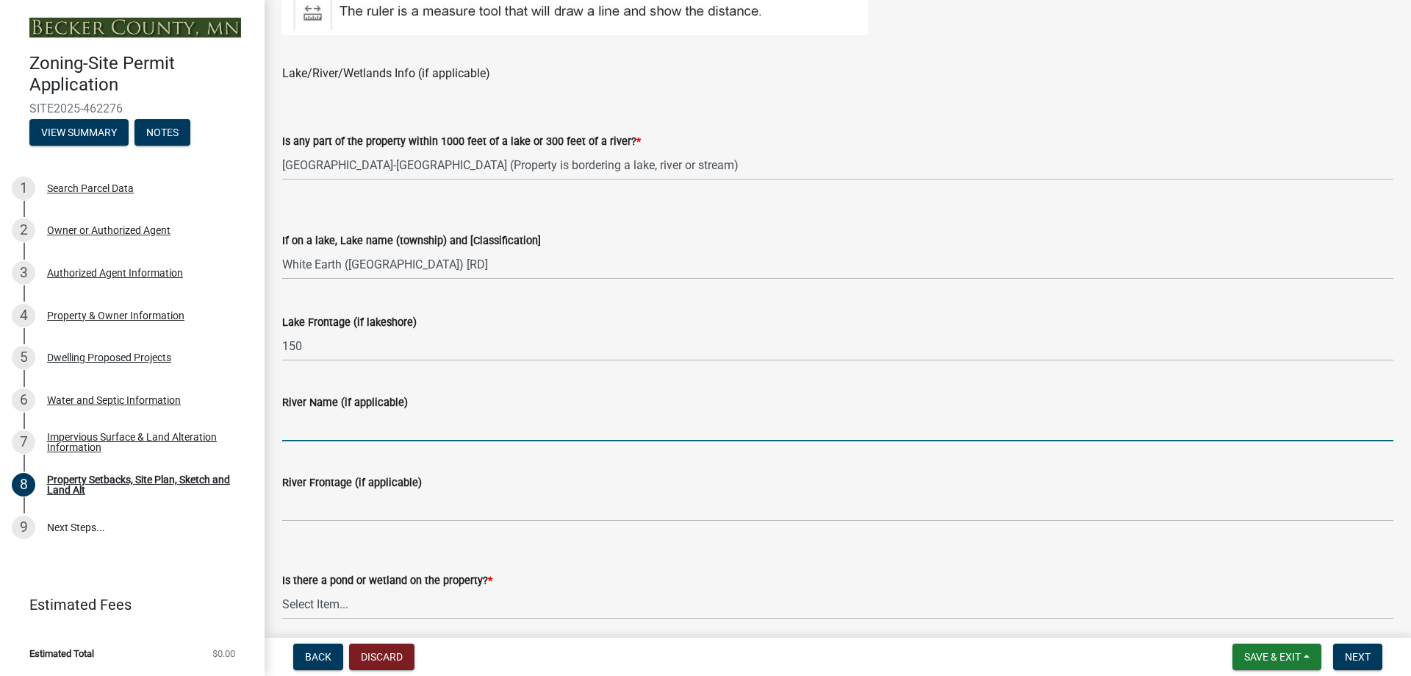
type input "N/A"
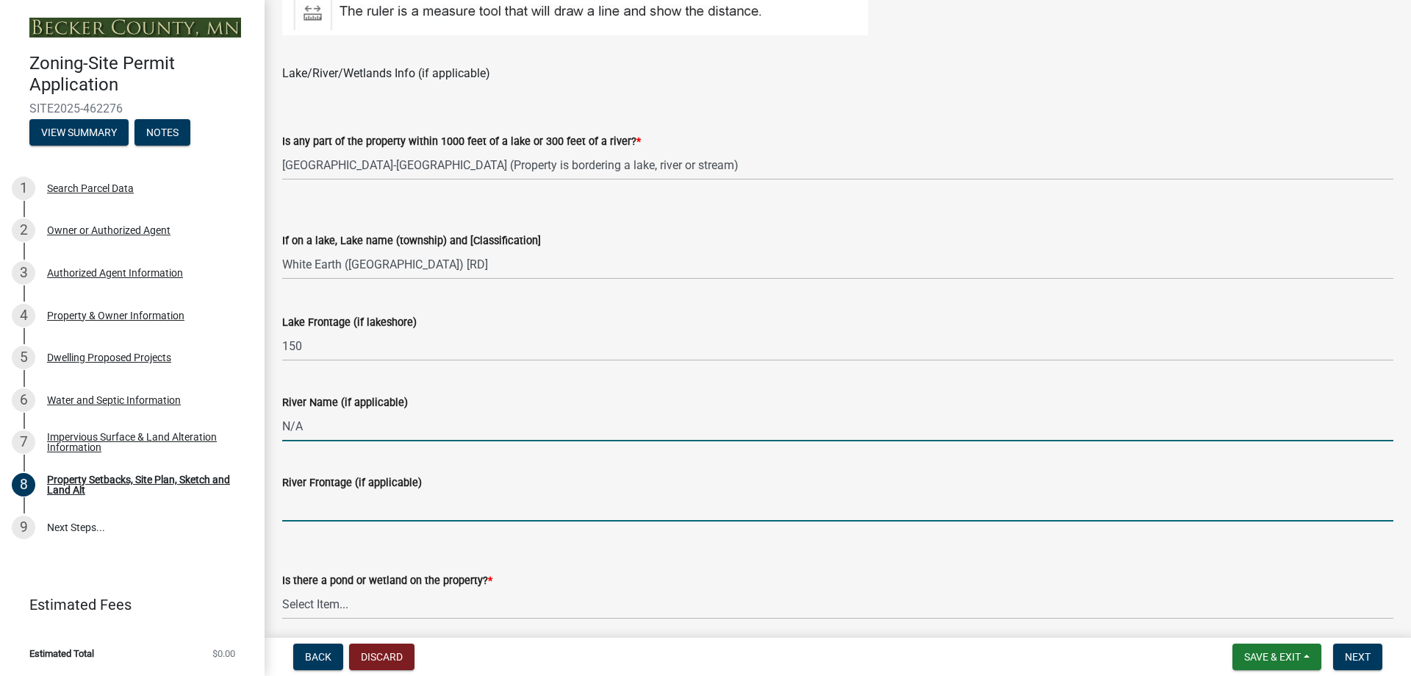
click at [326, 498] on input "River Frontage (if applicable)" at bounding box center [837, 506] width 1111 height 30
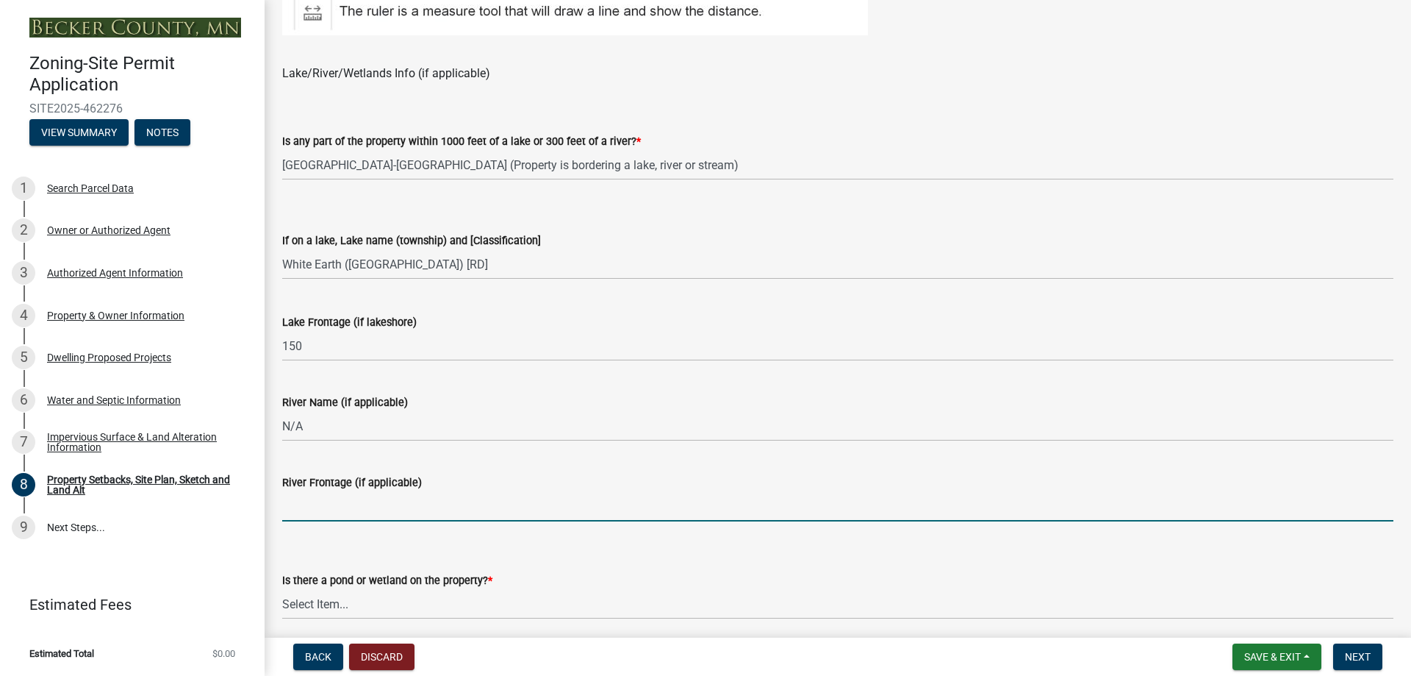
type input "N/A"
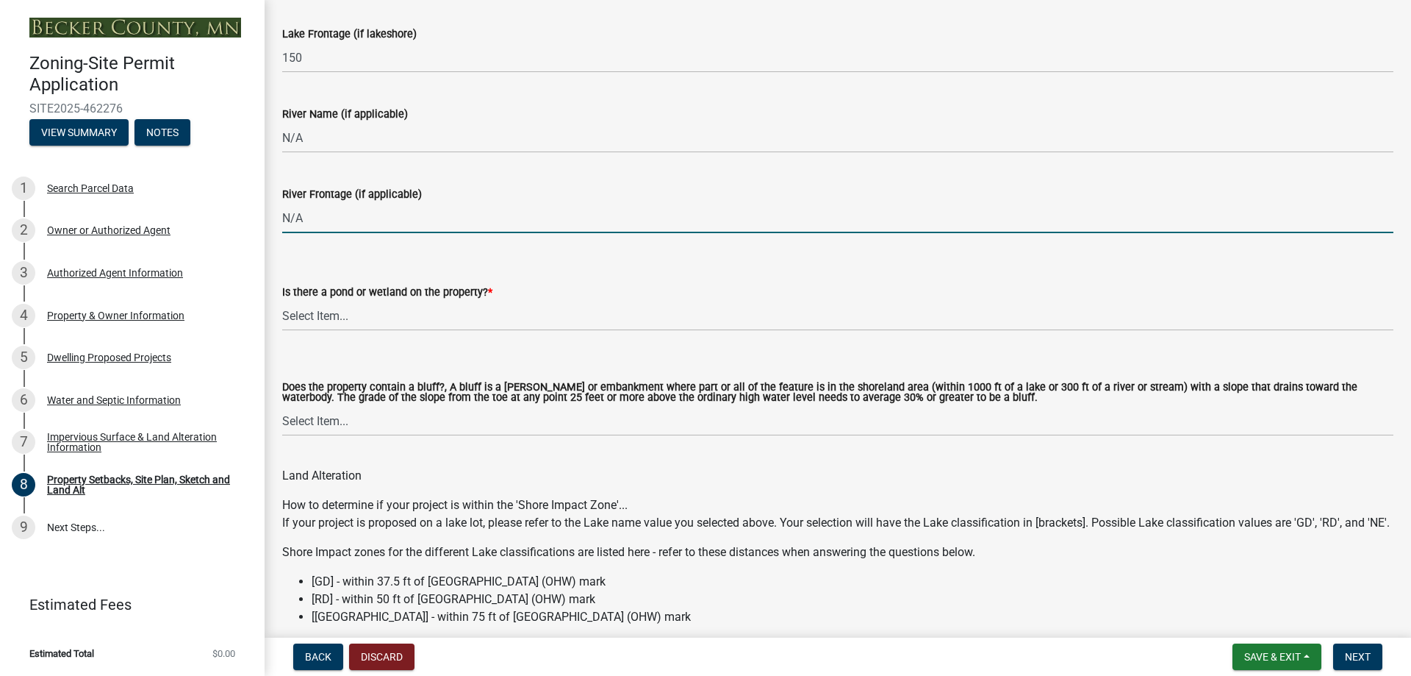
scroll to position [1397, 0]
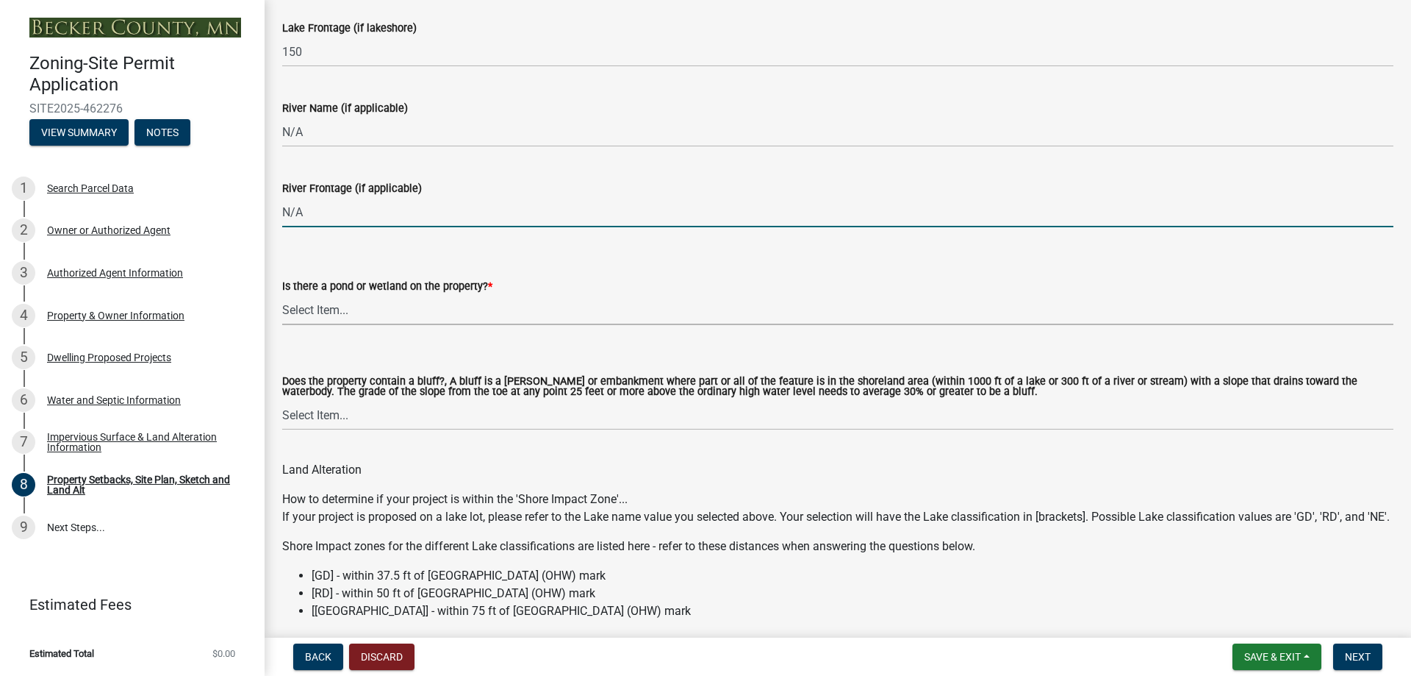
click at [315, 312] on select "Select Item... Yes No" at bounding box center [837, 310] width 1111 height 30
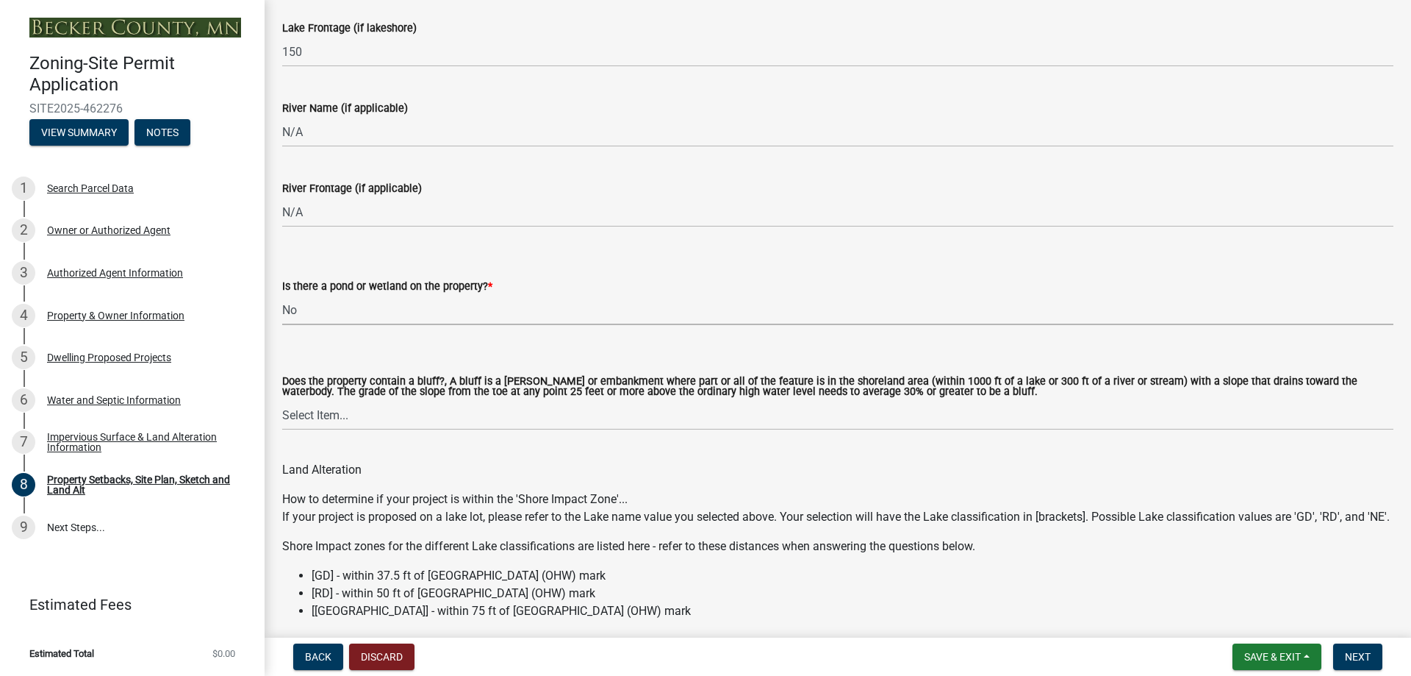
click at [282, 295] on select "Select Item... Yes No" at bounding box center [837, 310] width 1111 height 30
select select "b56a4575-9846-47cf-8067-c59a4853da22"
click at [367, 415] on select "Select Item... Yes No" at bounding box center [837, 415] width 1111 height 30
click at [282, 401] on select "Select Item... Yes No" at bounding box center [837, 415] width 1111 height 30
select select "12f785fb-c378-4b18-841c-21c73dc99083"
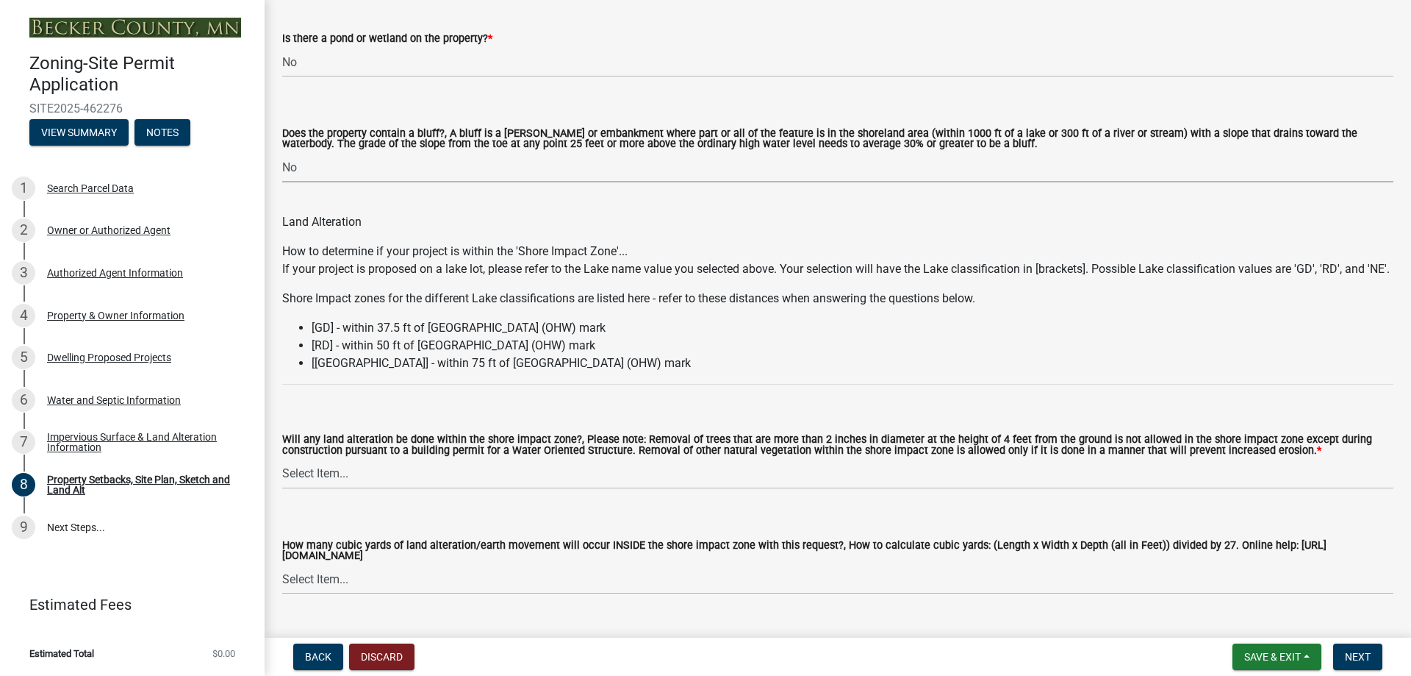
scroll to position [1691, 0]
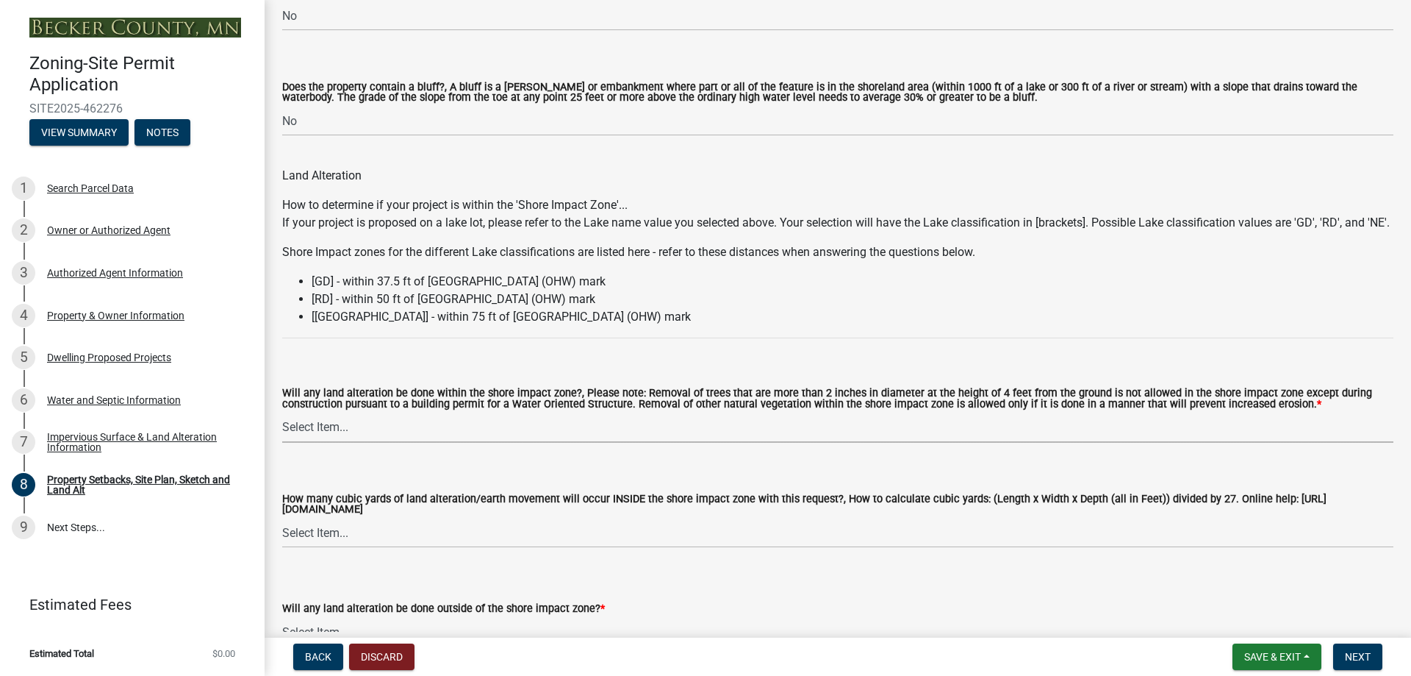
click at [347, 443] on select "Select Item... Yes No N/A" at bounding box center [837, 427] width 1111 height 30
click at [282, 431] on select "Select Item... Yes No N/A" at bounding box center [837, 427] width 1111 height 30
select select "e8ab2dc3-aa3f-46f3-9b4a-37eb25ad84af"
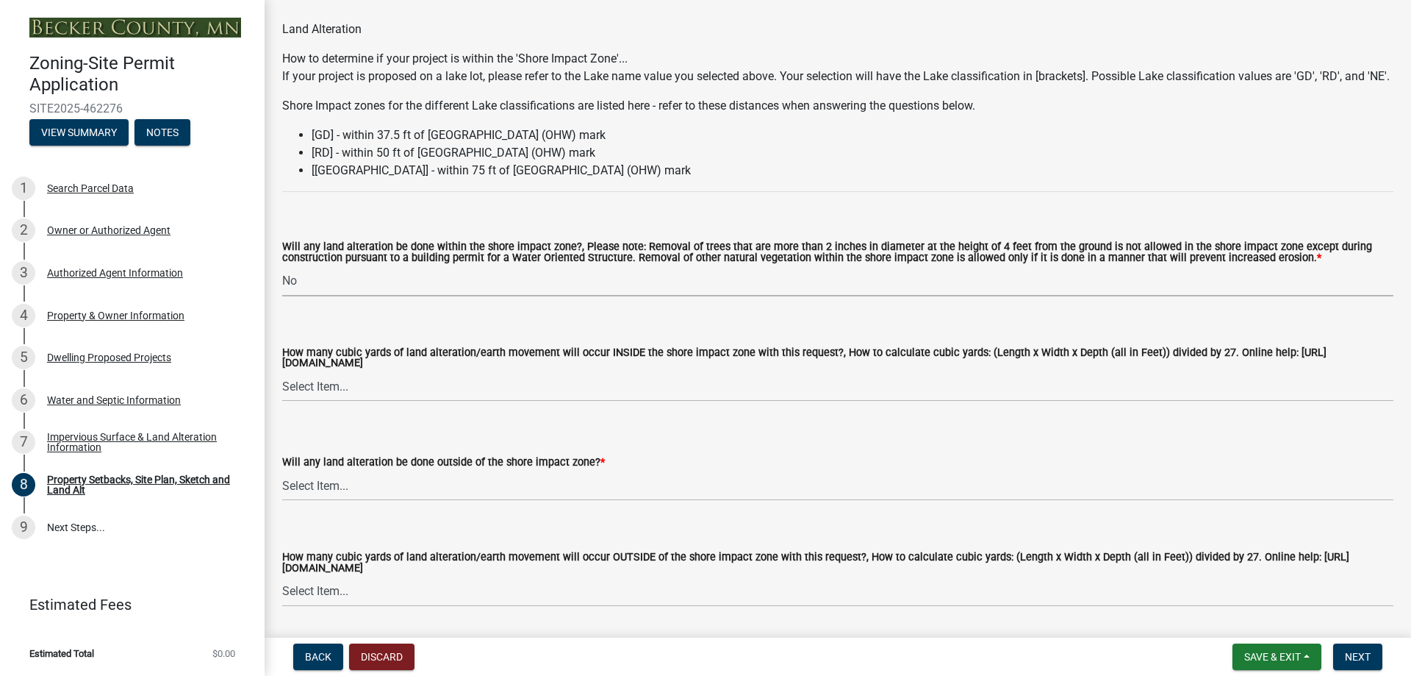
scroll to position [1838, 0]
click at [355, 401] on select "Select Item... None 10 Cubic Yards or less 11-50 Cubic Yards Over 50 Cubic Yards" at bounding box center [837, 385] width 1111 height 30
click at [282, 390] on select "Select Item... None 10 Cubic Yards or less 11-50 Cubic Yards Over 50 Cubic Yards" at bounding box center [837, 385] width 1111 height 30
select select "55cff22b-1471-4b51-819a-317e4a6b5cc9"
click at [354, 500] on select "Select Item... Yes No N/A" at bounding box center [837, 485] width 1111 height 30
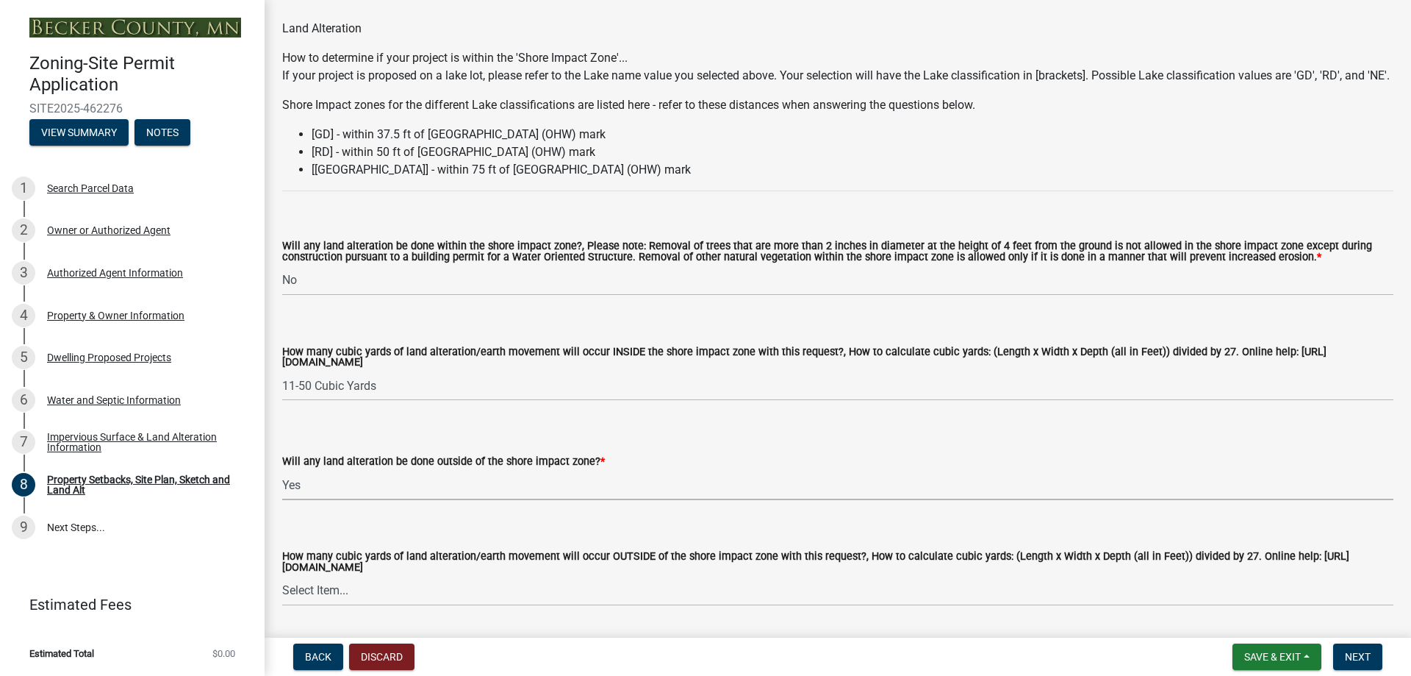
click at [282, 490] on select "Select Item... Yes No N/A" at bounding box center [837, 485] width 1111 height 30
select select "5ad4ab64-b44e-481c-9000-9e5907aa74e1"
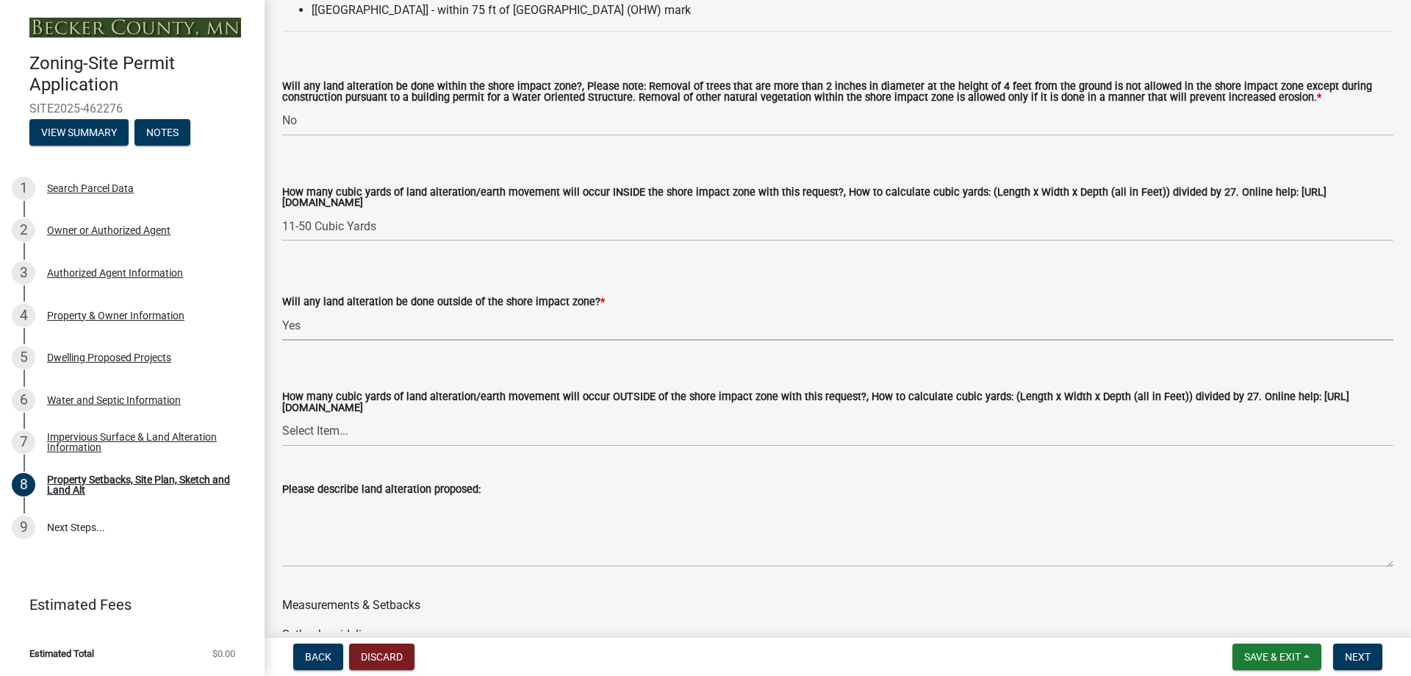
scroll to position [2058, 0]
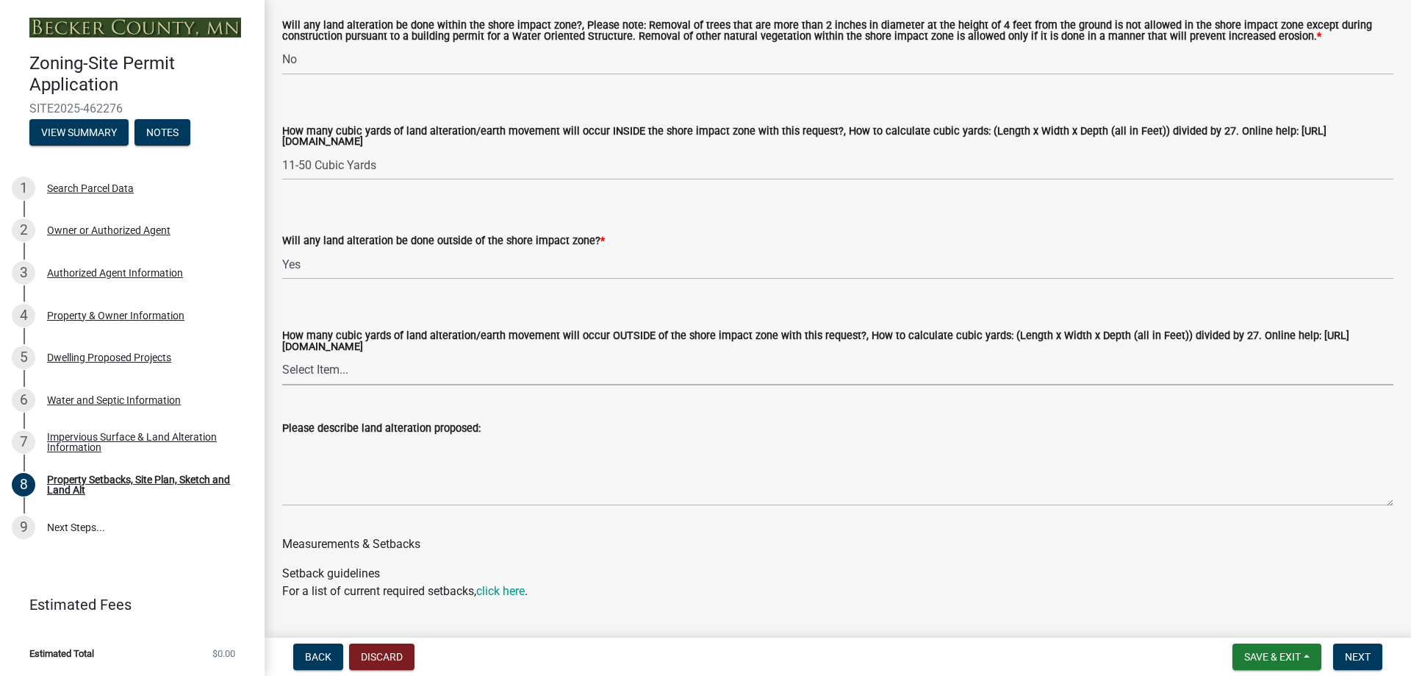
click at [336, 385] on select "Select Item... None 10 Cubic Yards or less 11-50 Cubic Yards Over 50 Cubic Yards" at bounding box center [837, 370] width 1111 height 30
click at [282, 375] on select "Select Item... None 10 Cubic Yards or less 11-50 Cubic Yards Over 50 Cubic Yards" at bounding box center [837, 370] width 1111 height 30
select select "a96800da-4e88-4c62-b1ff-2cd17f9e3346"
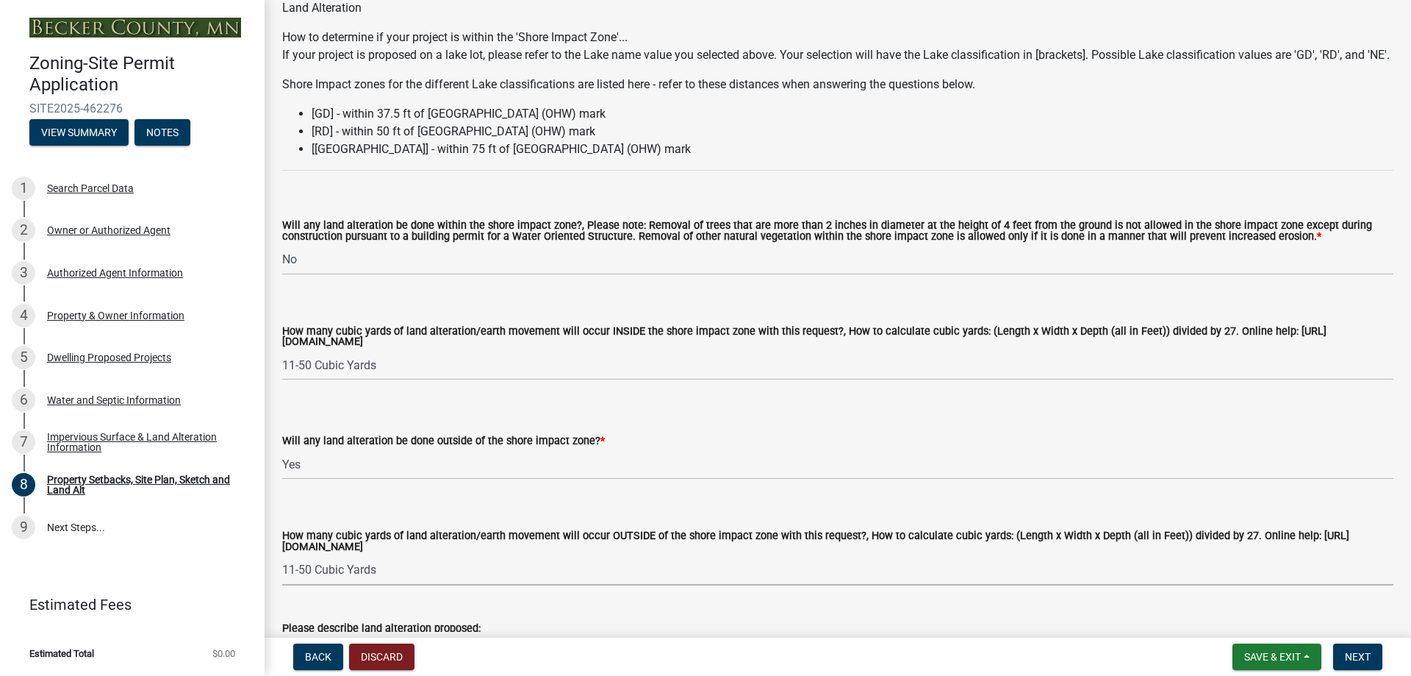
scroll to position [1838, 0]
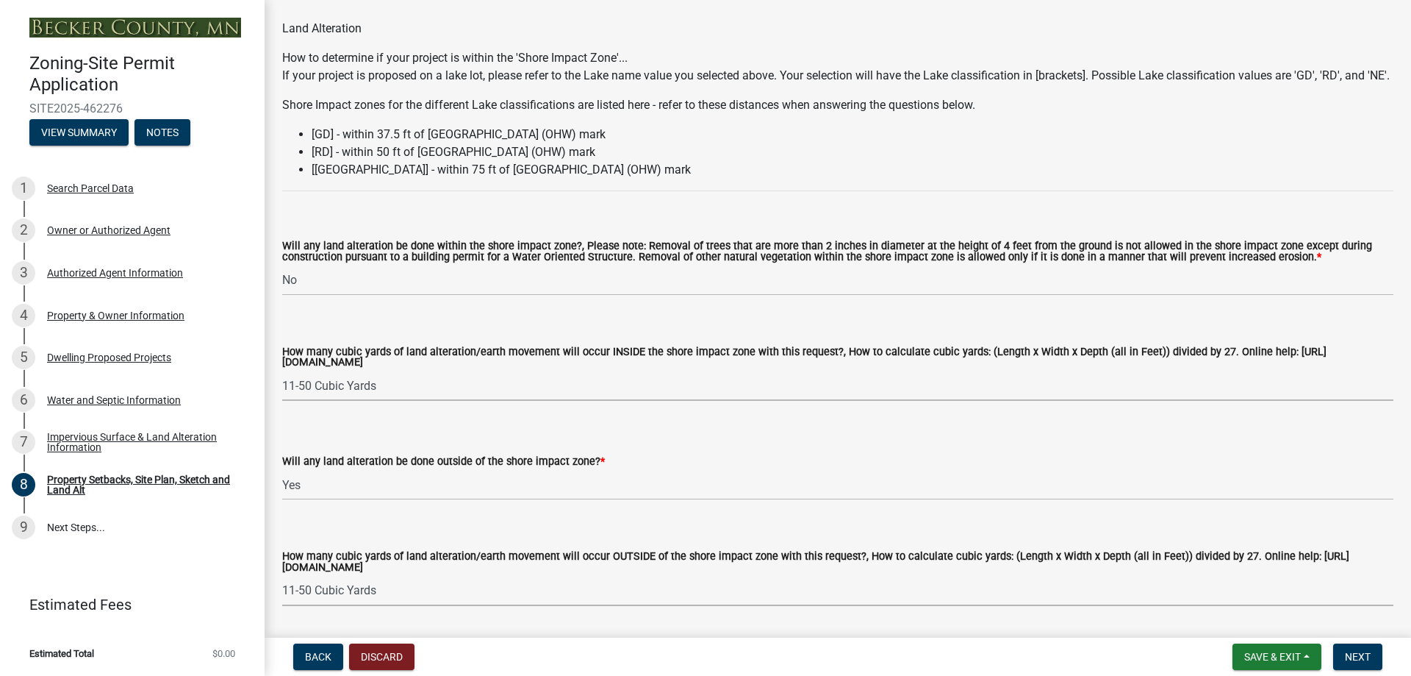
click at [359, 401] on select "Select Item... None 10 Cubic Yards or less 11-50 Cubic Yards Over 50 Cubic Yards" at bounding box center [837, 385] width 1111 height 30
click at [282, 390] on select "Select Item... None 10 Cubic Yards or less 11-50 Cubic Yards Over 50 Cubic Yards" at bounding box center [837, 385] width 1111 height 30
select select "27b2a8b4-abf6-463e-8c0c-7c5d2b4fe26f"
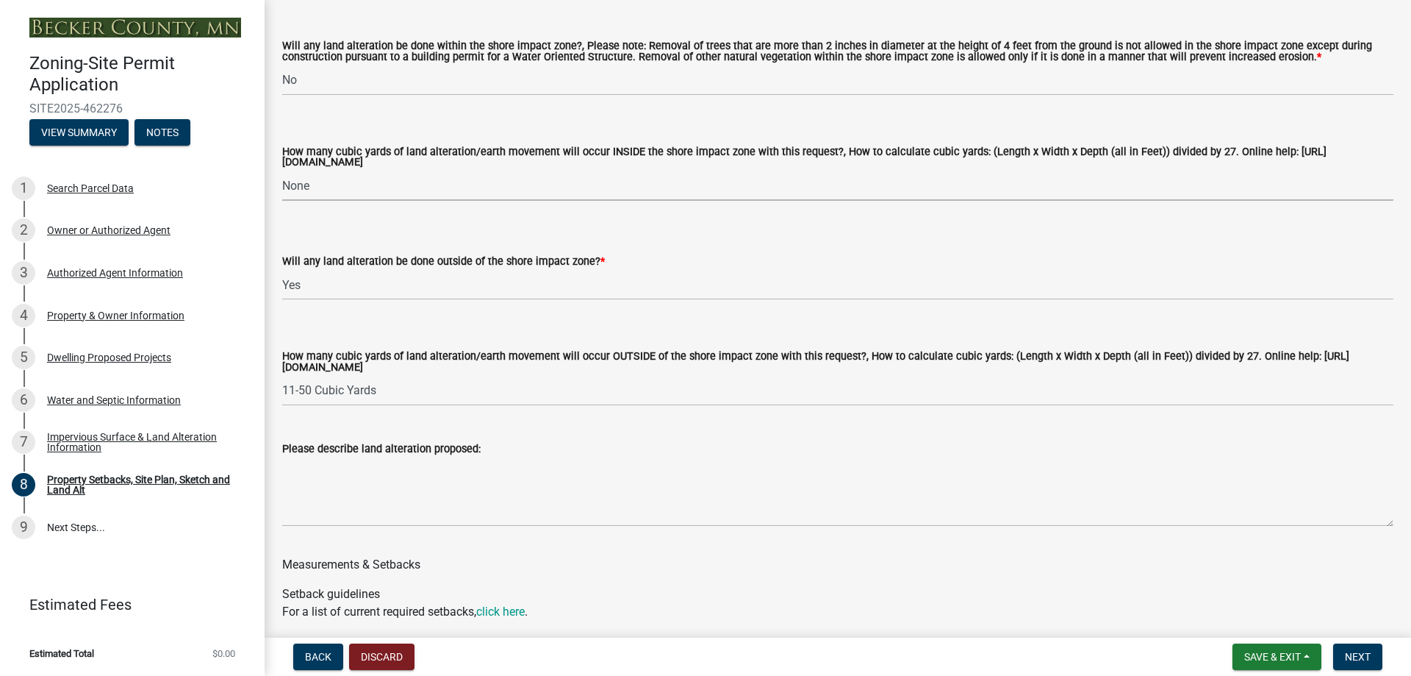
scroll to position [2058, 0]
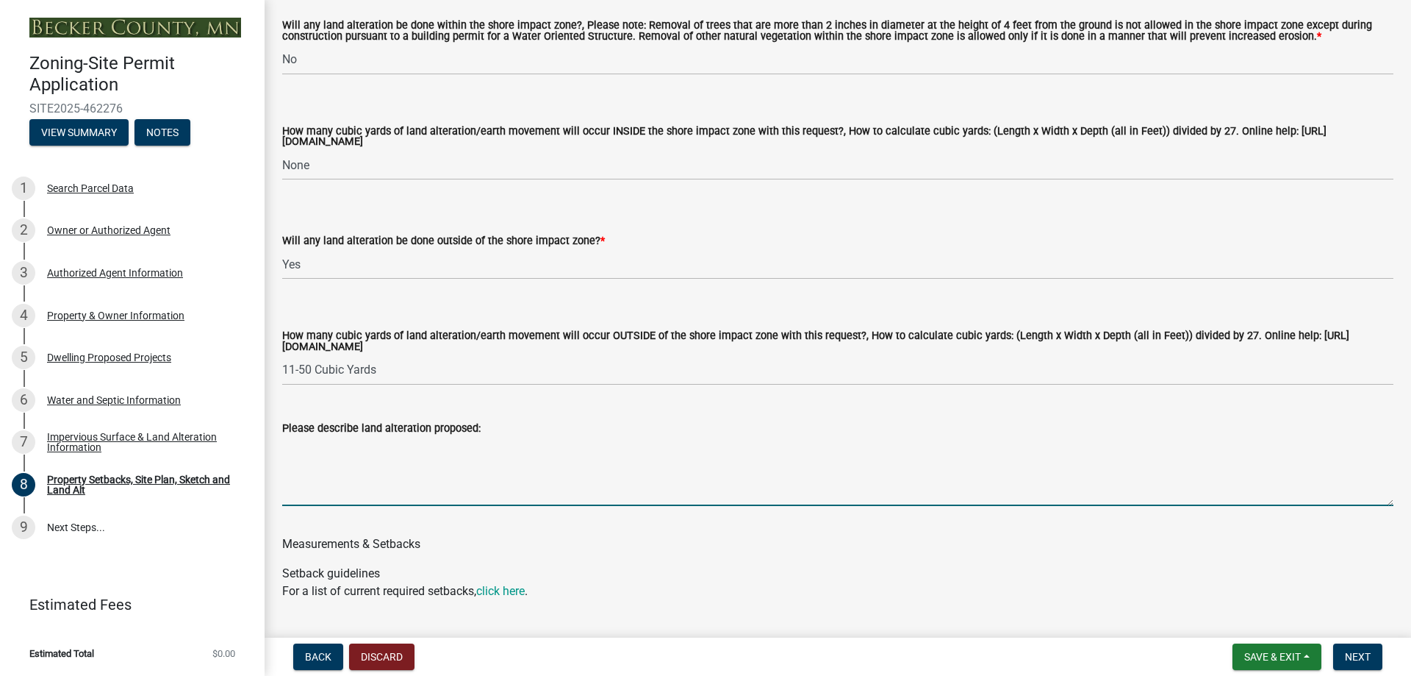
click at [364, 481] on textarea "Please describe land alteration proposed:" at bounding box center [837, 471] width 1111 height 69
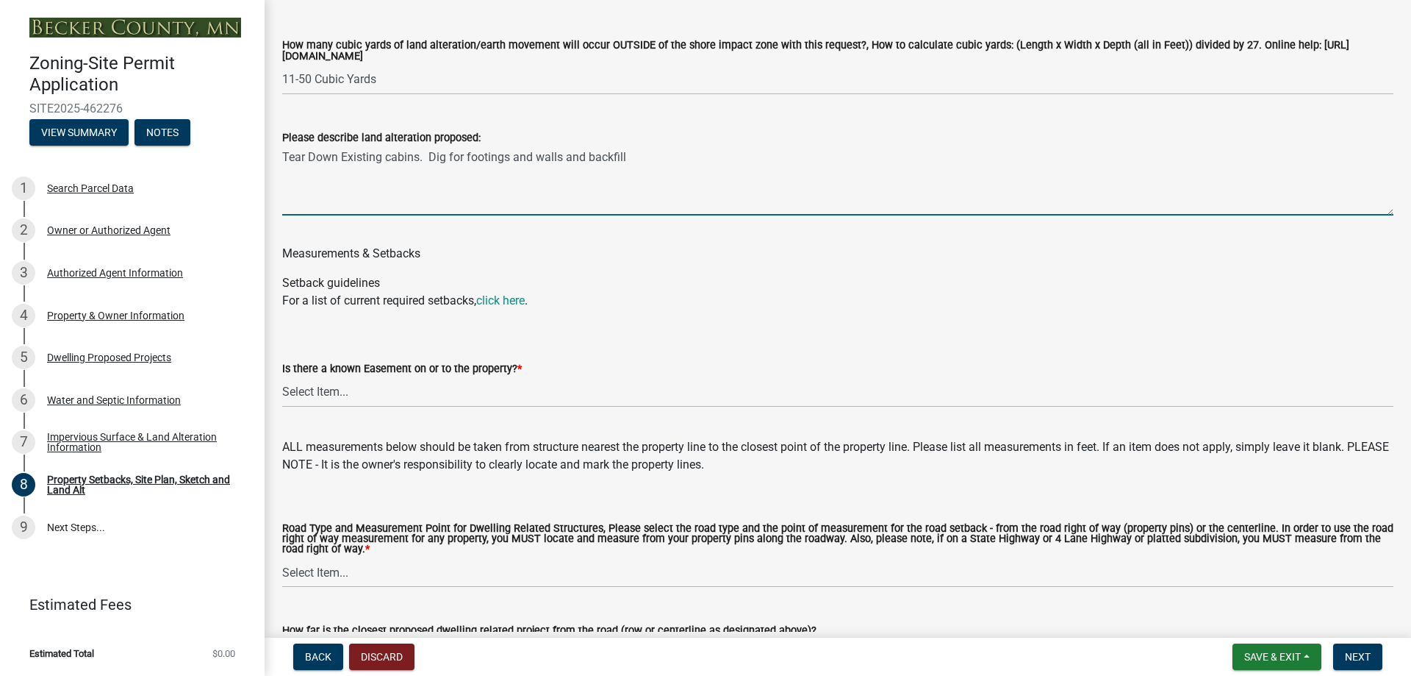
scroll to position [2352, 0]
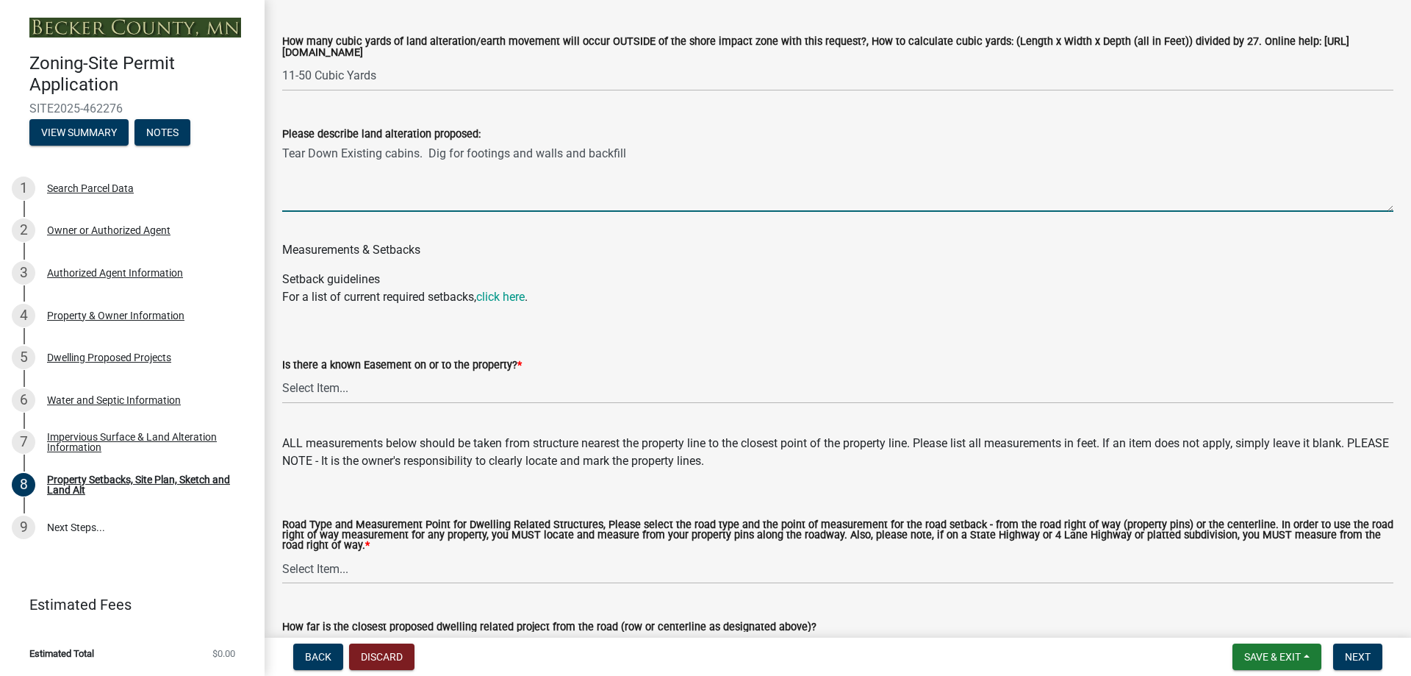
type textarea "Tear Down Existing cabins. Dig for footings and walls and backfill"
click at [370, 404] on select "Select Item... Yes No" at bounding box center [837, 388] width 1111 height 30
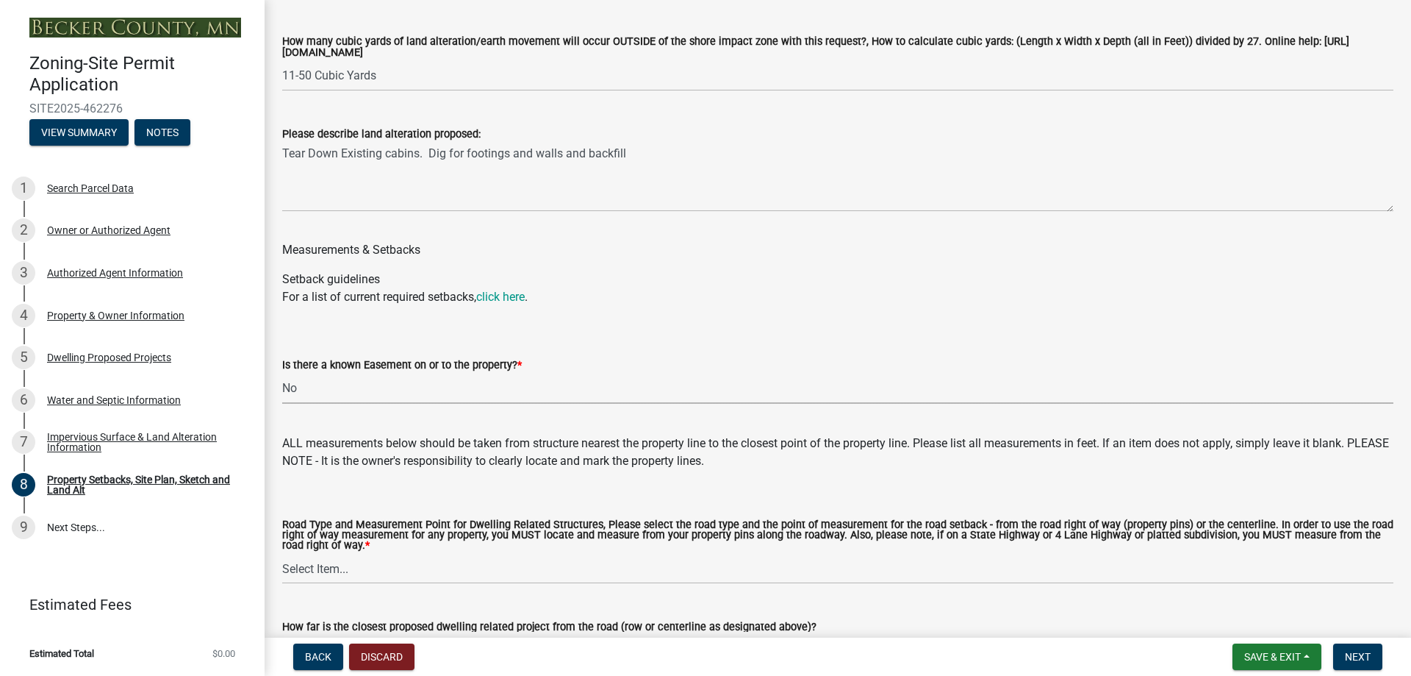
click at [282, 393] on select "Select Item... Yes No" at bounding box center [837, 388] width 1111 height 30
select select "c8b8ea71-7088-4e87-a493-7bc88cc2835b"
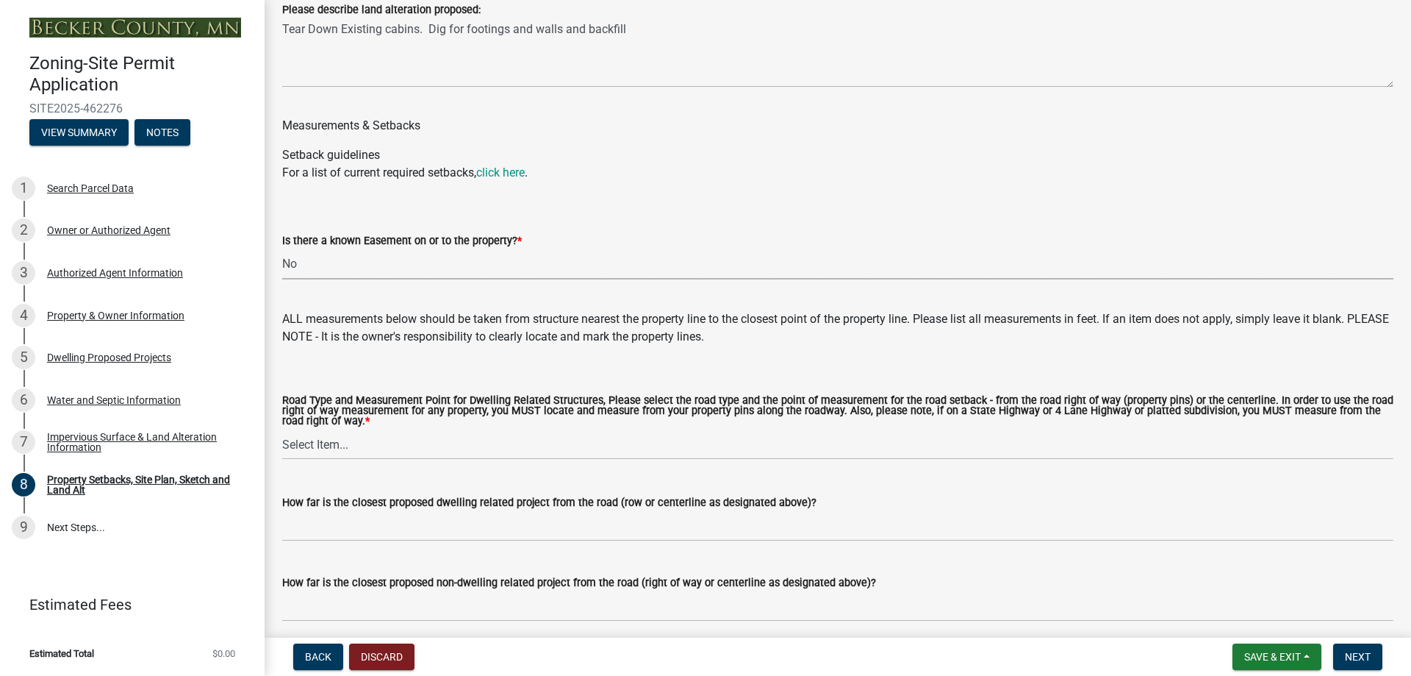
scroll to position [2499, 0]
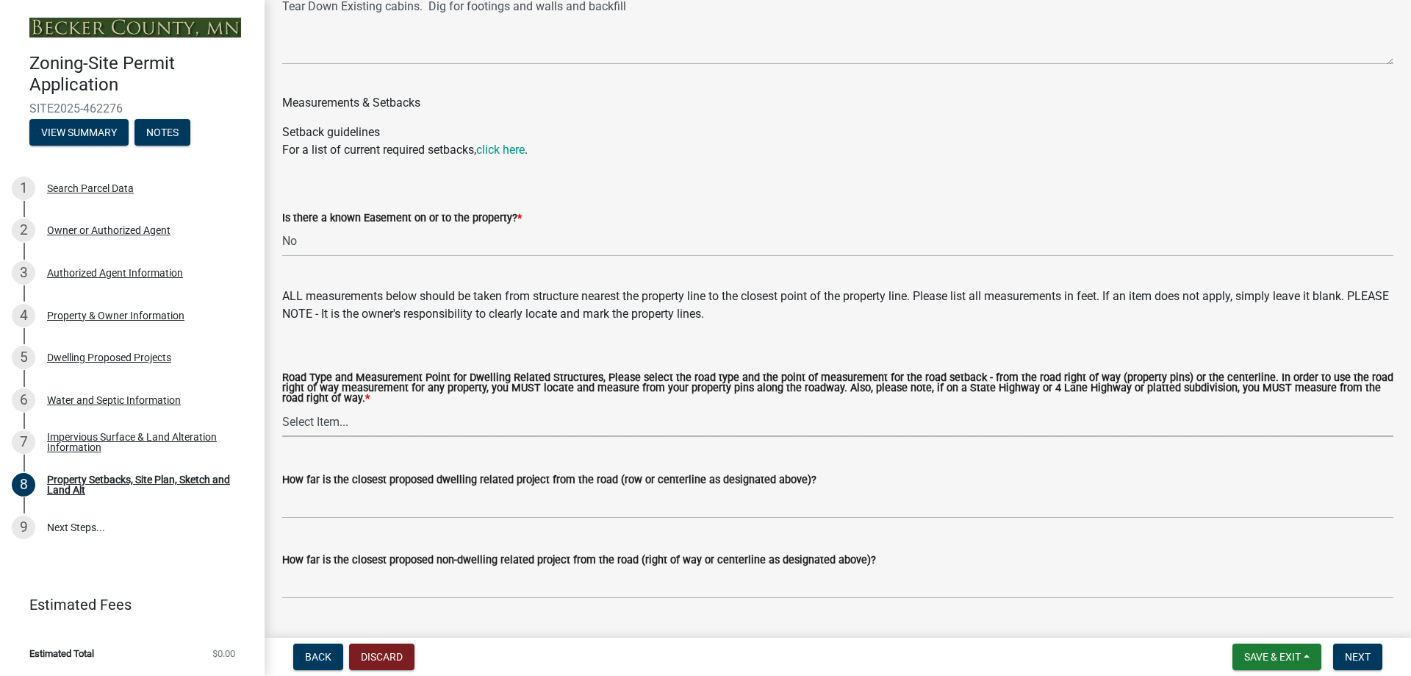
click at [336, 437] on select "Select Item... Private Easement - Right of Way Private Easement - Centerline Pu…" at bounding box center [837, 421] width 1111 height 30
click at [282, 428] on select "Select Item... Private Easement - Right of Way Private Easement - Centerline Pu…" at bounding box center [837, 421] width 1111 height 30
select select "133211ff-91ce-4a0a-9235-b48a7e2069a0"
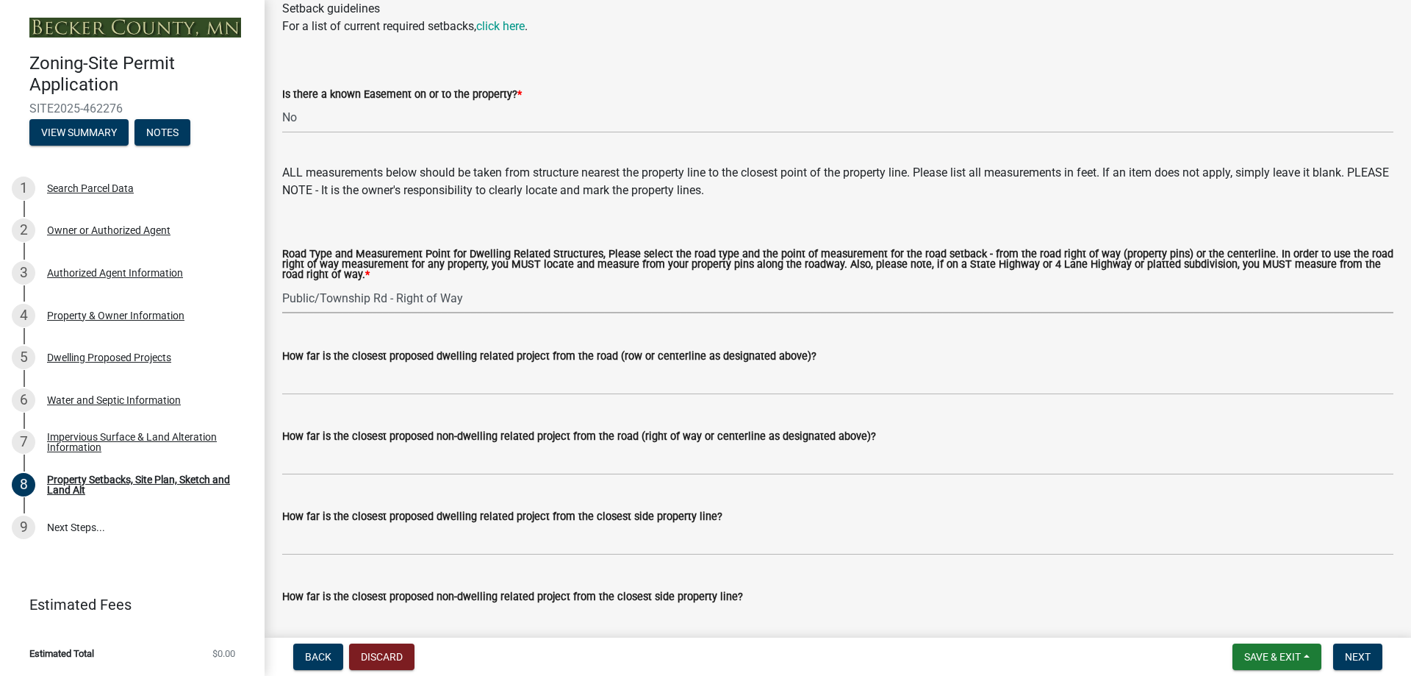
scroll to position [2646, 0]
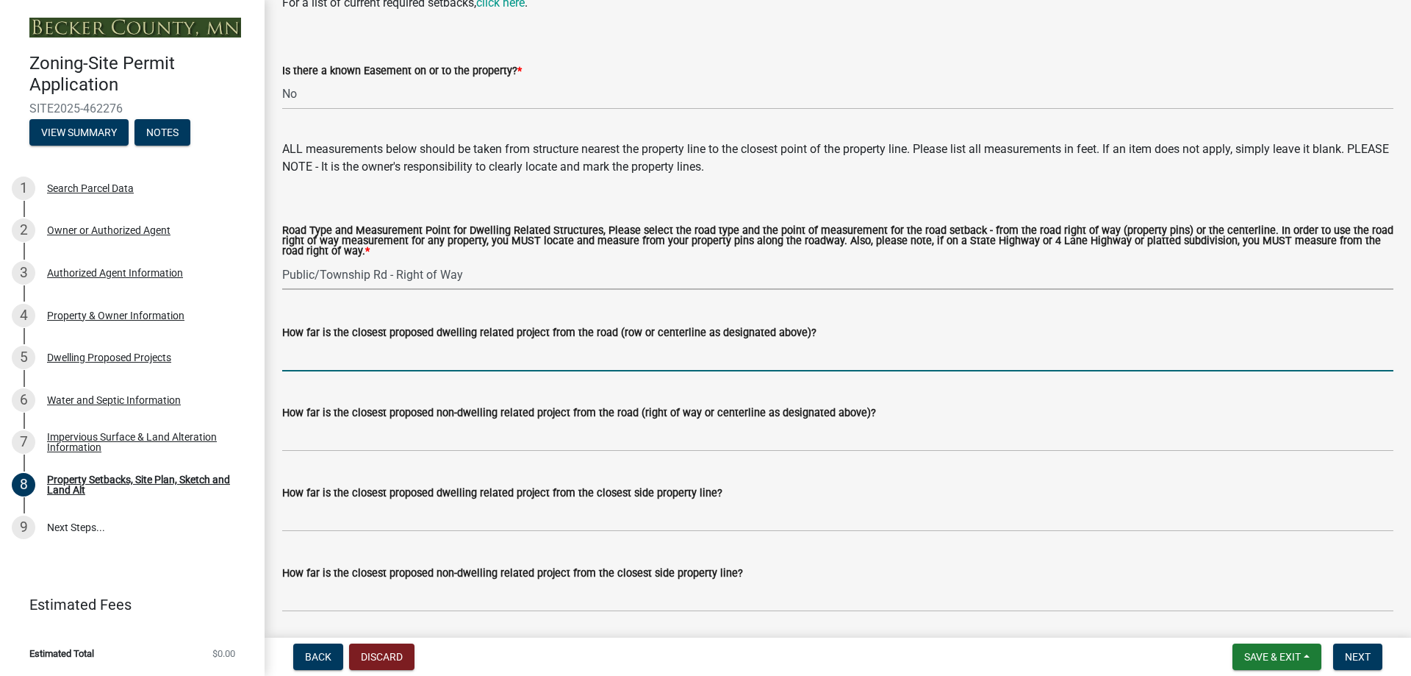
click at [385, 371] on input "How far is the closest proposed dwelling related project from the road (row or …" at bounding box center [837, 356] width 1111 height 30
type input "20"
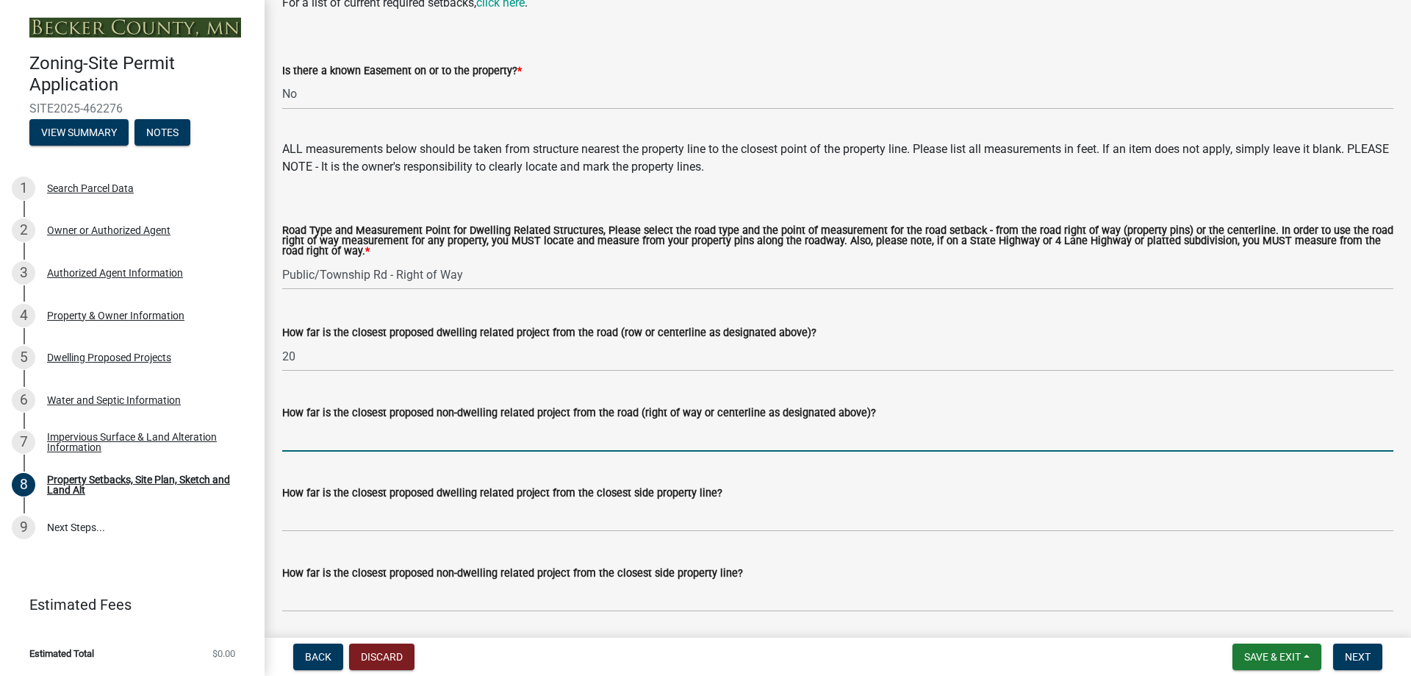
click at [366, 451] on input "How far is the closest proposed non-dwelling related project from the road (rig…" at bounding box center [837, 436] width 1111 height 30
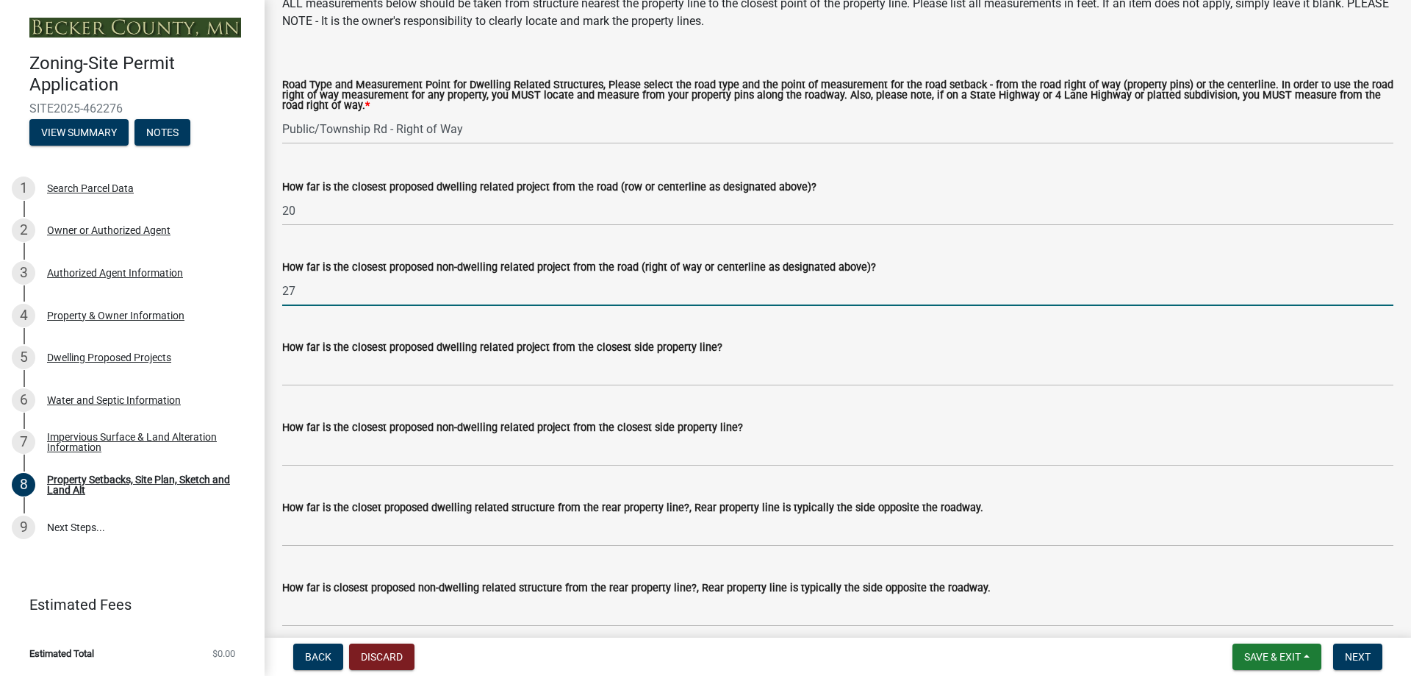
scroll to position [2793, 0]
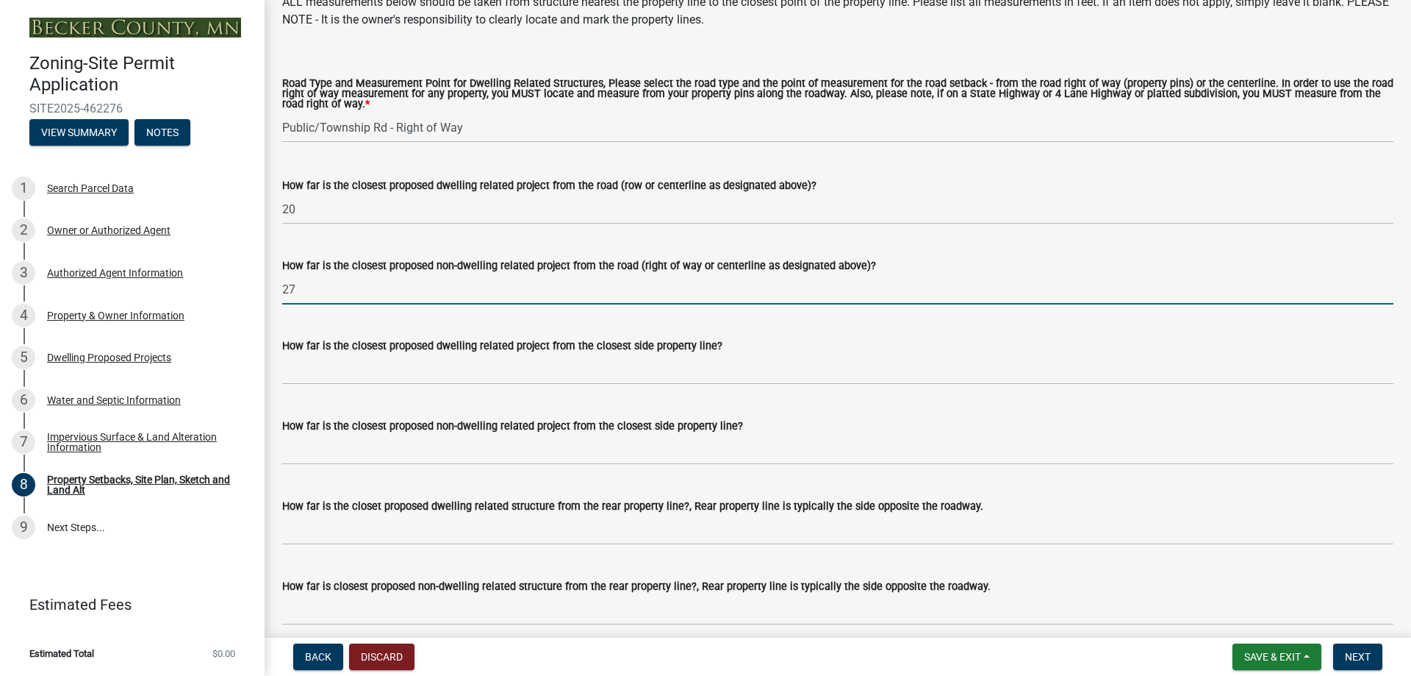
type input "27"
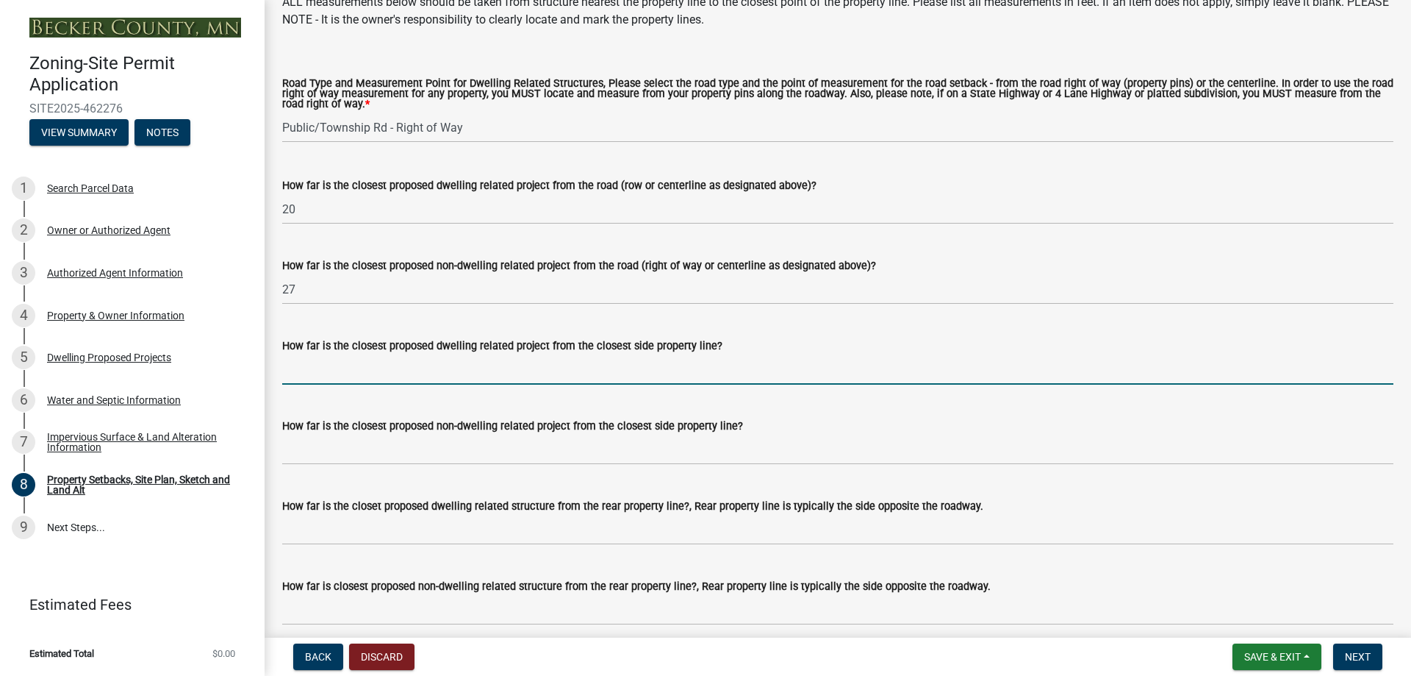
click at [376, 384] on input "How far is the closest proposed dwelling related project from the closest side …" at bounding box center [837, 369] width 1111 height 30
type input "10"
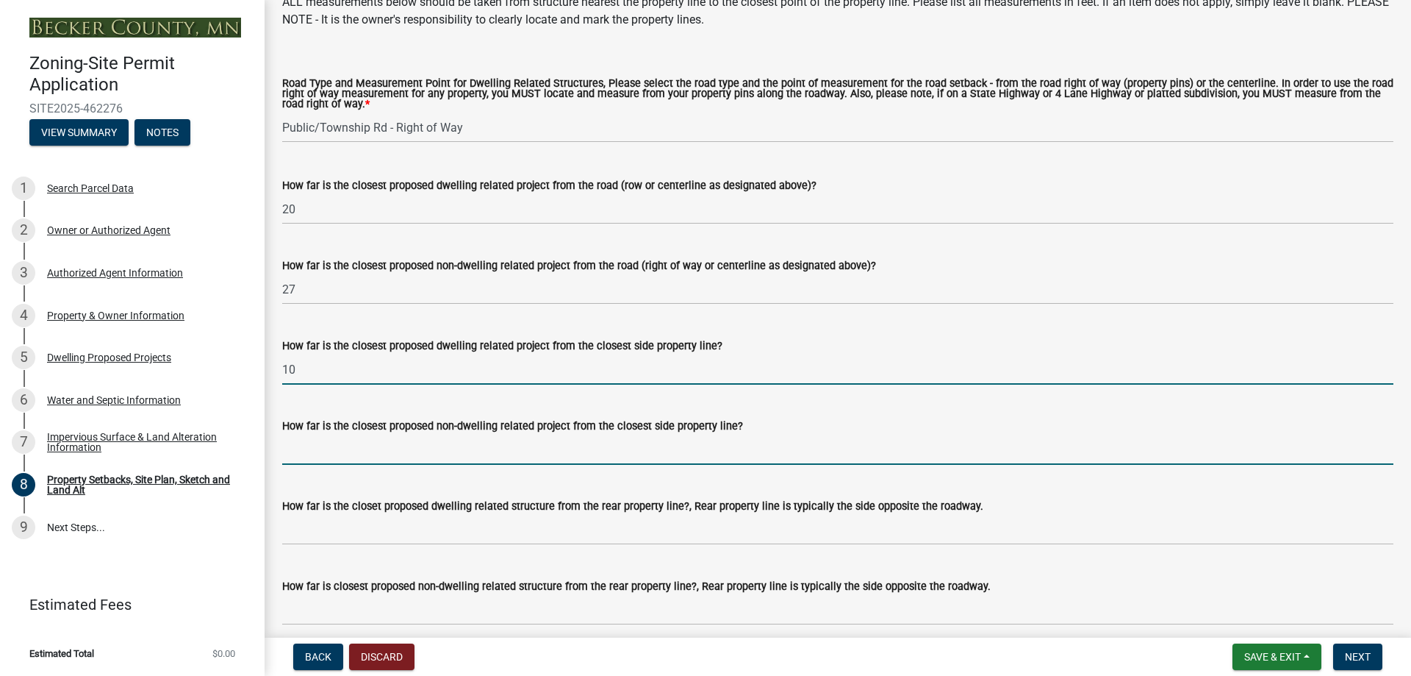
click at [343, 465] on input "How far is the closest proposed non-dwelling related project from the closest s…" at bounding box center [837, 449] width 1111 height 30
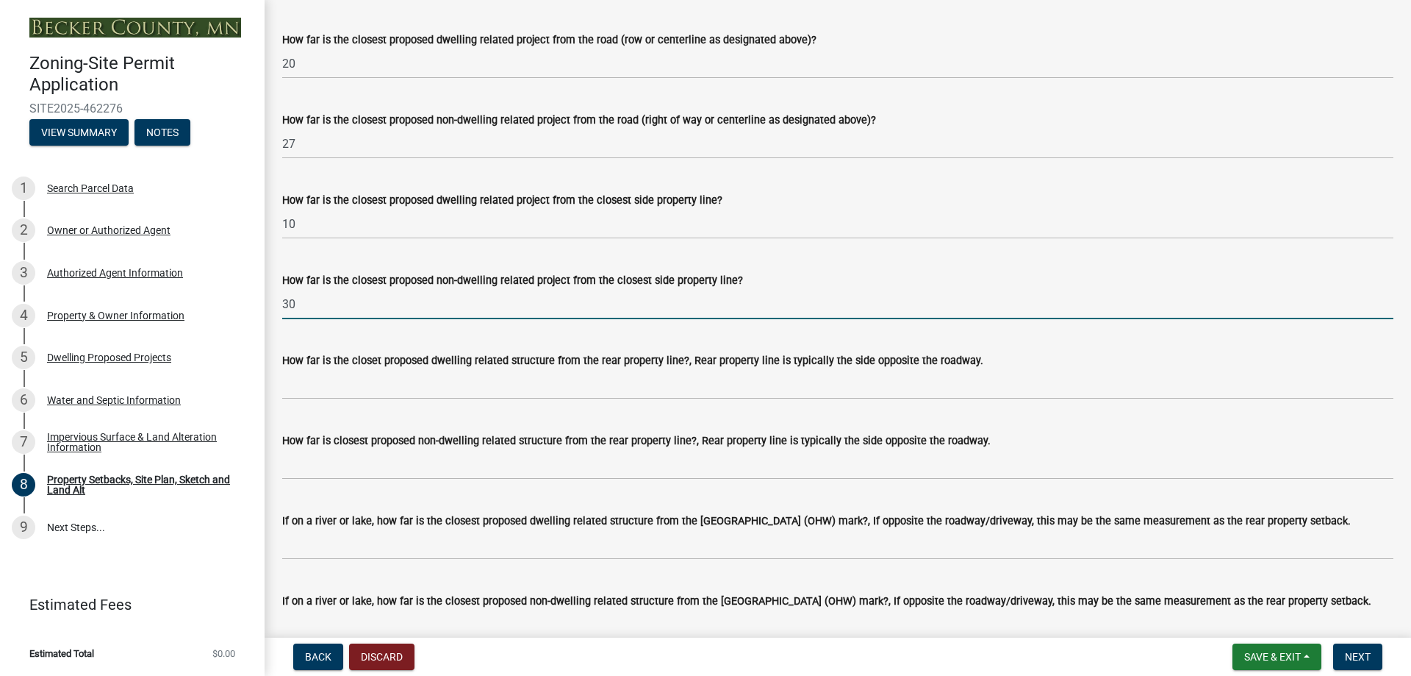
scroll to position [2940, 0]
type input "30"
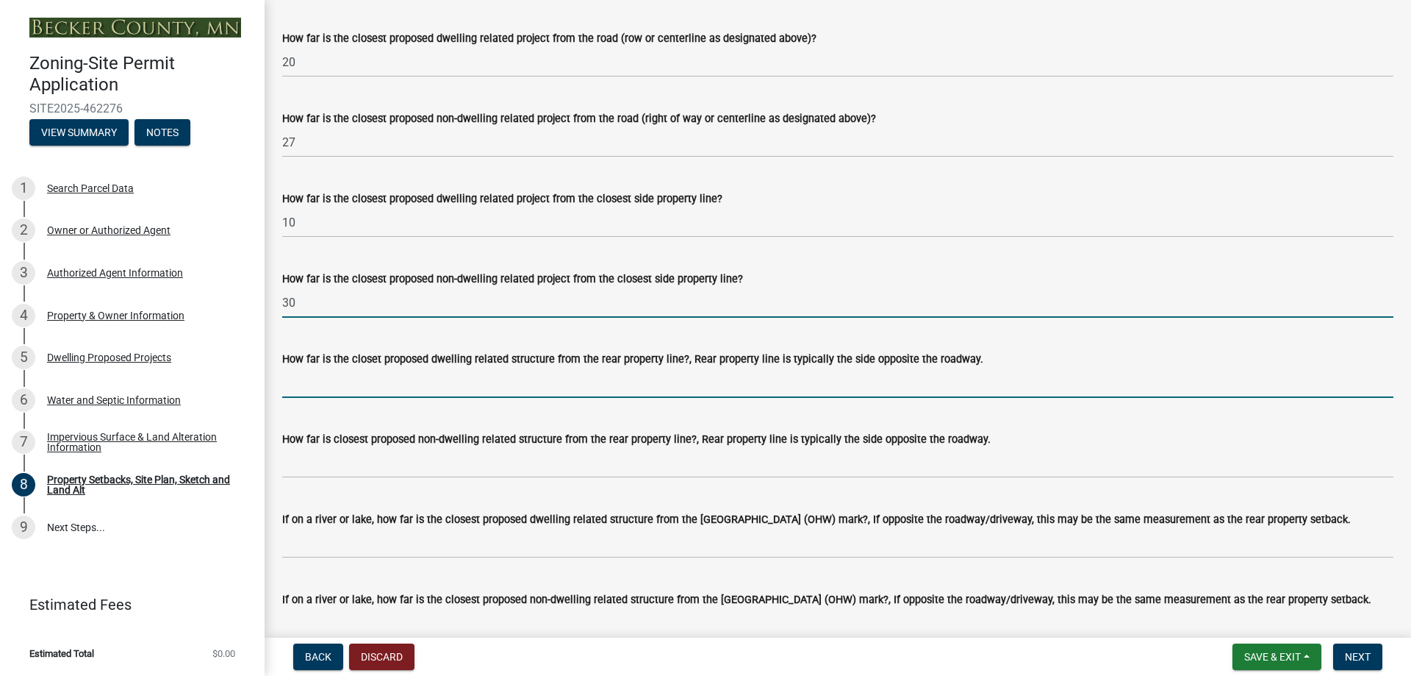
click at [315, 398] on input "How far is the closet proposed dwelling related structure from the rear propert…" at bounding box center [837, 383] width 1111 height 30
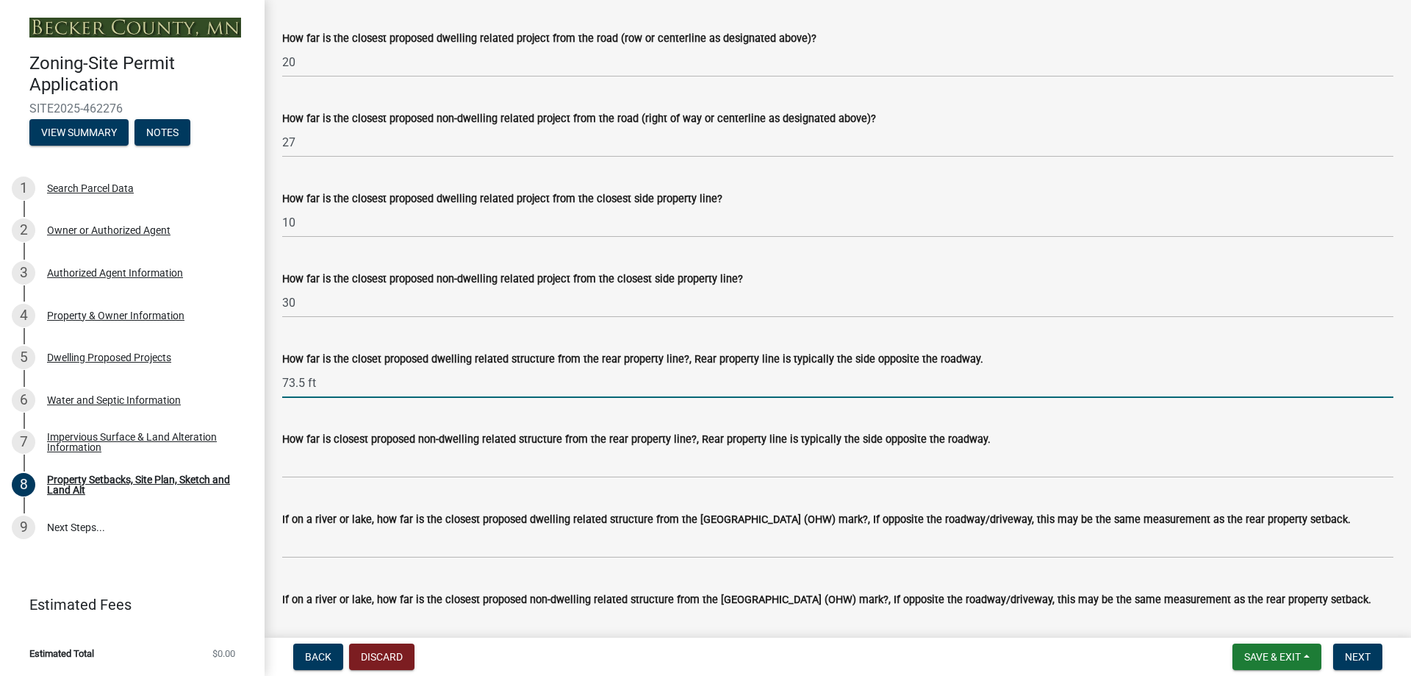
type input "73.5 ft"
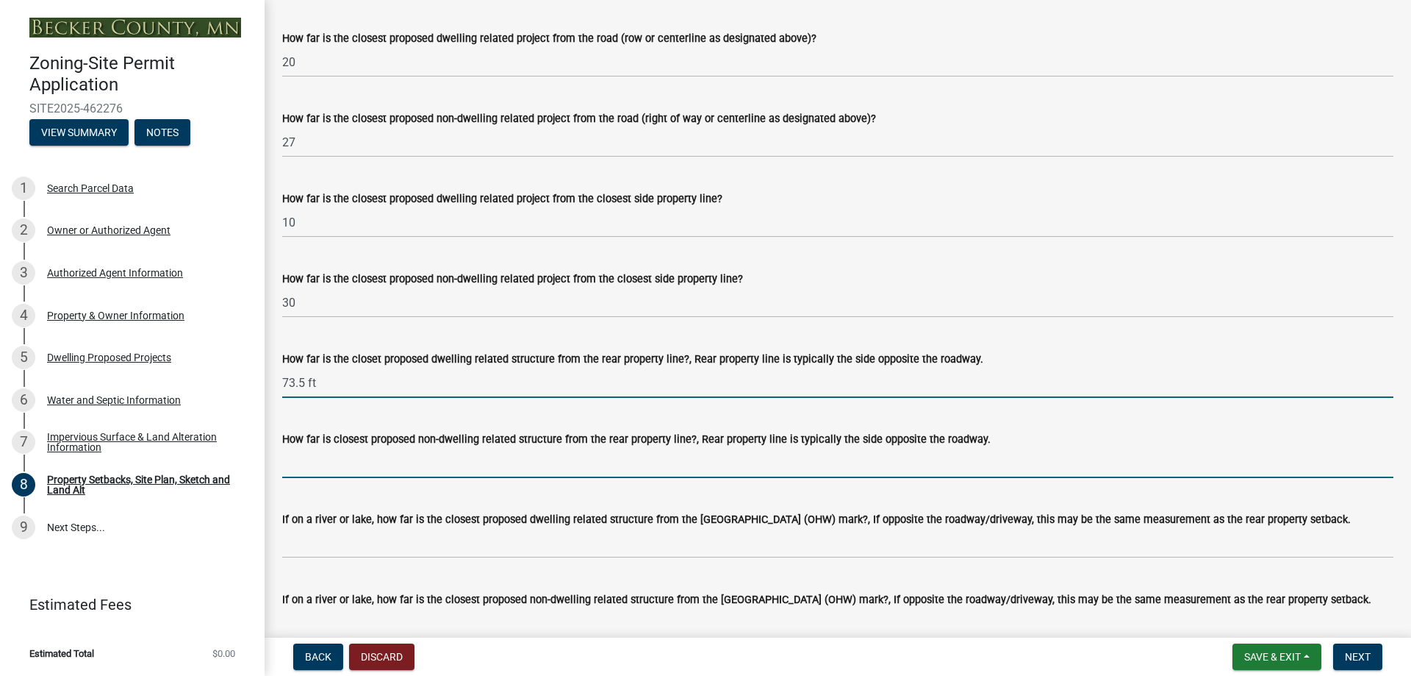
click at [342, 478] on input "How far is closest proposed non-dwelling related structure from the rear proper…" at bounding box center [837, 463] width 1111 height 30
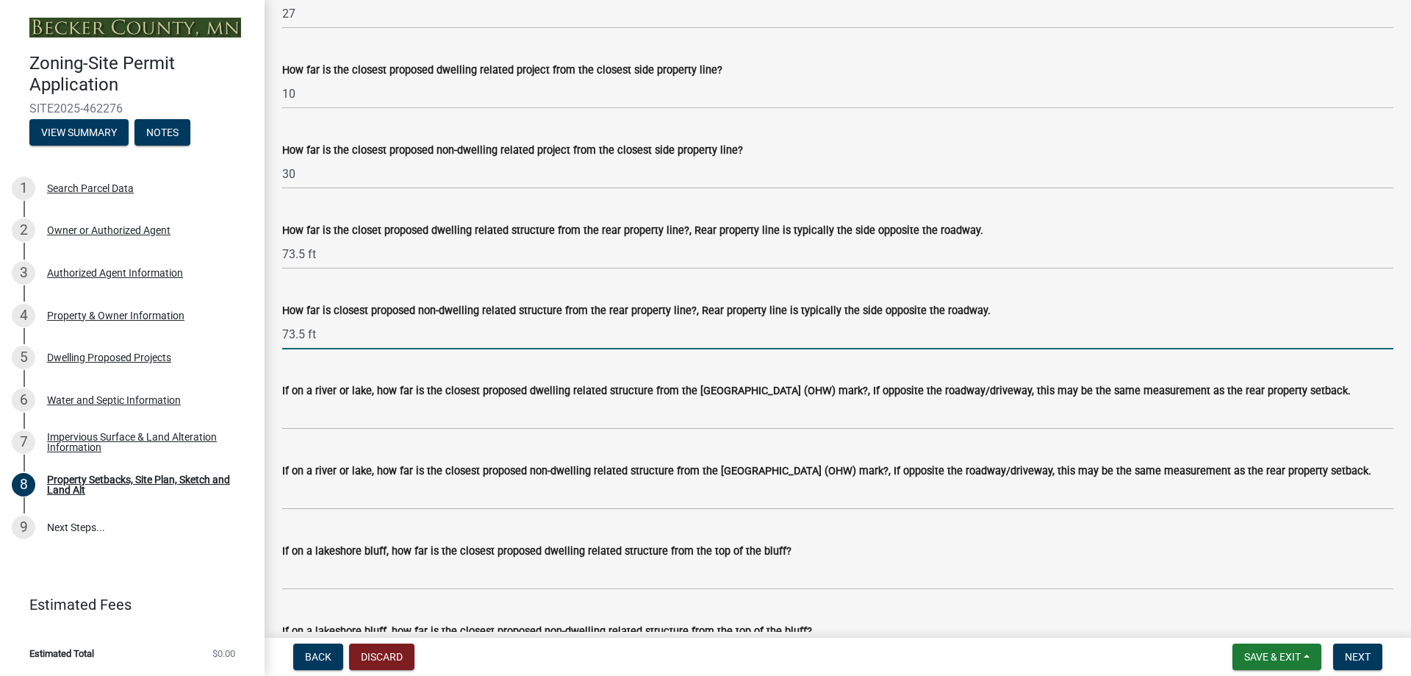
scroll to position [3087, 0]
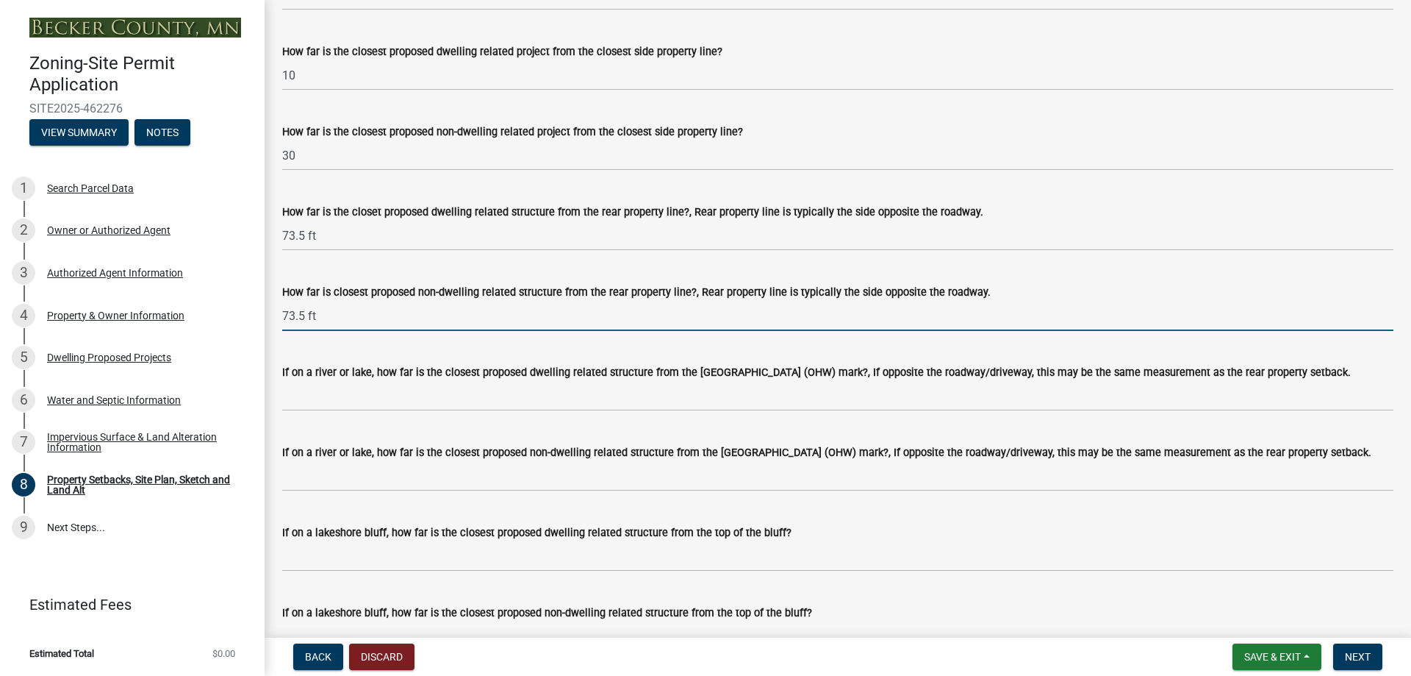
type input "73.5 ft"
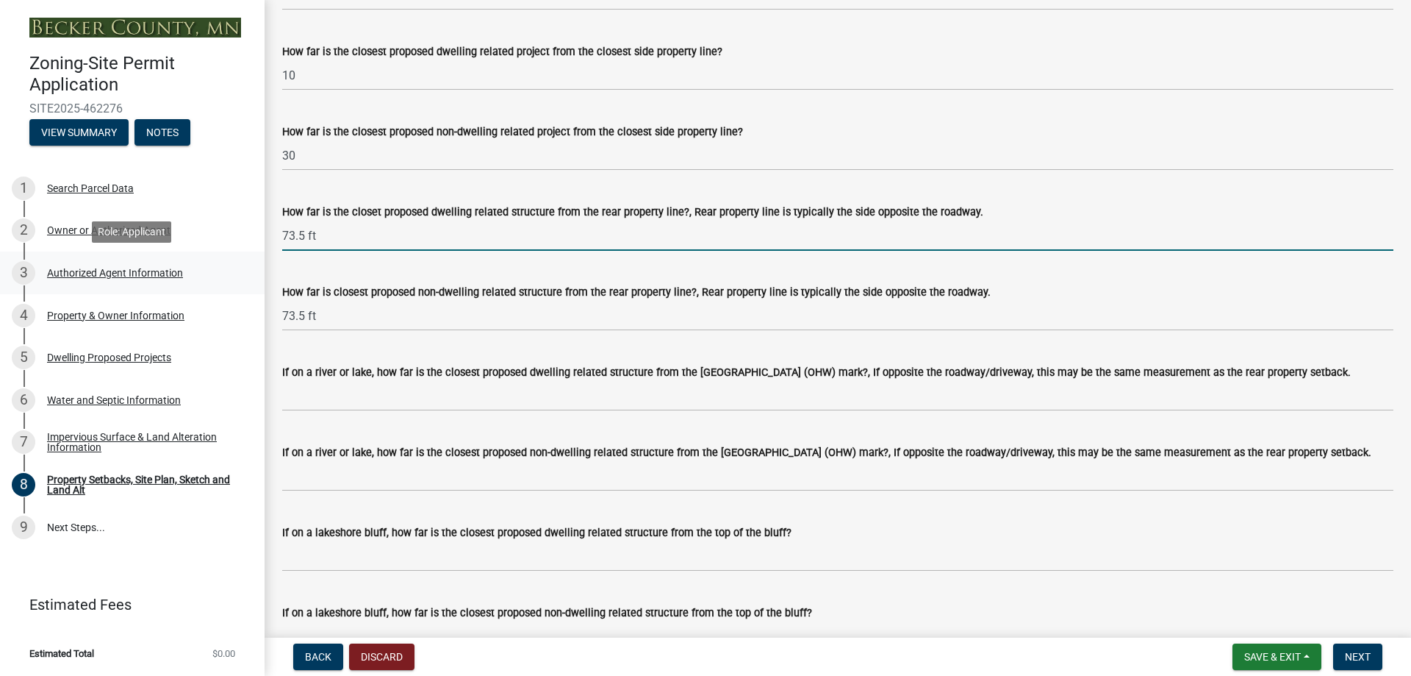
drag, startPoint x: 320, startPoint y: 259, endPoint x: 239, endPoint y: 269, distance: 81.5
click at [239, 269] on div "Zoning-Site Permit Application SITE2025-462276 View Summary Notes 1 Search Parc…" at bounding box center [705, 338] width 1411 height 676
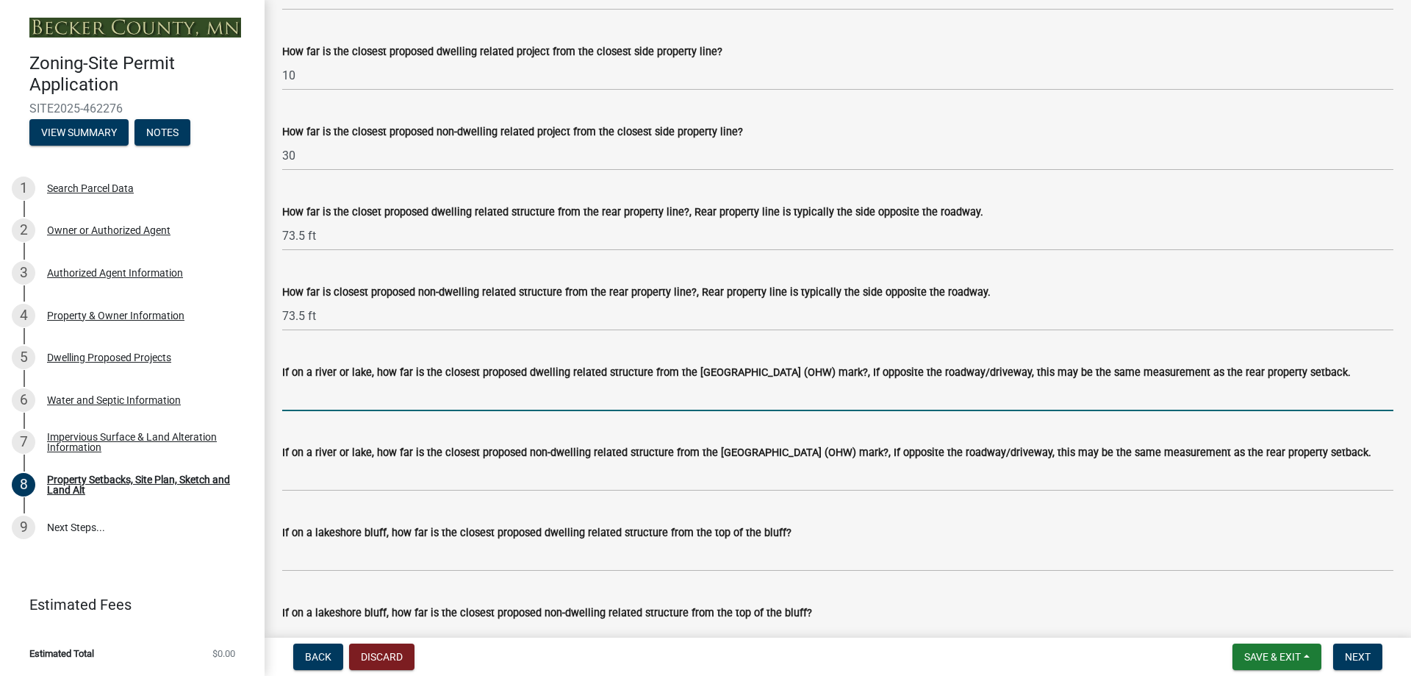
click at [308, 411] on input "If on a river or lake, how far is the closest proposed dwelling related structu…" at bounding box center [837, 396] width 1111 height 30
paste input "73.5 ft"
type input "73.5 ft"
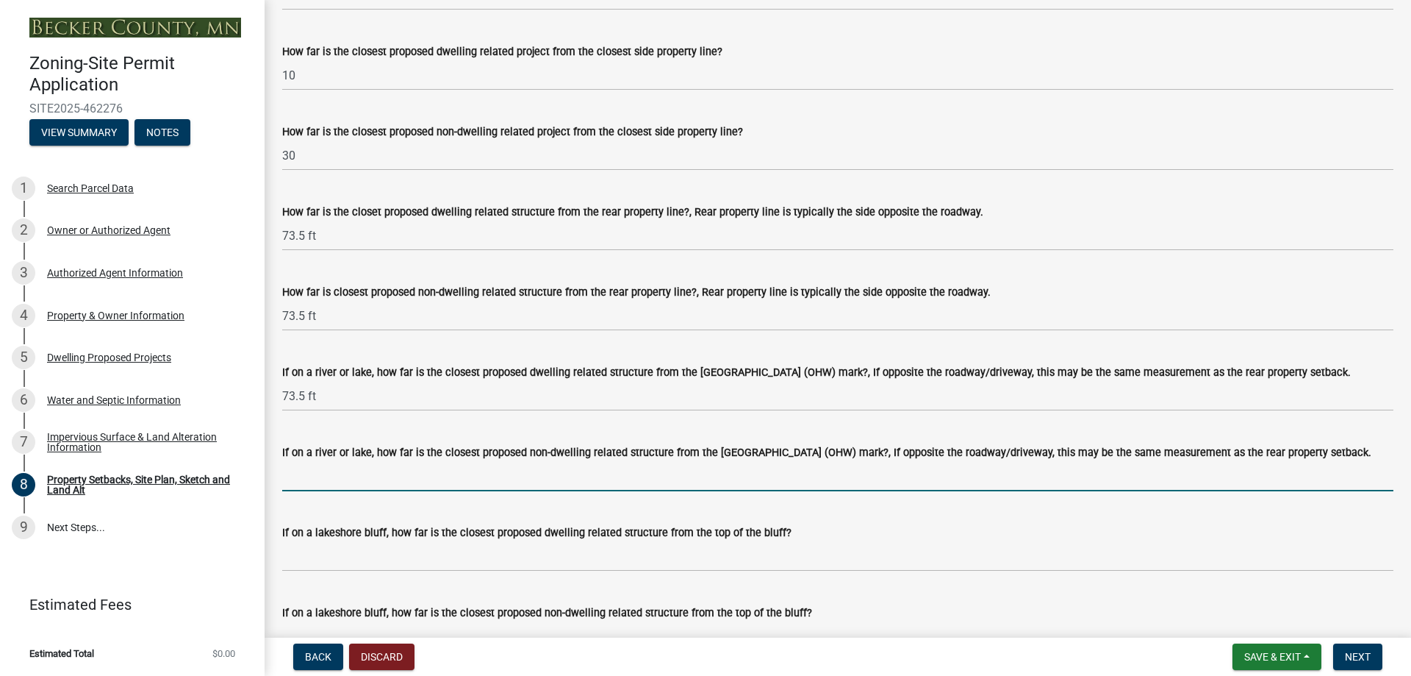
click at [312, 491] on input "If on a river or lake, how far is the closest proposed non-dwelling related str…" at bounding box center [837, 476] width 1111 height 30
paste input "73.5 ft"
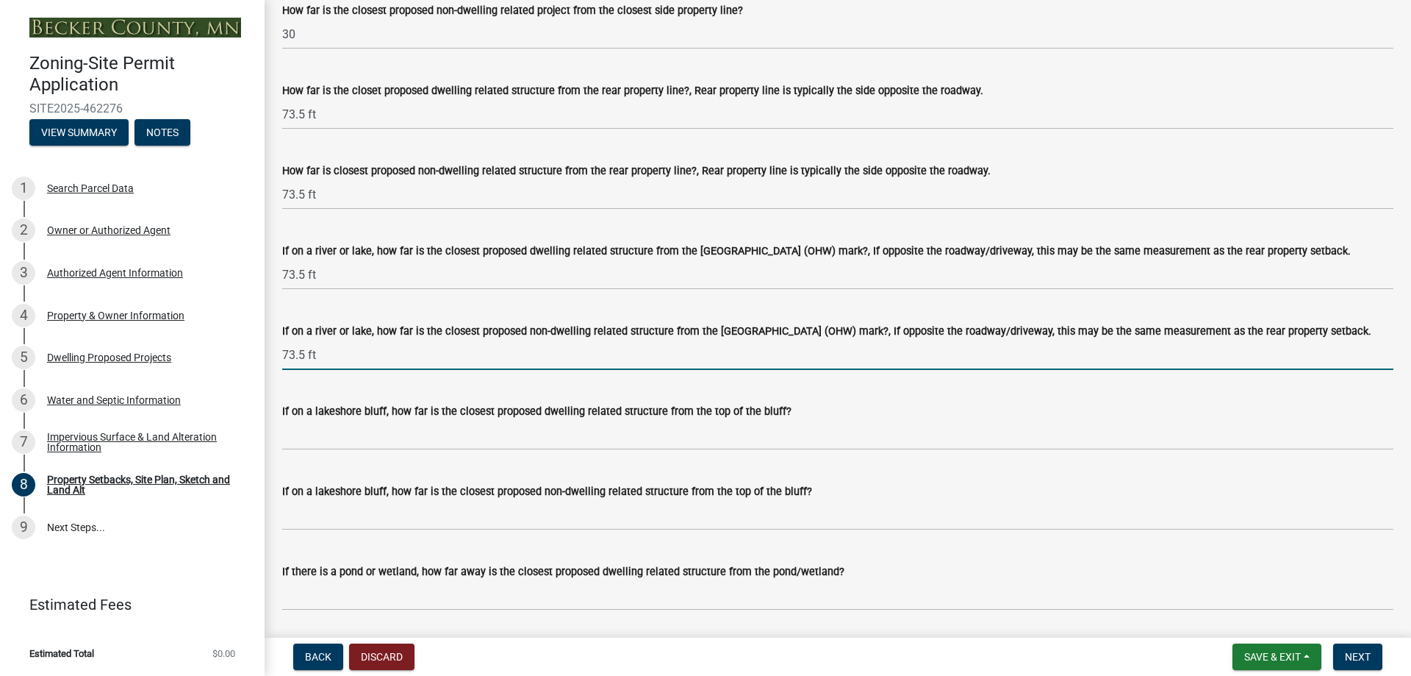
scroll to position [3234, 0]
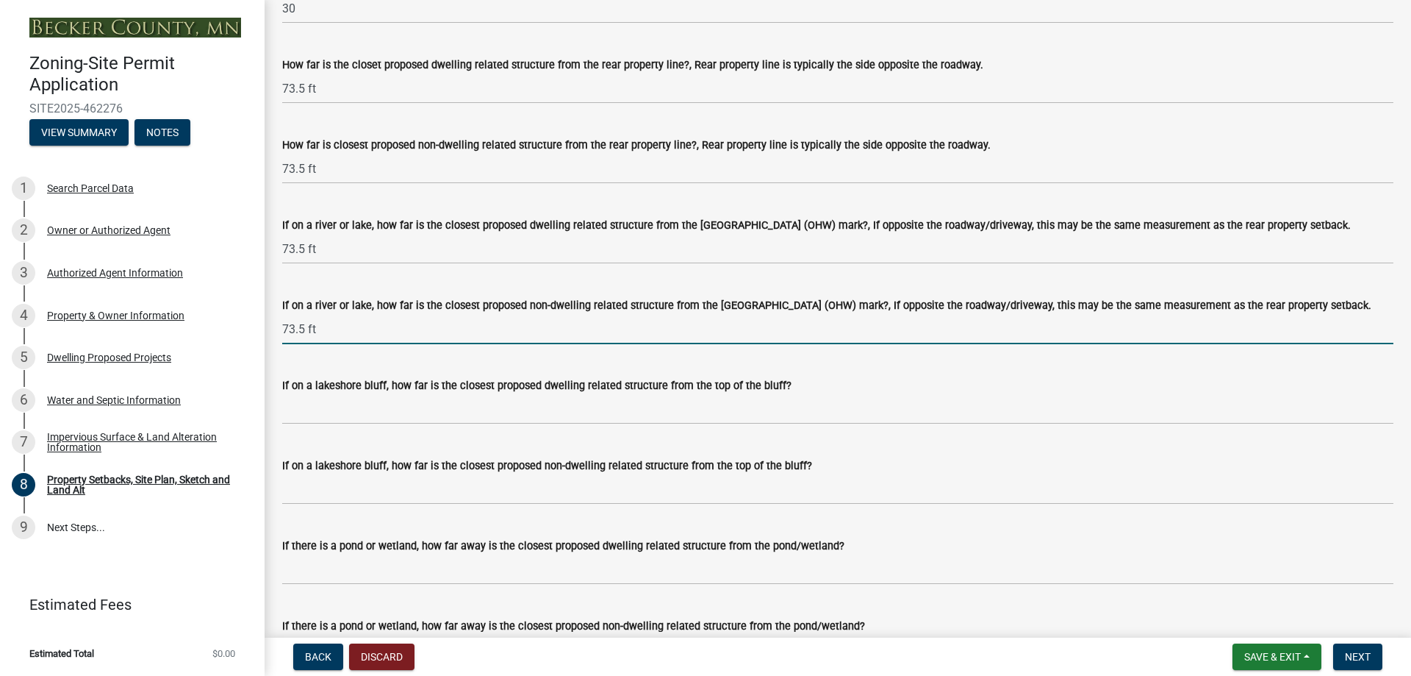
type input "73.5 ft"
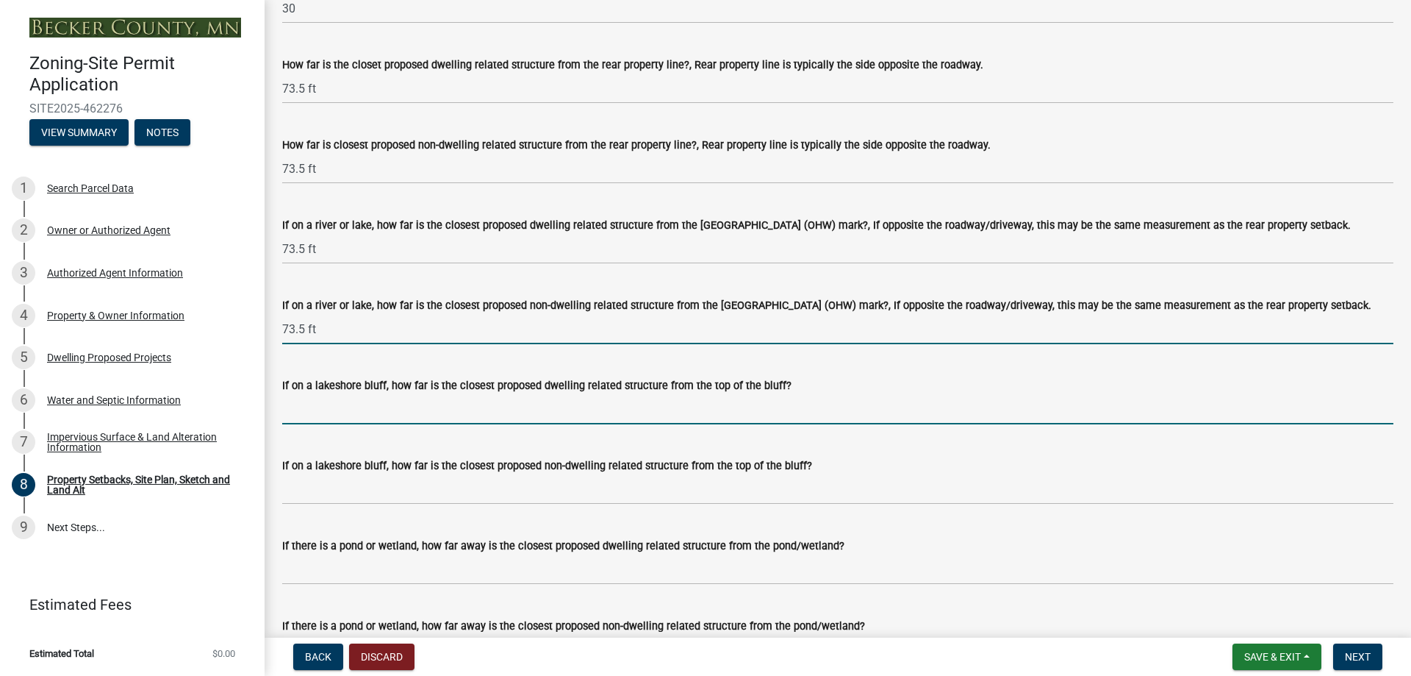
click at [327, 424] on input "If on a lakeshore bluff, how far is the closest proposed dwelling related struc…" at bounding box center [837, 409] width 1111 height 30
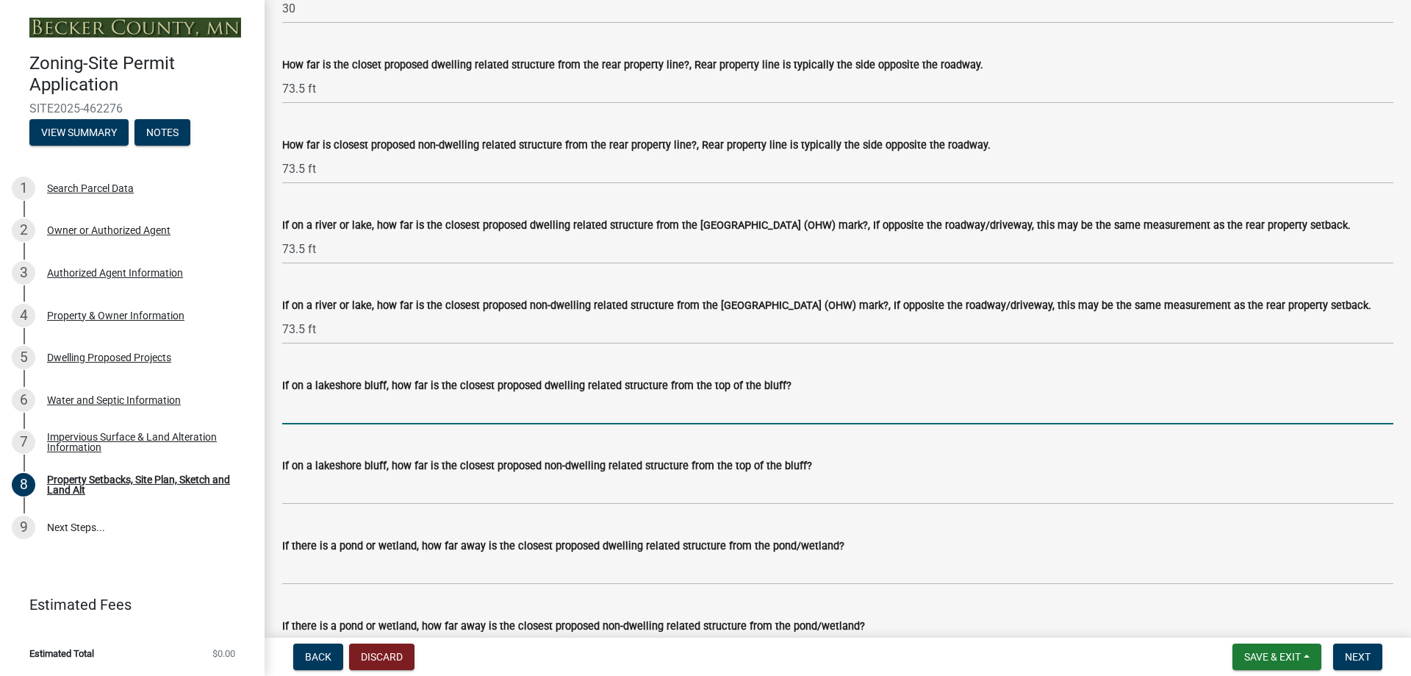
type input "N/A"
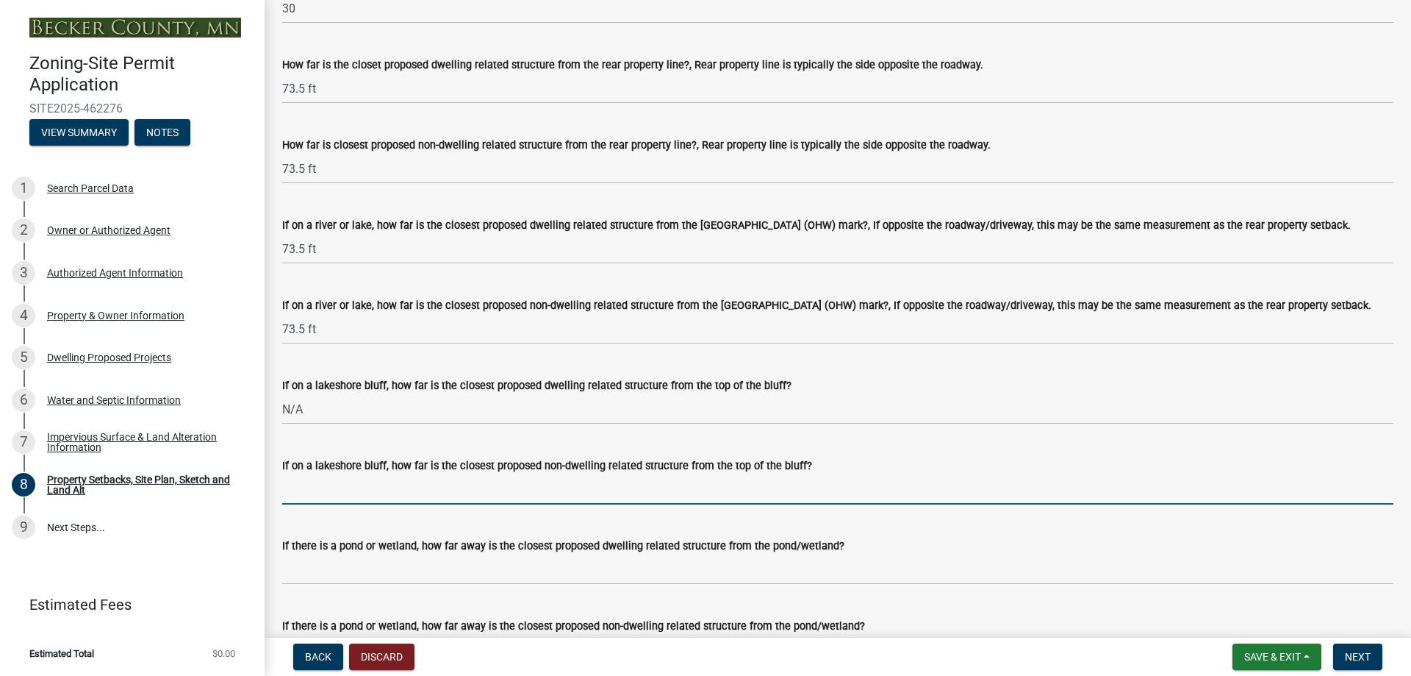
click at [343, 504] on input "If on a lakeshore bluff, how far is the closest proposed non-dwelling related s…" at bounding box center [837, 489] width 1111 height 30
type input "N/A"
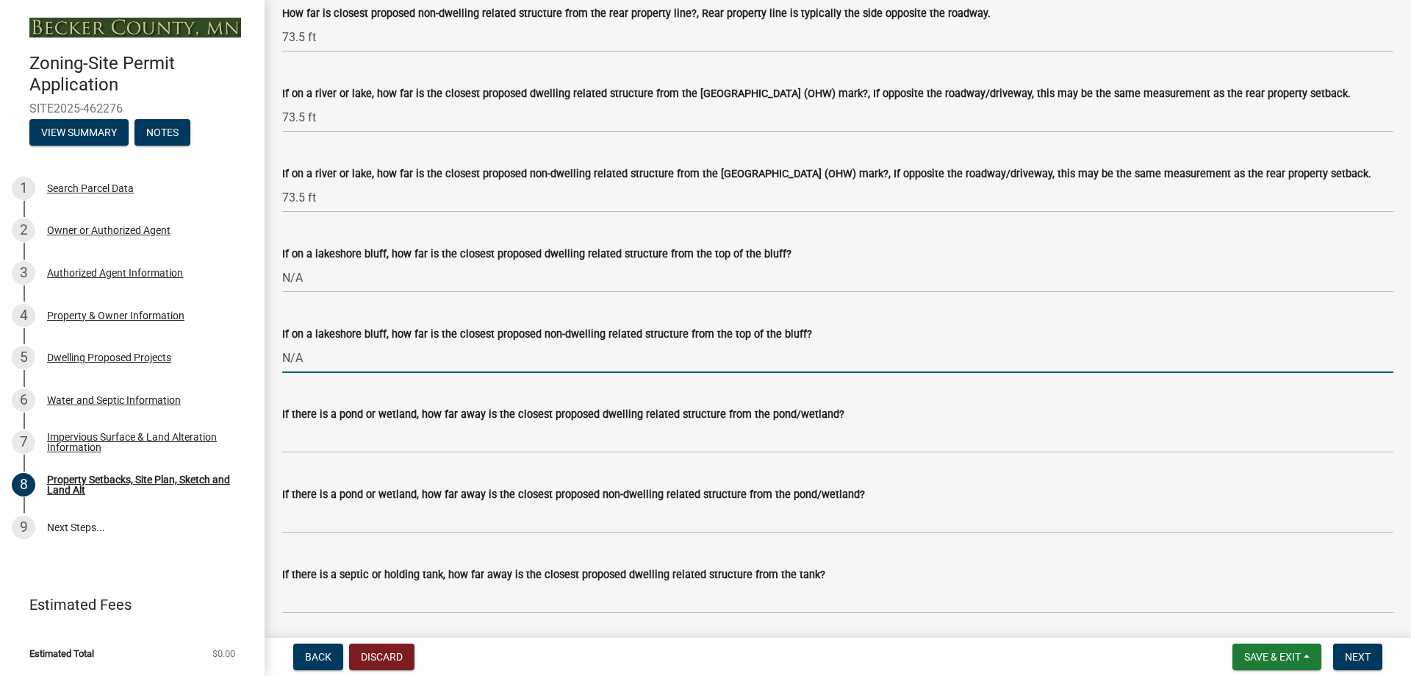
scroll to position [3381, 0]
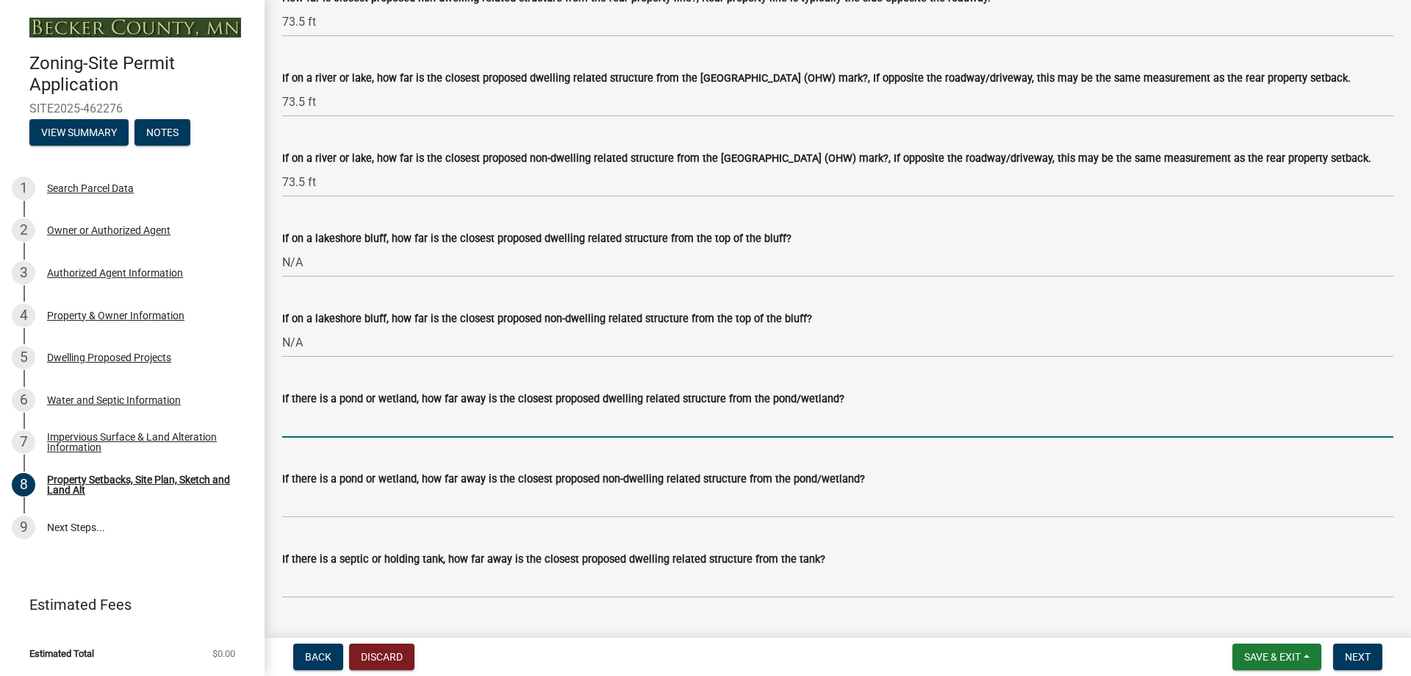
click at [341, 437] on input "If there is a pond or wetland, how far away is the closest proposed dwelling re…" at bounding box center [837, 422] width 1111 height 30
type input "N/A"
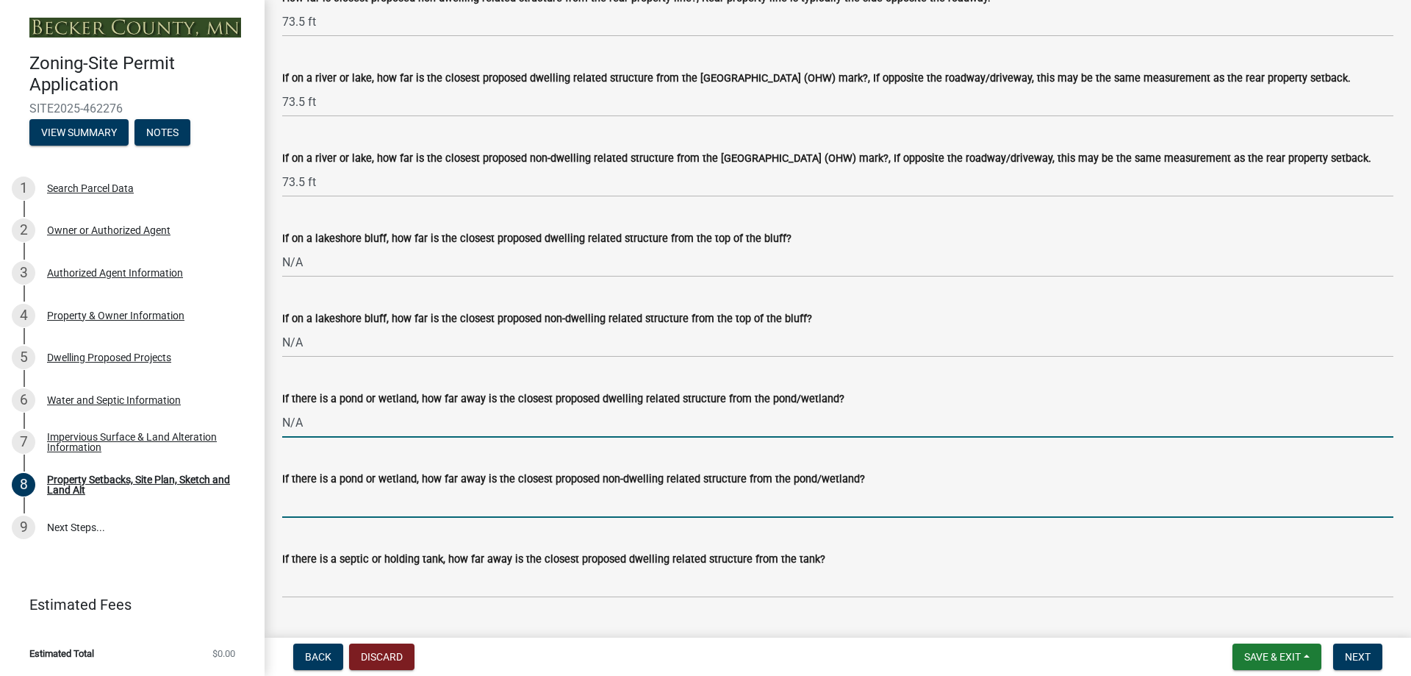
click at [374, 517] on input "If there is a pond or wetland, how far away is the closest proposed non-dwellin…" at bounding box center [837, 502] width 1111 height 30
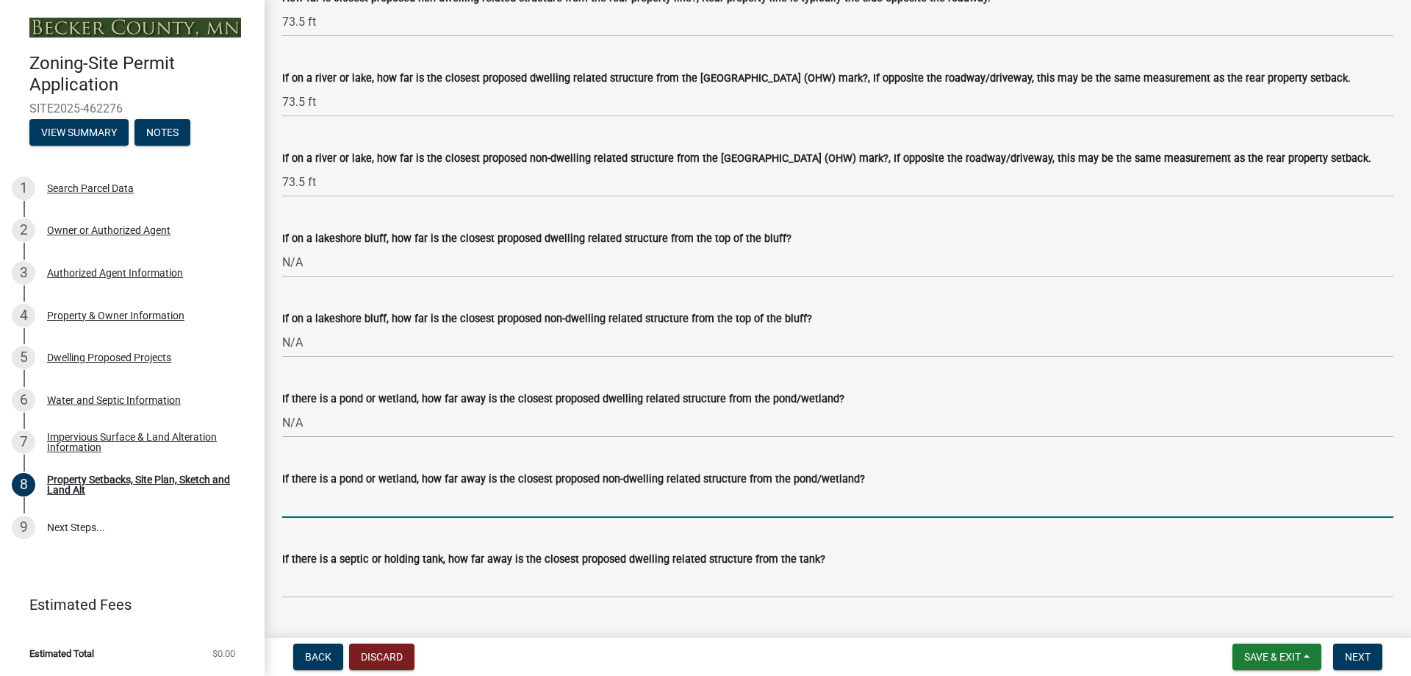
type input "N/A"
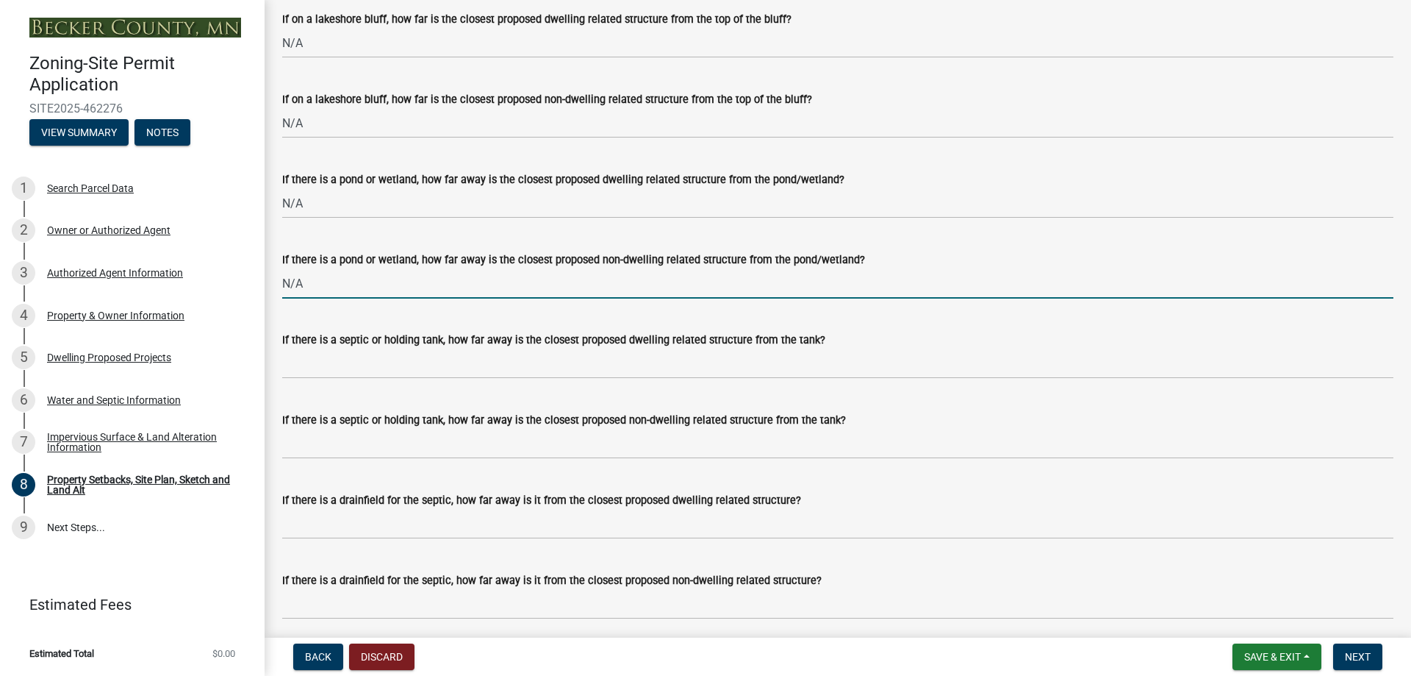
scroll to position [3602, 0]
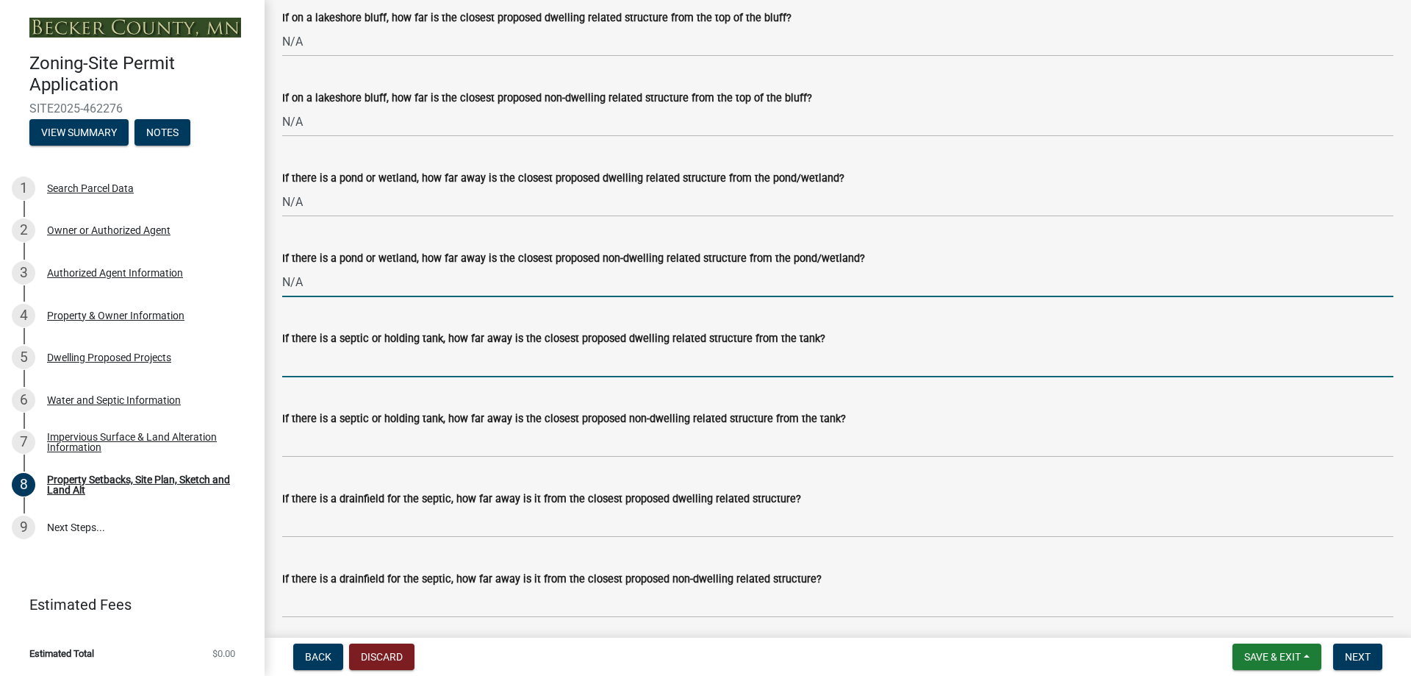
click at [365, 377] on input "If there is a septic or holding tank, how far away is the closest proposed dwel…" at bounding box center [837, 362] width 1111 height 30
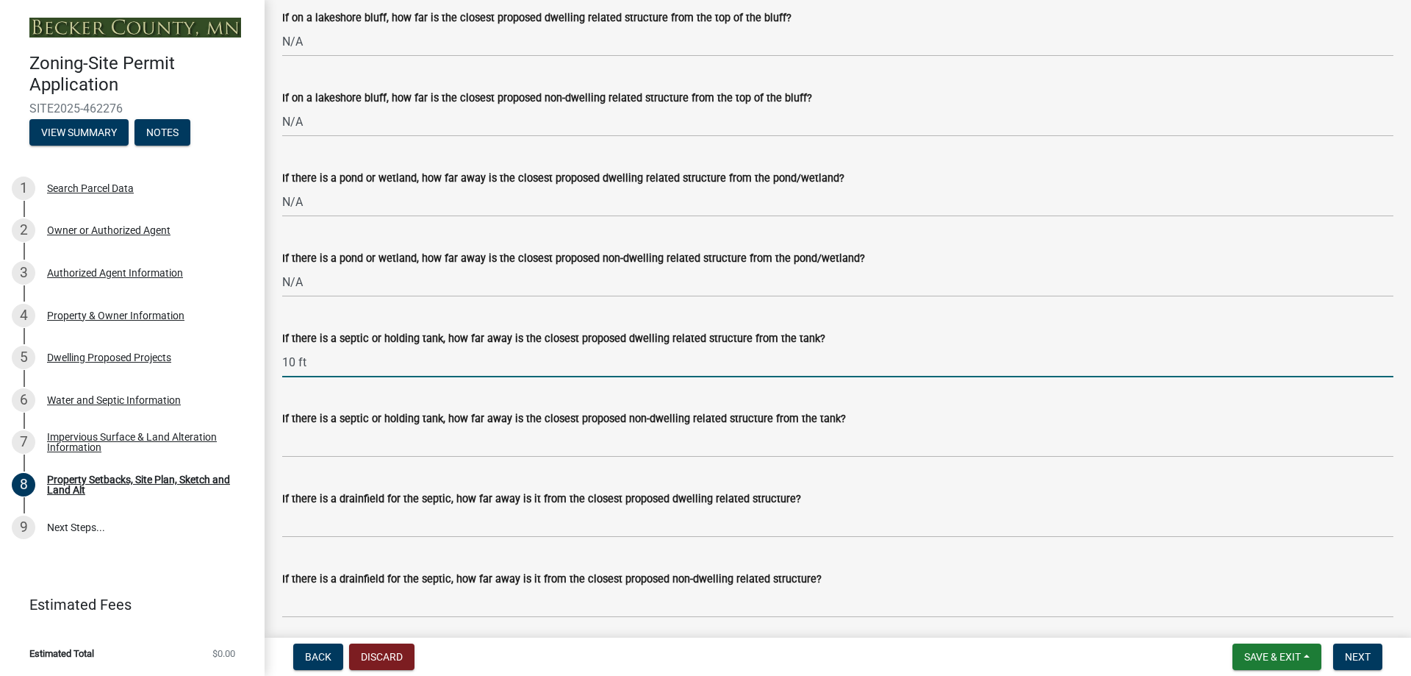
type input "10 ft"
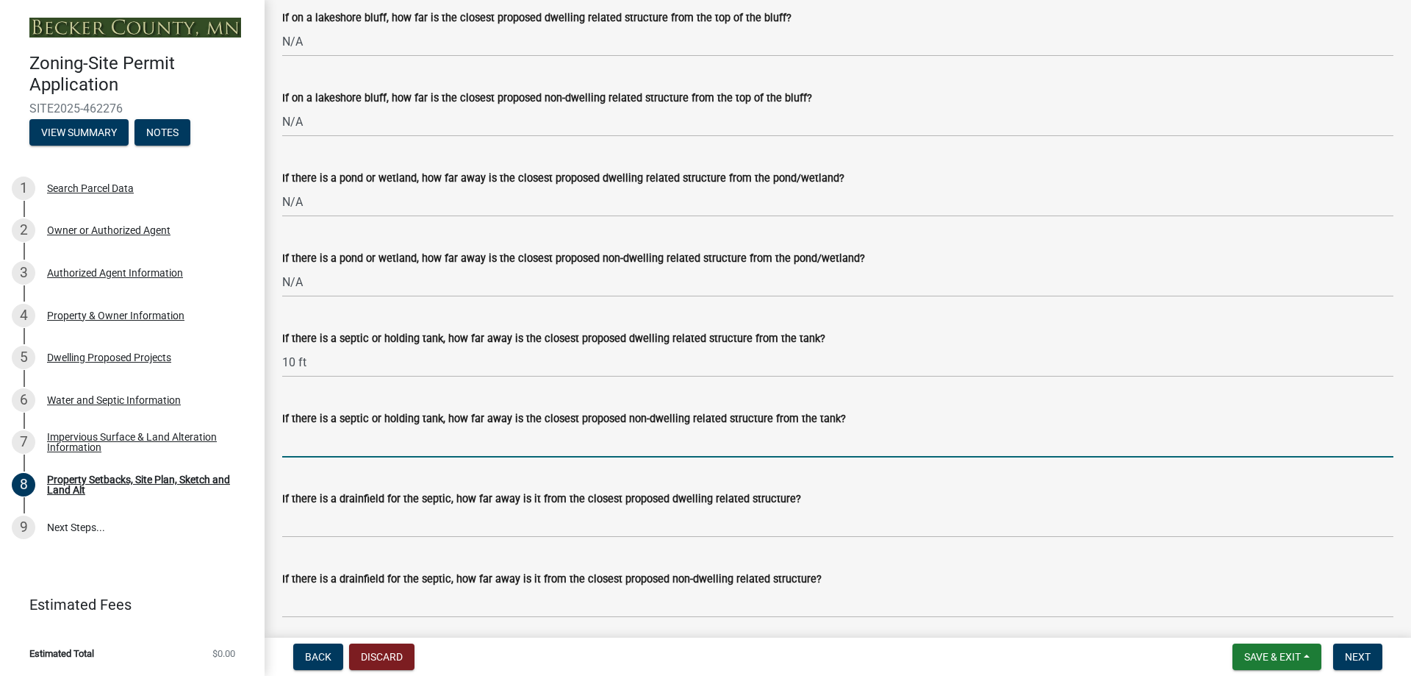
click at [360, 457] on input "If there is a septic or holding tank, how far away is the closest proposed non-…" at bounding box center [837, 442] width 1111 height 30
type input "30 ft"
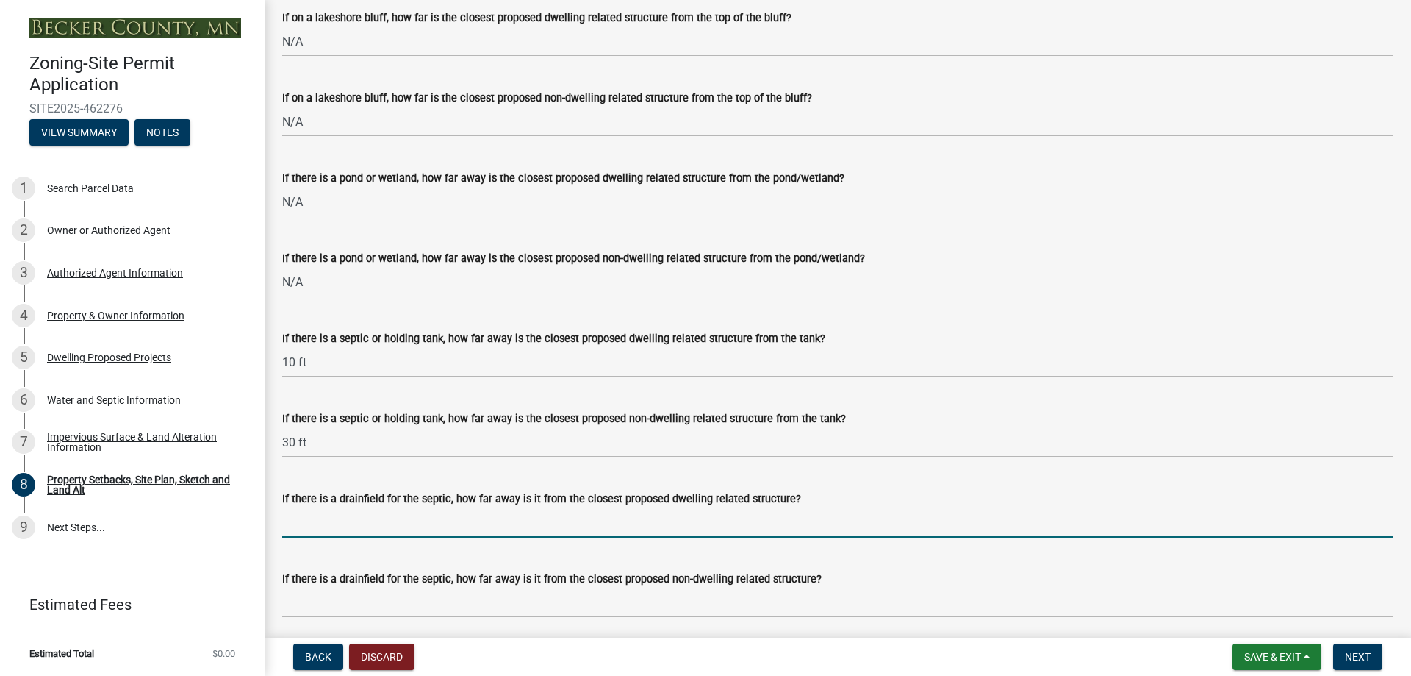
click at [342, 537] on input "If there is a drainfield for the septic, how far away is it from the closest pr…" at bounding box center [837, 522] width 1111 height 30
type input "15 ft"
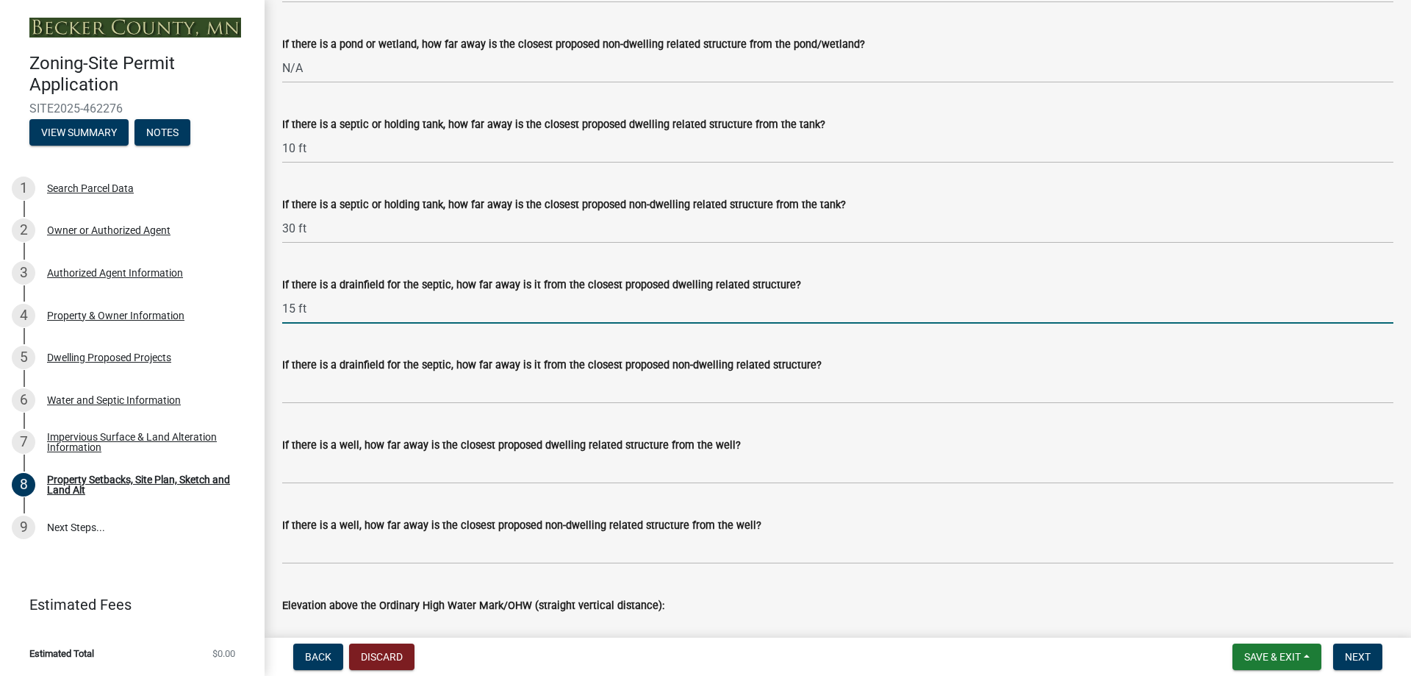
scroll to position [3822, 0]
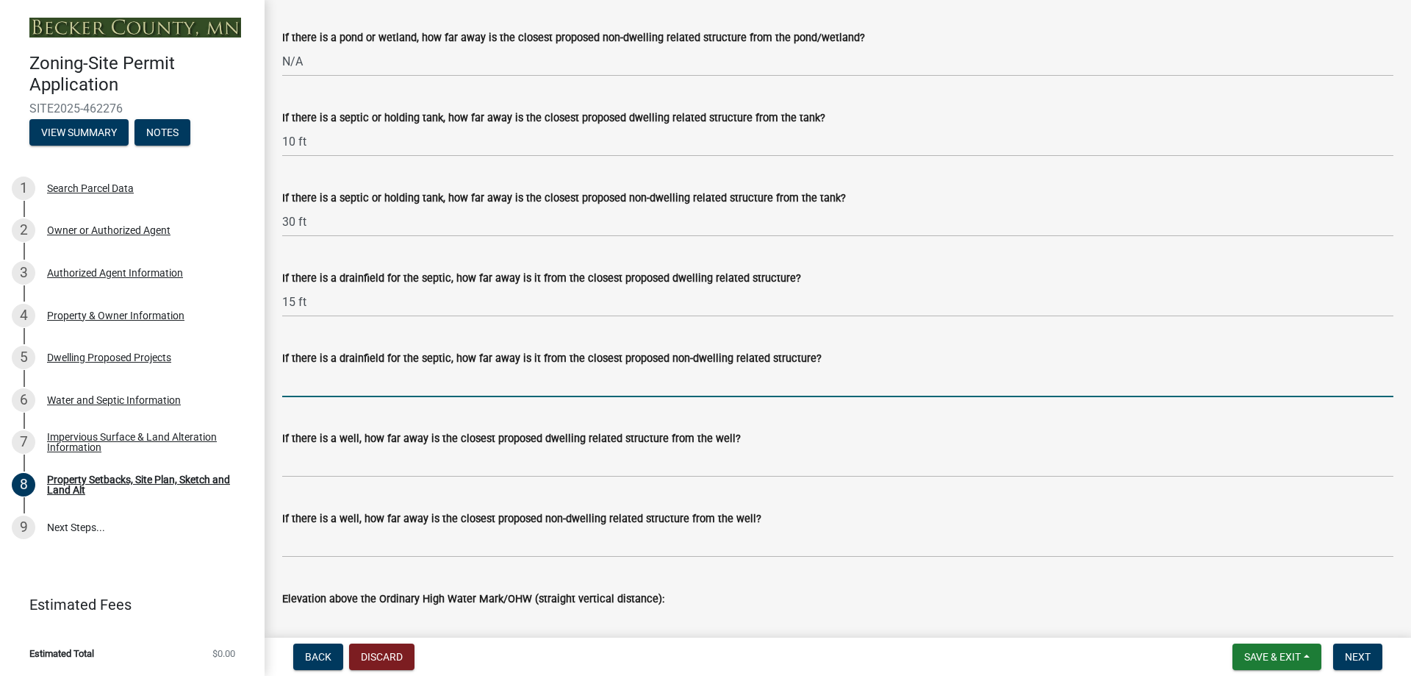
click at [350, 397] on input "If there is a drainfield for the septic, how far away is it from the closest pr…" at bounding box center [837, 382] width 1111 height 30
type input "30 ft"
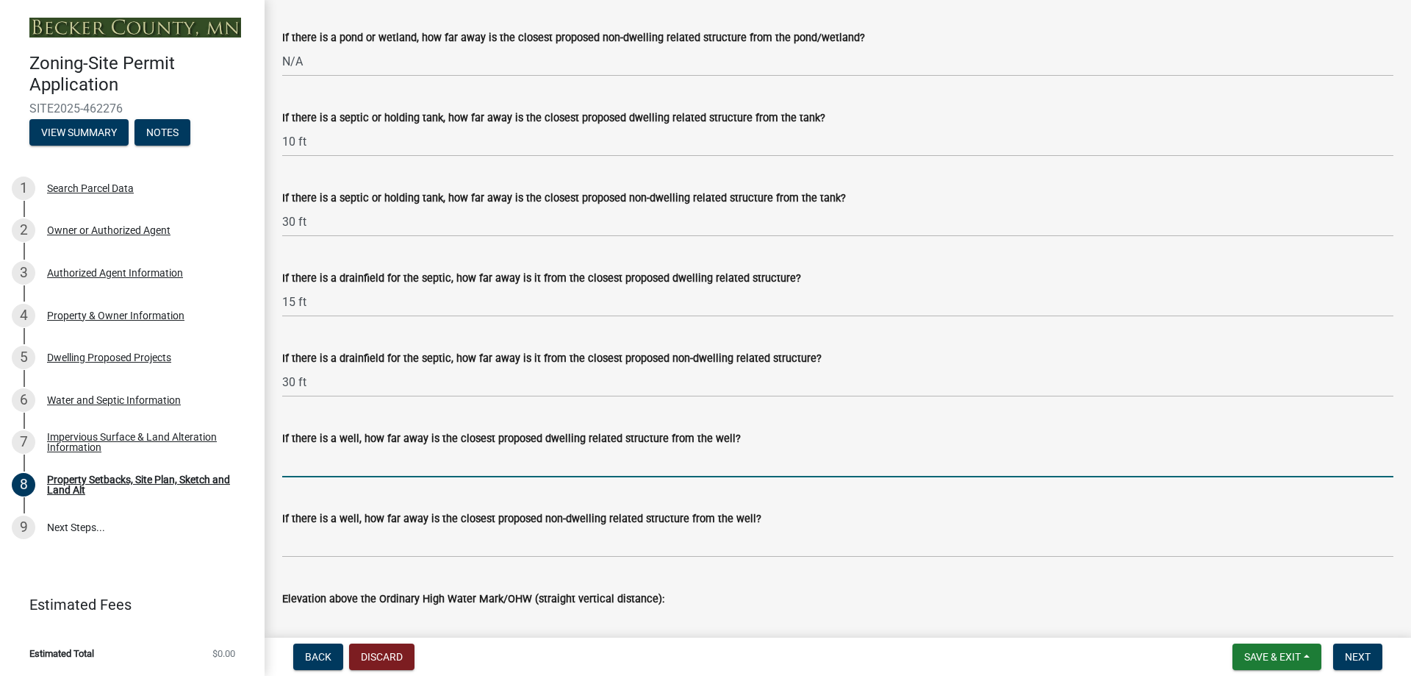
click at [345, 477] on input "If there is a well, how far away is the closest proposed dwelling related struc…" at bounding box center [837, 462] width 1111 height 30
drag, startPoint x: 320, startPoint y: 486, endPoint x: 268, endPoint y: 479, distance: 52.7
type input "30 ft"
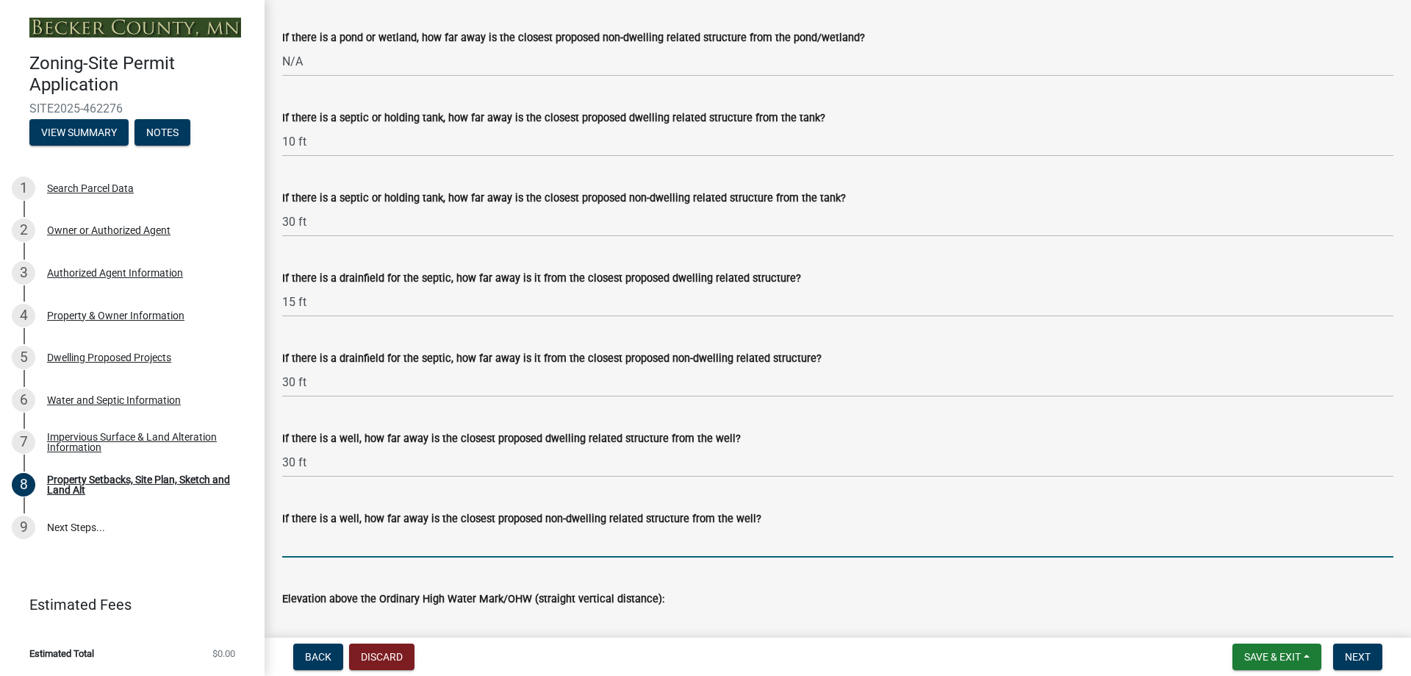
click at [324, 557] on input "If there is a well, how far away is the closest proposed non-dwelling related s…" at bounding box center [837, 542] width 1111 height 30
type input "10 ft"
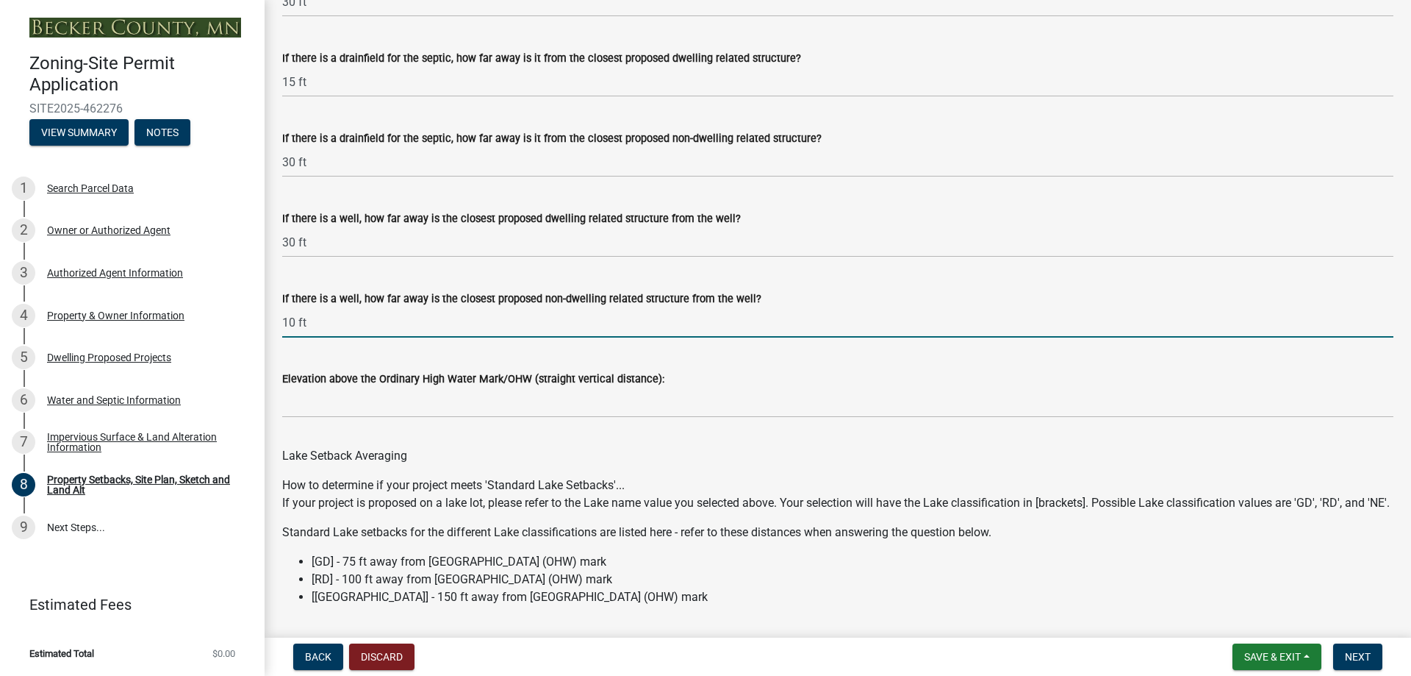
scroll to position [4043, 0]
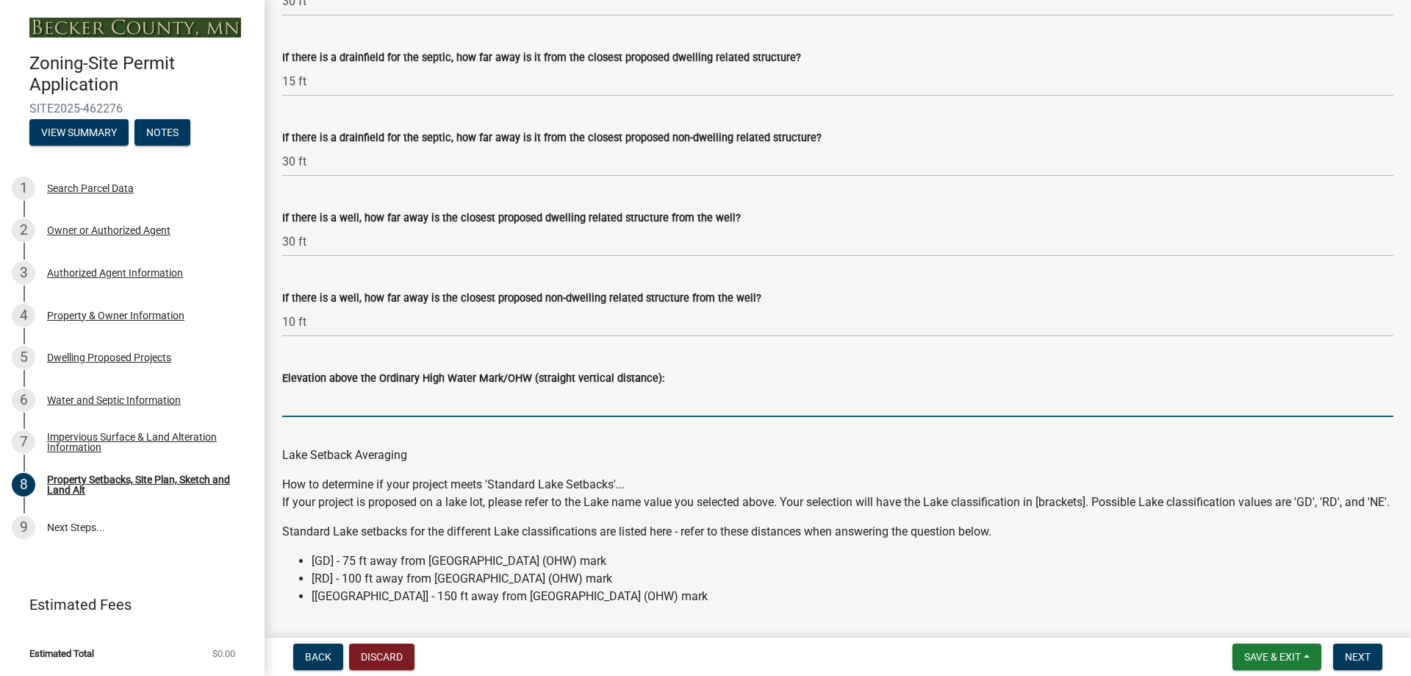
click at [335, 417] on input "Elevation above the Ordinary High Water Mark/OHW (straight vertical distance):" at bounding box center [837, 402] width 1111 height 30
type input "5 ft"
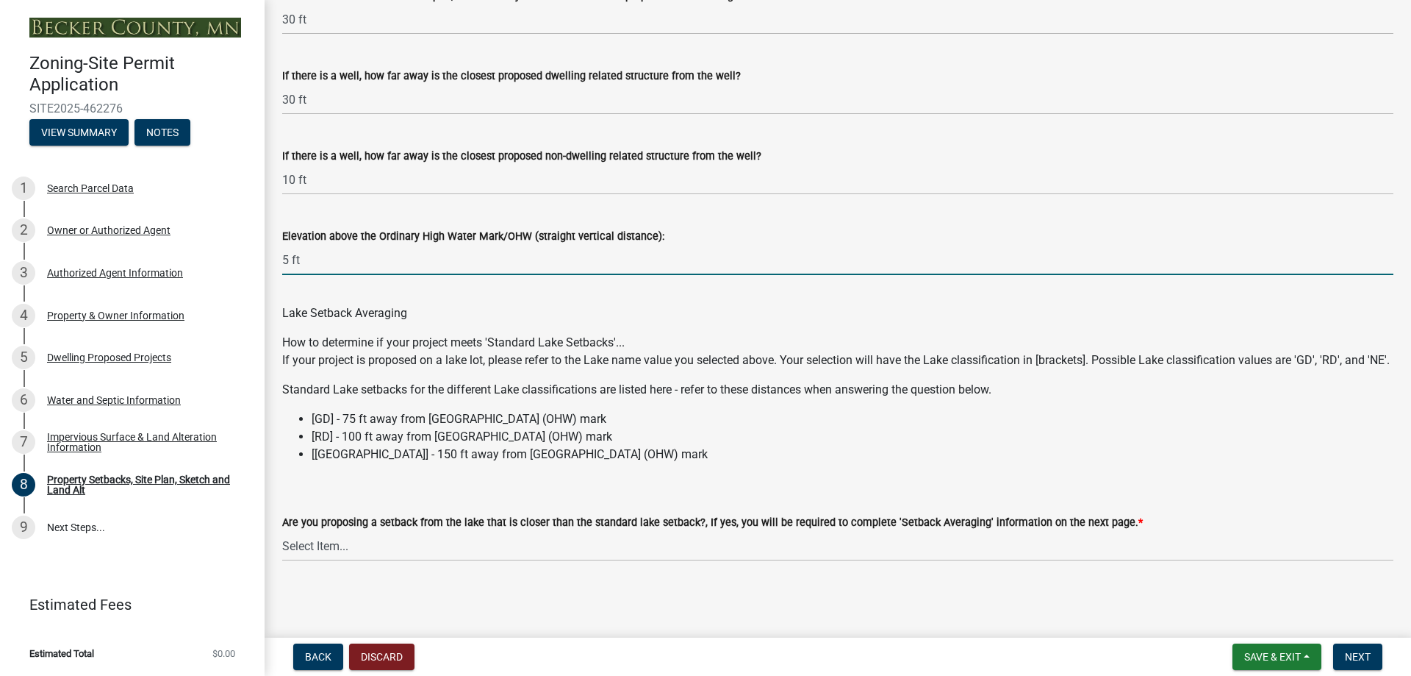
scroll to position [4224, 0]
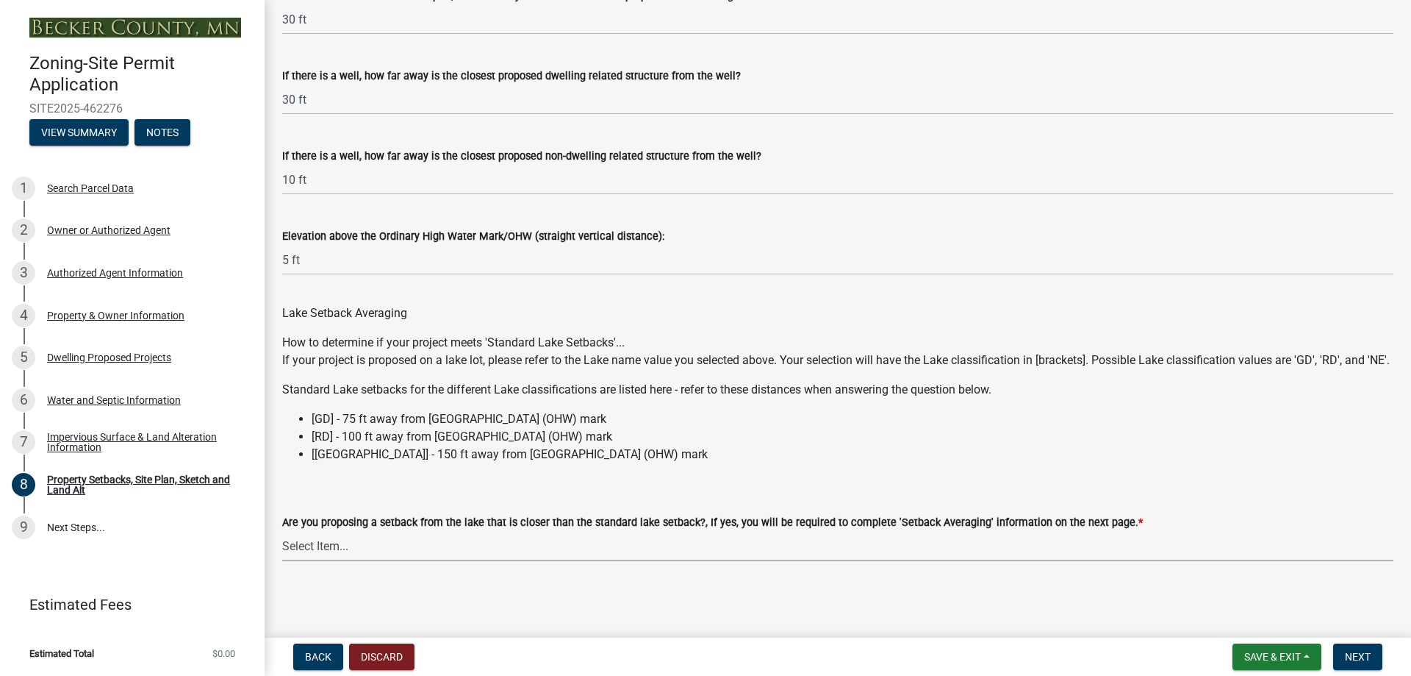
click at [350, 544] on select "Select Item... Yes No N/A" at bounding box center [837, 546] width 1111 height 30
click at [282, 531] on select "Select Item... Yes No N/A" at bounding box center [837, 546] width 1111 height 30
select select "f51aecae-0421-4f67-bd2d-0cff8a85c7cd"
click at [1353, 655] on span "Next" at bounding box center [1358, 657] width 26 height 12
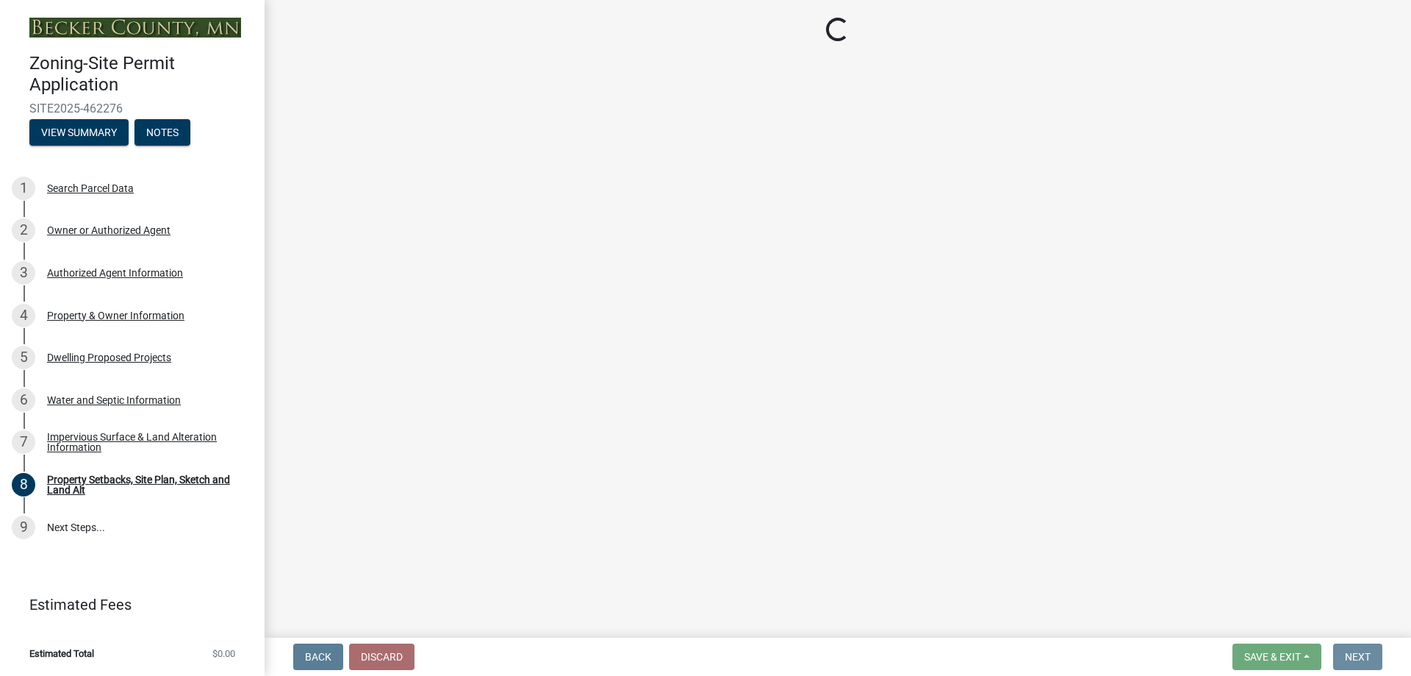
scroll to position [0, 0]
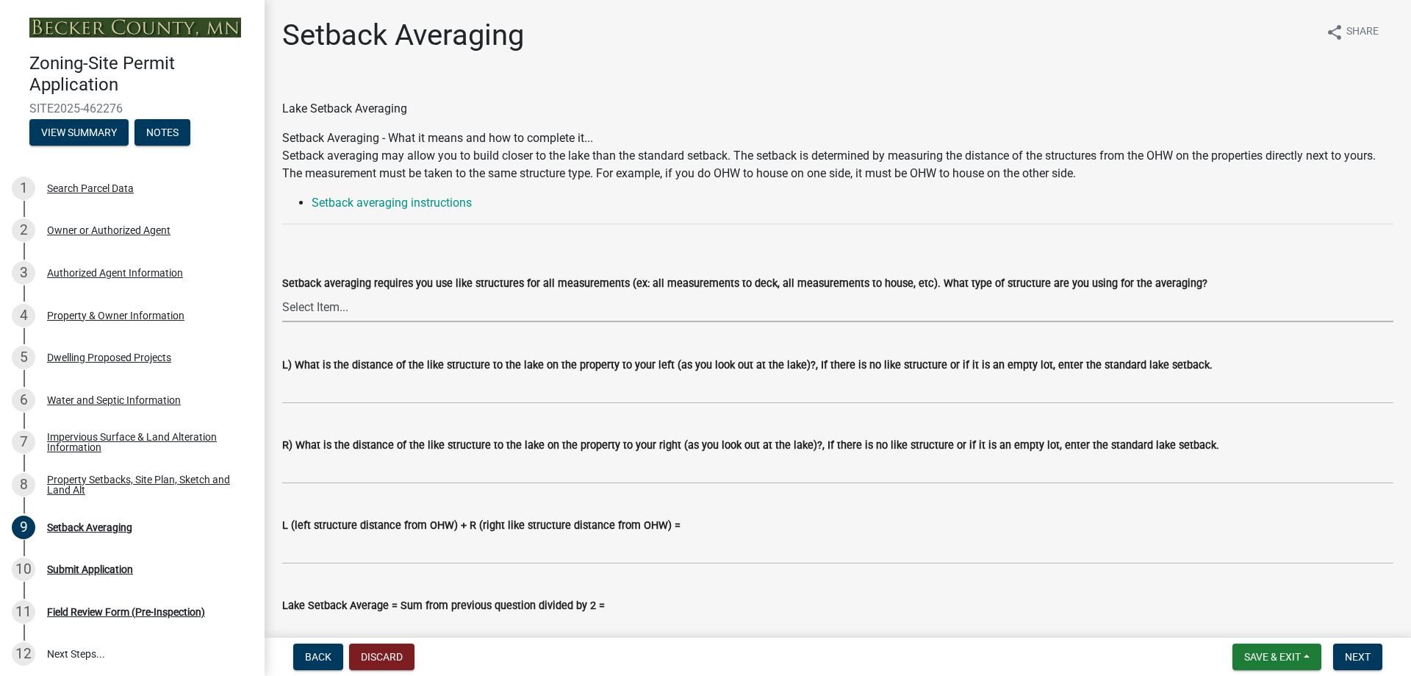
click at [311, 308] on select "Select Item... Deck to Deck House to House Garage to Garage Patio to Patio Shed…" at bounding box center [837, 307] width 1111 height 30
click at [282, 292] on select "Select Item... Deck to Deck House to House Garage to Garage Patio to Patio Shed…" at bounding box center [837, 307] width 1111 height 30
select select "329572f6-75bd-4676-be69-7dda04ea5a2b"
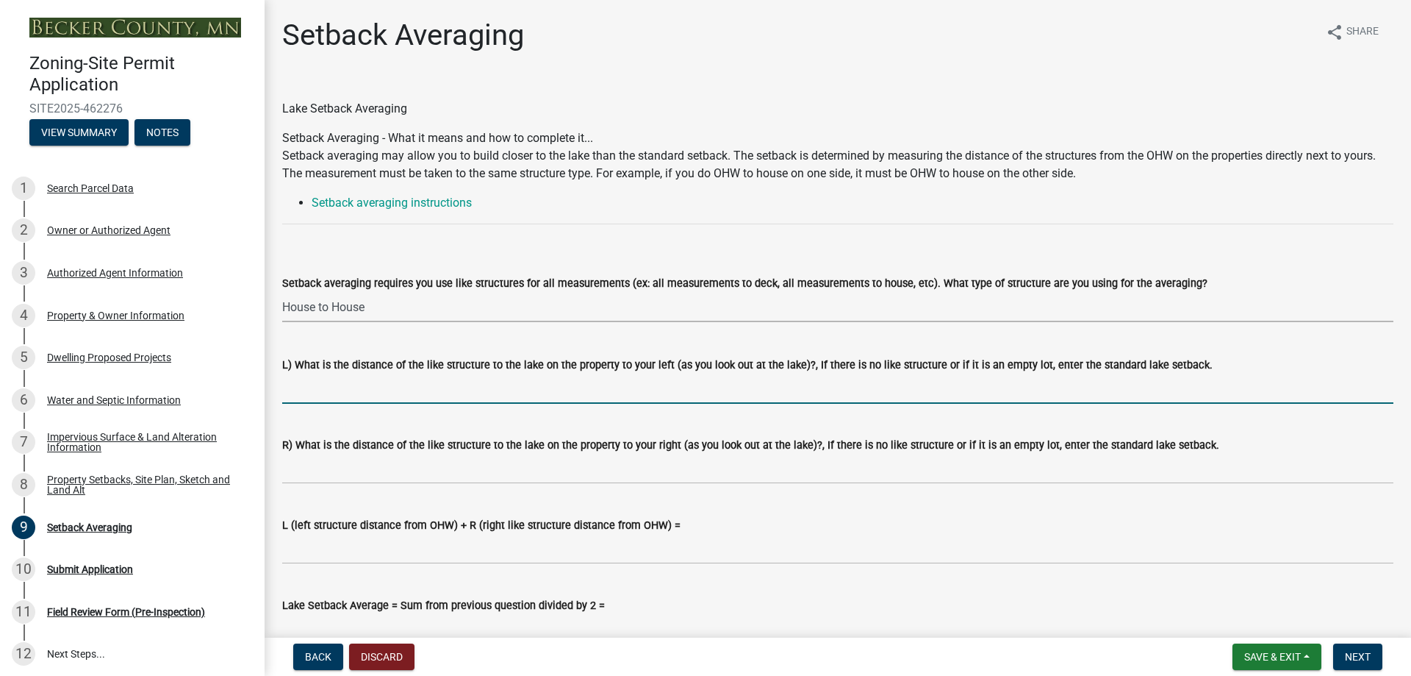
click at [336, 390] on input "L) What is the distance of the like structure to the lake on the property to yo…" at bounding box center [837, 388] width 1111 height 30
type input "47 ft"
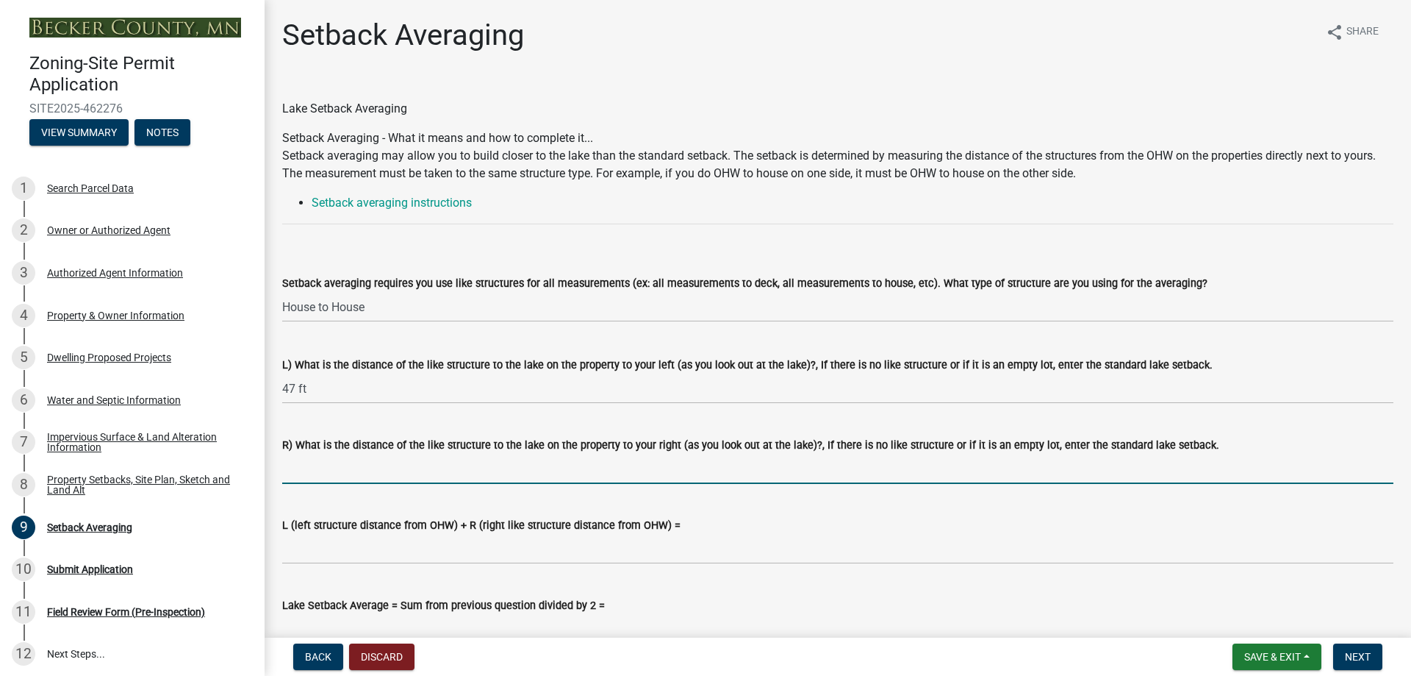
click at [345, 462] on input "R) What is the distance of the like structure to the lake on the property to yo…" at bounding box center [837, 469] width 1111 height 30
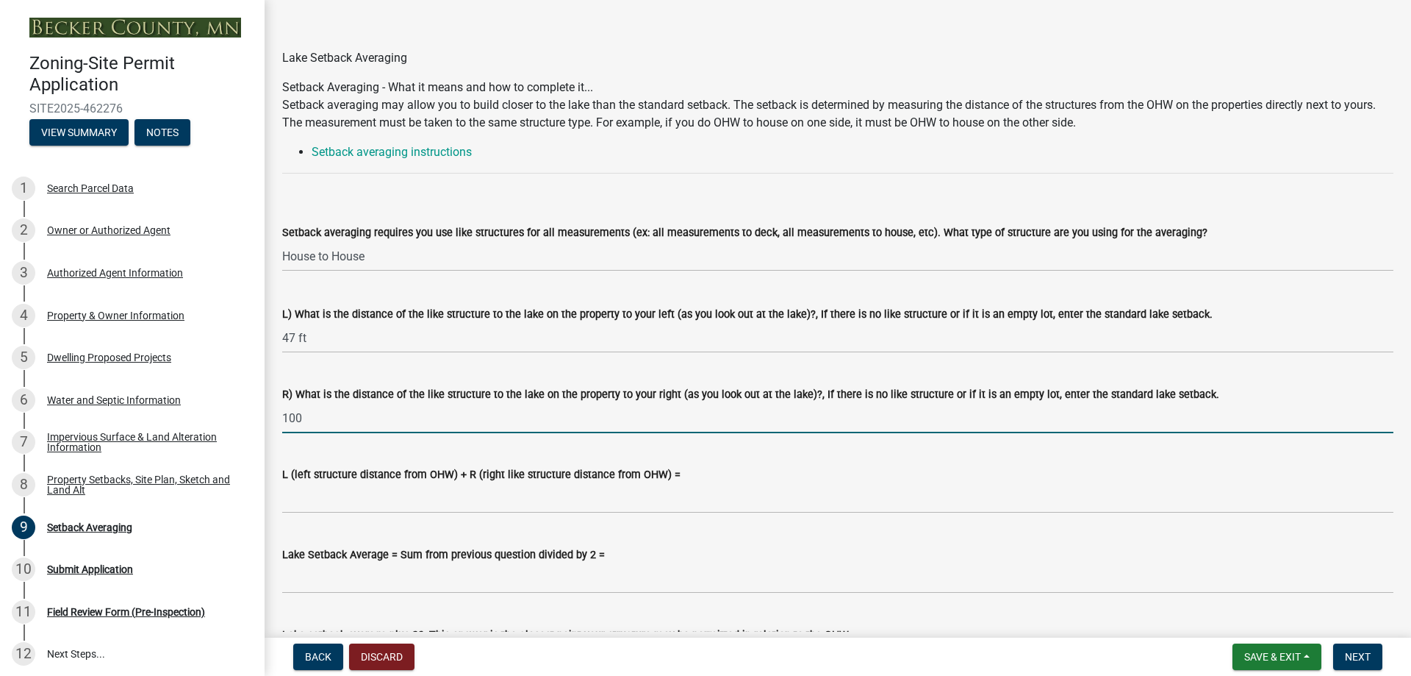
scroll to position [147, 0]
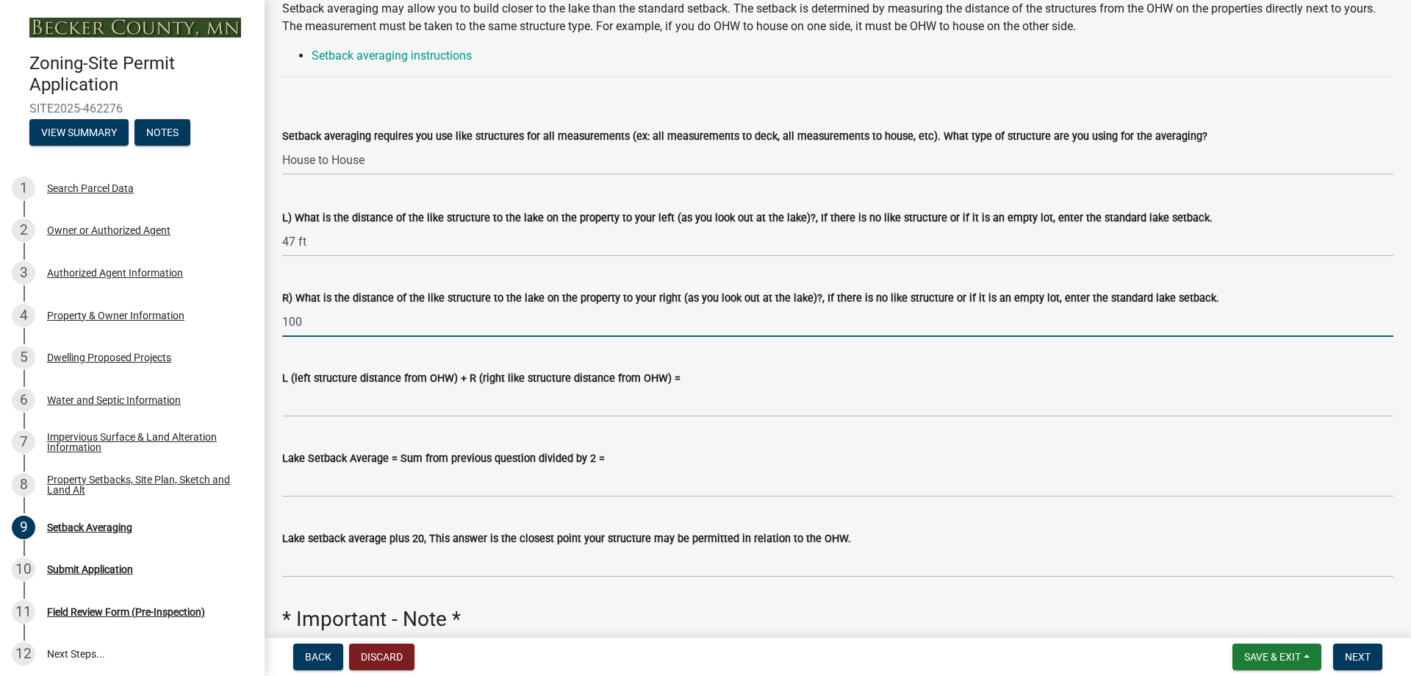
type input "100"
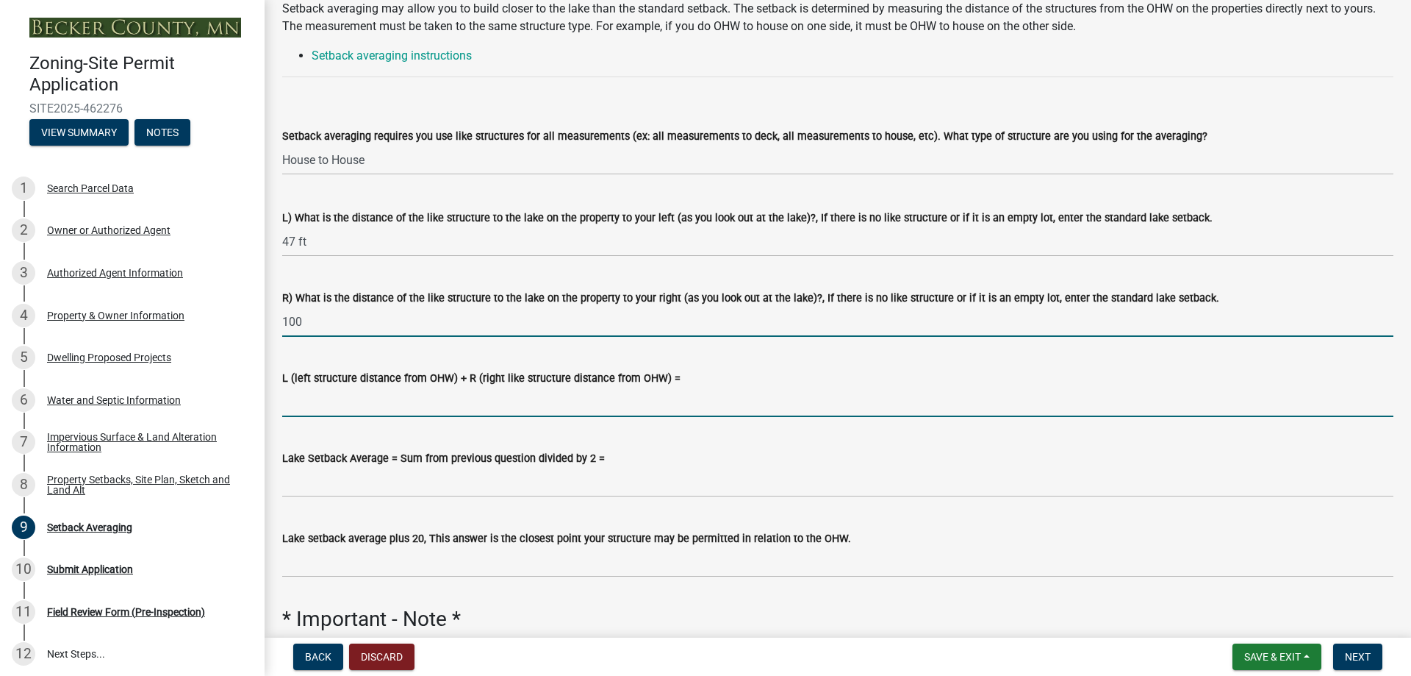
click at [350, 400] on input "L (left structure distance from OHW) + R (right like structure distance from OH…" at bounding box center [837, 402] width 1111 height 30
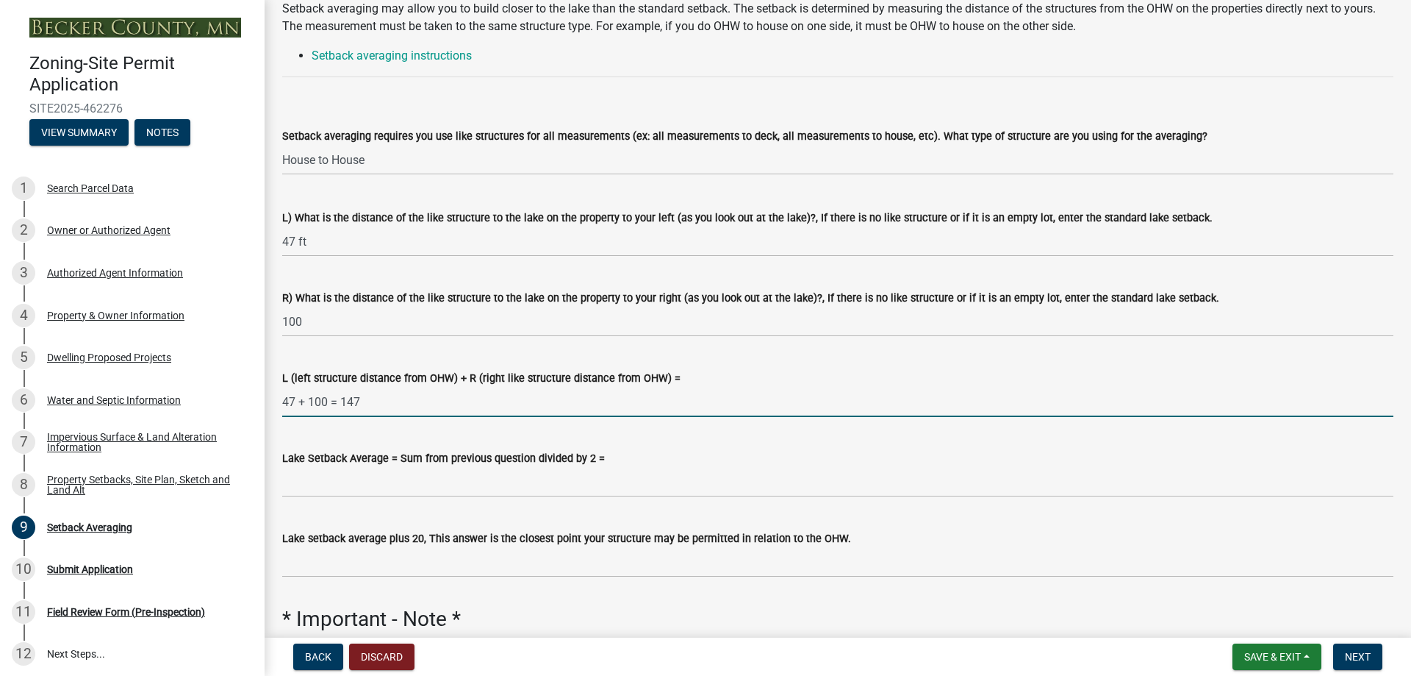
type input "47 + 100 = 147"
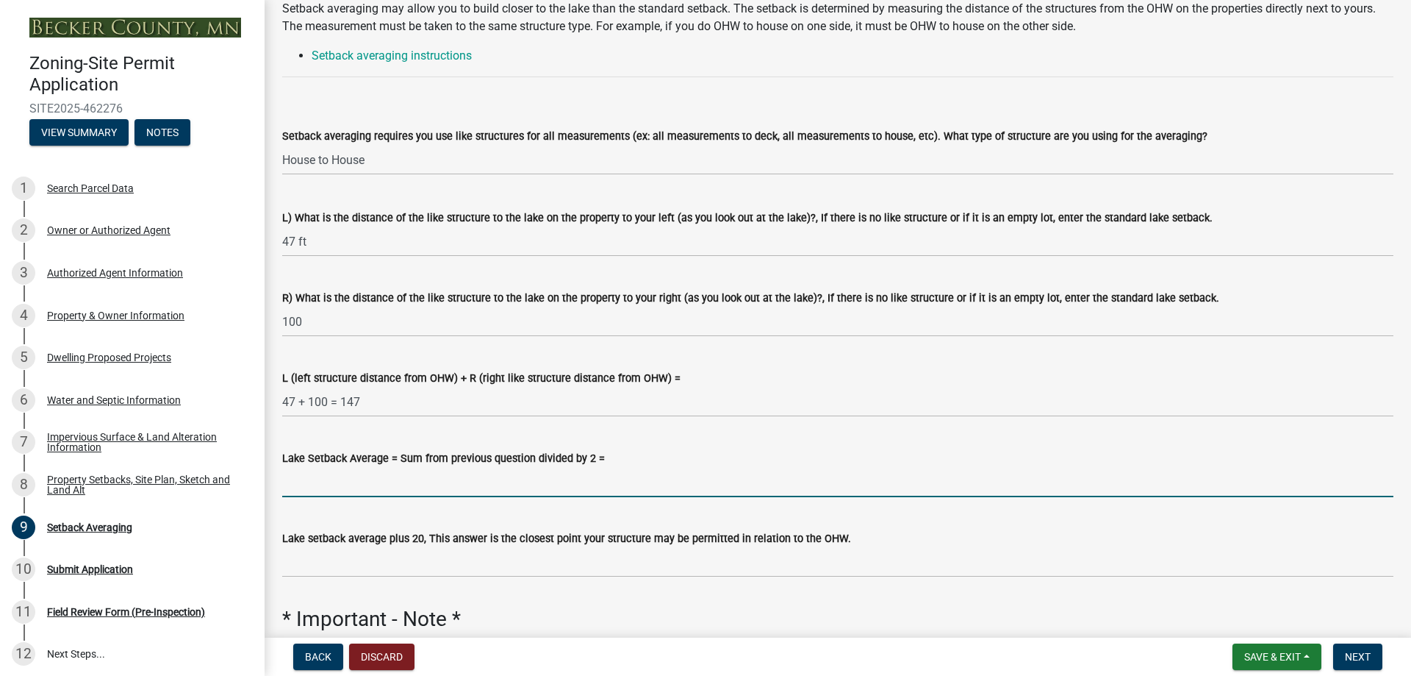
click at [341, 484] on input "Lake Setback Average = Sum from previous question divided by 2 =" at bounding box center [837, 482] width 1111 height 30
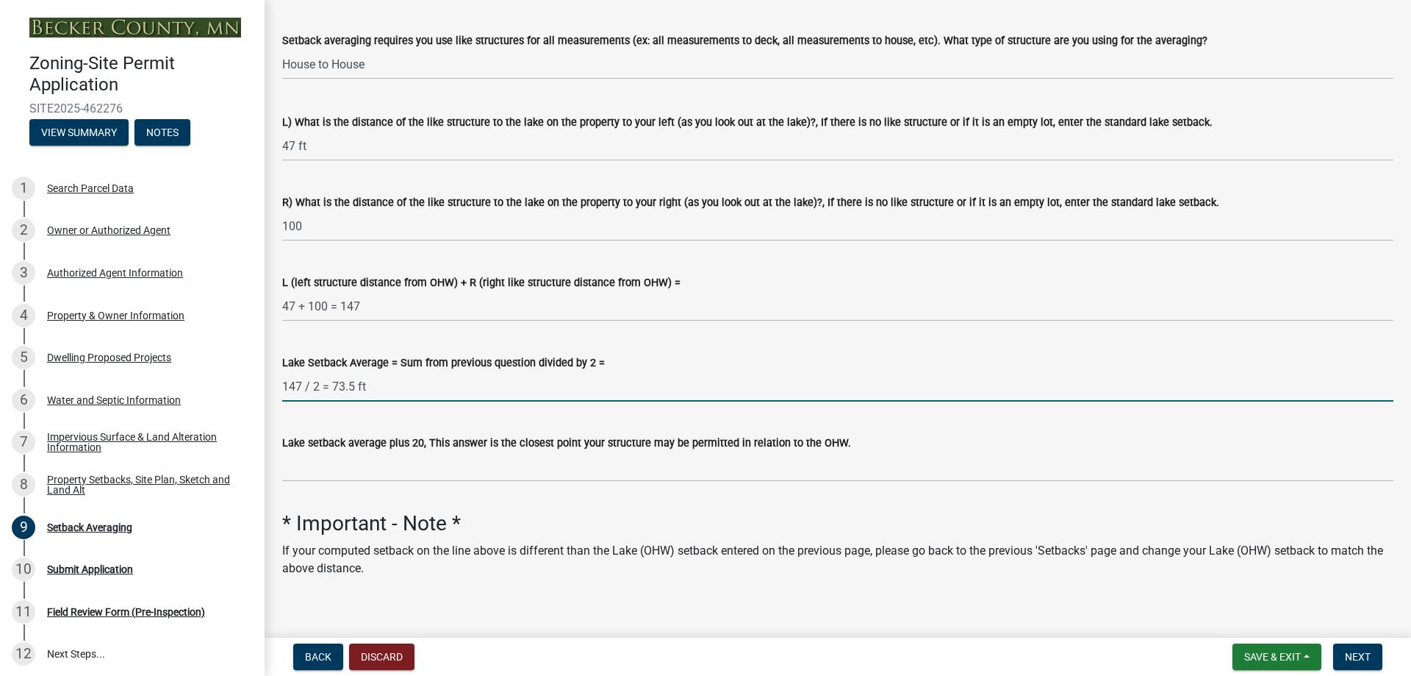
scroll to position [257, 0]
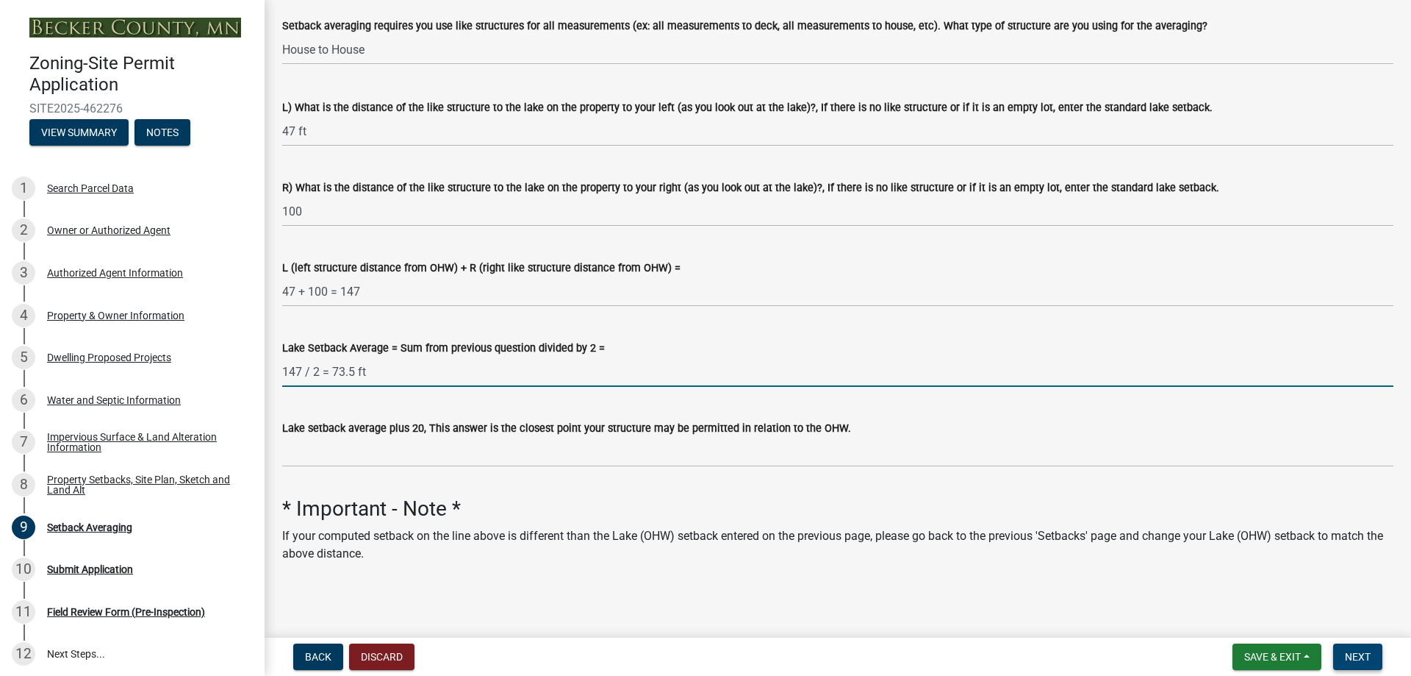
type input "147 / 2 = 73.5 ft"
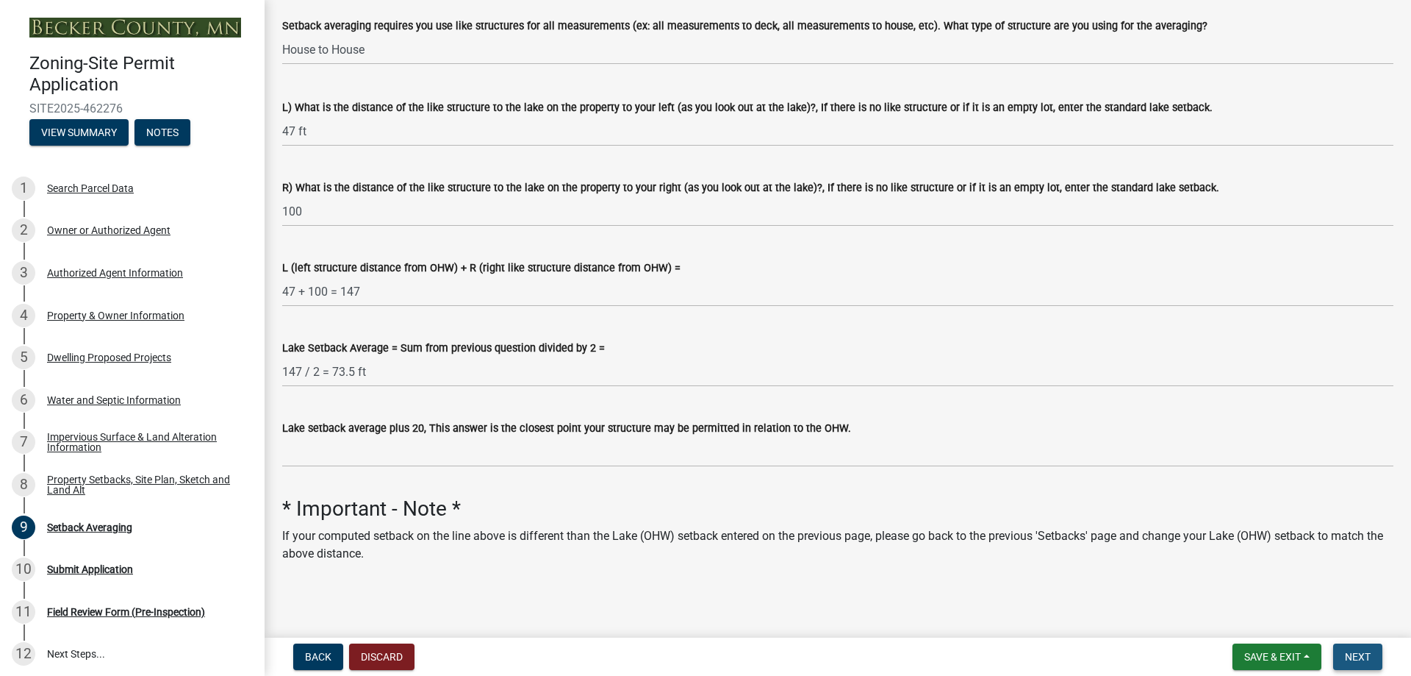
click at [1345, 656] on span "Next" at bounding box center [1358, 657] width 26 height 12
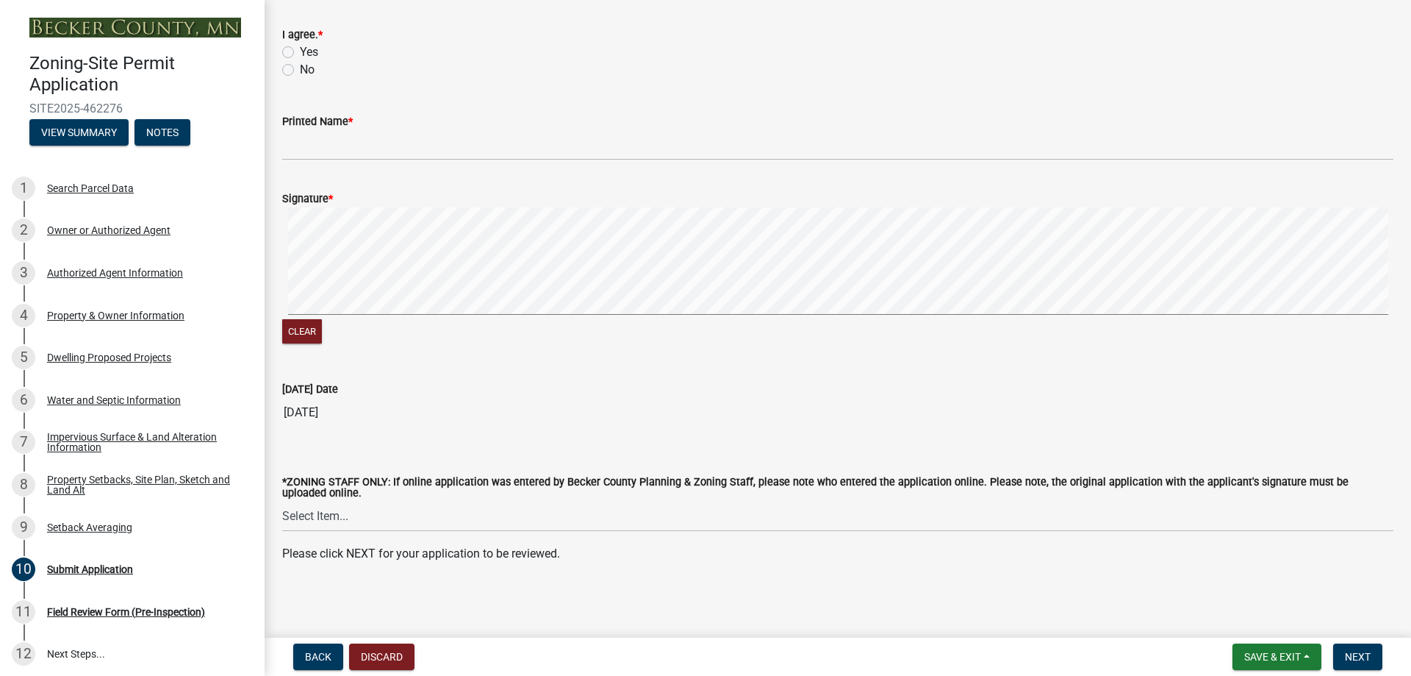
scroll to position [0, 0]
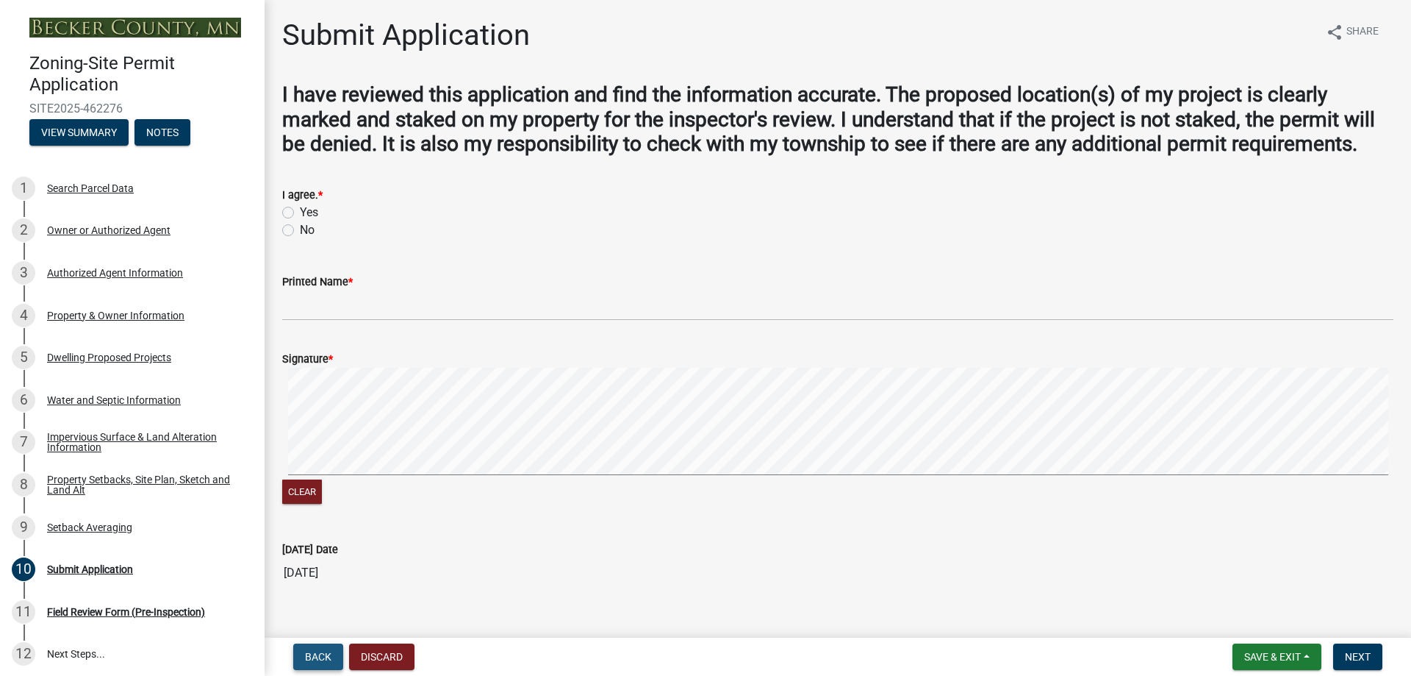
click at [314, 655] on span "Back" at bounding box center [318, 657] width 26 height 12
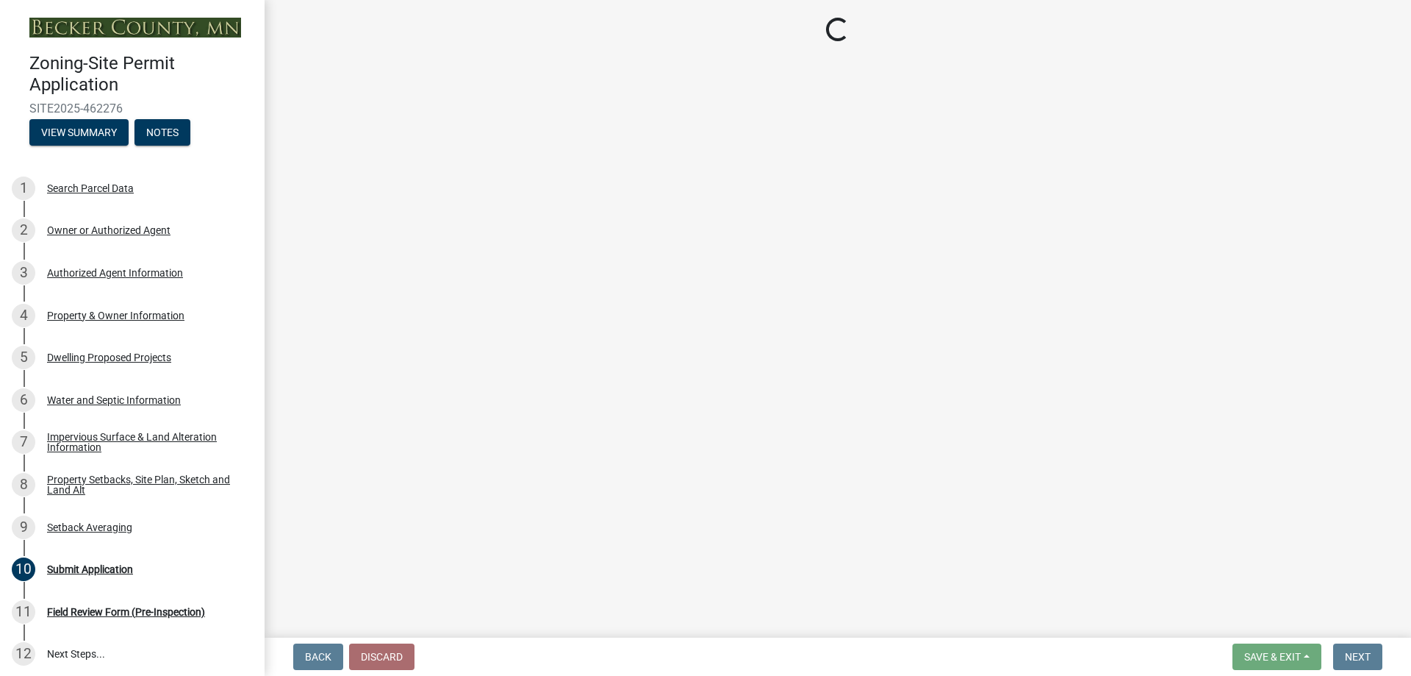
select select "329572f6-75bd-4676-be69-7dda04ea5a2b"
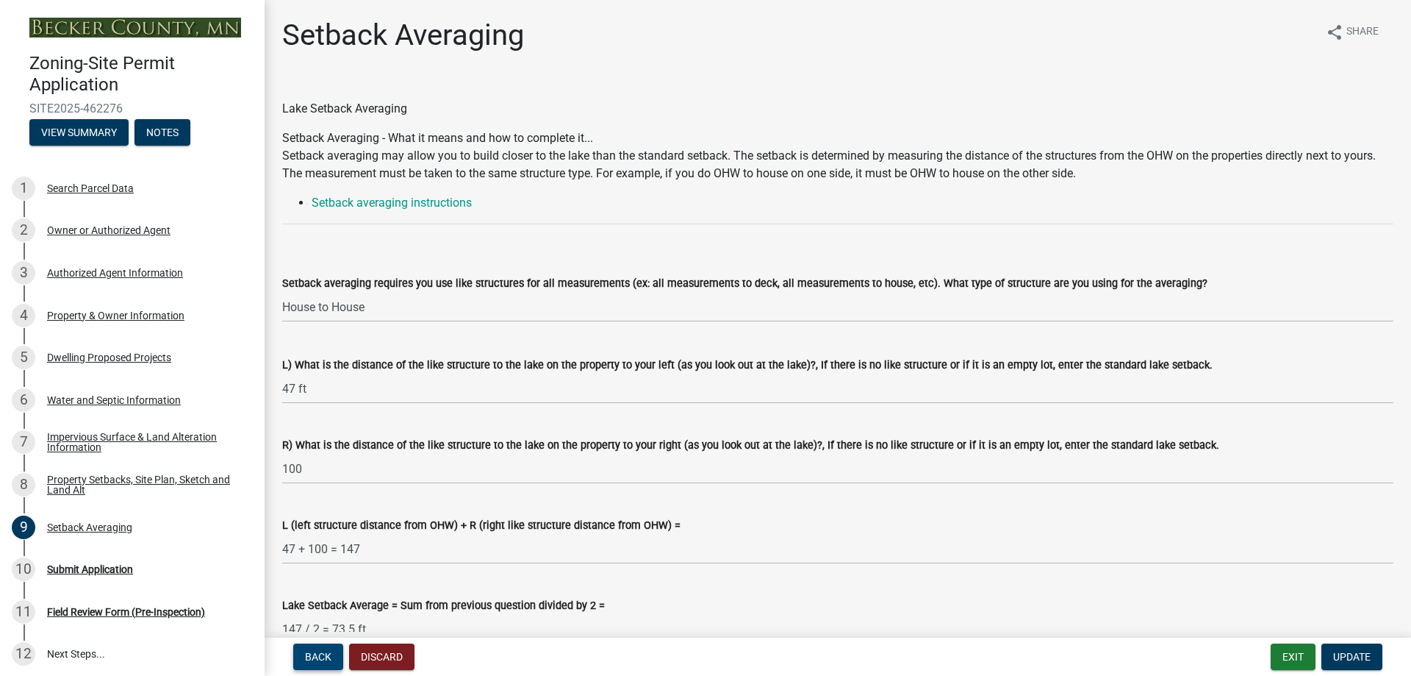
click at [307, 659] on span "Back" at bounding box center [318, 657] width 26 height 12
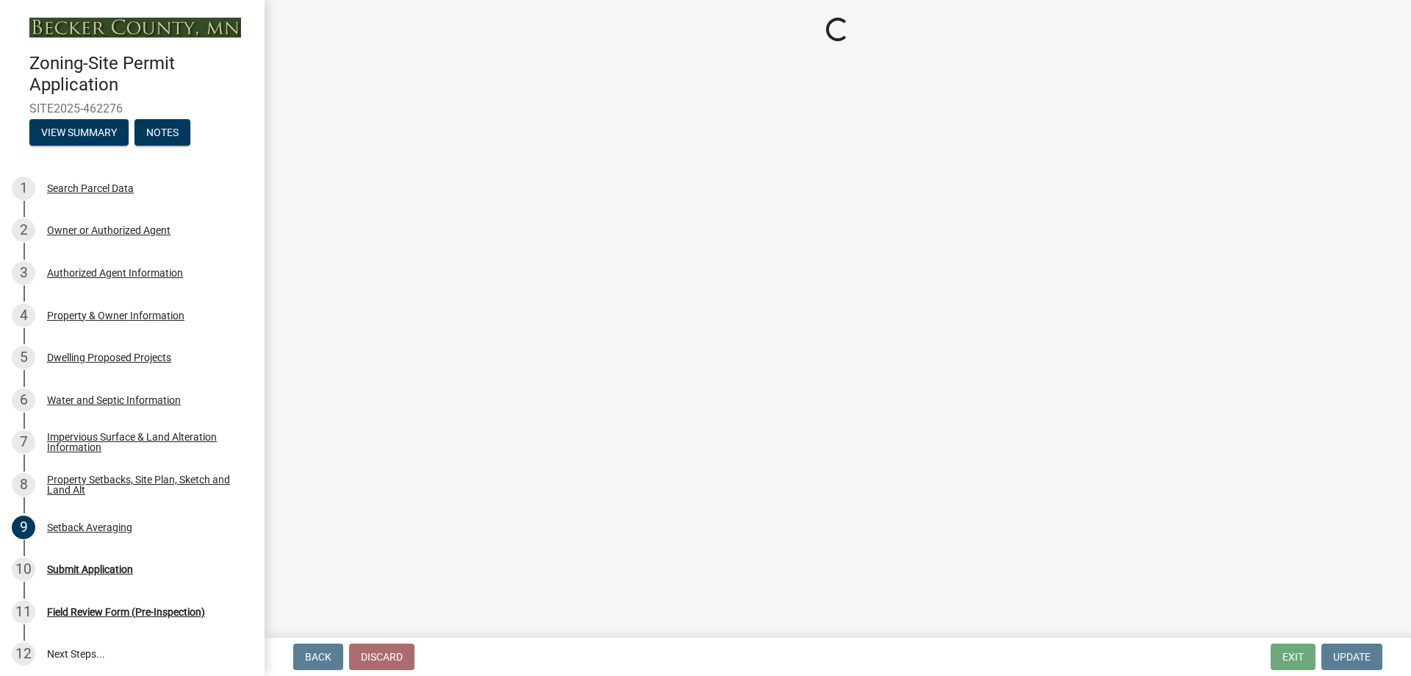
select select "7b13c63f-e699-4112-b373-98fbd28ec536"
select select "87640abb-5130-4065-bced-0c1b260ce984"
select select "b56a4575-9846-47cf-8067-c59a4853da22"
select select "12f785fb-c378-4b18-841c-21c73dc99083"
select select "e8ab2dc3-aa3f-46f3-9b4a-37eb25ad84af"
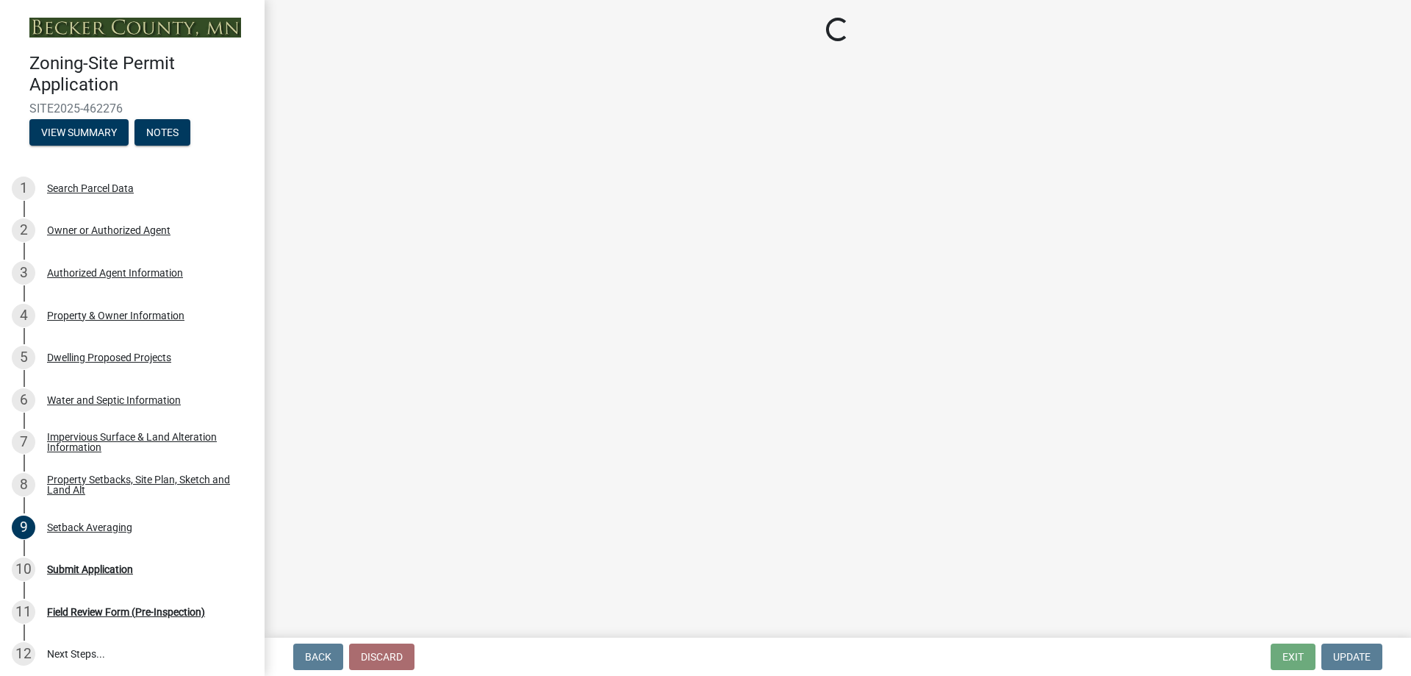
select select "27b2a8b4-abf6-463e-8c0c-7c5d2b4fe26f"
select select "5ad4ab64-b44e-481c-9000-9e5907aa74e1"
select select "a96800da-4e88-4c62-b1ff-2cd17f9e3346"
select select "c8b8ea71-7088-4e87-a493-7bc88cc2835b"
select select "133211ff-91ce-4a0a-9235-b48a7e2069a0"
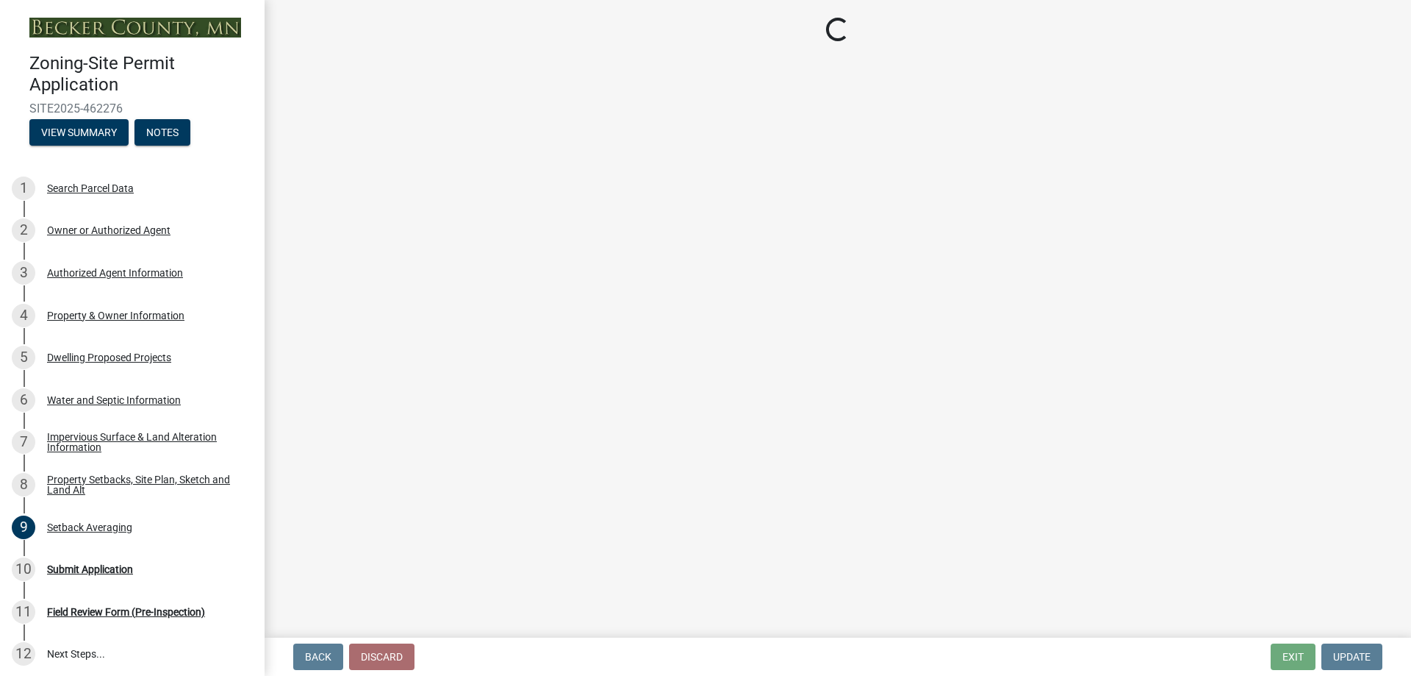
select select "f51aecae-0421-4f67-bd2d-0cff8a85c7cd"
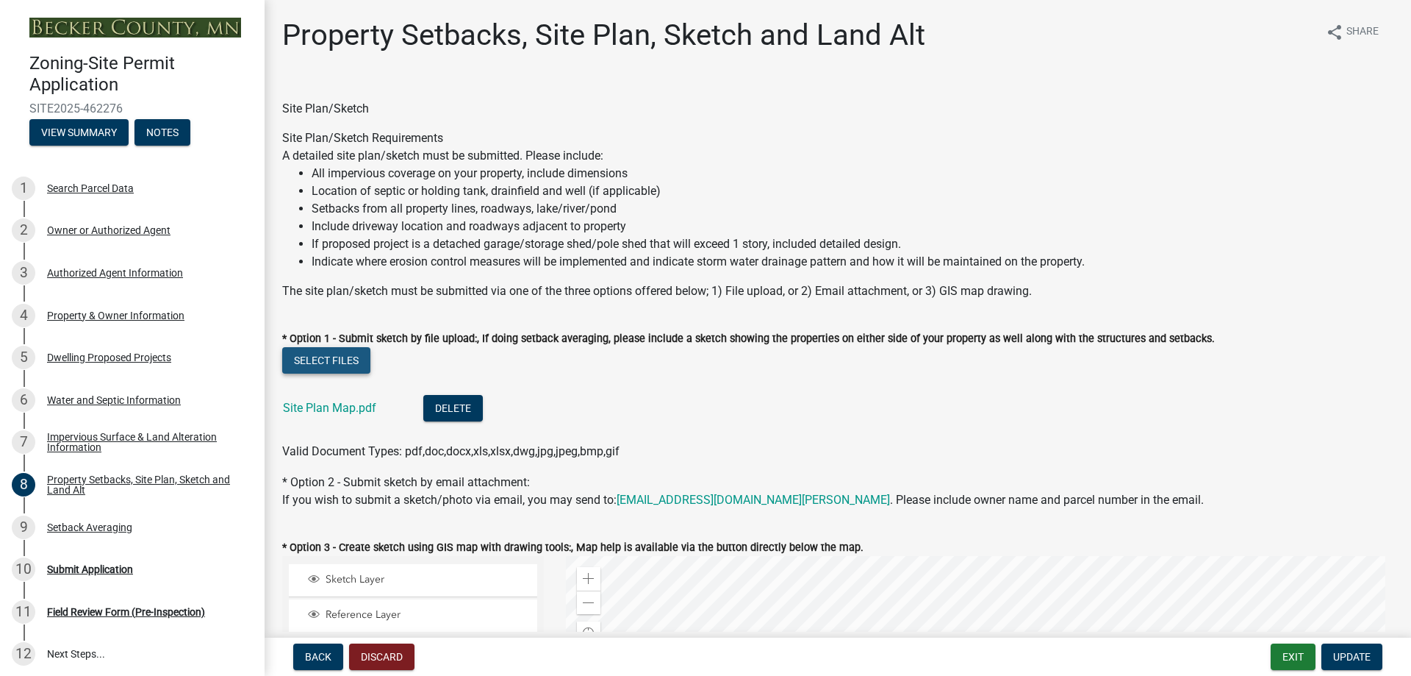
click at [326, 360] on button "Select files" at bounding box center [326, 360] width 88 height 26
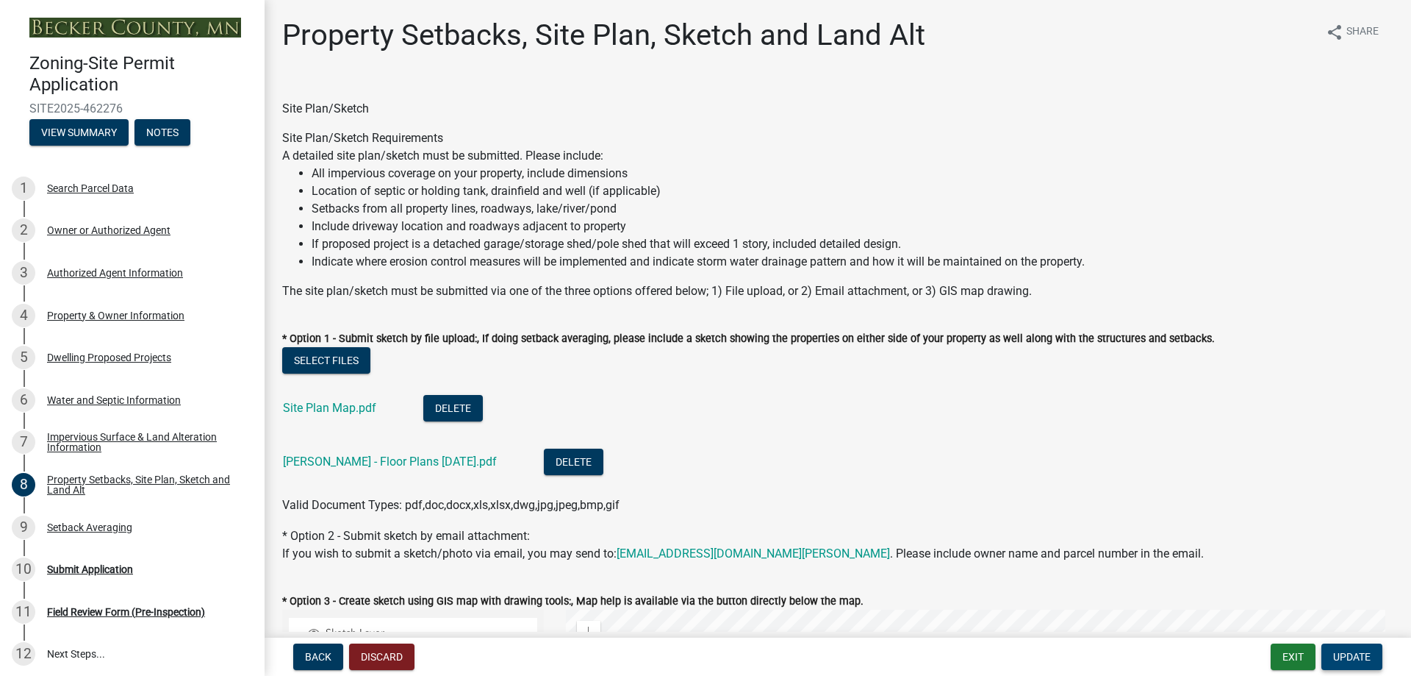
click at [1352, 656] on span "Update" at bounding box center [1351, 657] width 37 height 12
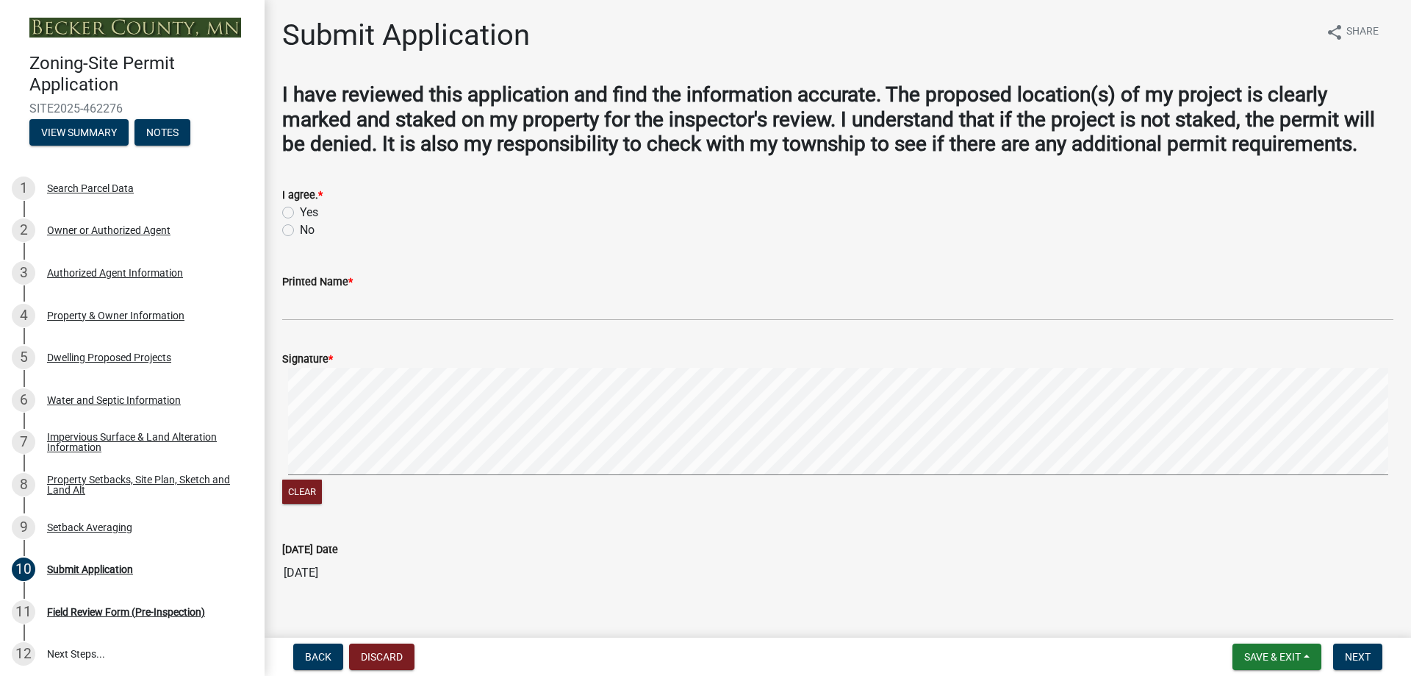
click at [300, 207] on label "Yes" at bounding box center [309, 213] width 18 height 18
click at [300, 207] on input "Yes" at bounding box center [305, 209] width 10 height 10
radio input "true"
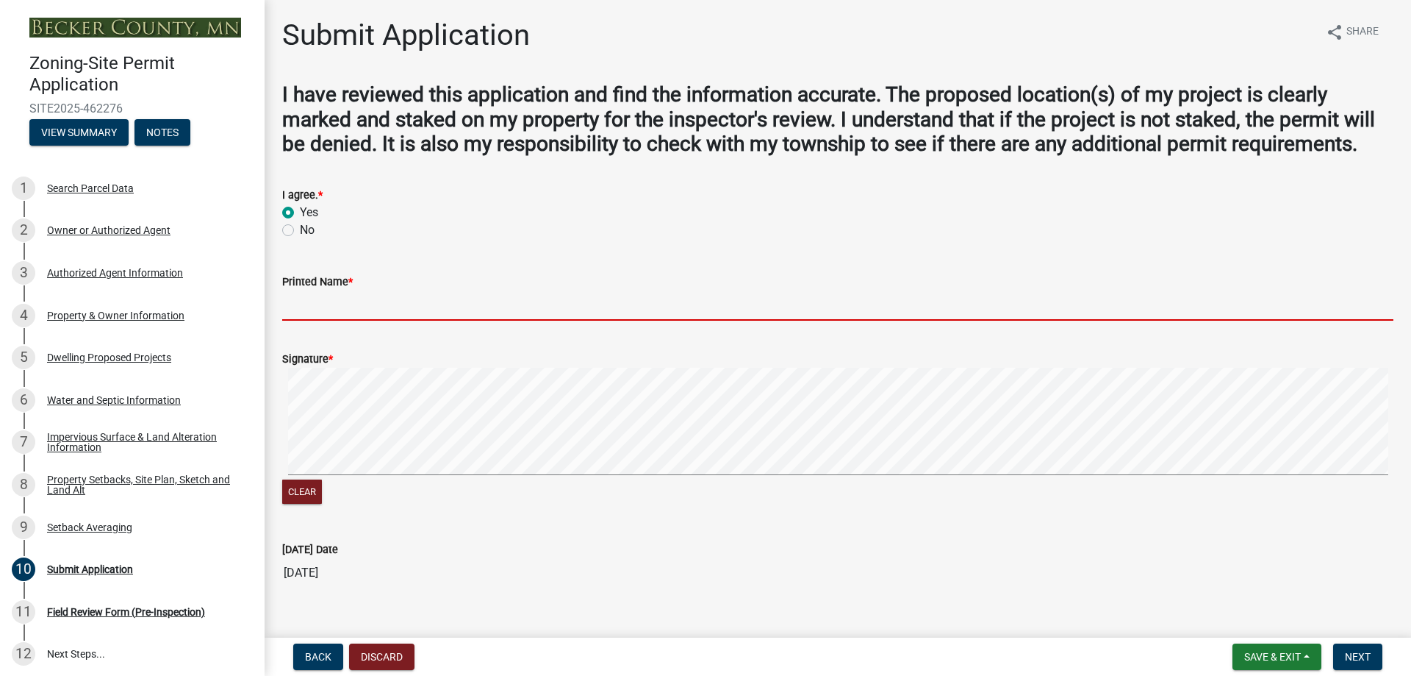
click at [351, 299] on input "Printed Name *" at bounding box center [837, 305] width 1111 height 30
type input "[PERSON_NAME]"
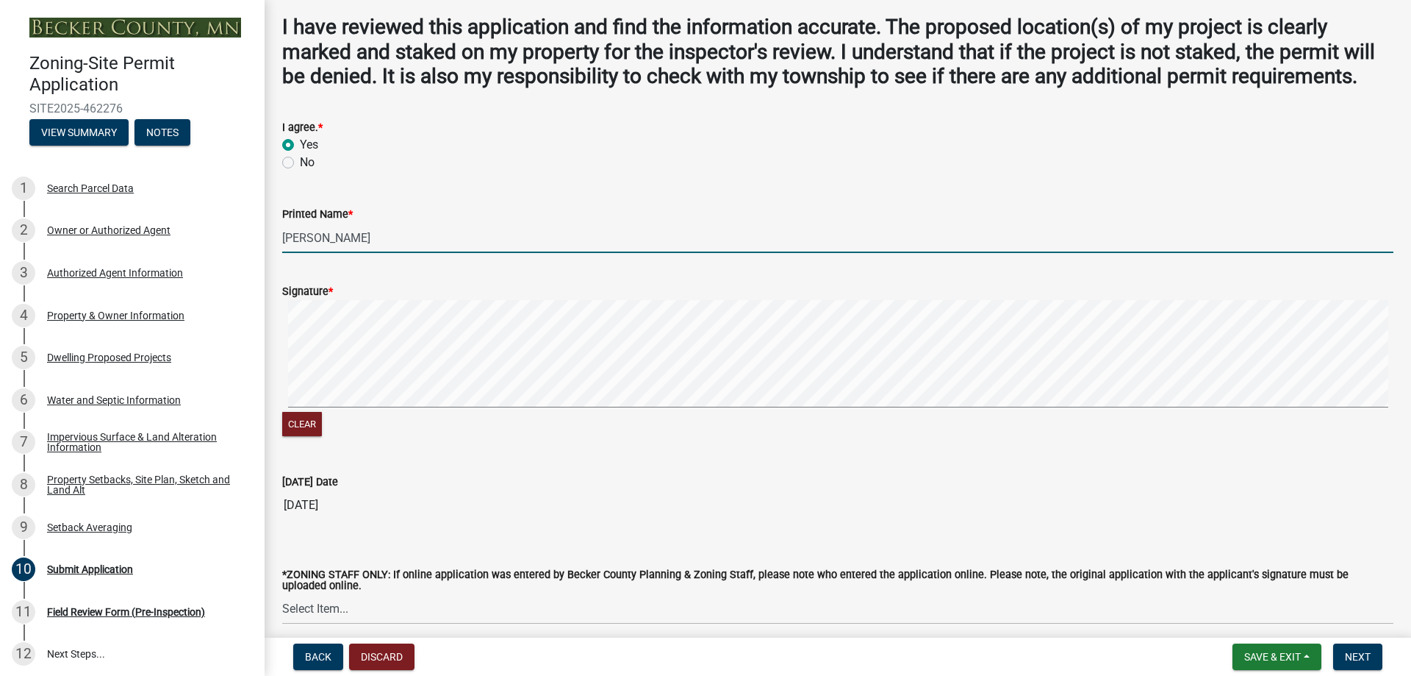
scroll to position [161, 0]
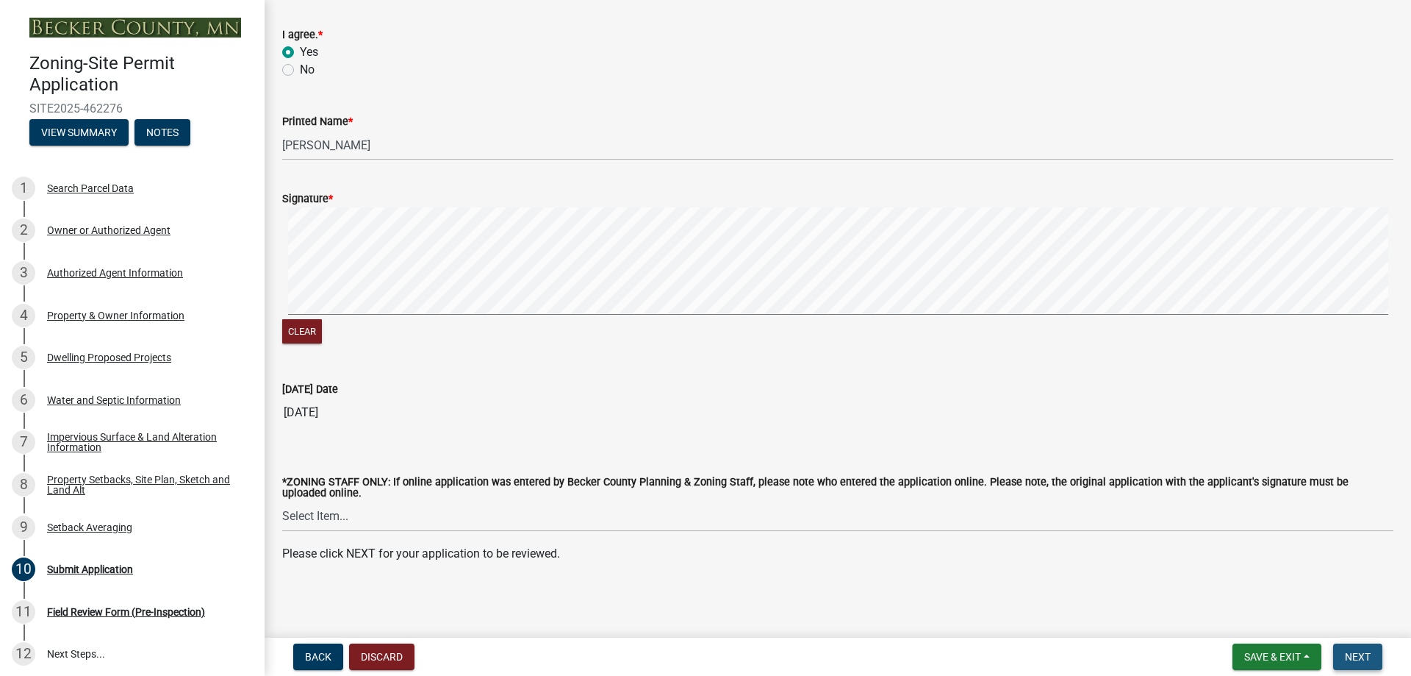
click at [1359, 655] on span "Next" at bounding box center [1358, 657] width 26 height 12
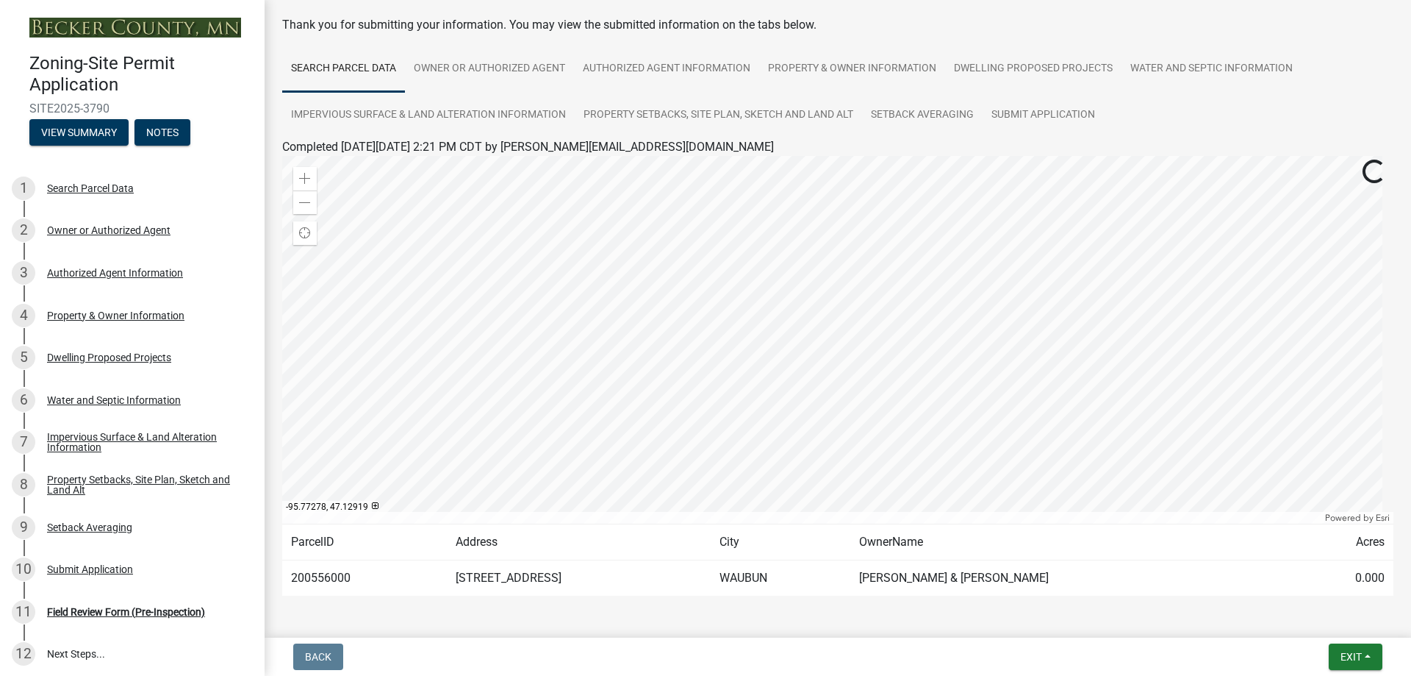
scroll to position [0, 0]
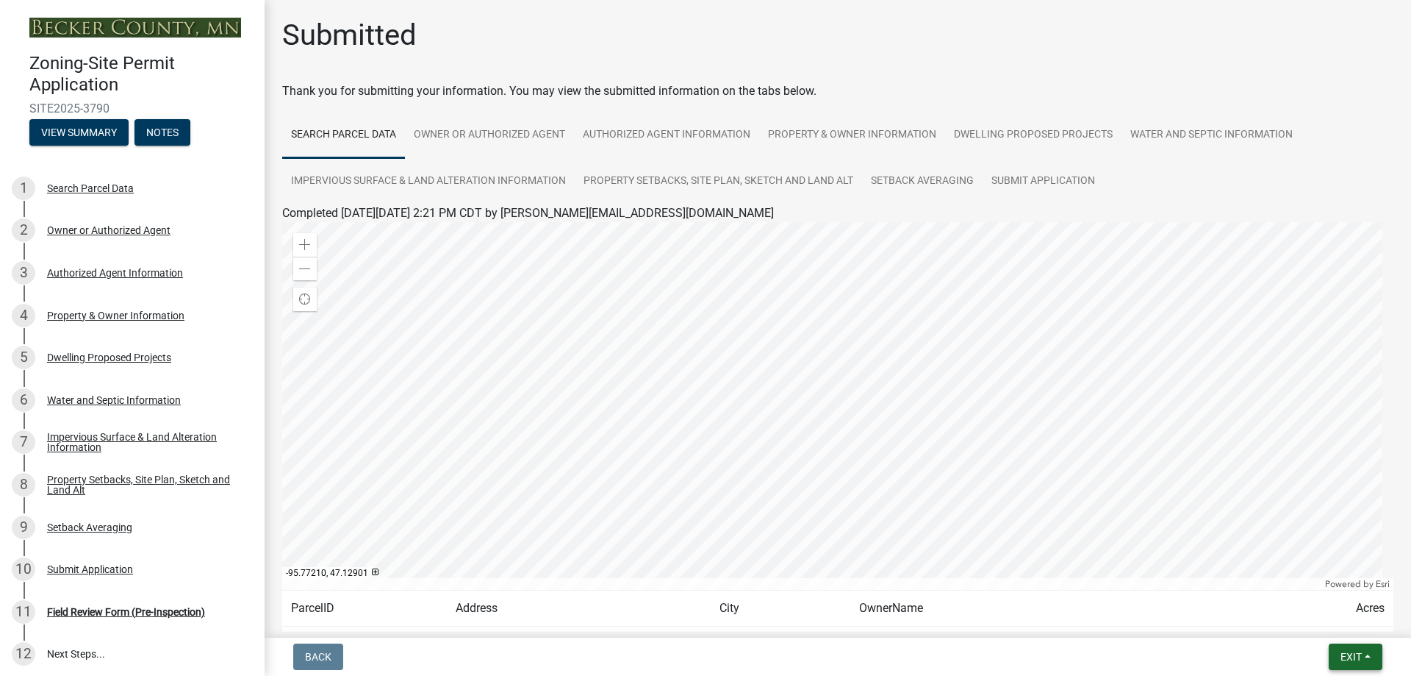
click at [1342, 653] on span "Exit" at bounding box center [1351, 657] width 21 height 12
